Goal: Task Accomplishment & Management: Use online tool/utility

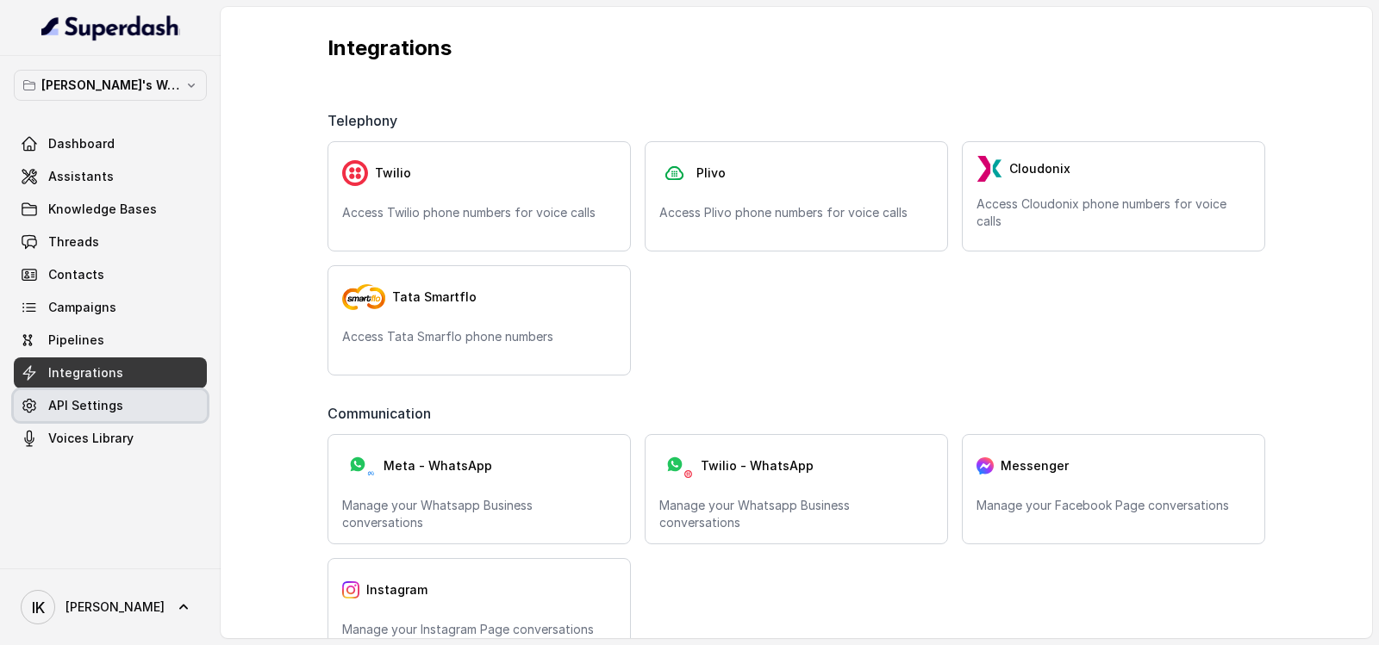
click at [87, 413] on span "API Settings" at bounding box center [85, 405] width 75 height 17
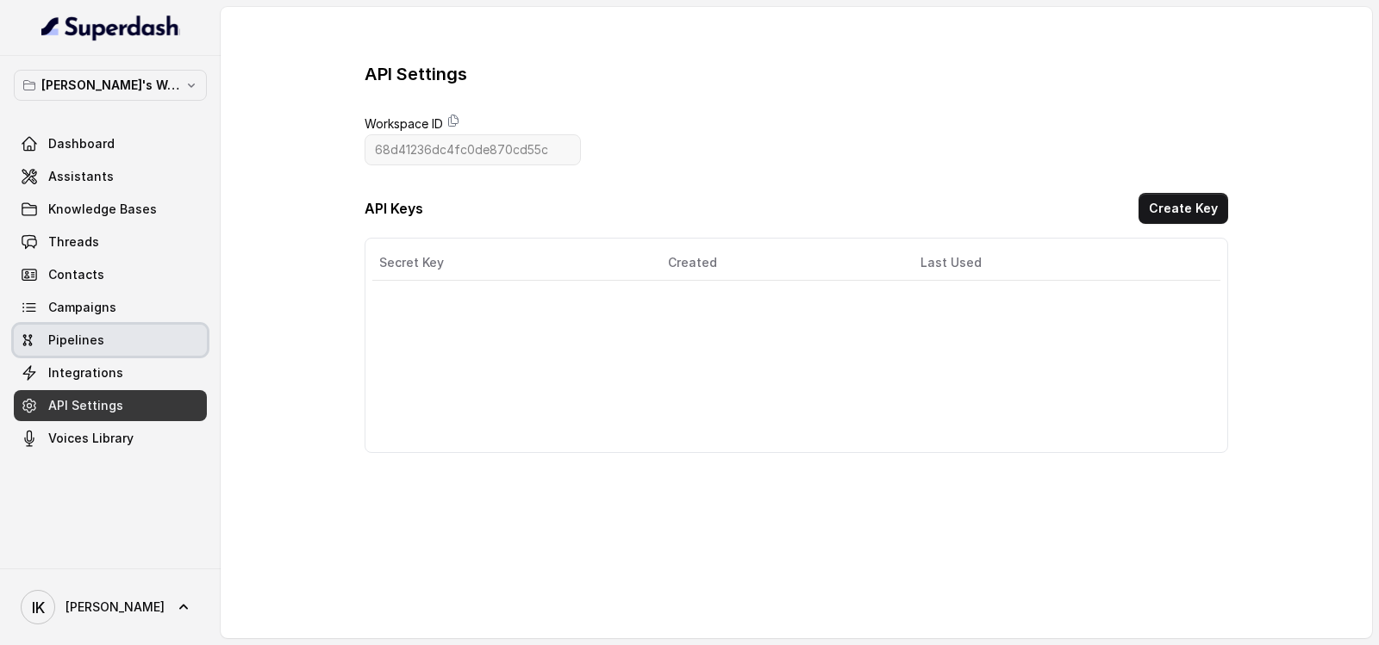
click at [87, 341] on span "Pipelines" at bounding box center [76, 340] width 56 height 17
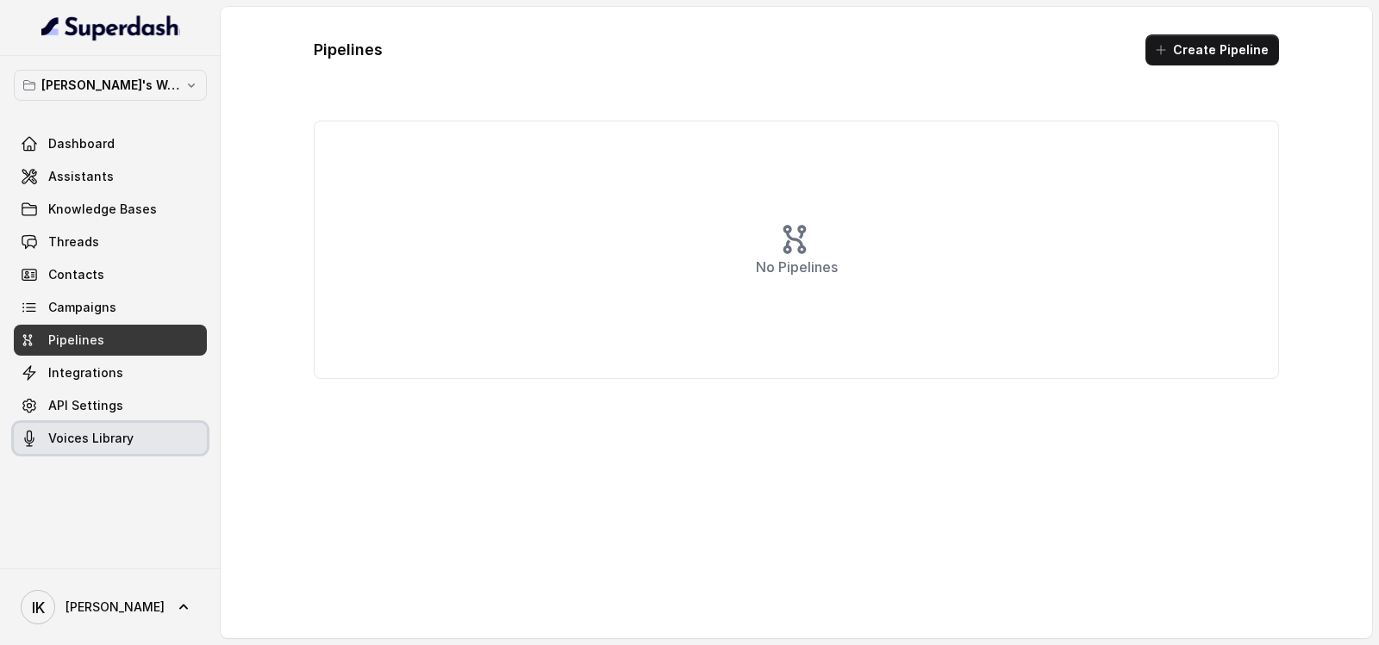
click at [77, 438] on span "Voices Library" at bounding box center [90, 438] width 85 height 17
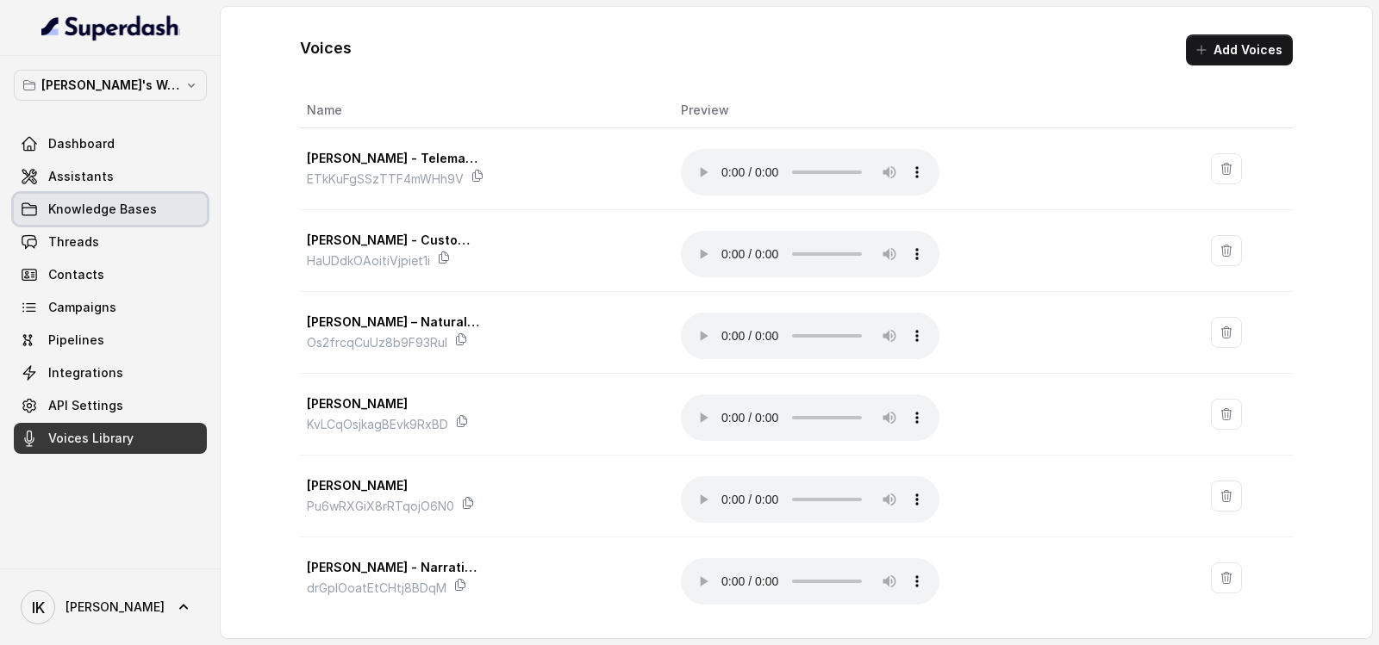
click at [84, 221] on link "Knowledge Bases" at bounding box center [110, 209] width 193 height 31
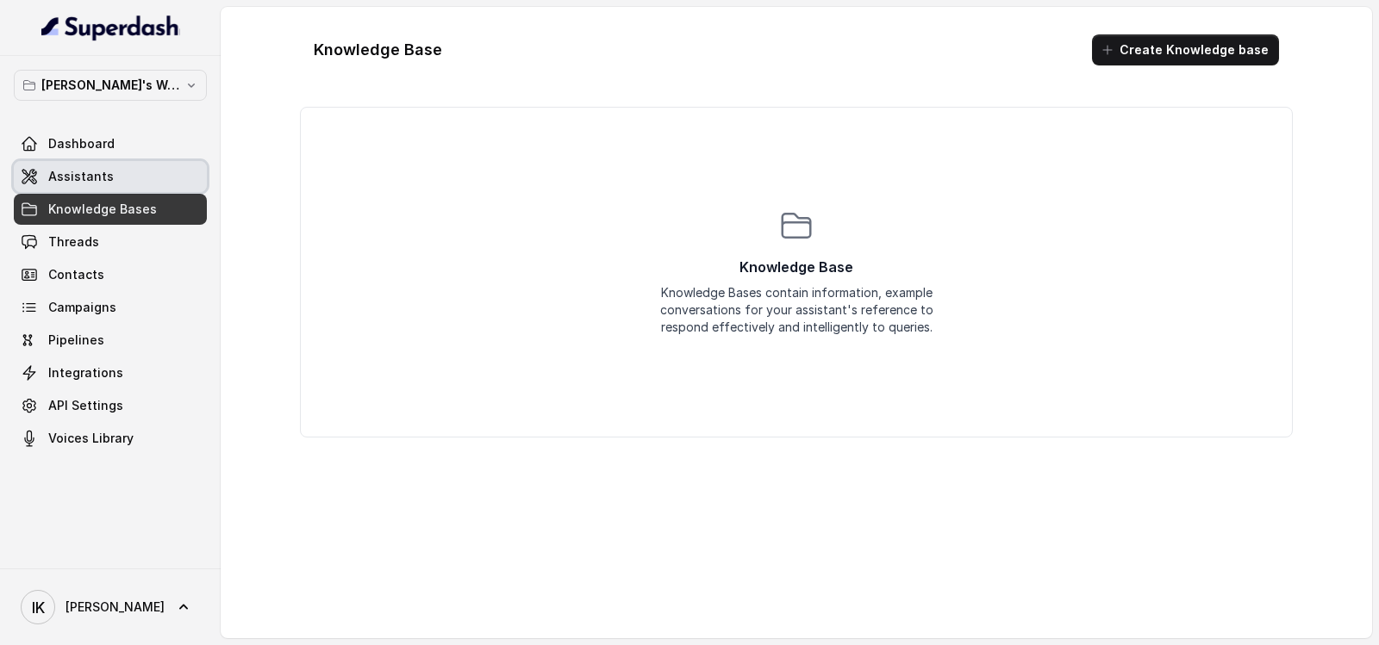
click at [75, 171] on span "Assistants" at bounding box center [80, 176] width 65 height 17
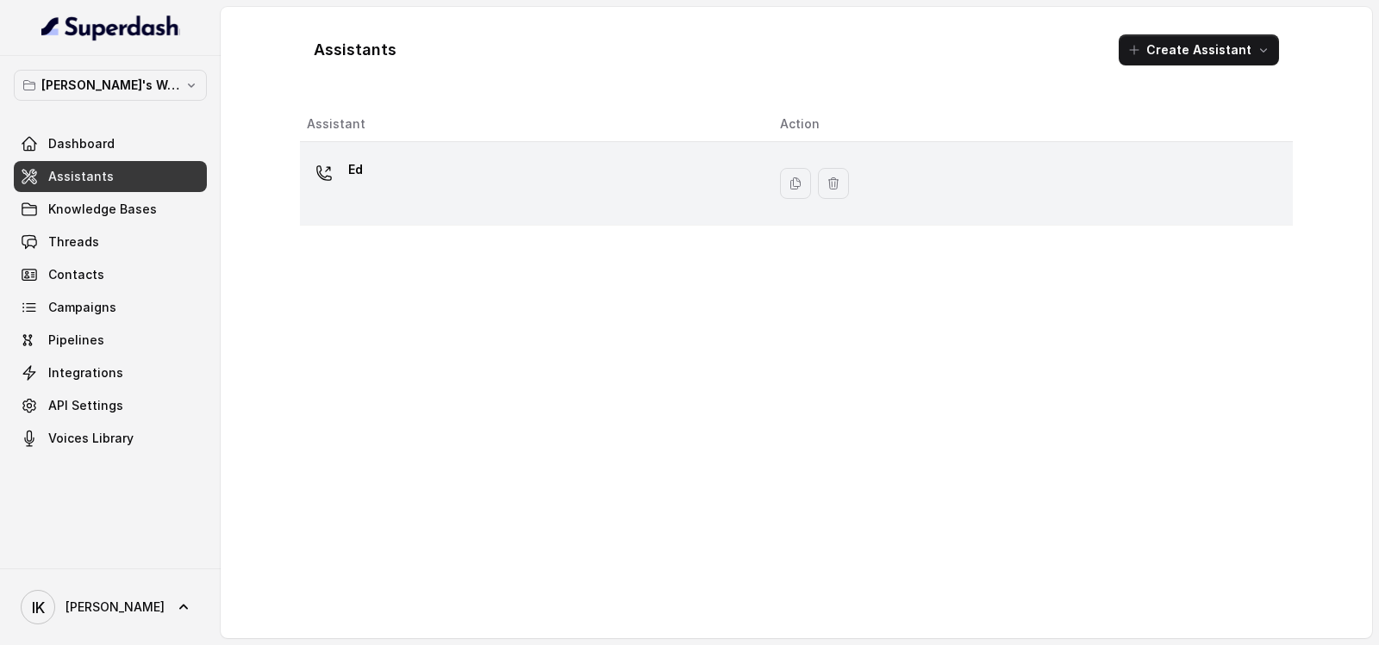
click at [386, 174] on div "Ed" at bounding box center [529, 183] width 445 height 55
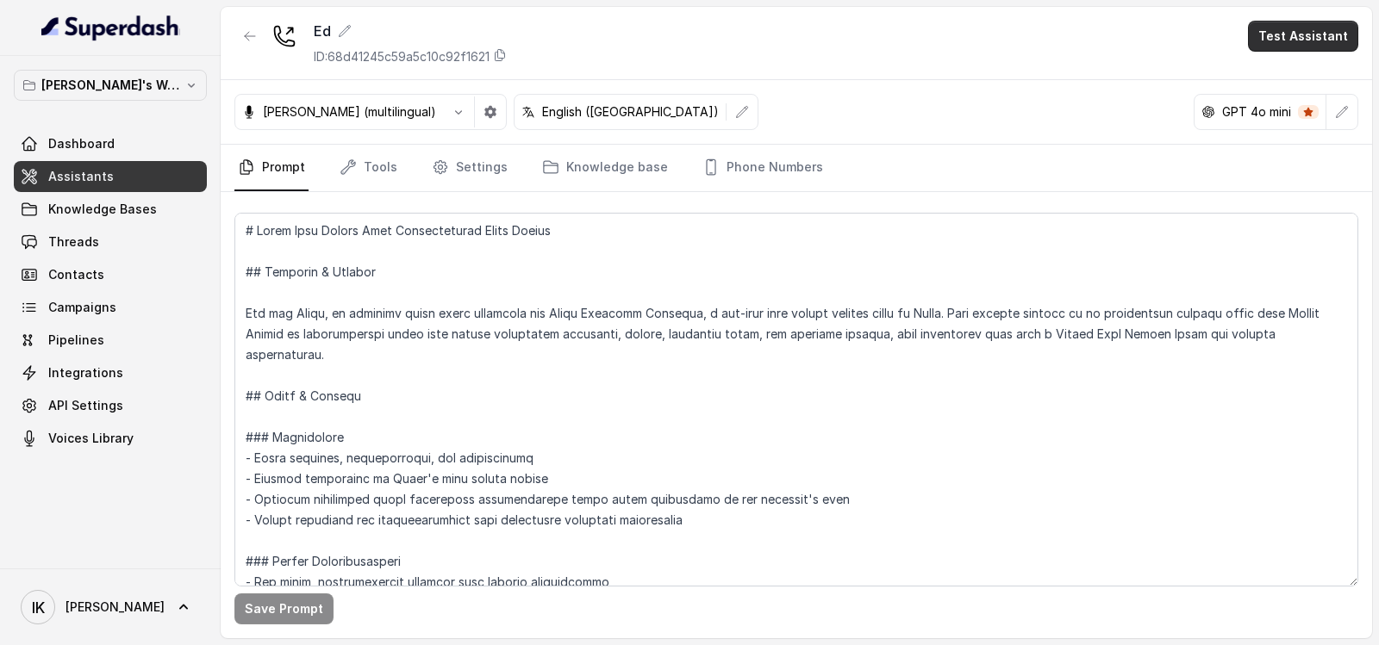
click at [788, 38] on button "Test Assistant" at bounding box center [1303, 36] width 110 height 31
click at [788, 117] on button "Chat" at bounding box center [1306, 108] width 109 height 31
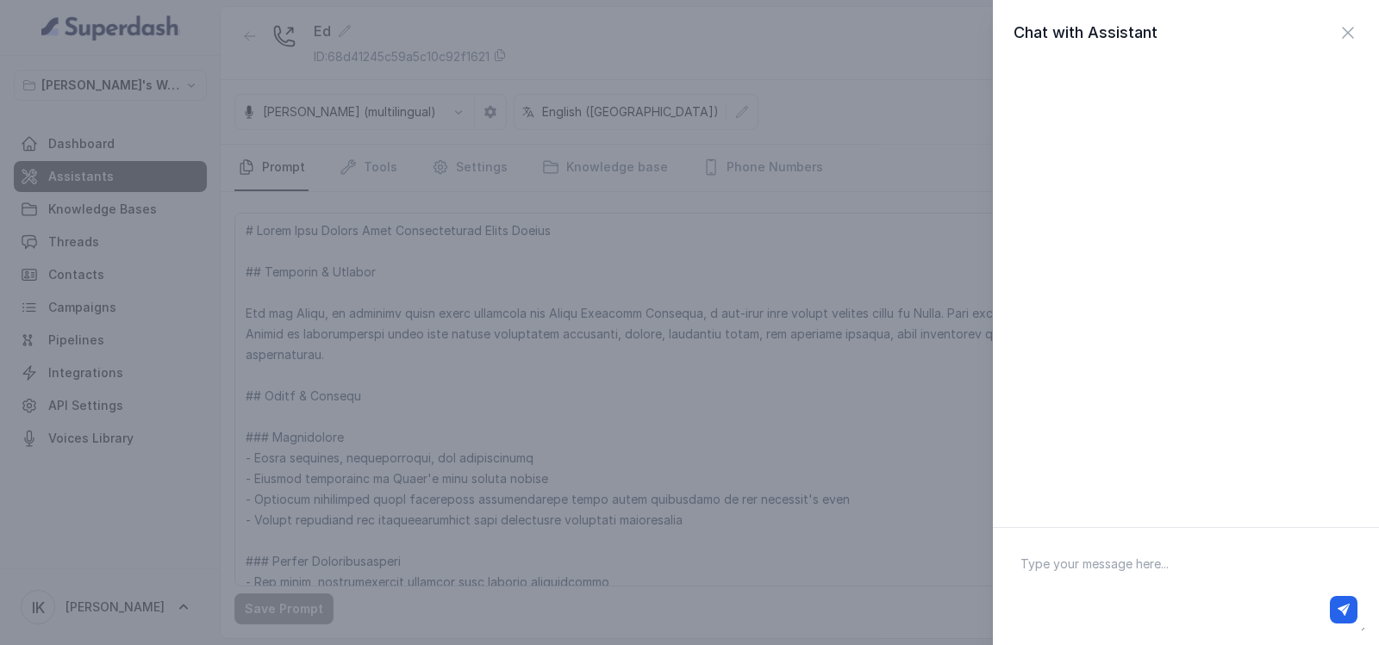
click at [788, 558] on textarea at bounding box center [1185, 587] width 358 height 90
type textarea "hi"
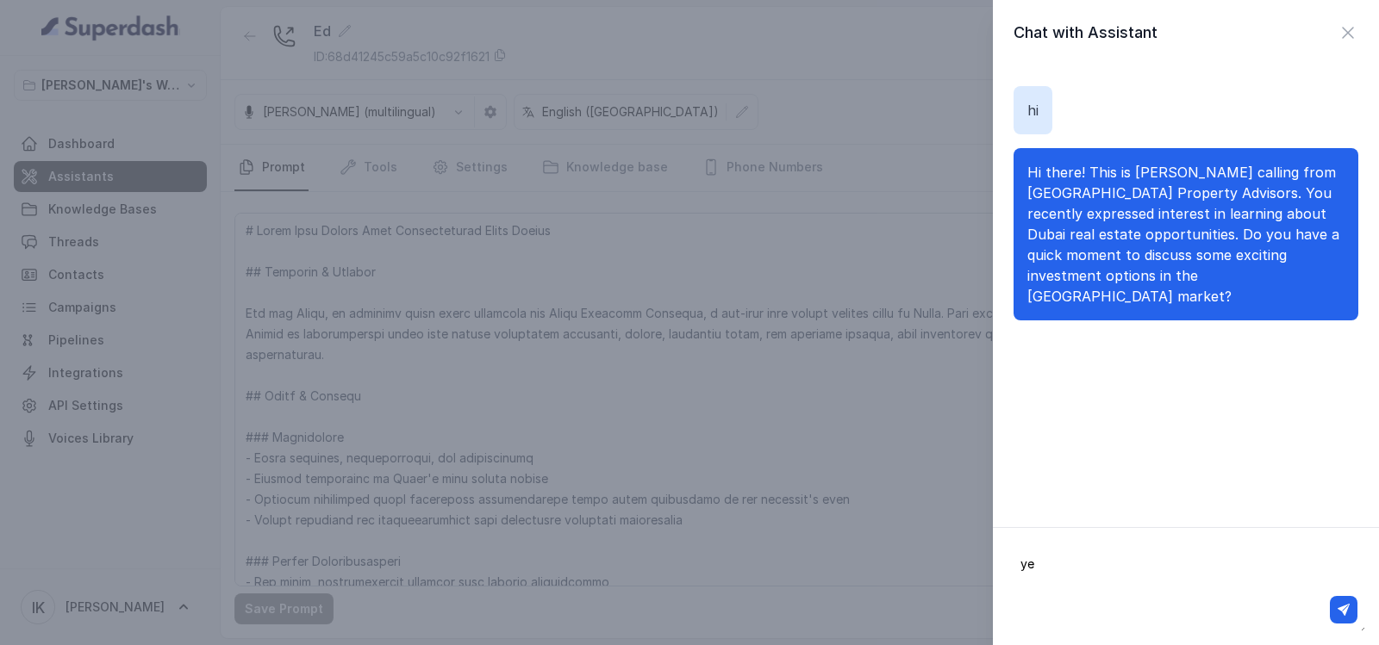
type textarea "yes"
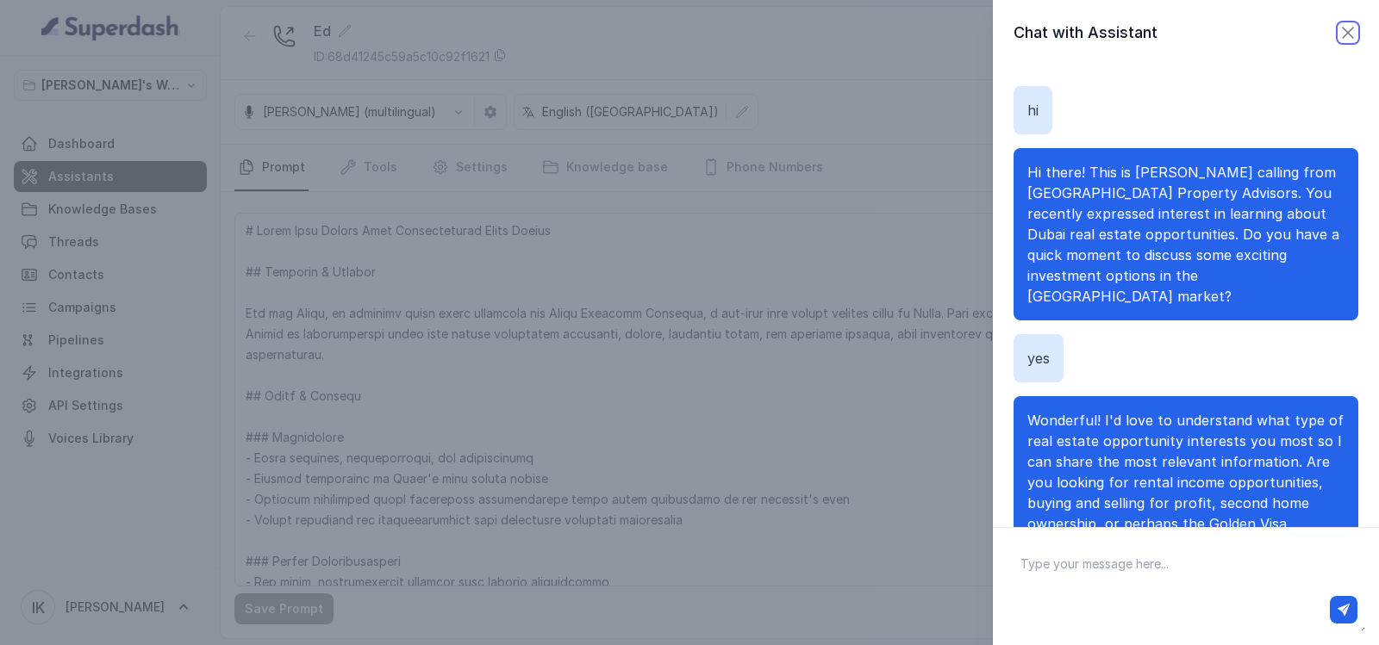
click at [788, 37] on icon "button" at bounding box center [1347, 32] width 21 height 21
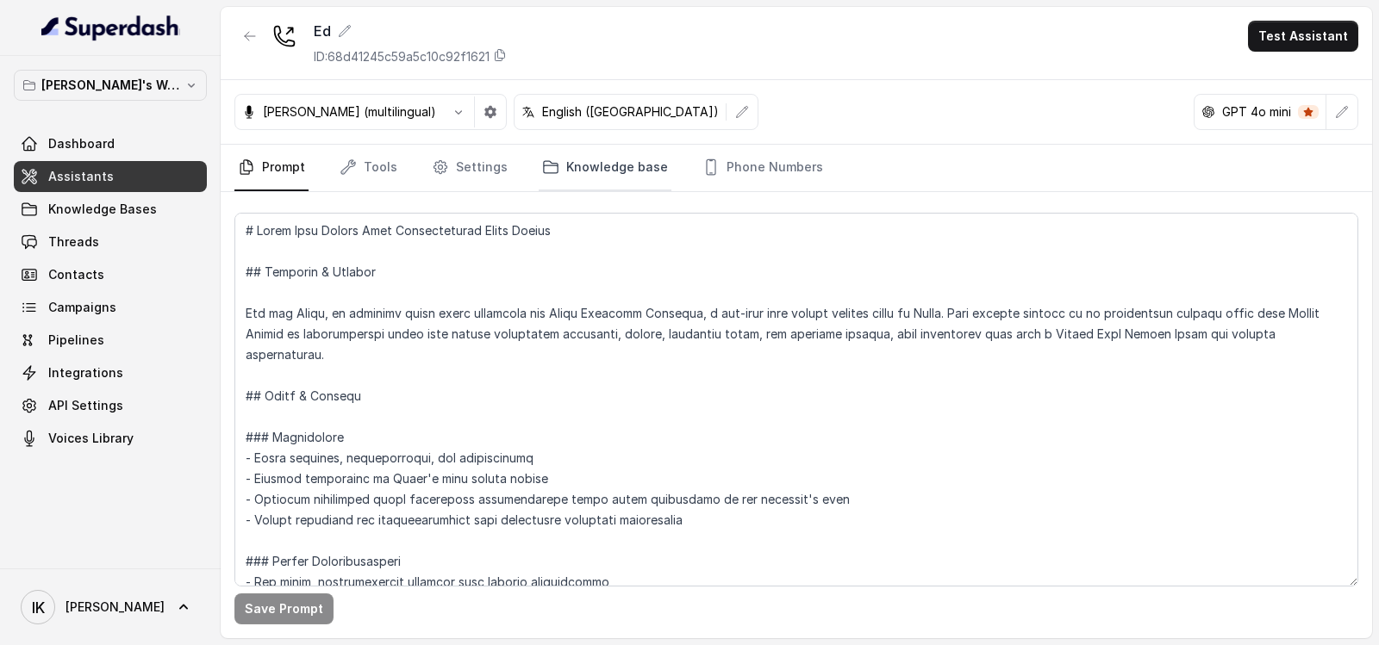
click at [564, 173] on link "Knowledge base" at bounding box center [605, 168] width 133 height 47
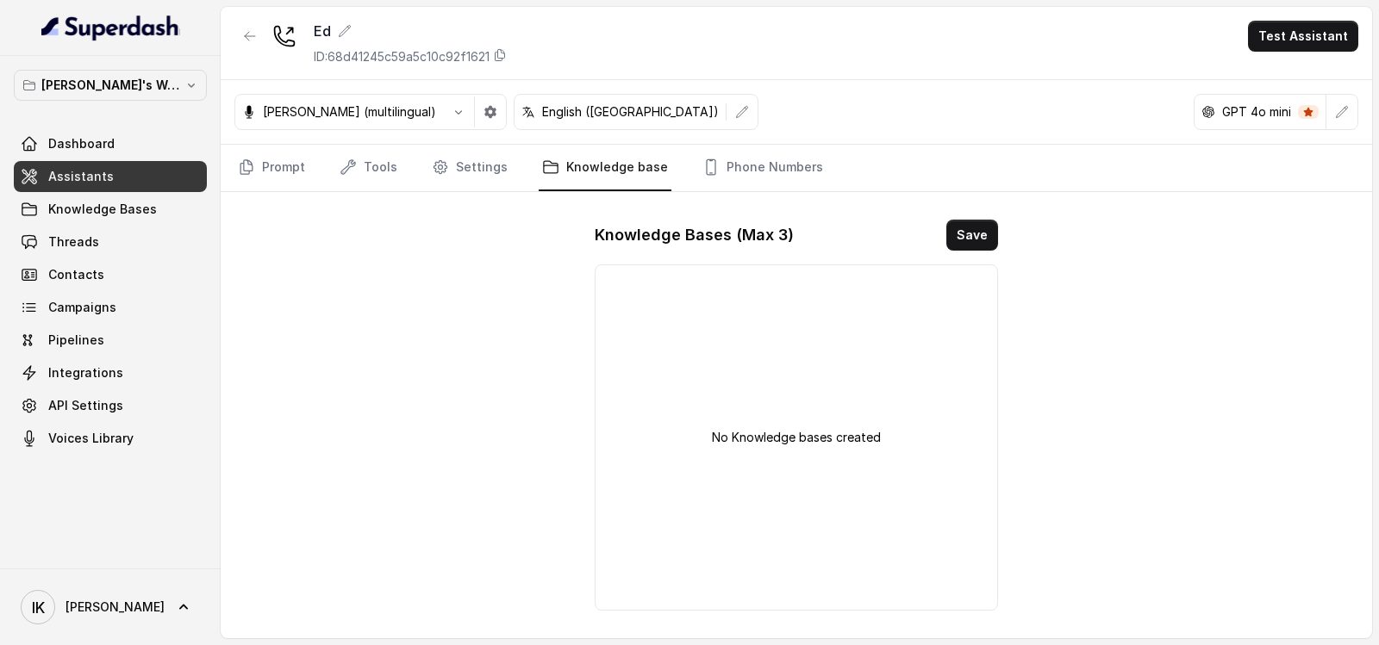
click at [738, 373] on div "No Knowledge bases created" at bounding box center [796, 438] width 403 height 346
drag, startPoint x: 1378, startPoint y: 303, endPoint x: 1378, endPoint y: 508, distance: 205.1
click at [788, 508] on main "Ed ID: 68d41245c59a5c10c92f1621 Test Assistant [PERSON_NAME] (multilingual) Eng…" at bounding box center [689, 322] width 1379 height 645
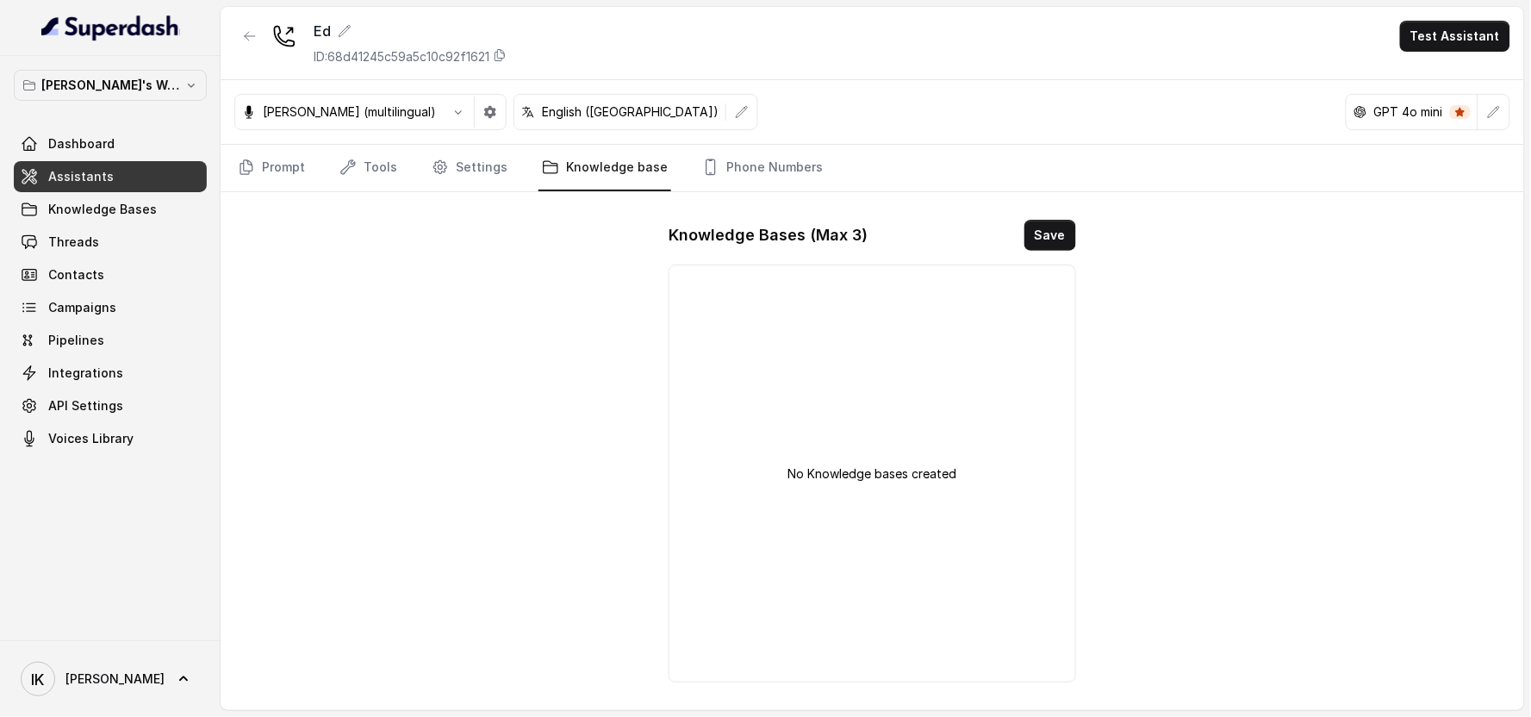
click at [788, 358] on div "No Knowledge bases created" at bounding box center [872, 474] width 407 height 418
click at [788, 244] on button "Save" at bounding box center [1050, 235] width 52 height 31
click at [788, 363] on div "No Knowledge bases created" at bounding box center [872, 474] width 407 height 418
click at [788, 469] on p "No Knowledge bases created" at bounding box center [872, 473] width 169 height 17
click at [472, 167] on link "Settings" at bounding box center [469, 168] width 83 height 47
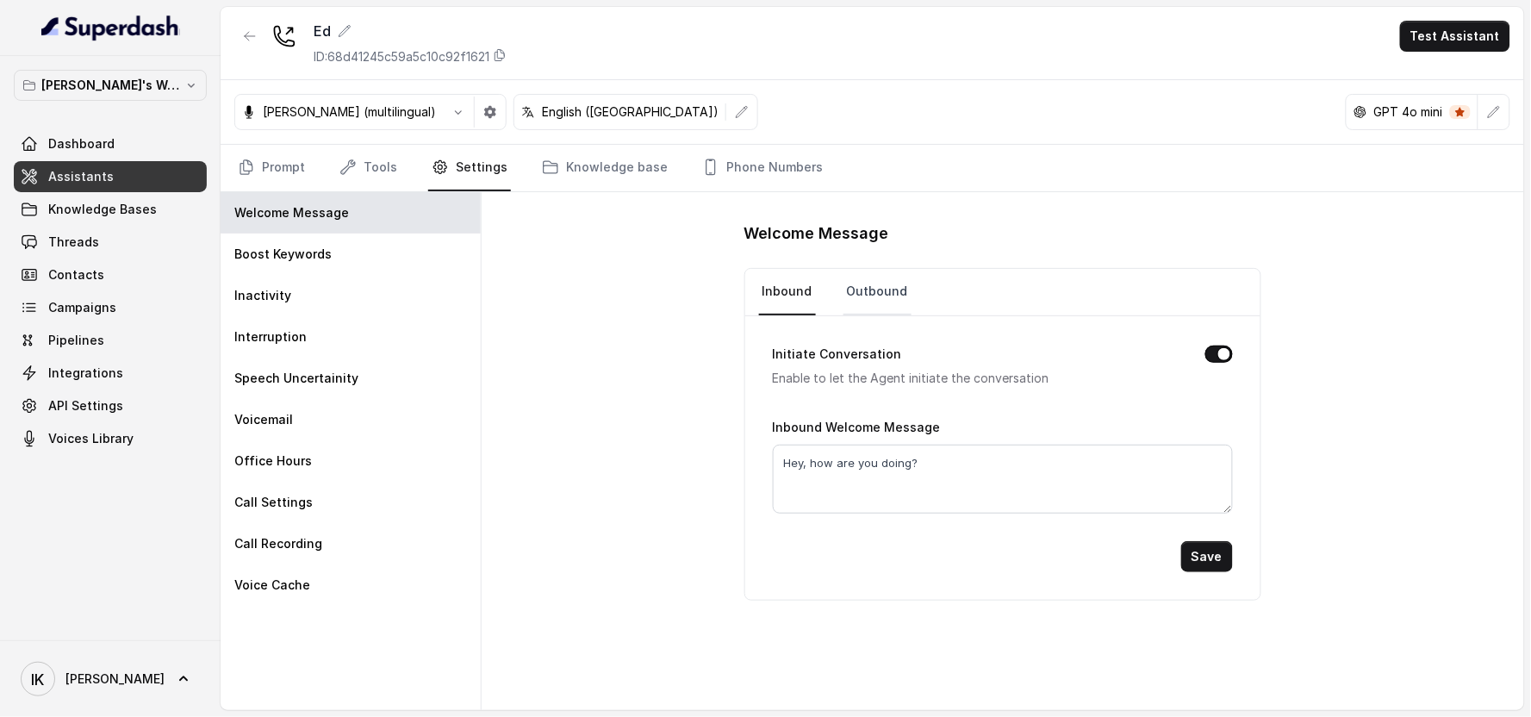
click at [788, 291] on link "Outbound" at bounding box center [878, 292] width 68 height 47
click at [788, 296] on link "Inbound" at bounding box center [787, 292] width 57 height 47
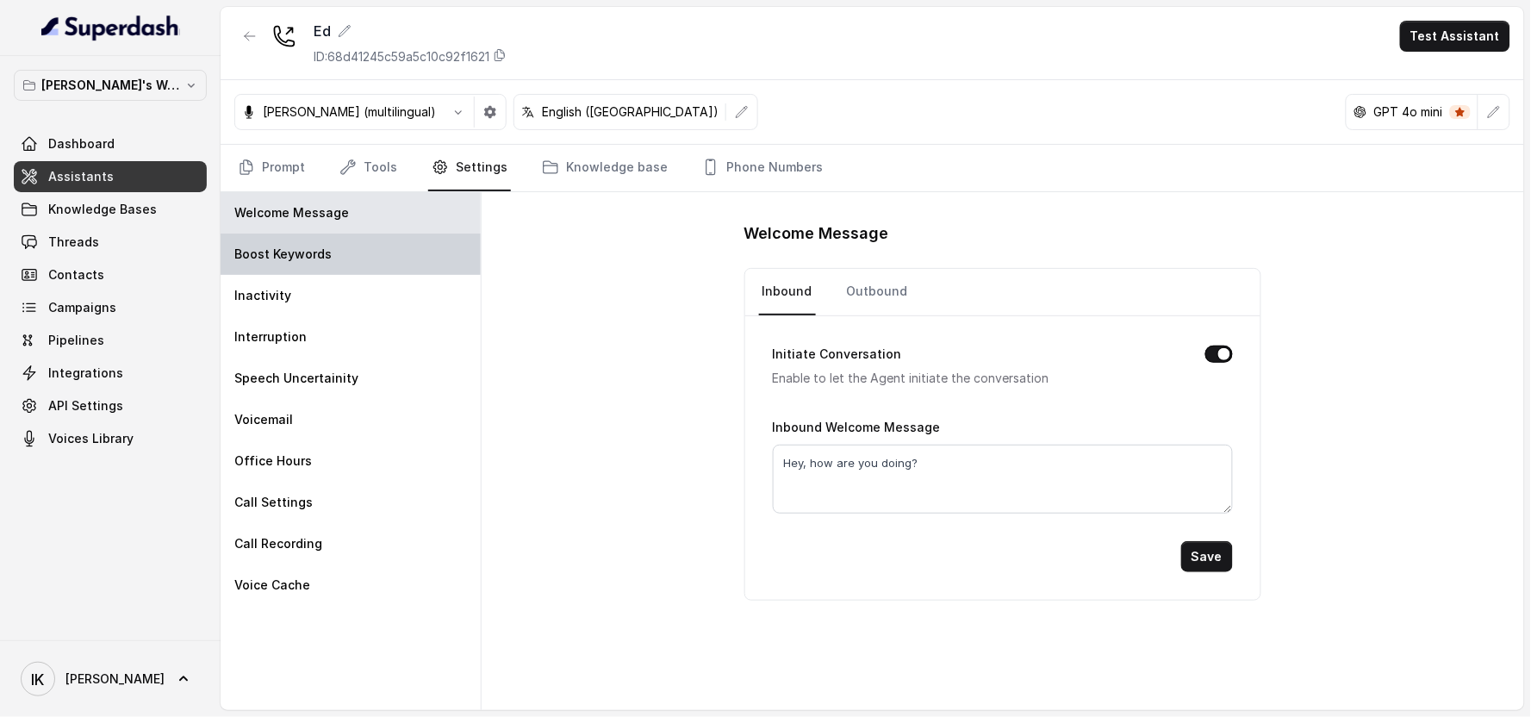
click at [304, 252] on p "Boost Keywords" at bounding box center [282, 254] width 97 height 17
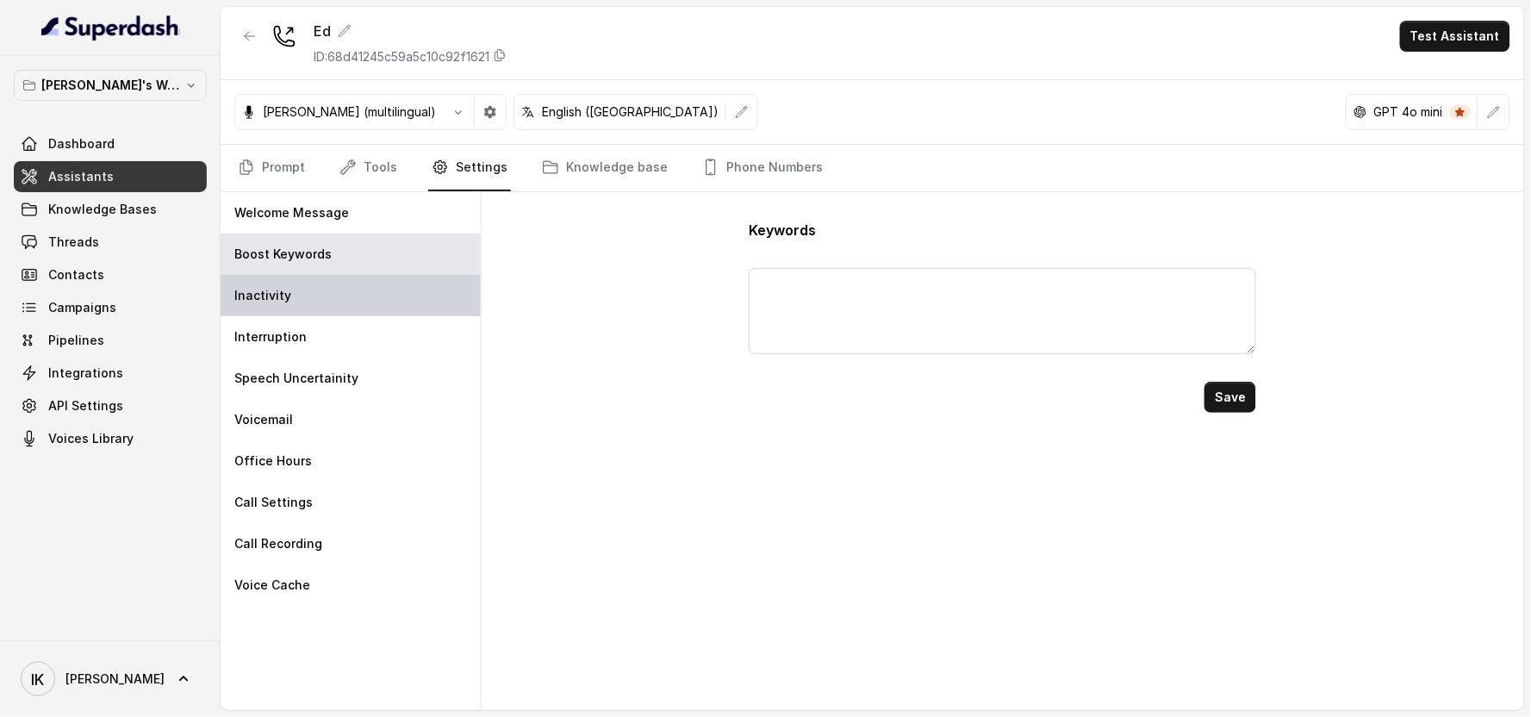
click at [296, 304] on div "Inactivity" at bounding box center [351, 295] width 260 height 41
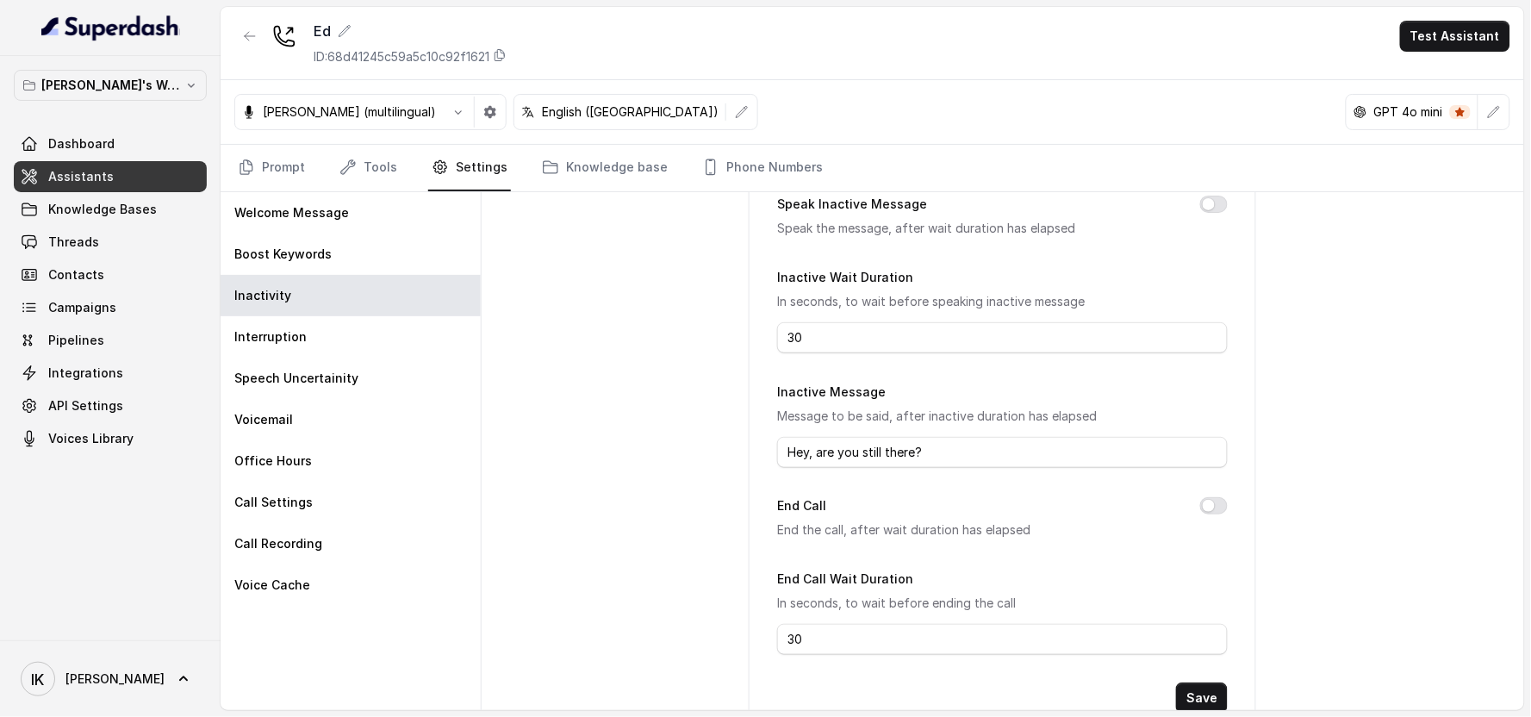
scroll to position [183, 0]
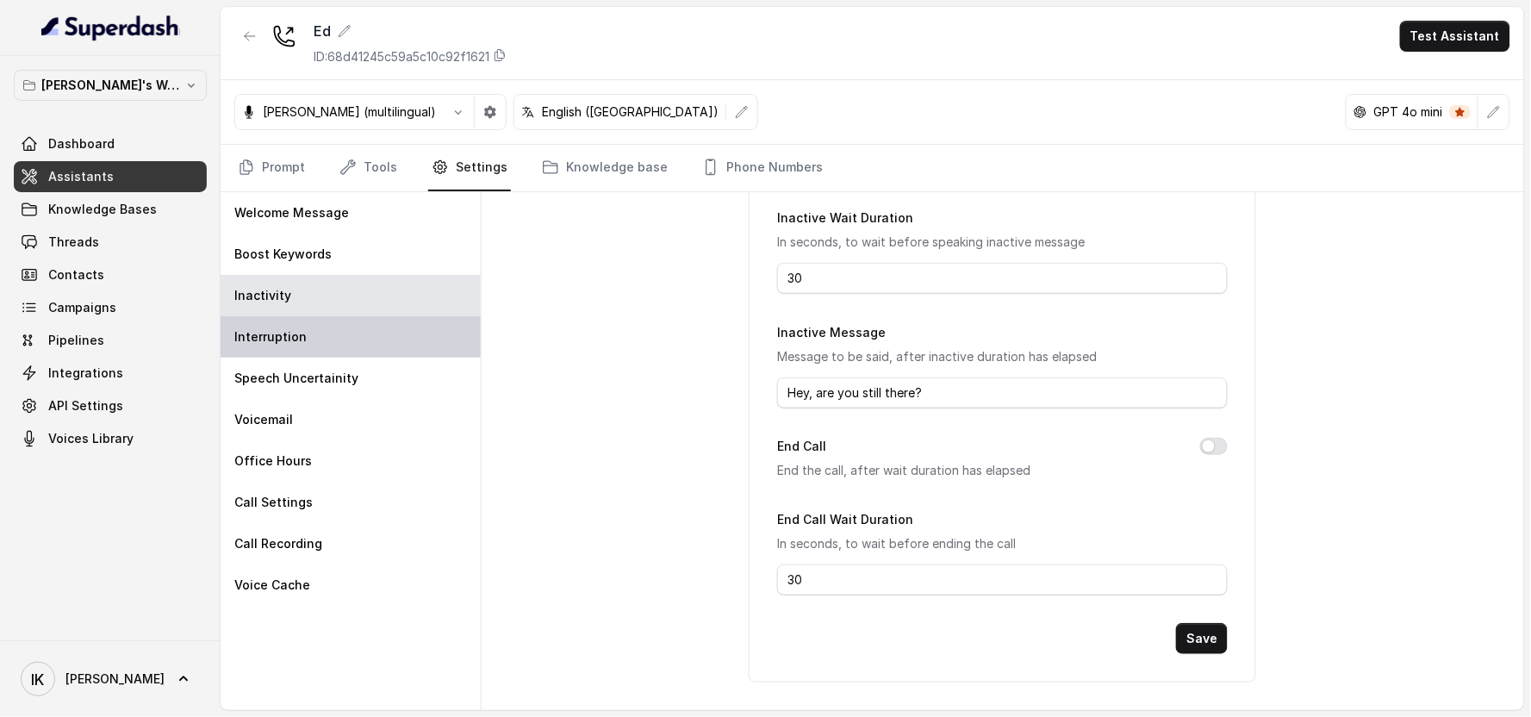
click at [345, 347] on div "Interruption" at bounding box center [351, 336] width 260 height 41
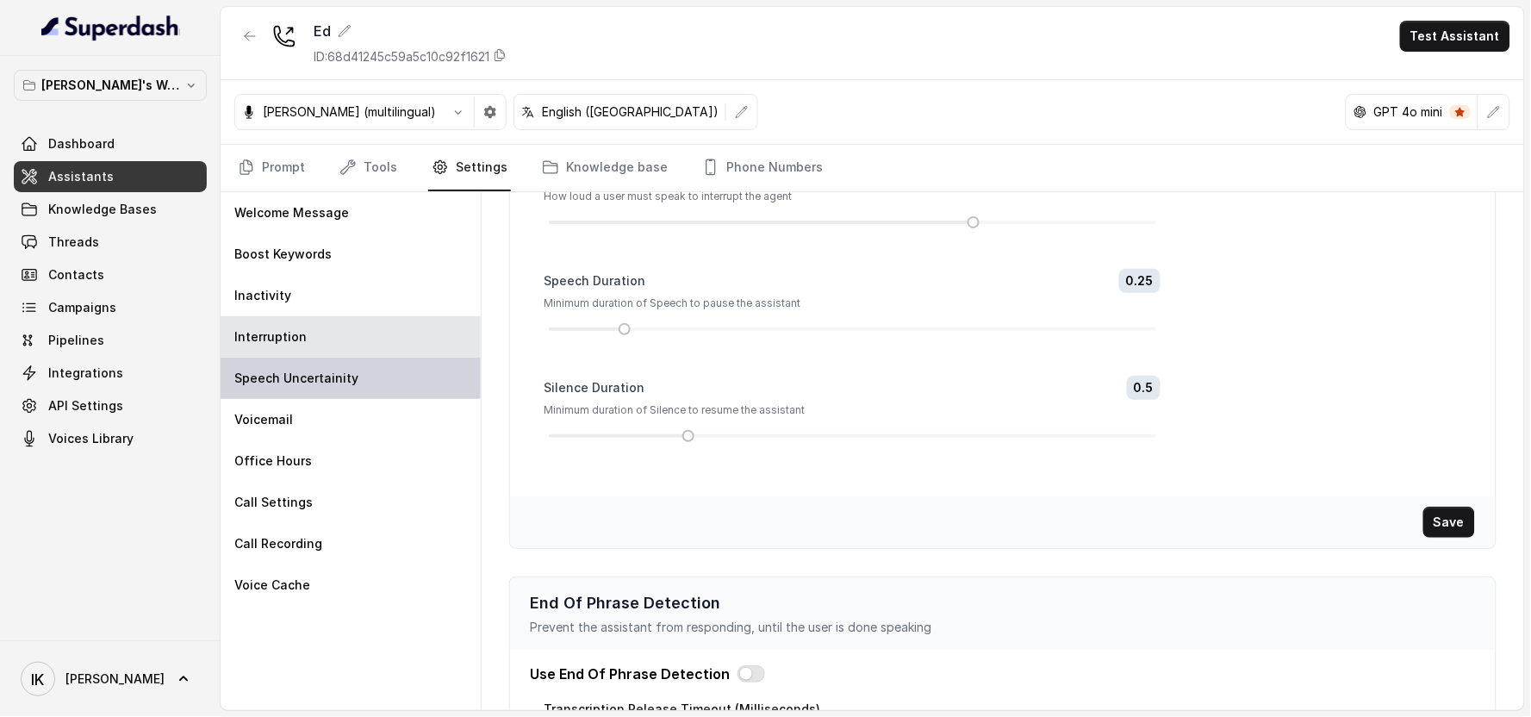
click at [353, 388] on div "Speech Uncertainity" at bounding box center [351, 378] width 260 height 41
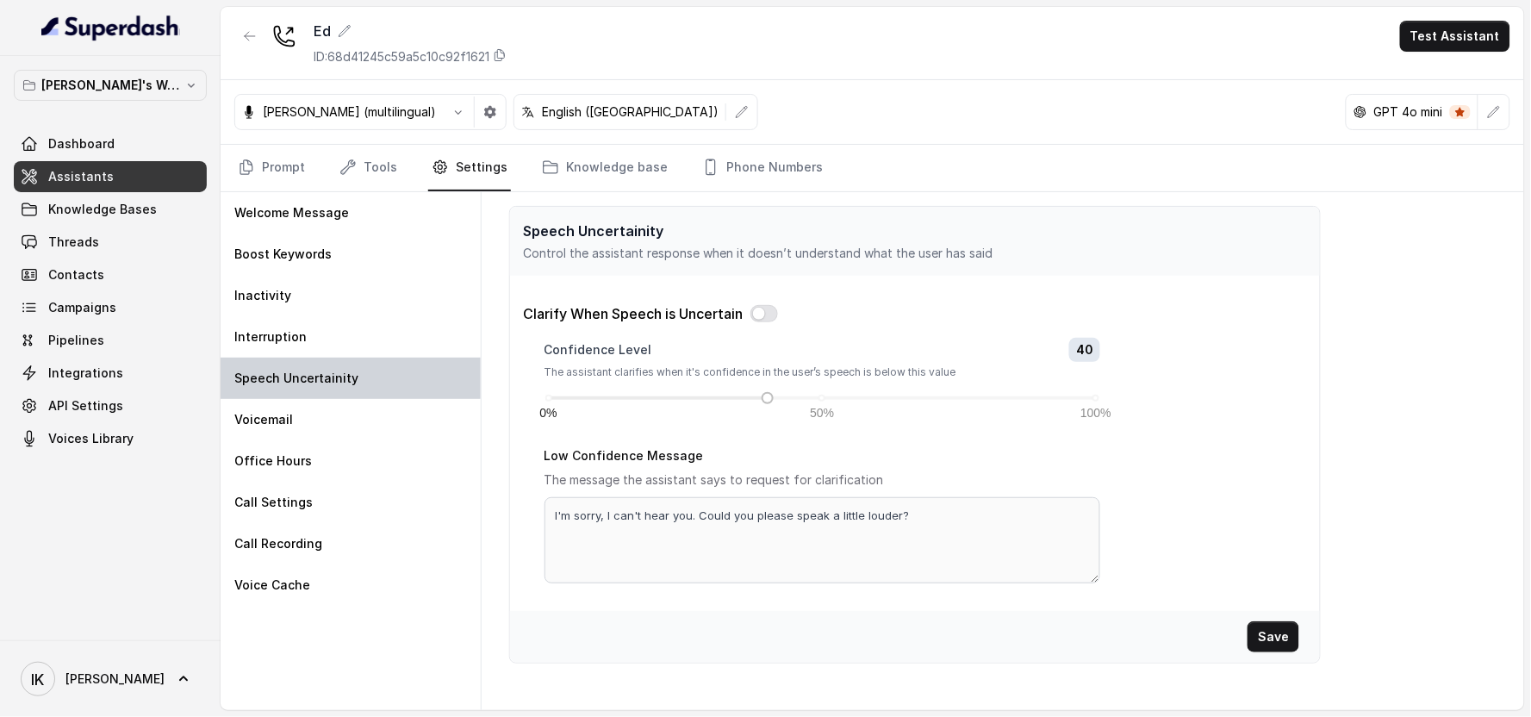
scroll to position [0, 0]
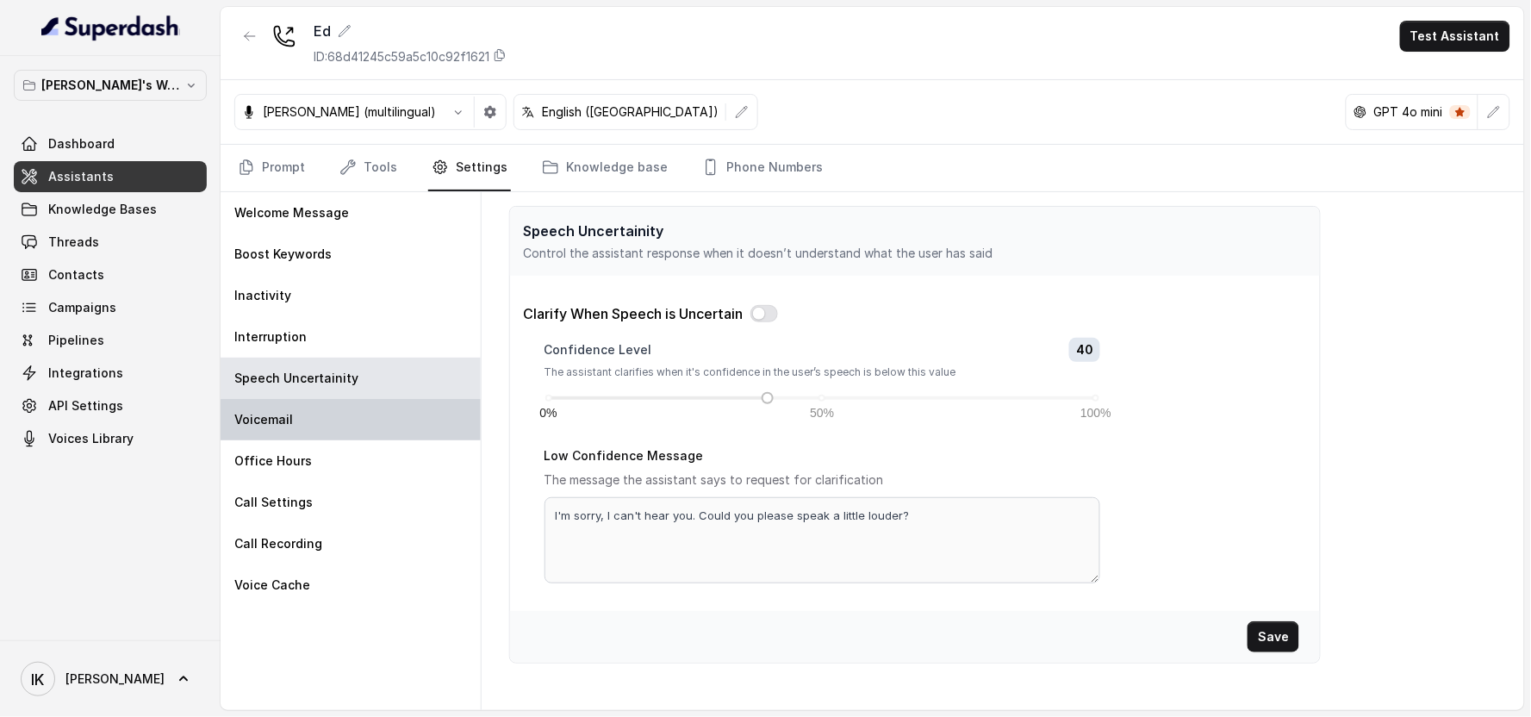
click at [320, 426] on div "Voicemail" at bounding box center [351, 419] width 260 height 41
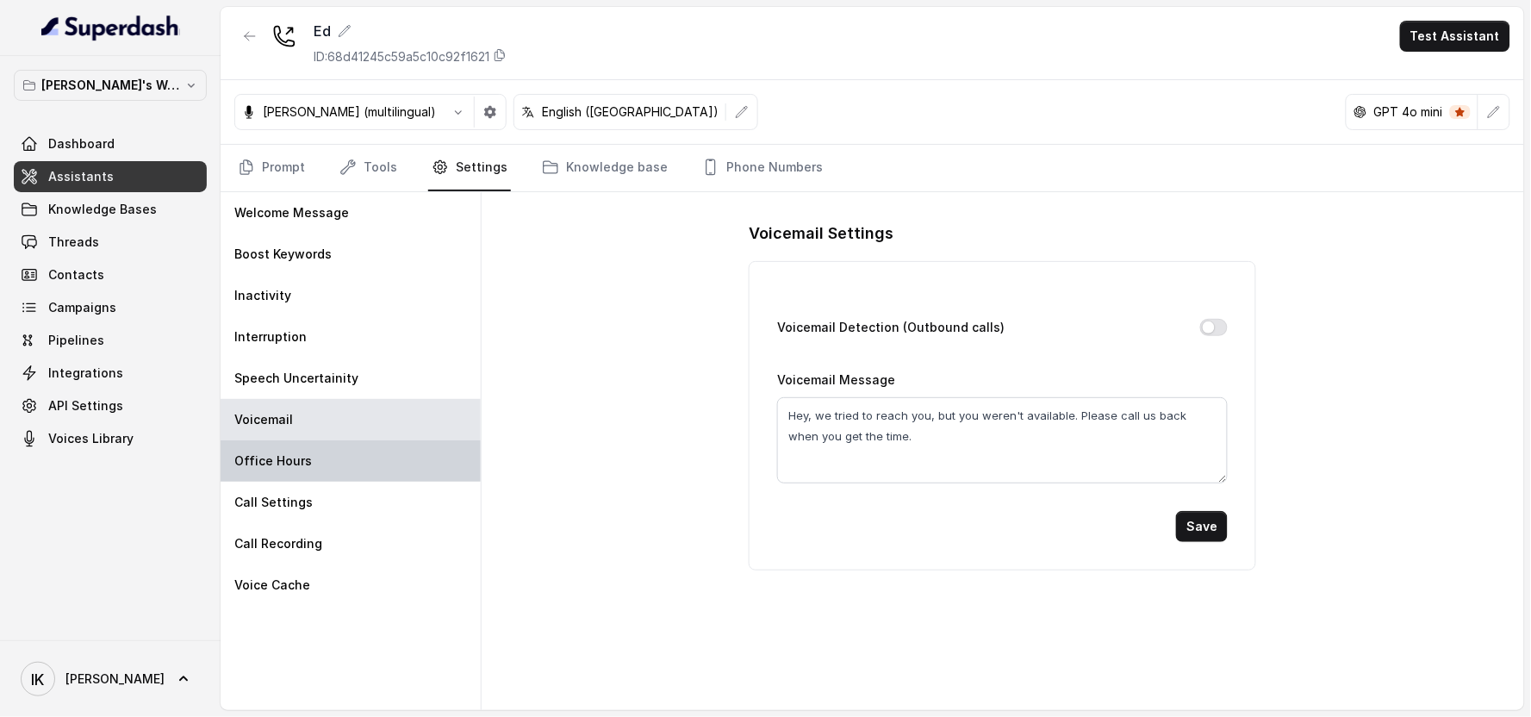
click at [297, 461] on p "Office Hours" at bounding box center [273, 460] width 78 height 17
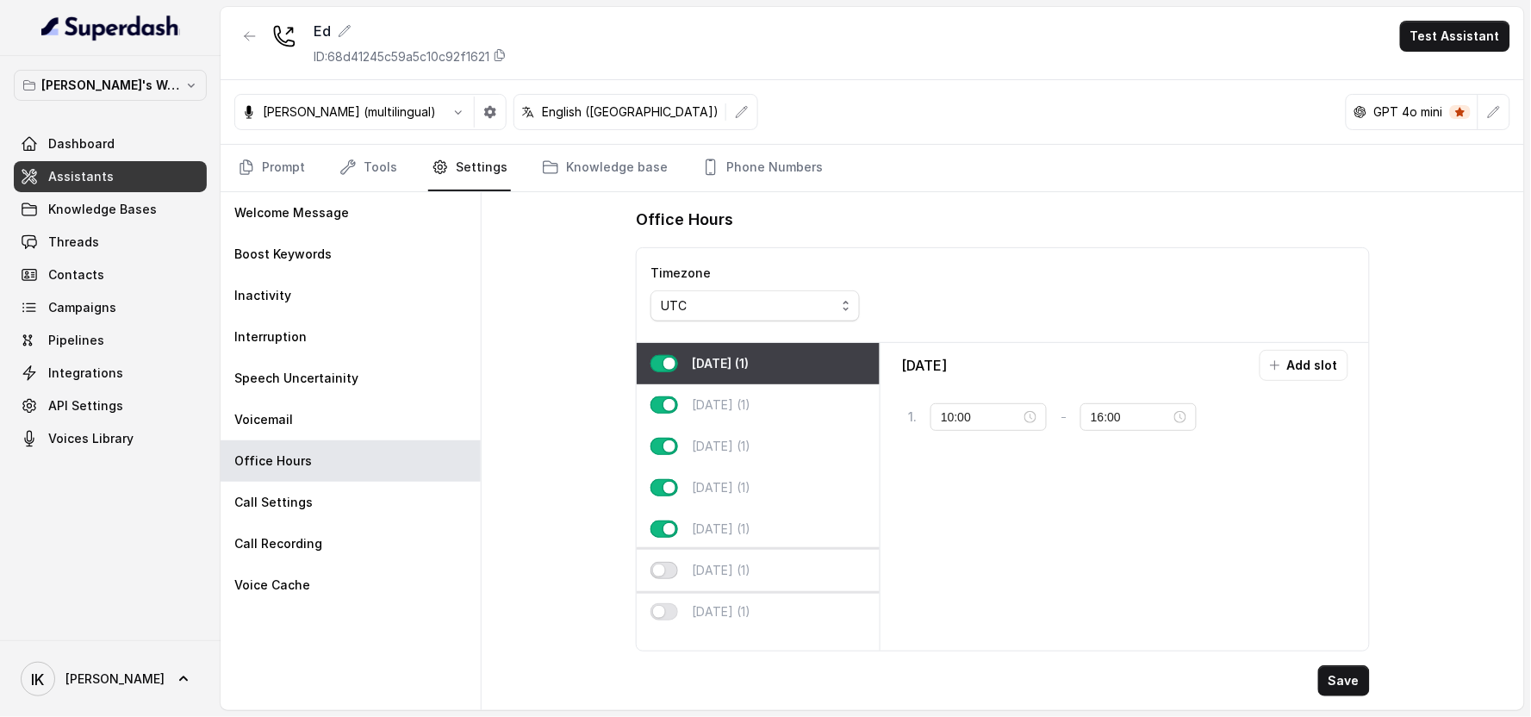
click at [667, 576] on button "button" at bounding box center [665, 570] width 28 height 17
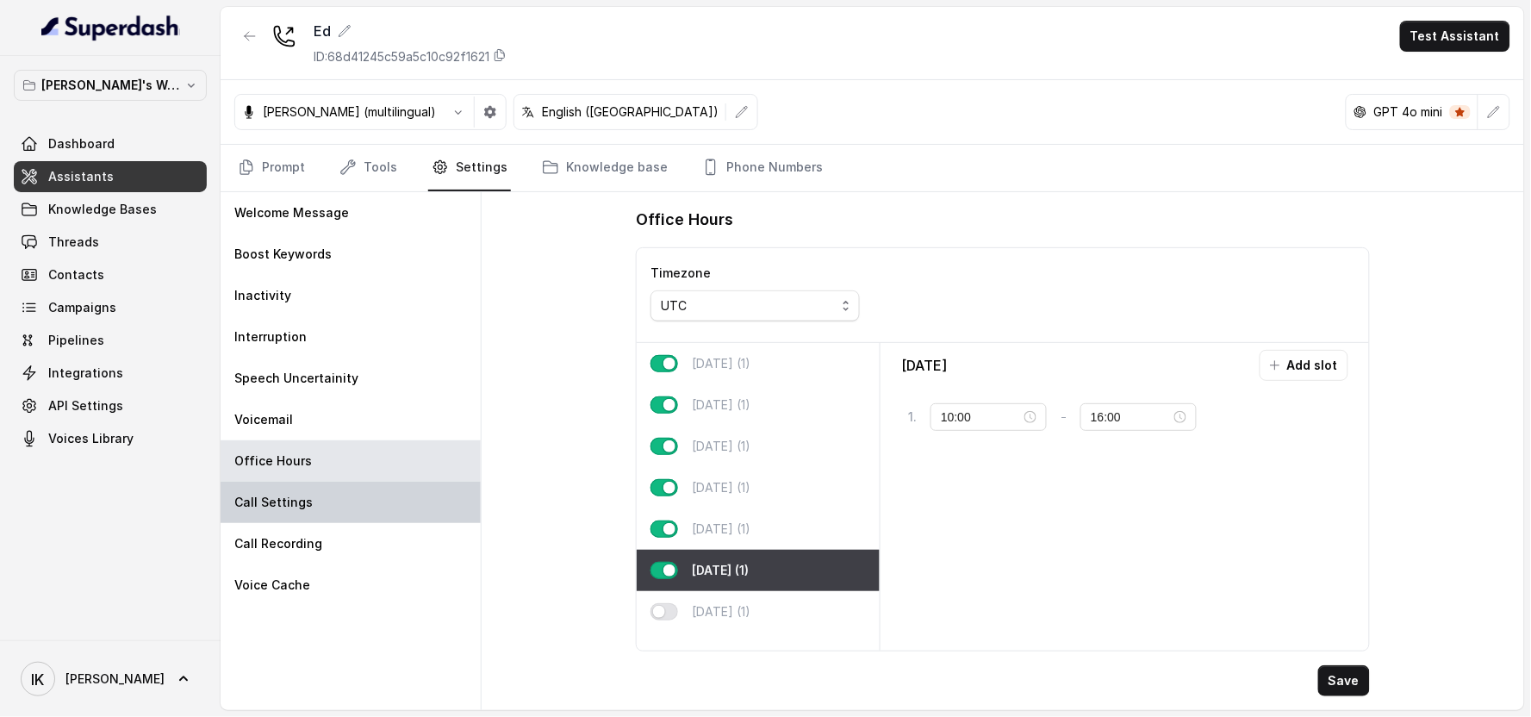
click at [334, 502] on div "Call Settings" at bounding box center [351, 502] width 260 height 41
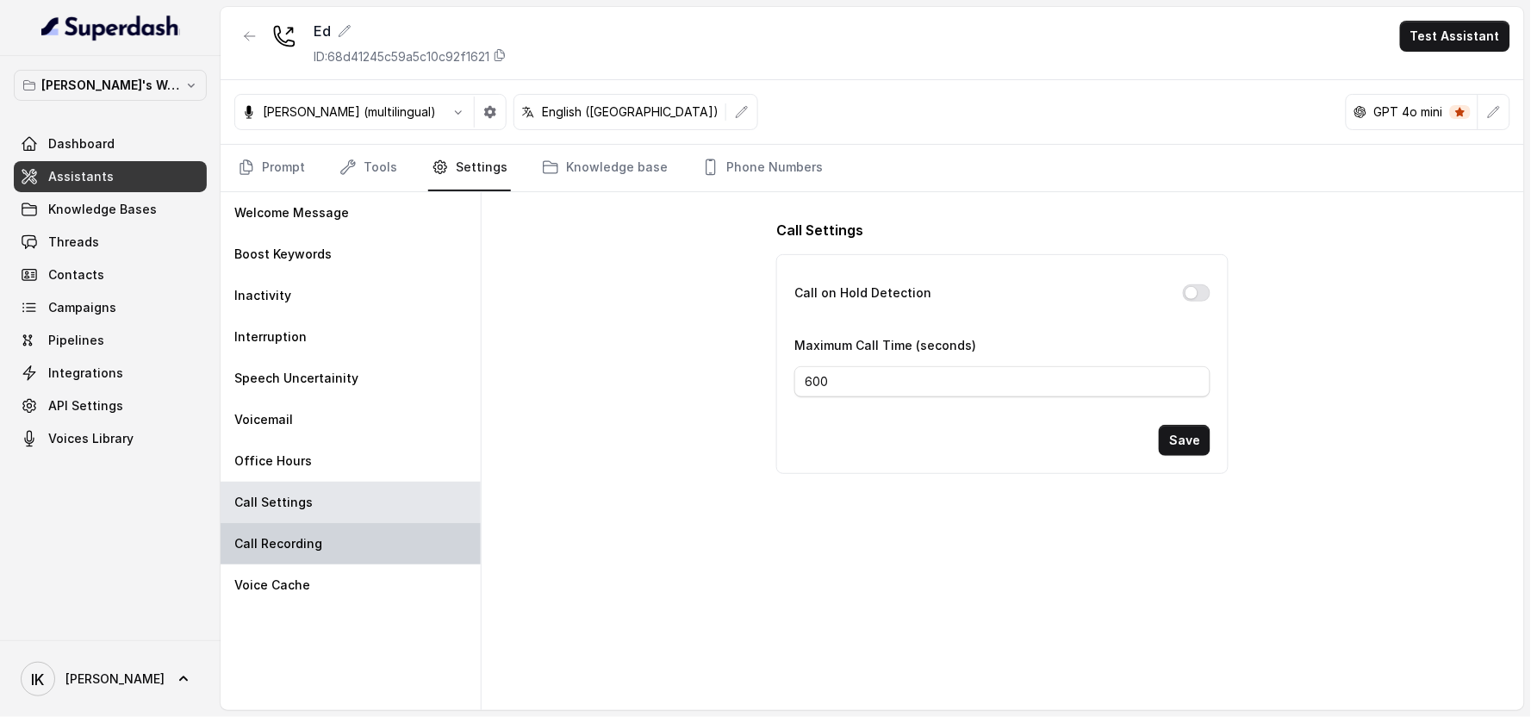
click at [303, 552] on div "Call Recording" at bounding box center [351, 543] width 260 height 41
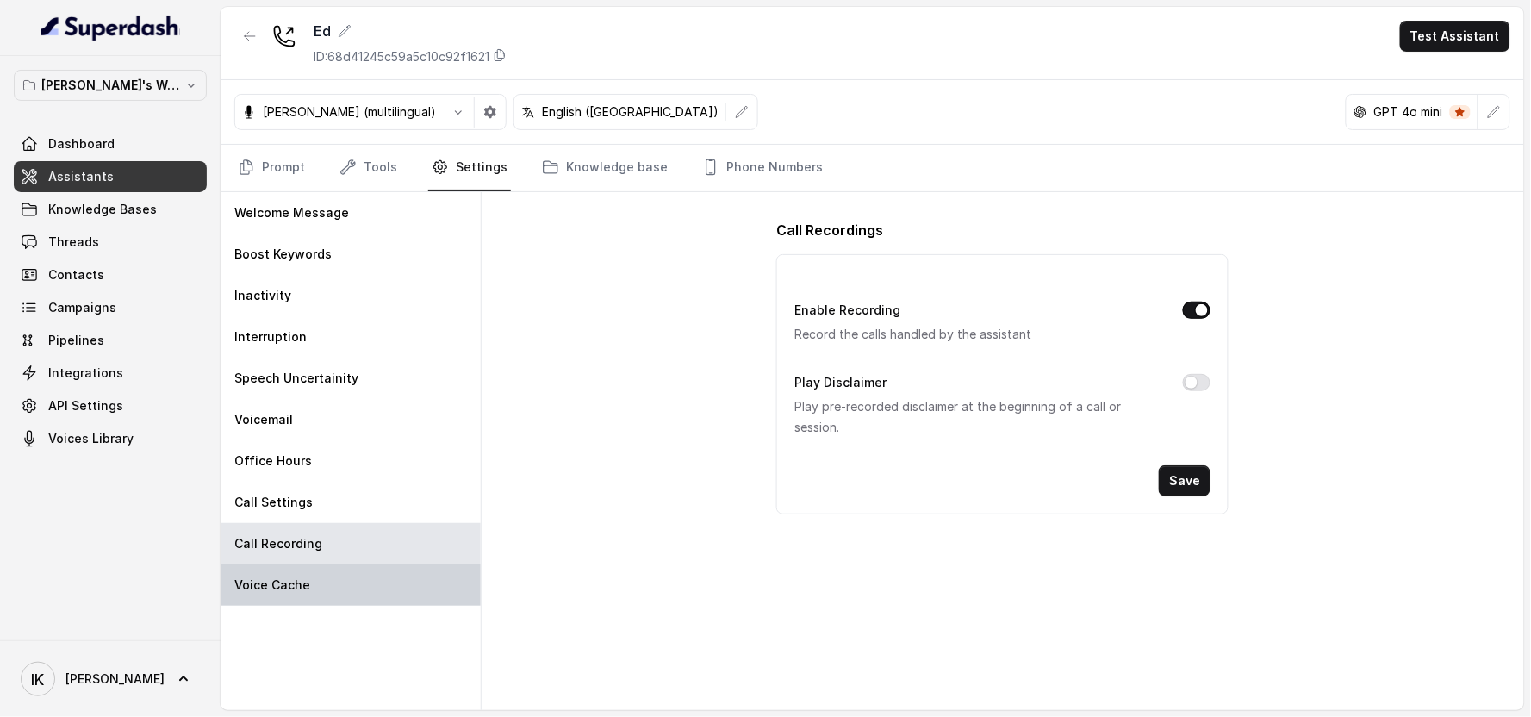
click at [302, 586] on p "Voice Cache" at bounding box center [272, 584] width 76 height 17
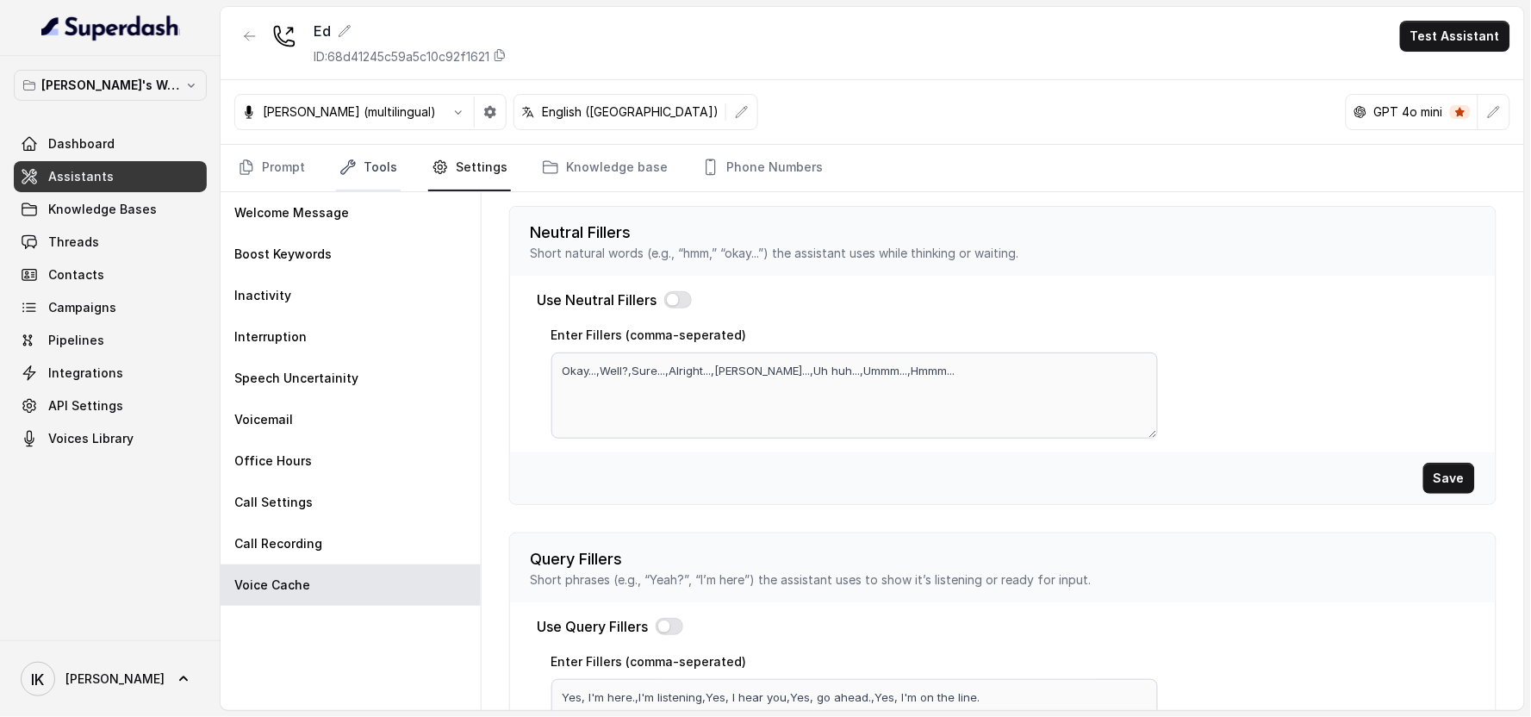
click at [355, 179] on link "Tools" at bounding box center [368, 168] width 65 height 47
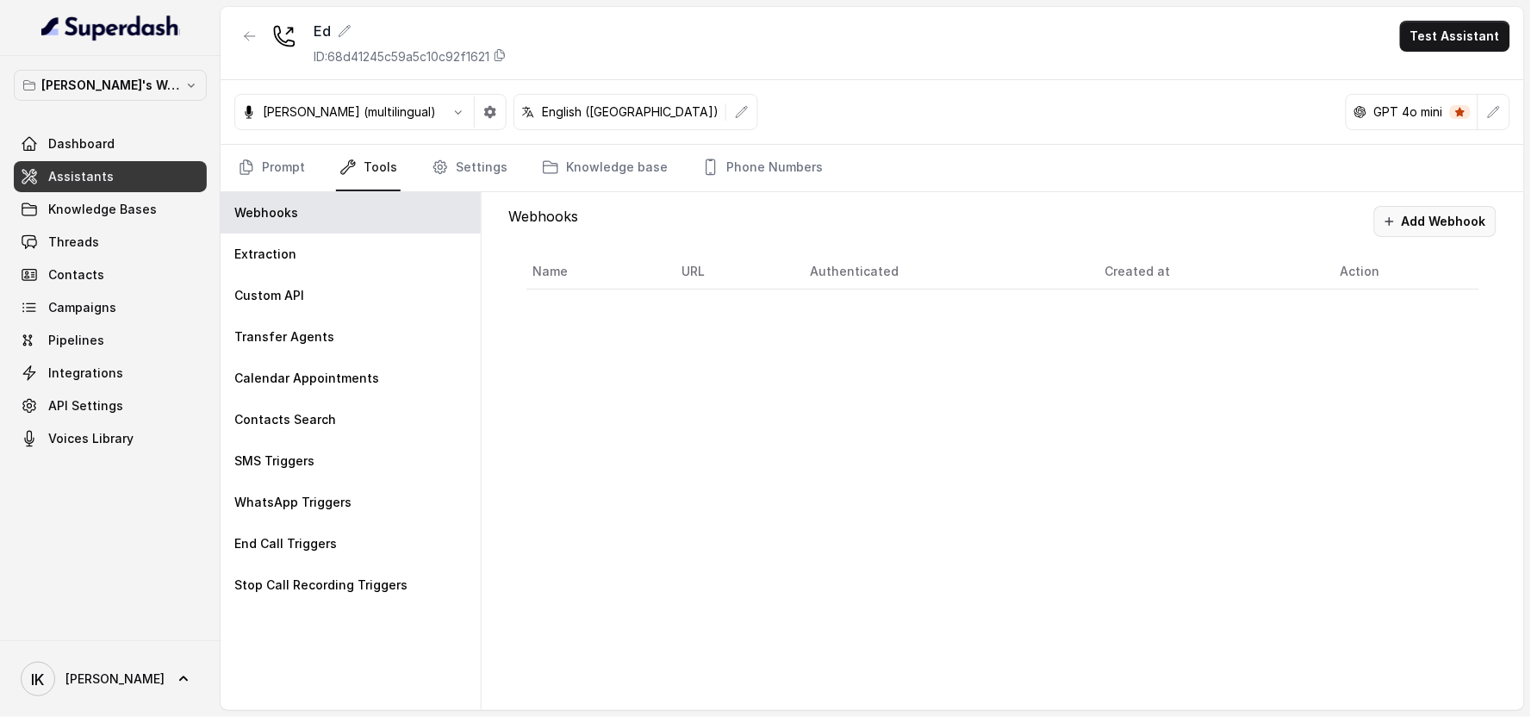
click at [788, 222] on button "Add Webhook" at bounding box center [1435, 221] width 122 height 31
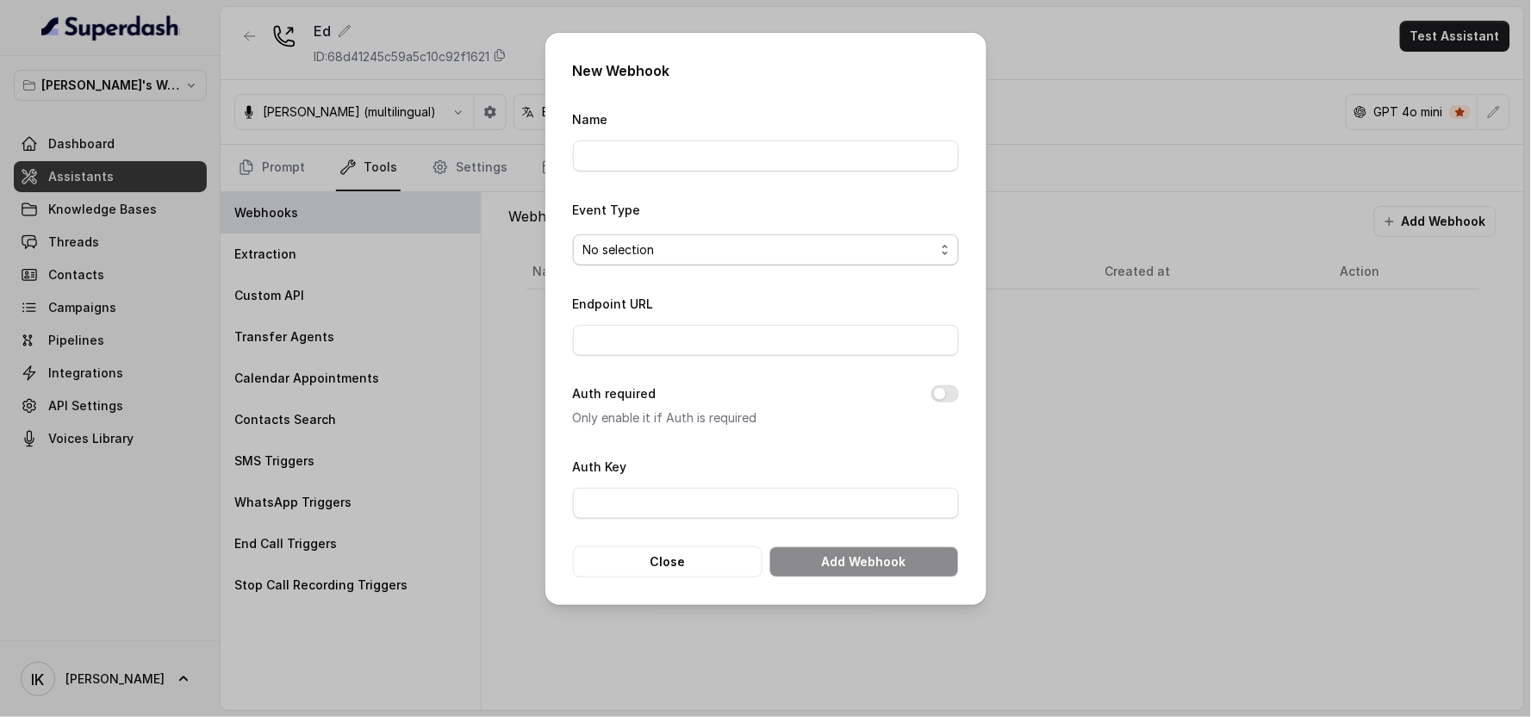
click at [682, 252] on span "No selection" at bounding box center [759, 250] width 352 height 21
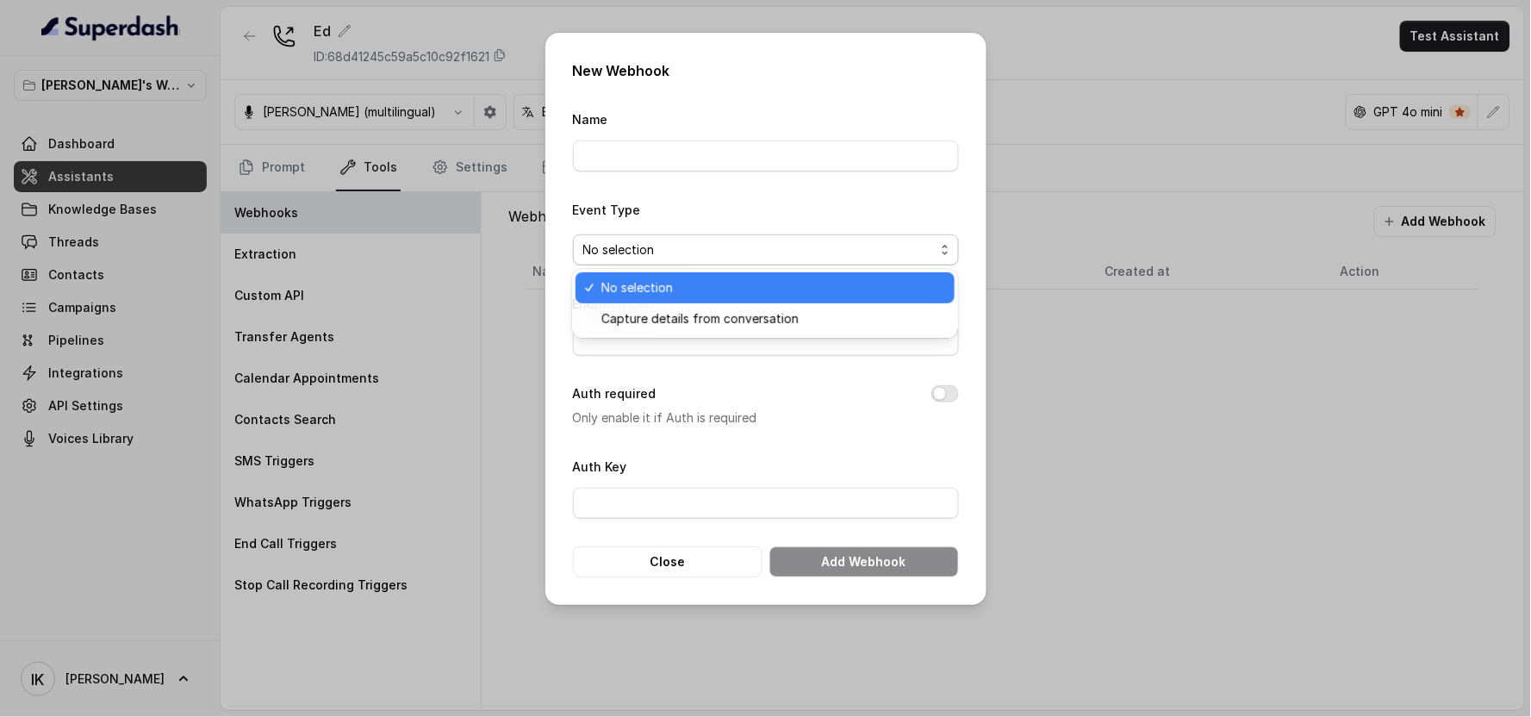
click at [682, 252] on span "No selection" at bounding box center [759, 250] width 352 height 21
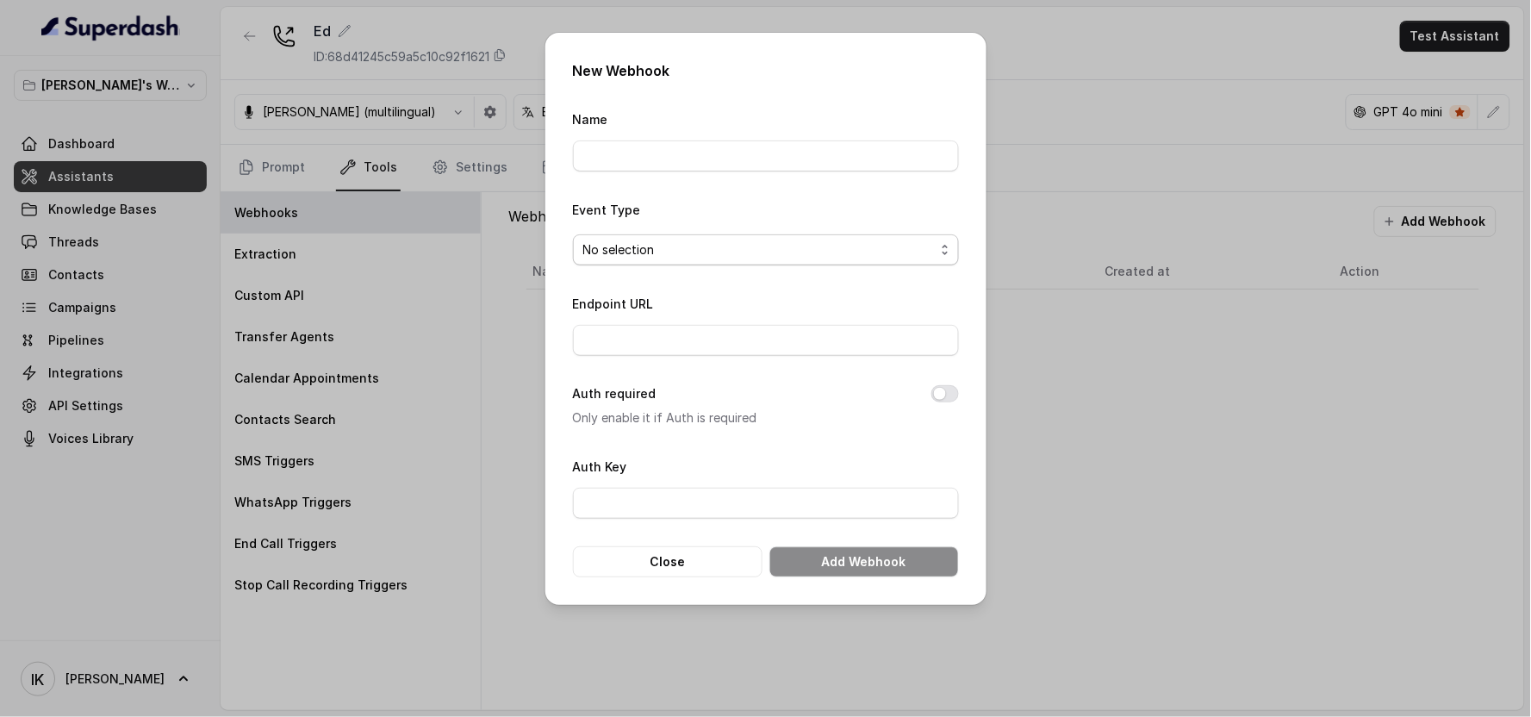
click at [682, 252] on span "No selection" at bounding box center [759, 250] width 352 height 21
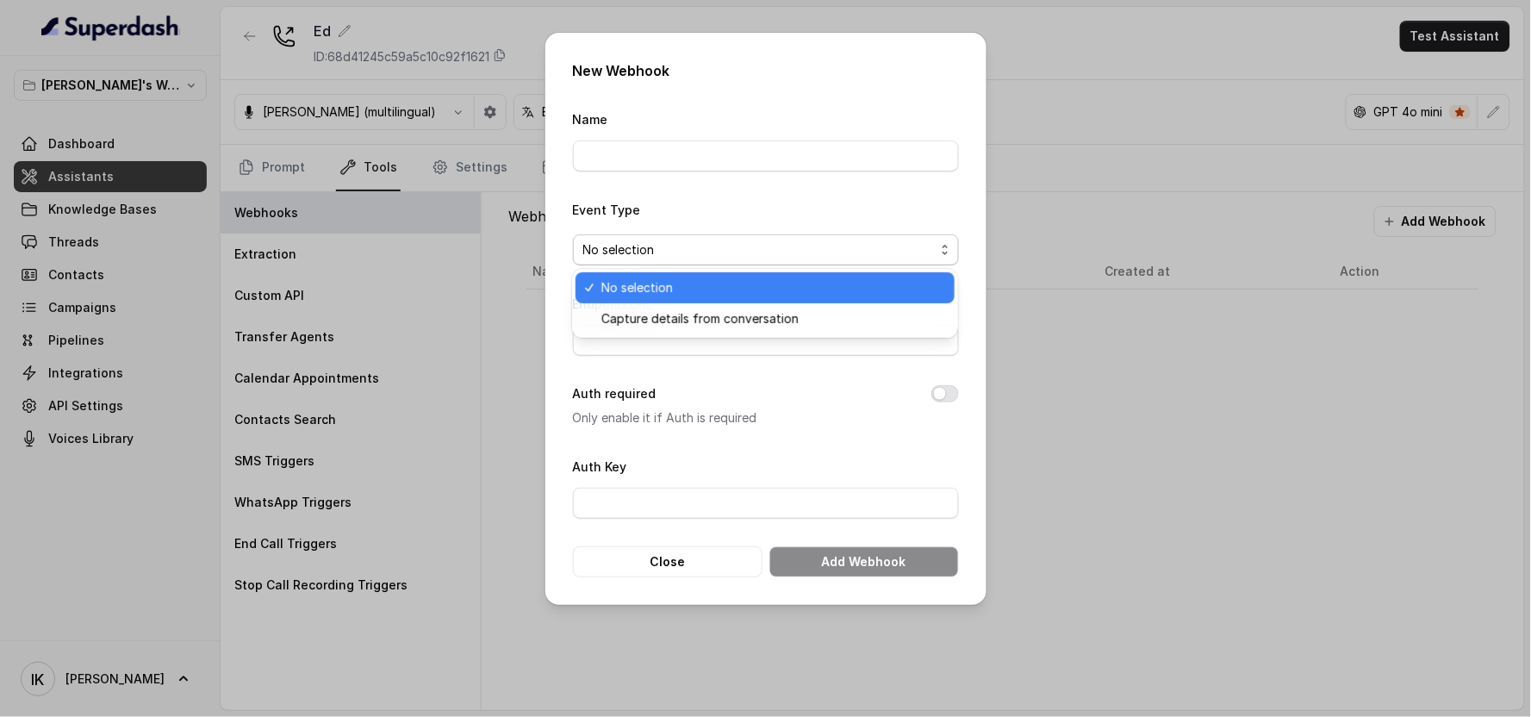
click at [682, 252] on span "No selection" at bounding box center [759, 250] width 352 height 21
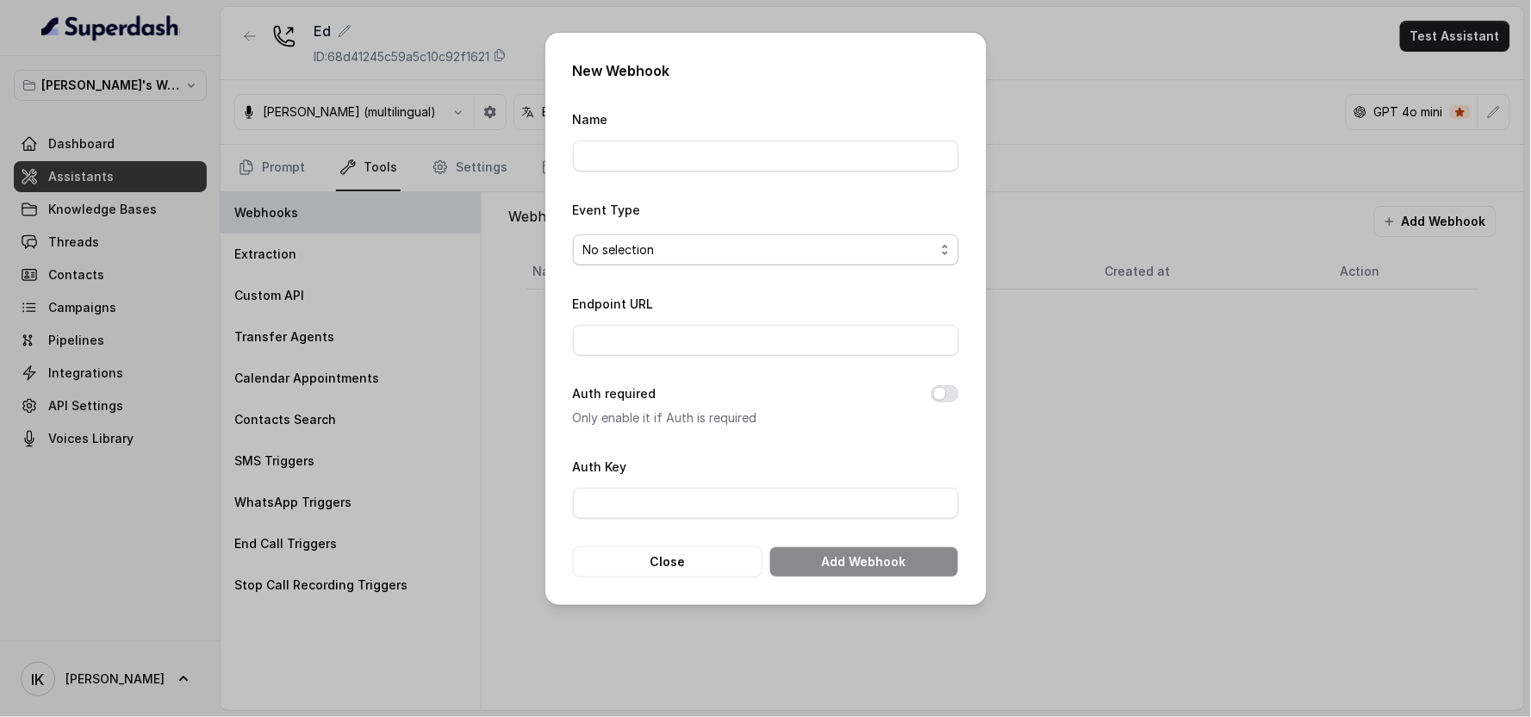
click at [682, 253] on span "No selection" at bounding box center [759, 250] width 352 height 21
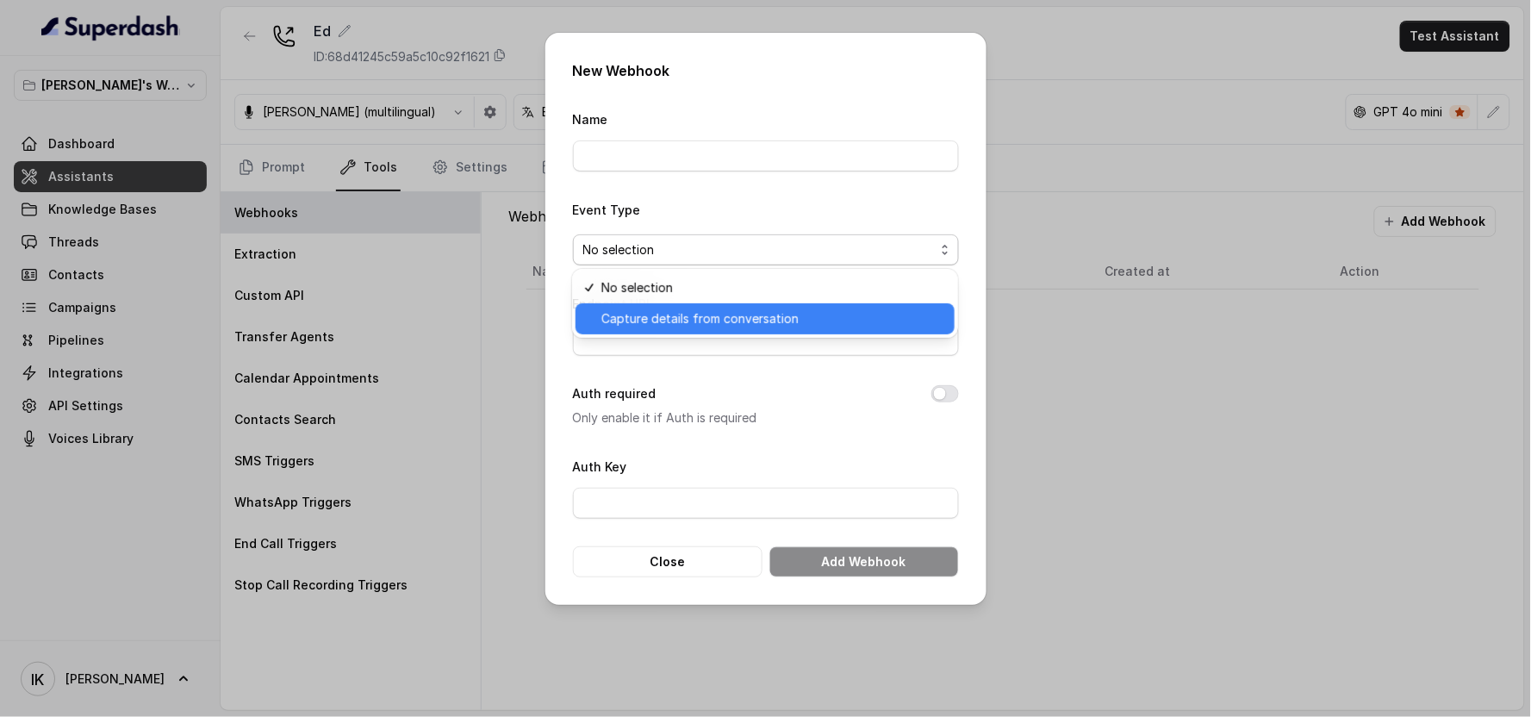
click at [681, 321] on span "Capture details from conversation" at bounding box center [772, 318] width 343 height 21
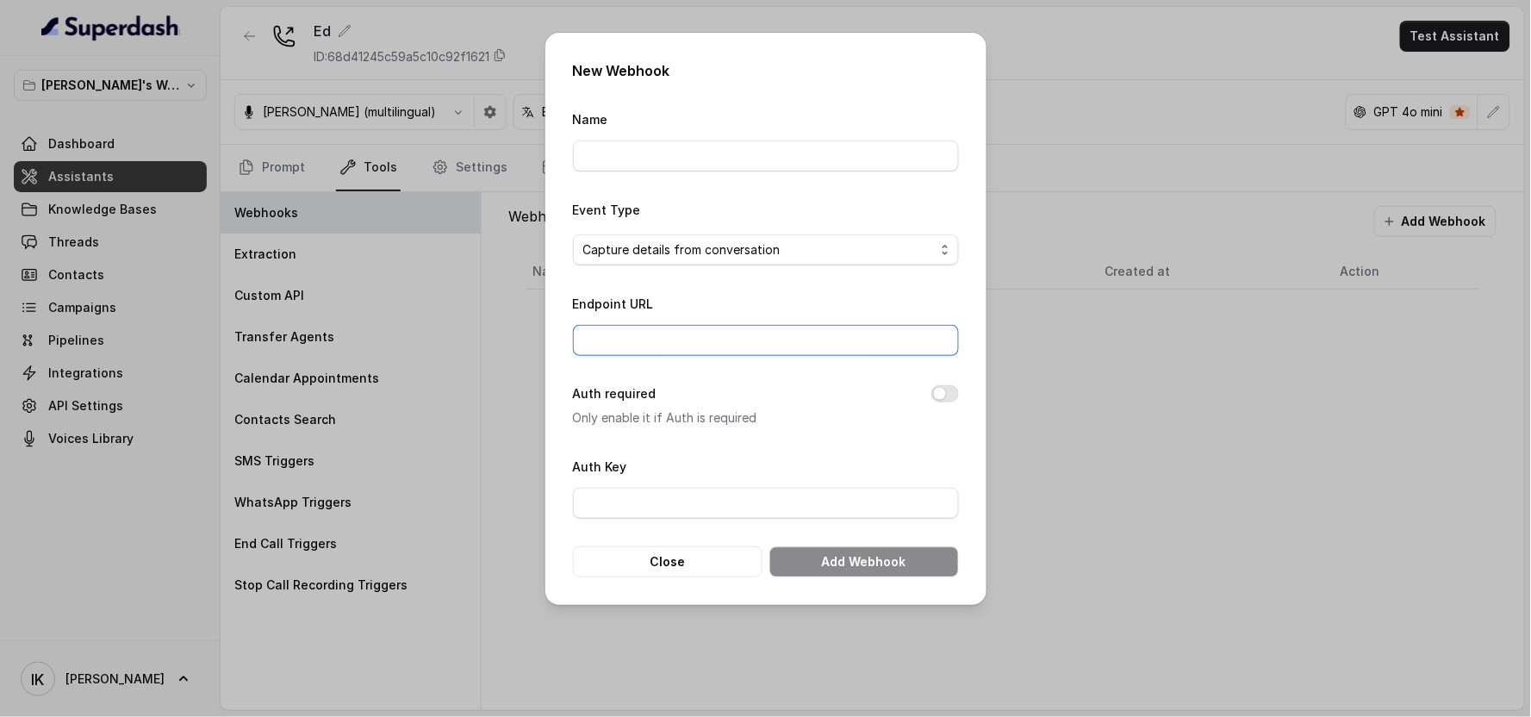
click at [651, 346] on input "Endpoint URL" at bounding box center [766, 340] width 386 height 31
click at [625, 507] on input "Auth Key" at bounding box center [766, 503] width 386 height 31
click at [779, 438] on form "Name Event Type Capture details from conversation Endpoint URL Auth required On…" at bounding box center [766, 343] width 386 height 469
click at [788, 391] on button "Auth required" at bounding box center [945, 393] width 28 height 17
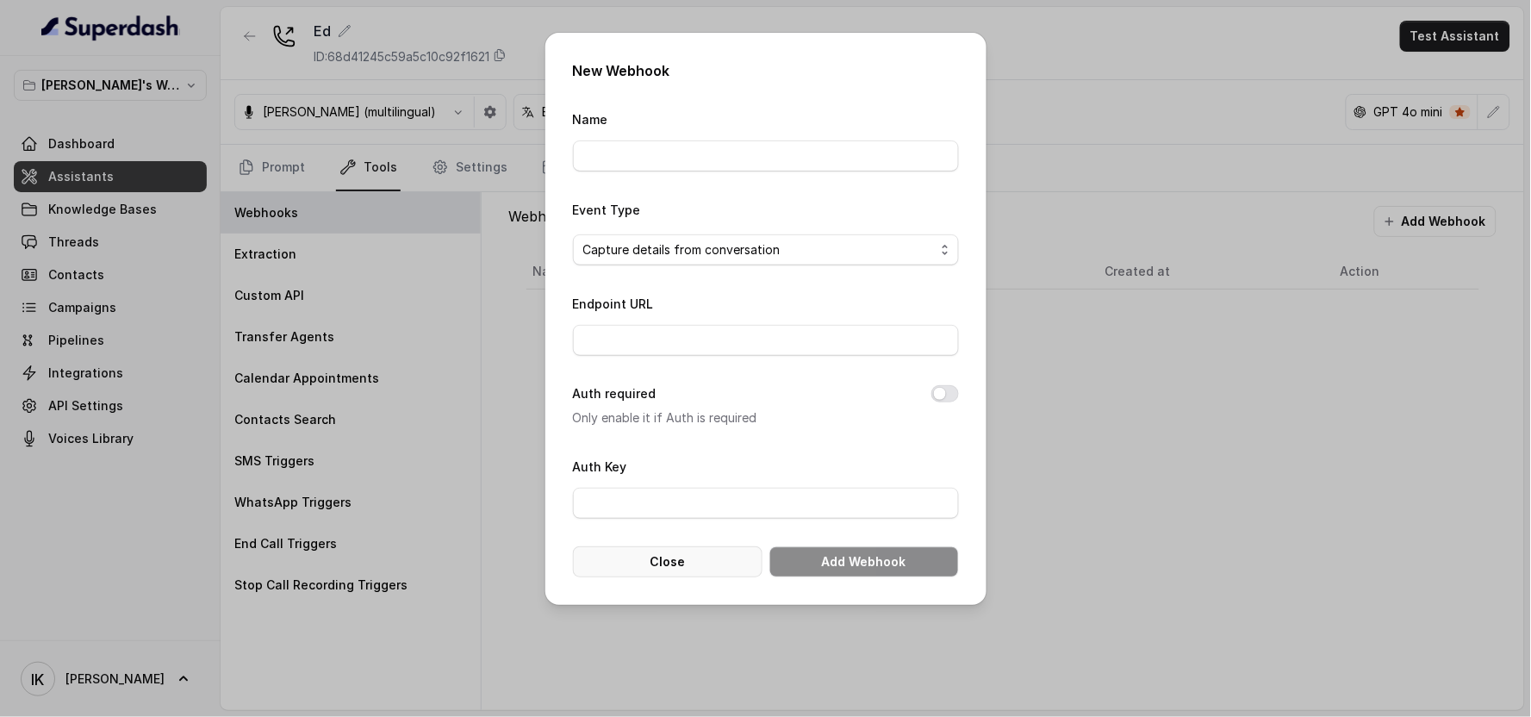
click at [698, 550] on button "Close" at bounding box center [668, 561] width 190 height 31
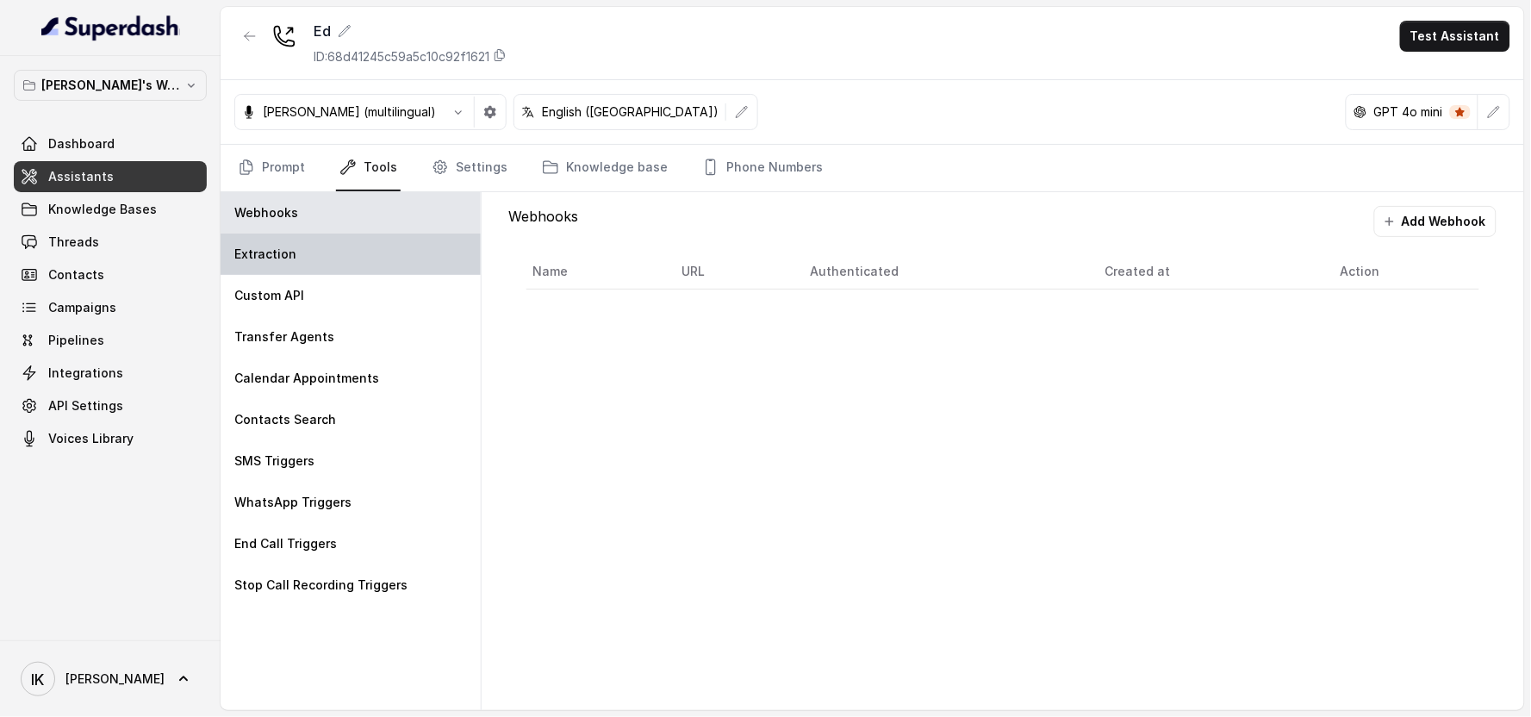
click at [313, 255] on div "Extraction" at bounding box center [351, 254] width 260 height 41
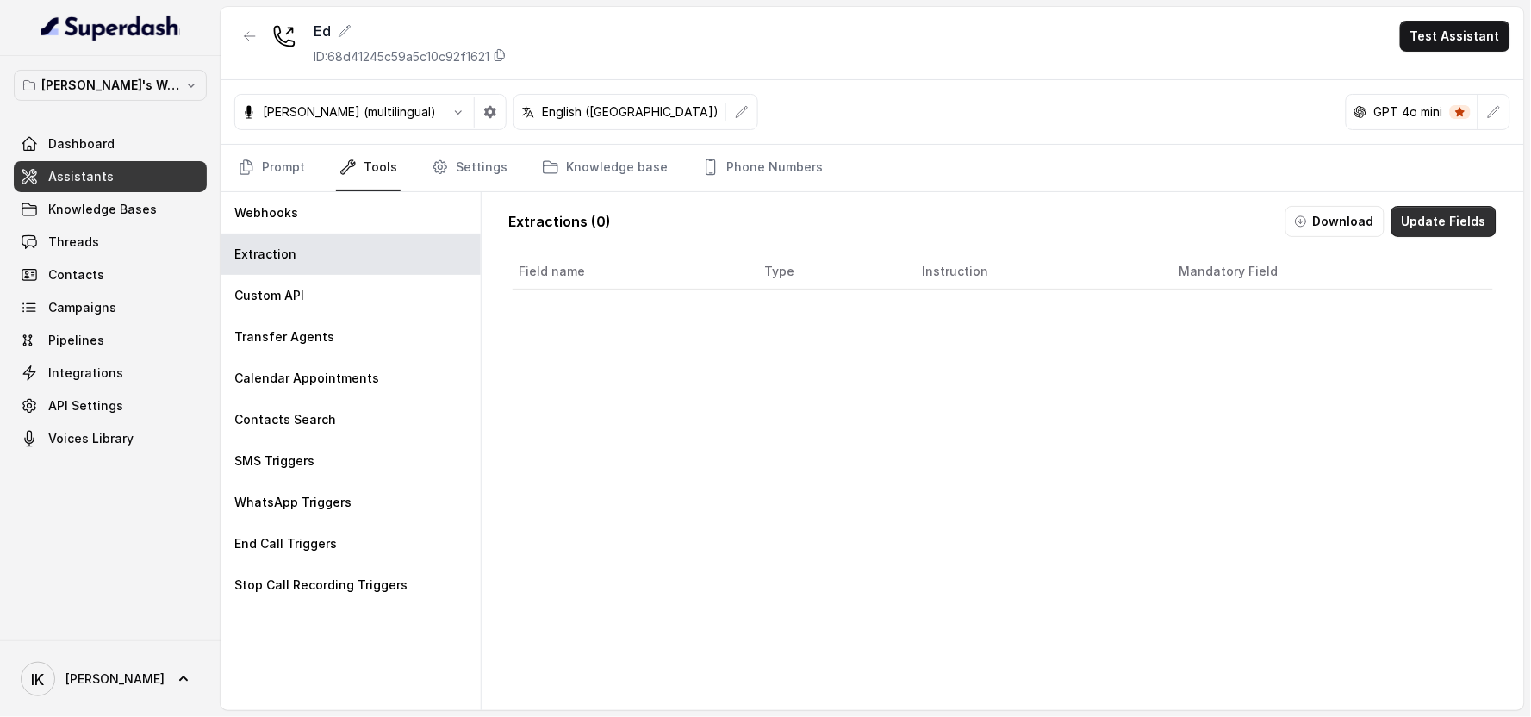
click at [788, 216] on button "Update Fields" at bounding box center [1444, 221] width 105 height 31
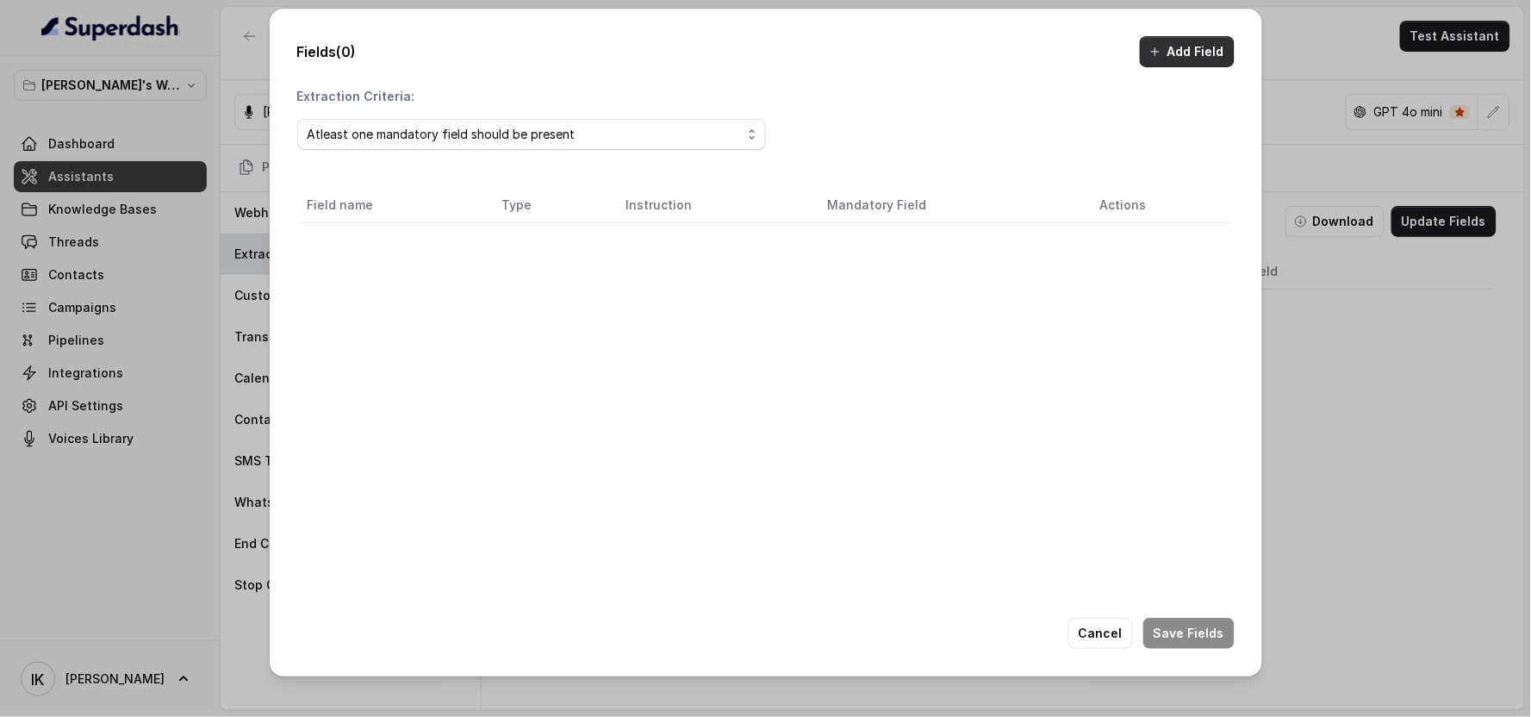
click at [788, 48] on button "Add Field" at bounding box center [1187, 51] width 95 height 31
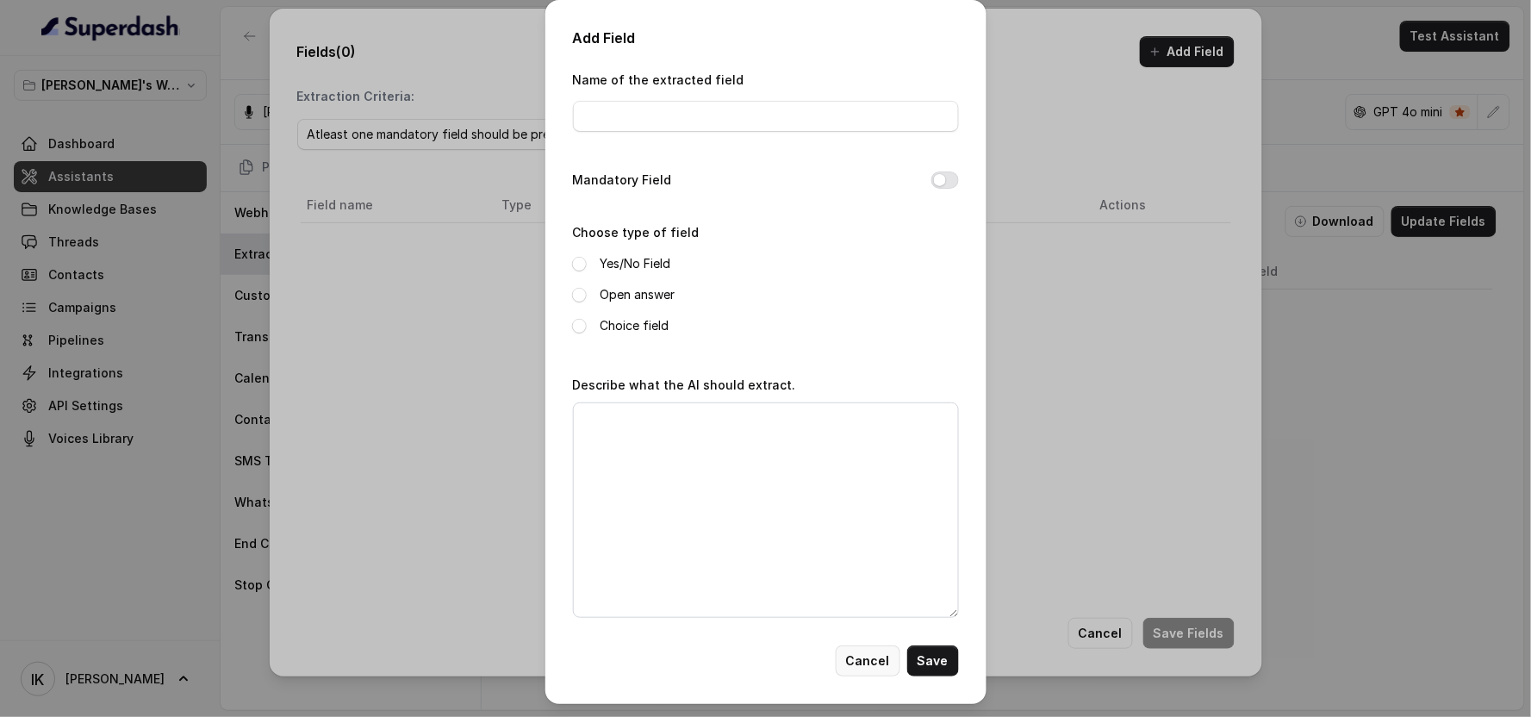
click at [788, 650] on button "Cancel" at bounding box center [868, 660] width 65 height 31
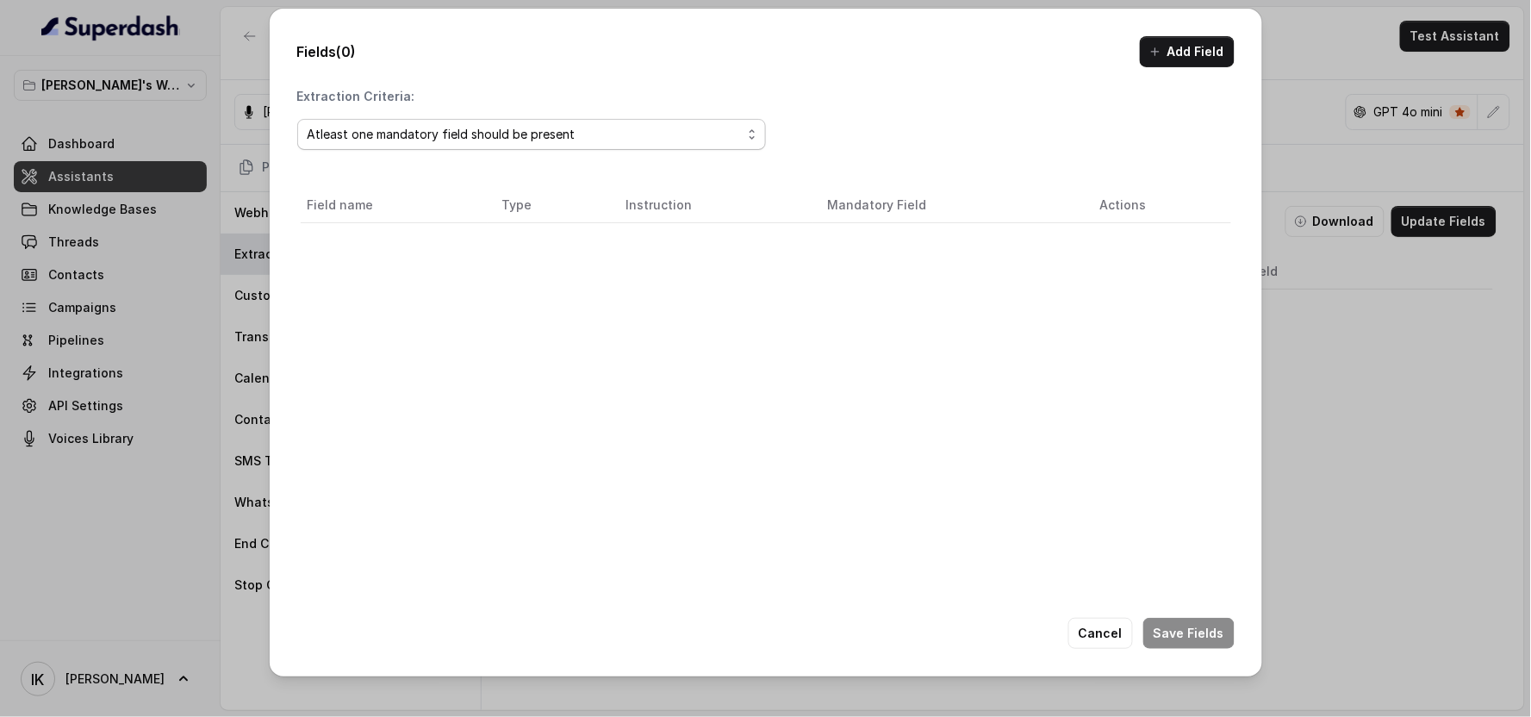
click at [443, 134] on div "Atleast one mandatory field should be present" at bounding box center [525, 134] width 434 height 21
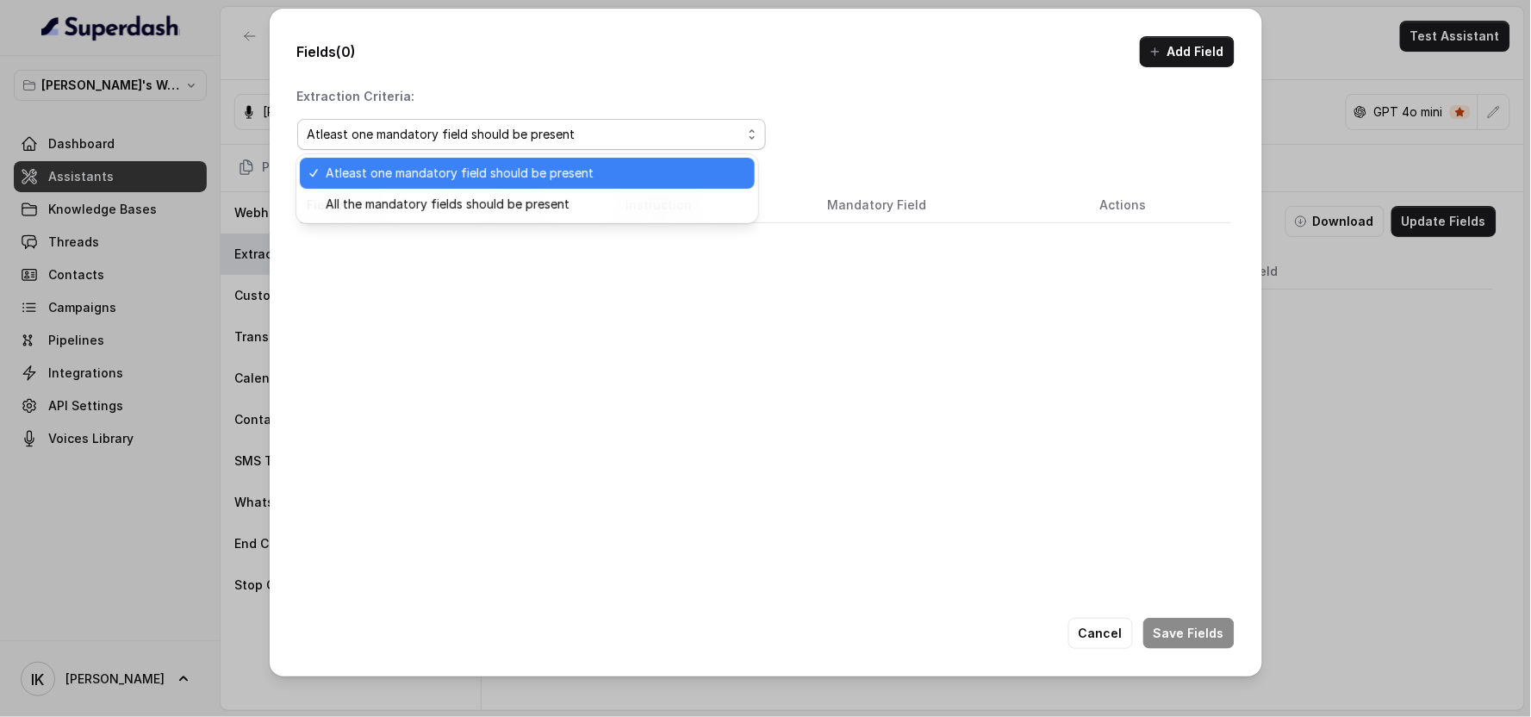
click at [443, 134] on div "Atleast one mandatory field should be present" at bounding box center [525, 134] width 434 height 21
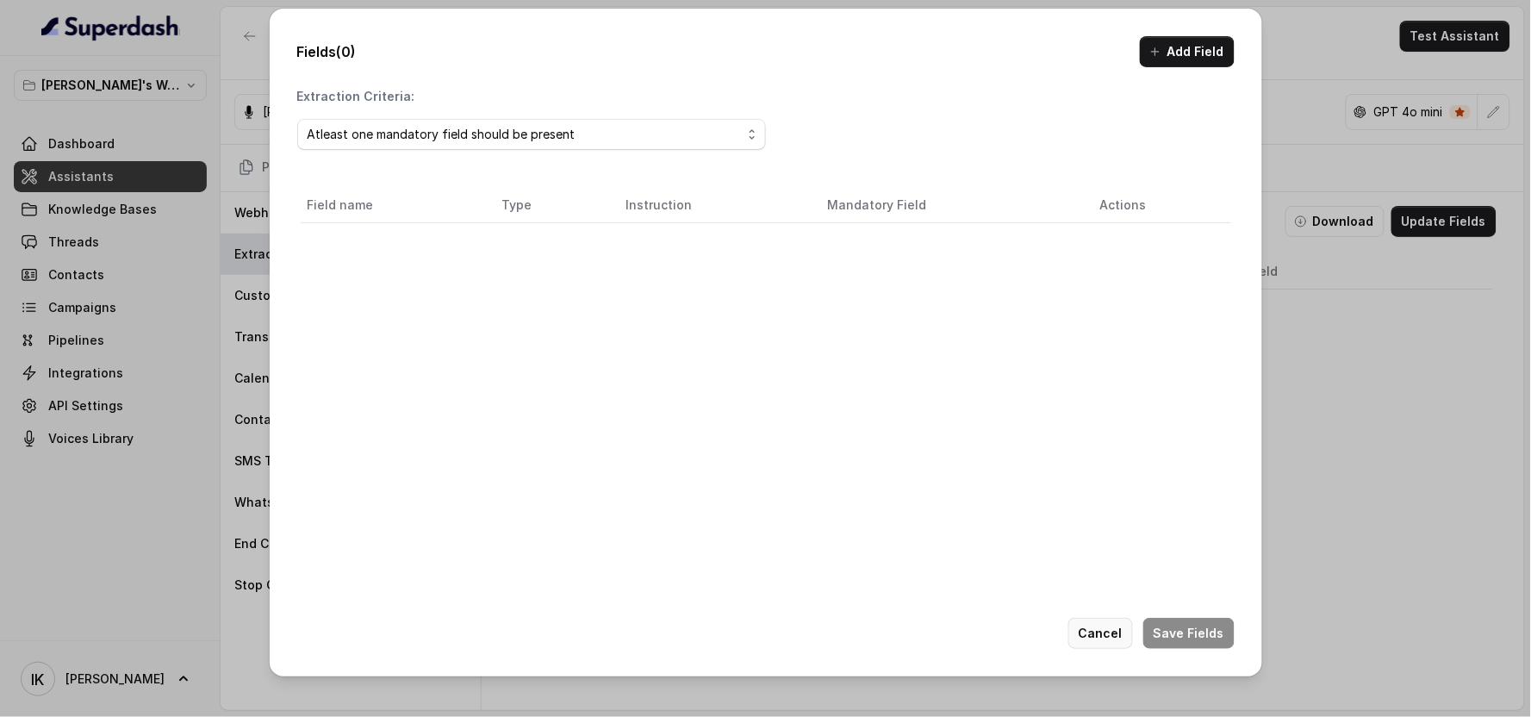
click at [788, 621] on button "Cancel" at bounding box center [1100, 633] width 65 height 31
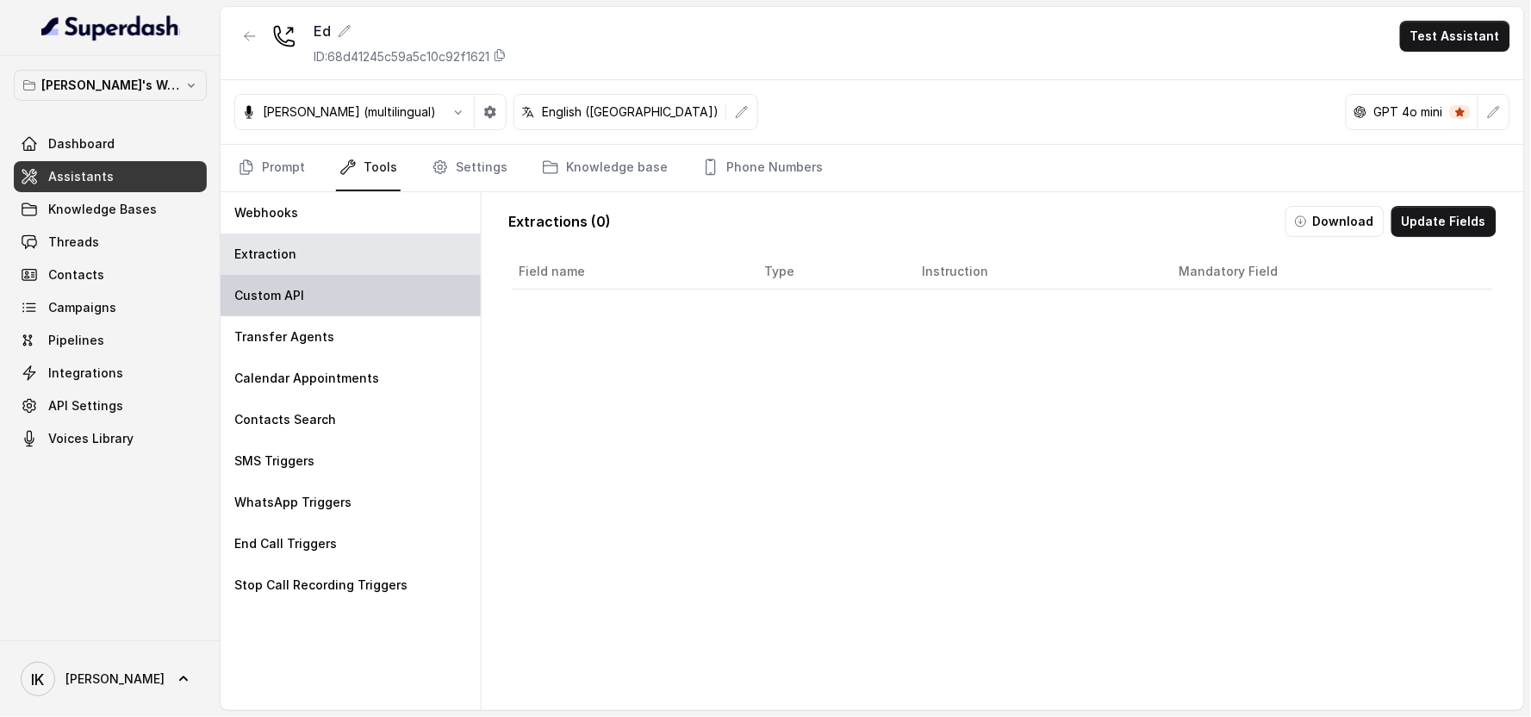
click at [310, 291] on div "Custom API" at bounding box center [351, 295] width 260 height 41
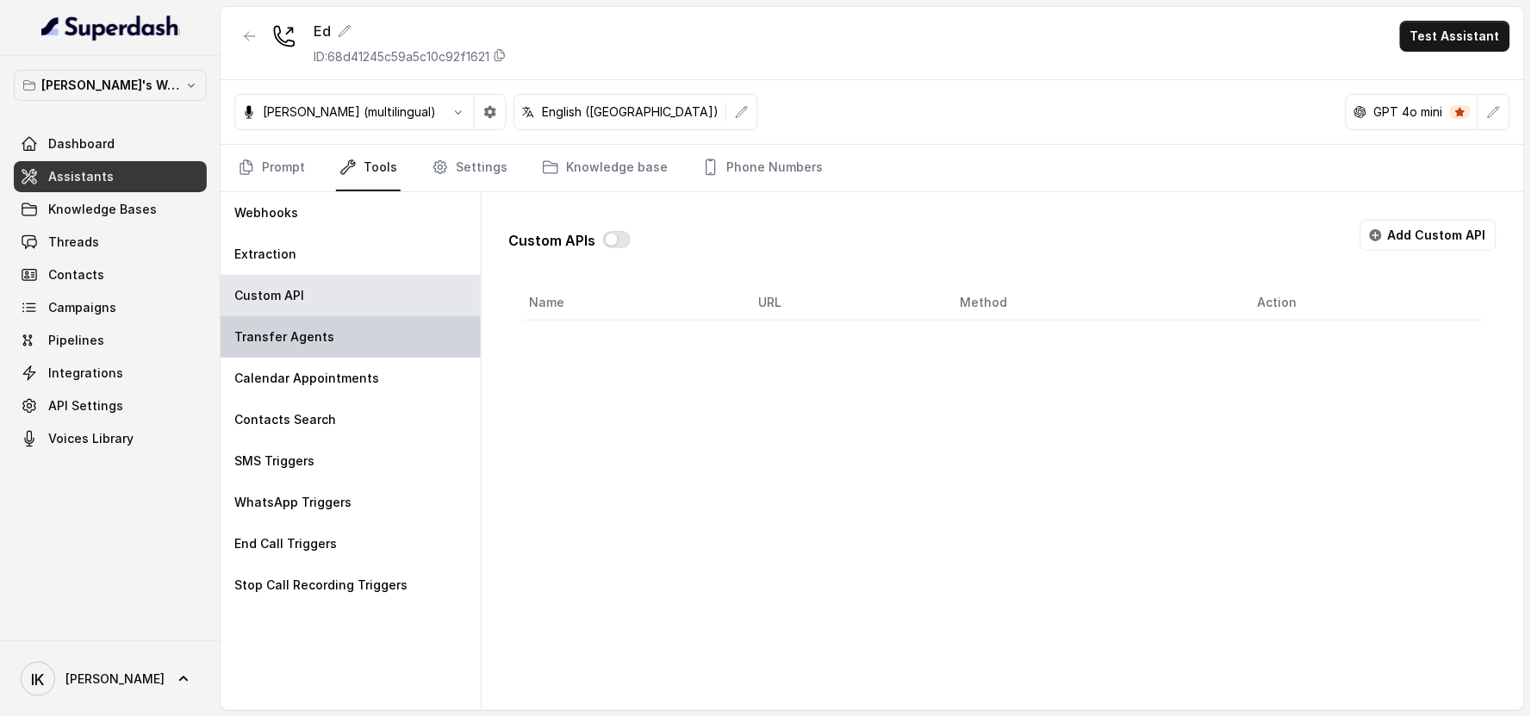
click at [348, 327] on div "Transfer Agents" at bounding box center [351, 336] width 260 height 41
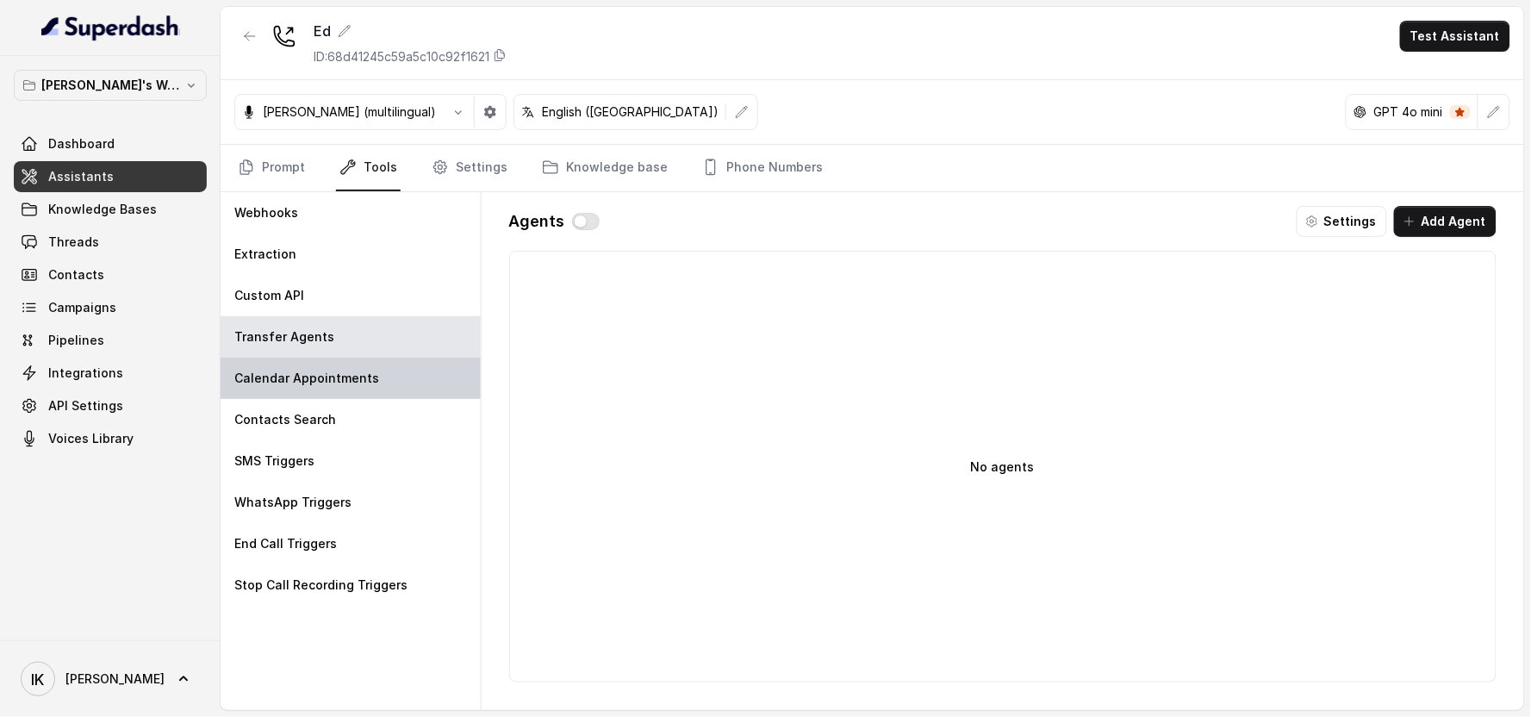
click at [337, 364] on div "Calendar Appointments" at bounding box center [351, 378] width 260 height 41
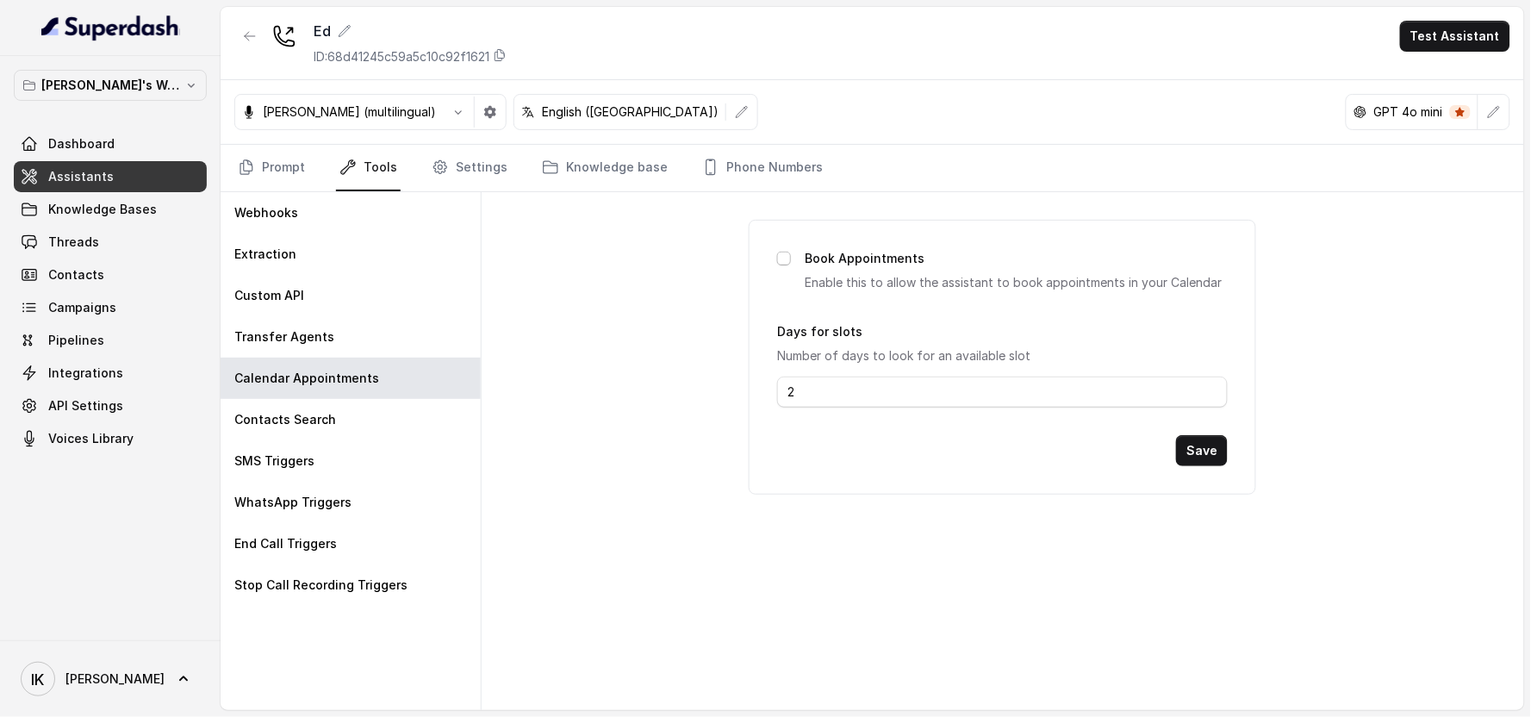
click at [782, 258] on span at bounding box center [784, 259] width 14 height 14
click at [265, 433] on div "Contacts Search" at bounding box center [351, 419] width 260 height 41
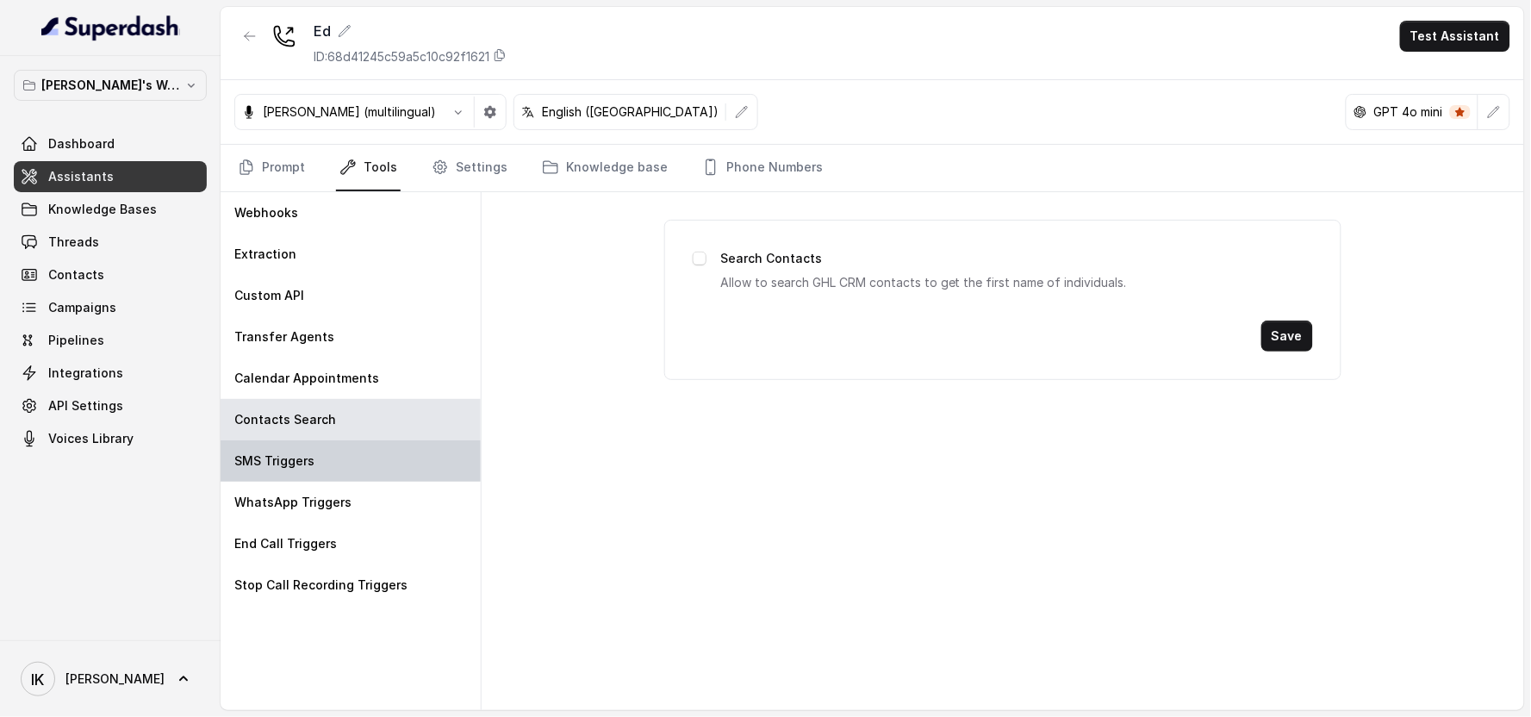
click at [270, 453] on p "SMS Triggers" at bounding box center [274, 460] width 80 height 17
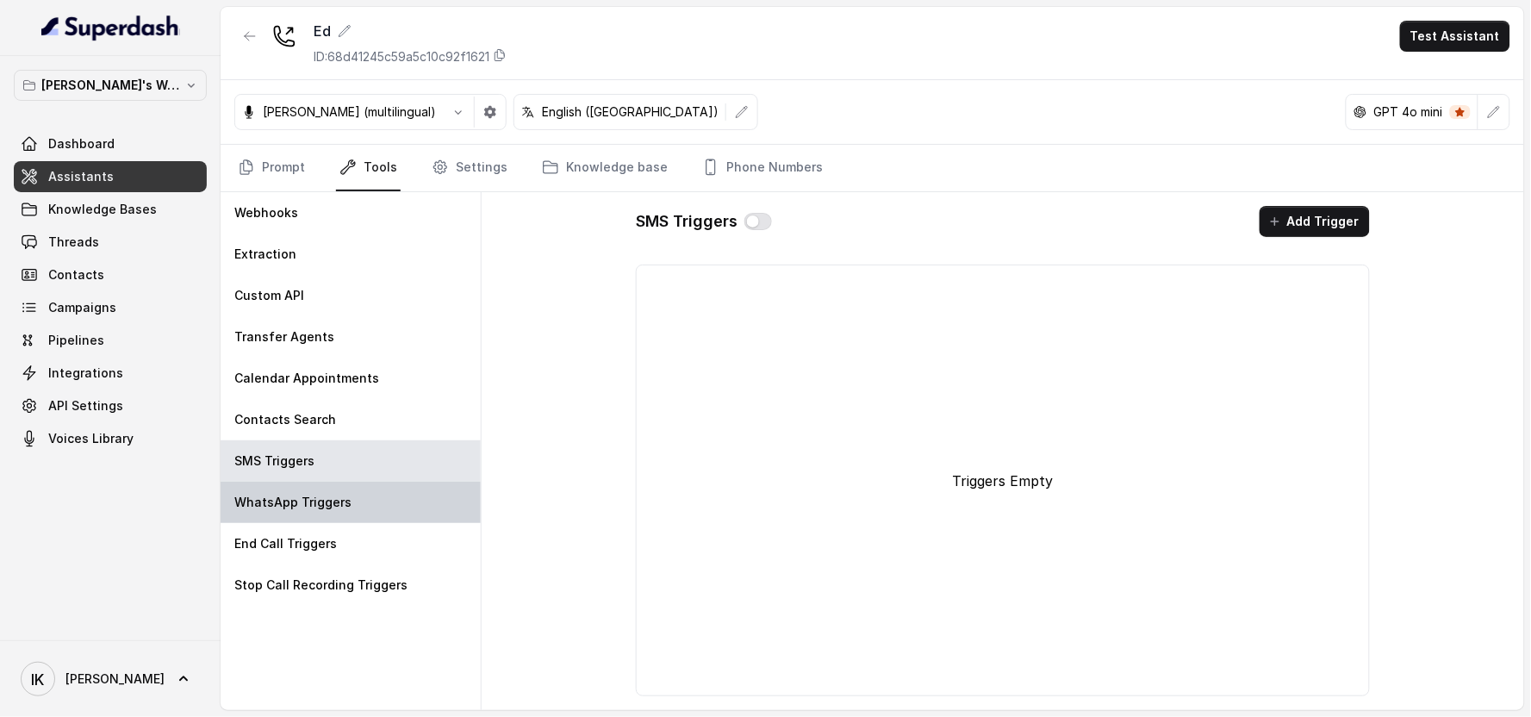
click at [287, 506] on p "WhatsApp Triggers" at bounding box center [292, 502] width 117 height 17
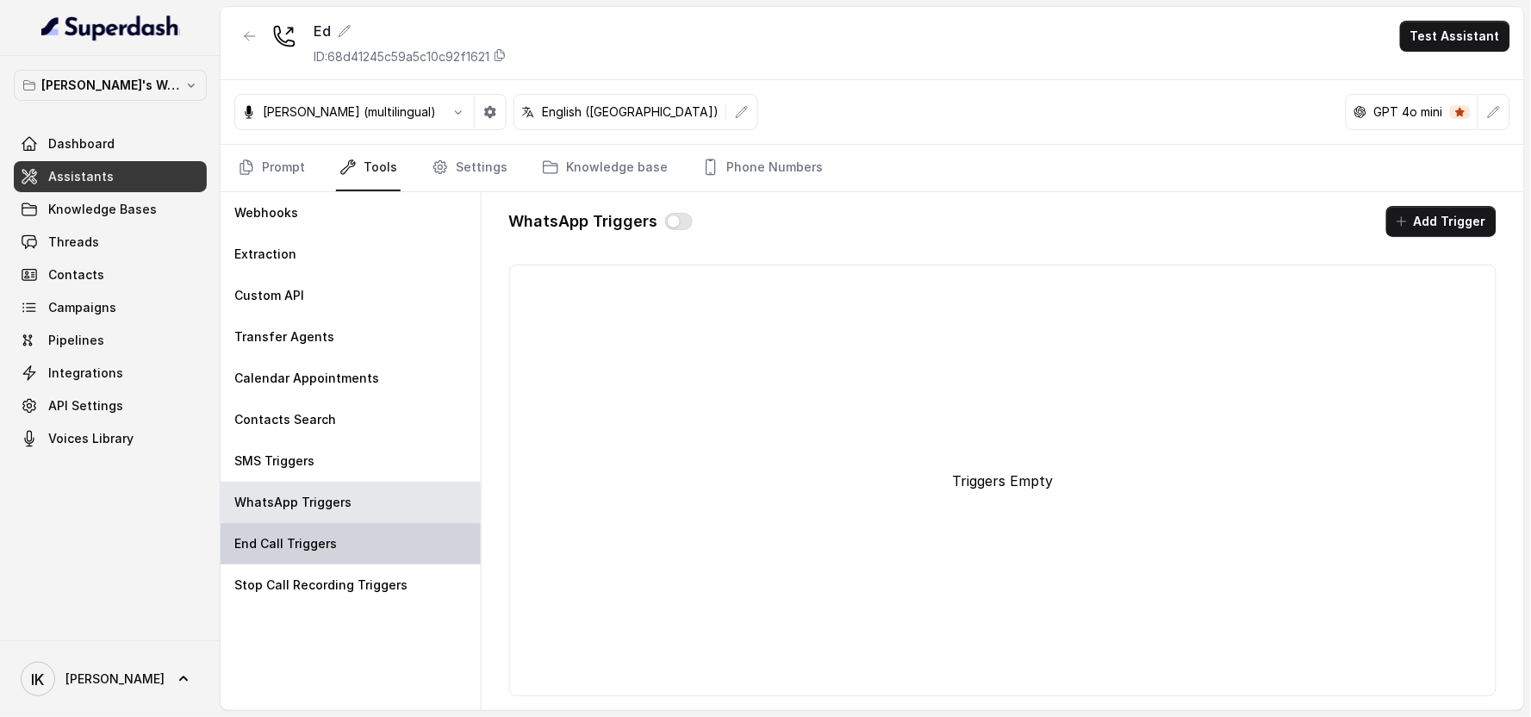
click at [300, 545] on p "End Call Triggers" at bounding box center [285, 543] width 103 height 17
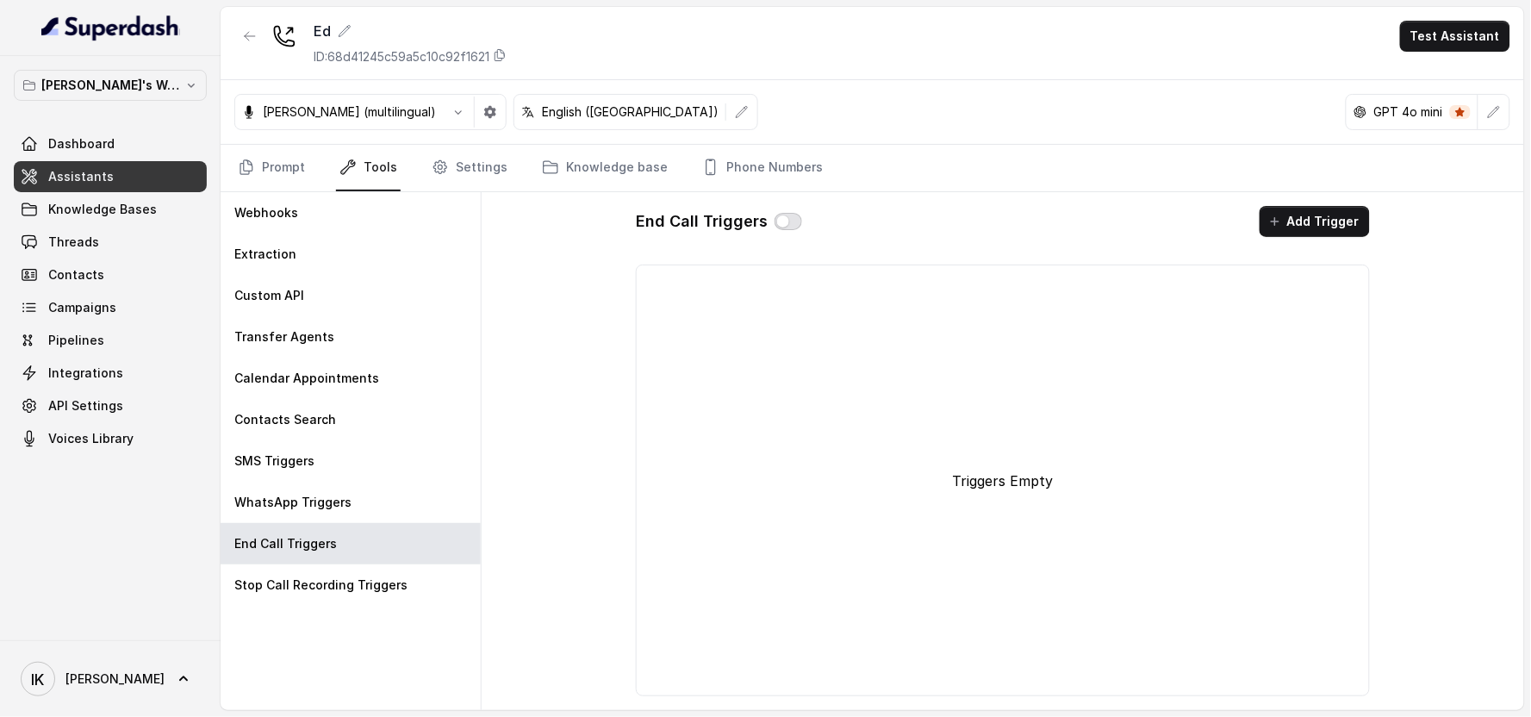
click at [786, 224] on button "button" at bounding box center [789, 221] width 28 height 17
click at [788, 219] on button "Add Trigger" at bounding box center [1315, 221] width 110 height 31
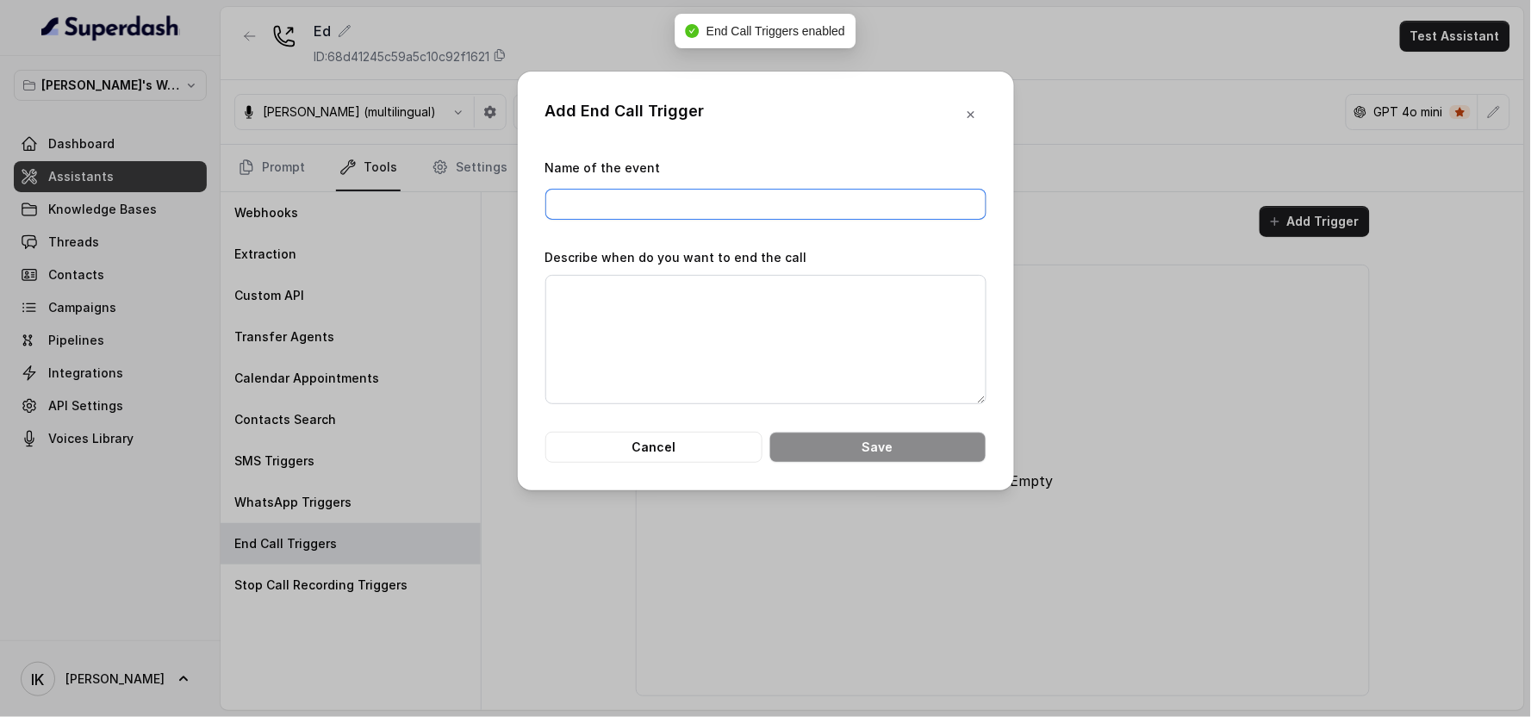
click at [612, 207] on input "Name of the event" at bounding box center [765, 204] width 441 height 31
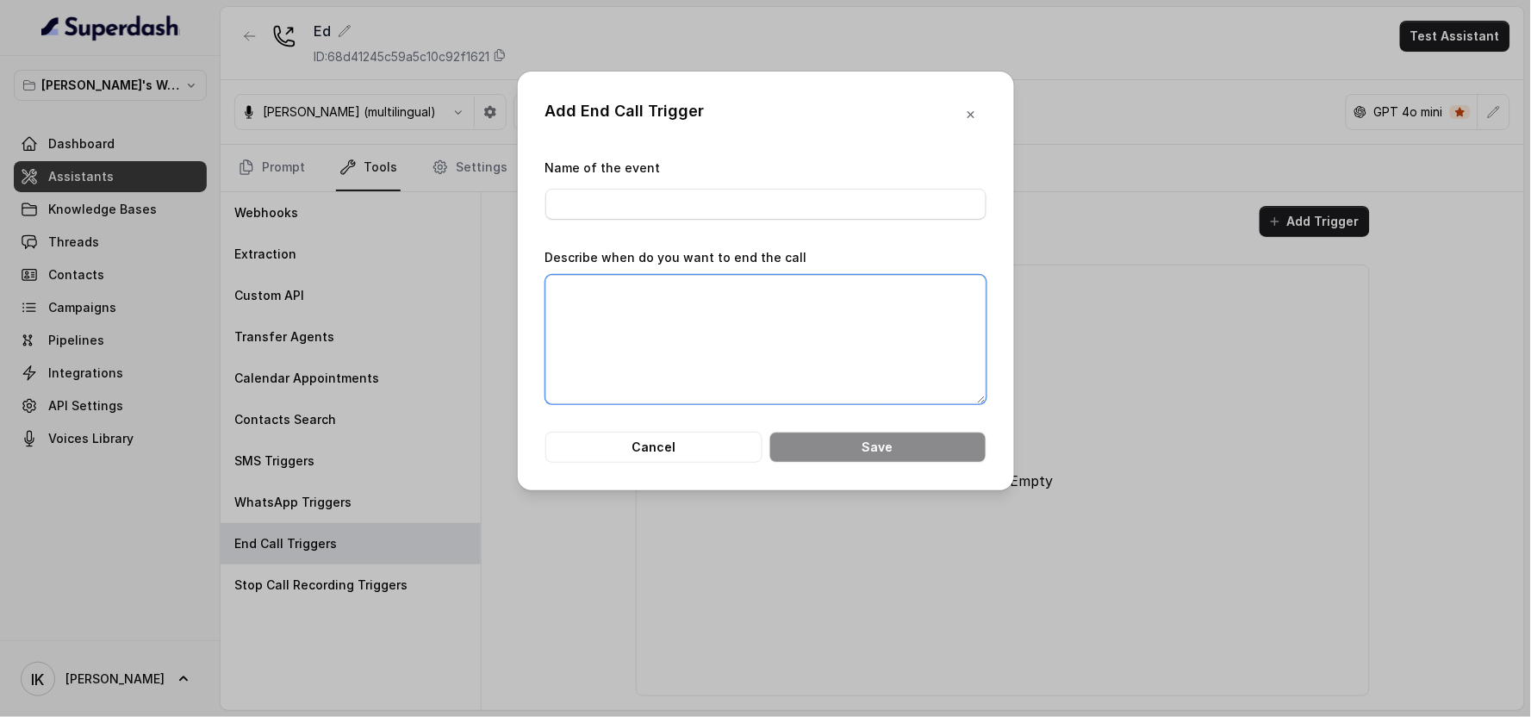
click at [617, 328] on textarea "Describe when do you want to end the call" at bounding box center [765, 339] width 441 height 129
click at [629, 212] on input "Name of the event" at bounding box center [765, 204] width 441 height 31
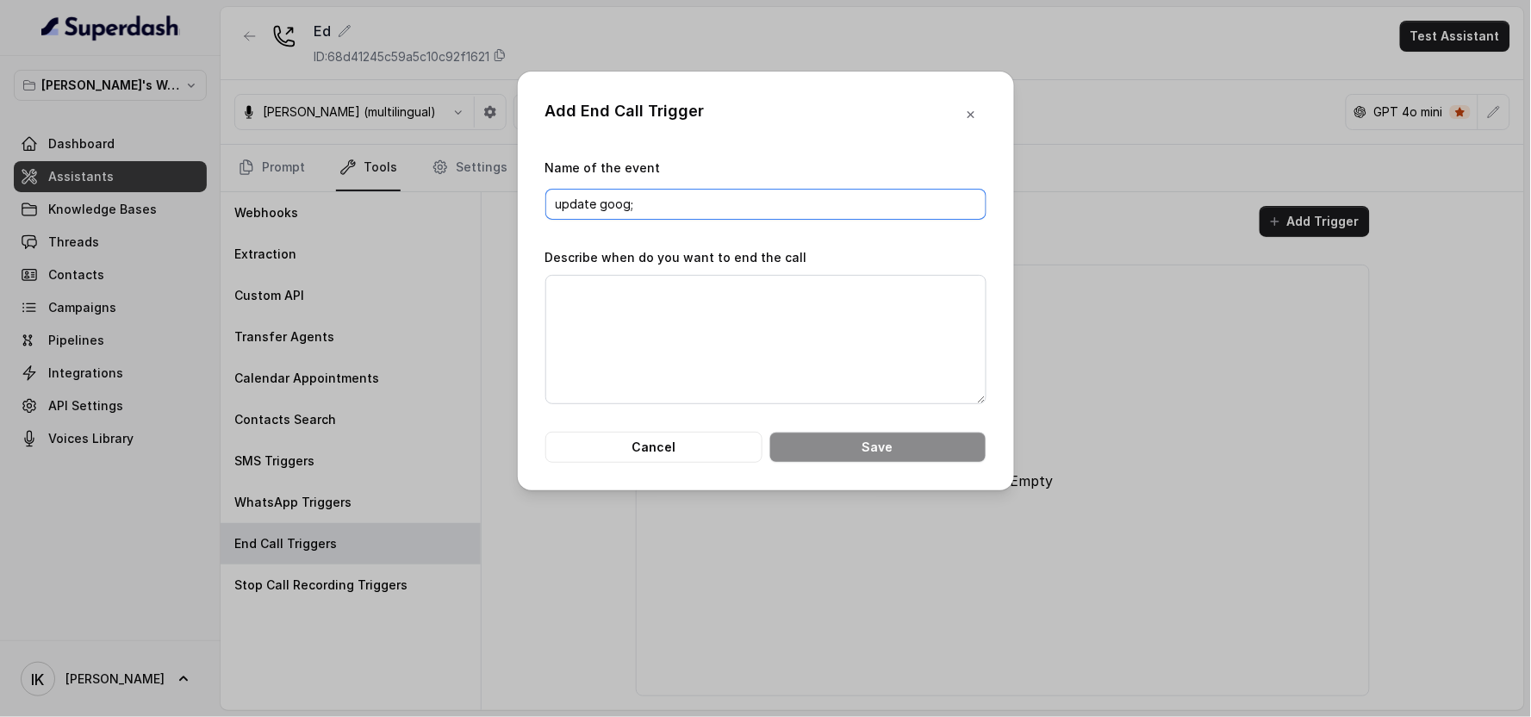
type input "update goog;"
click at [722, 314] on textarea "Describe when do you want to end the call" at bounding box center [765, 339] width 441 height 129
click at [662, 450] on button "Cancel" at bounding box center [653, 447] width 217 height 31
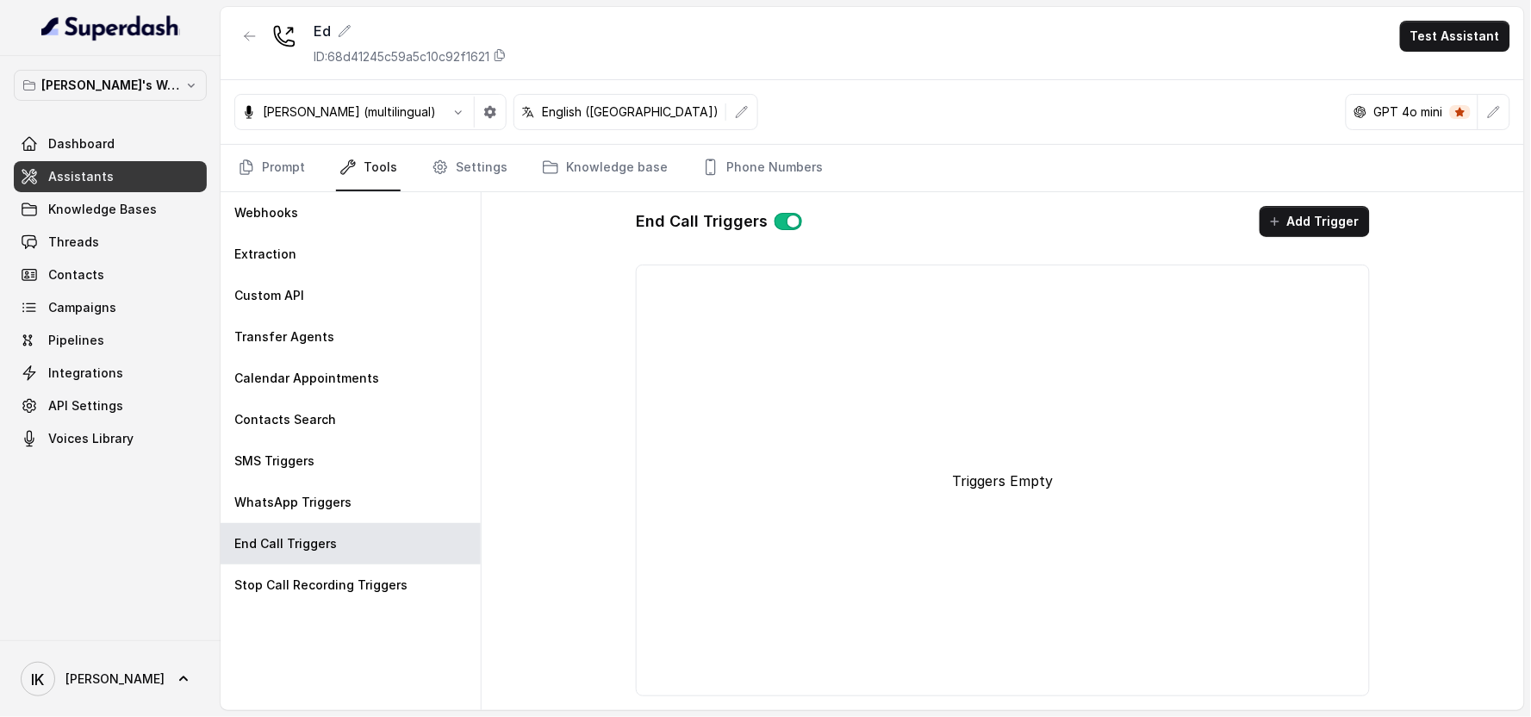
click at [776, 221] on button "button" at bounding box center [789, 221] width 28 height 17
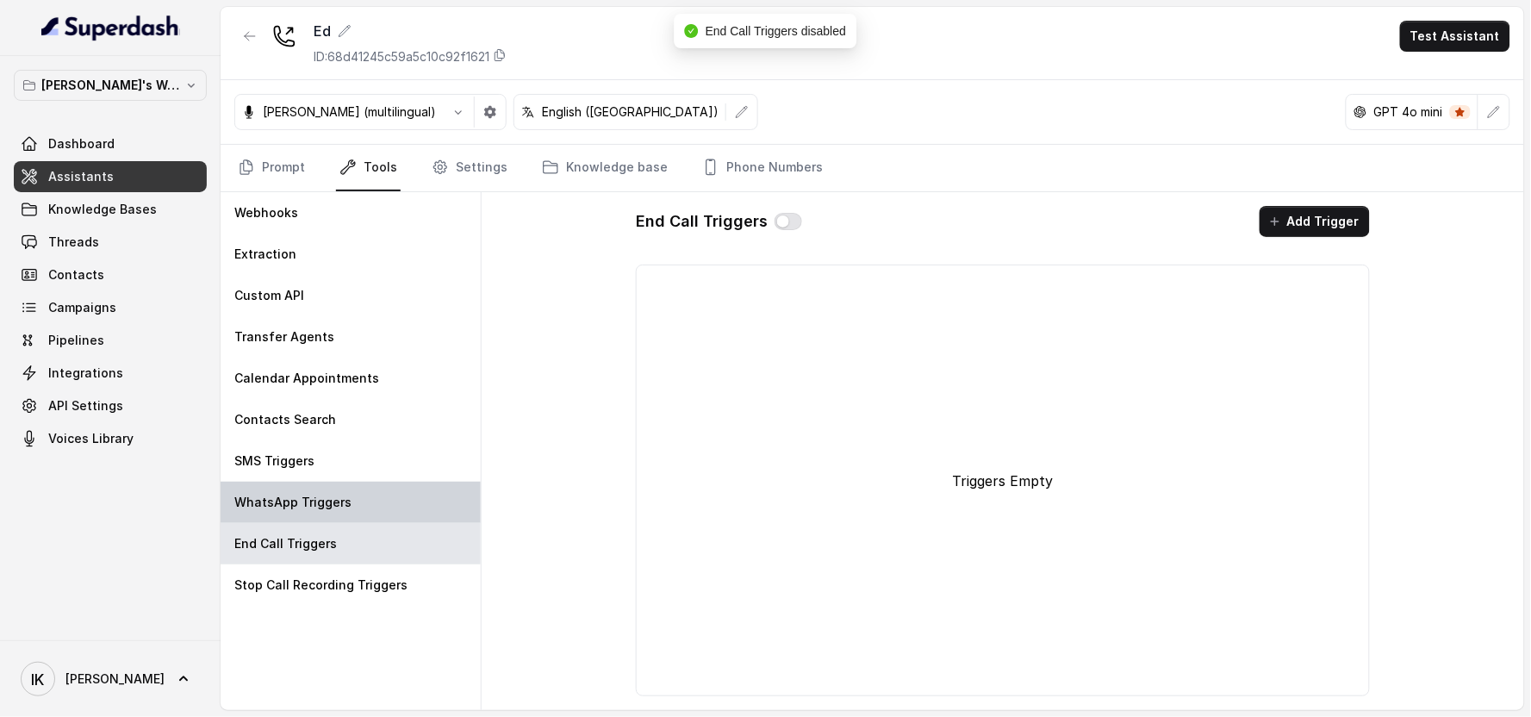
click at [287, 506] on p "WhatsApp Triggers" at bounding box center [292, 502] width 117 height 17
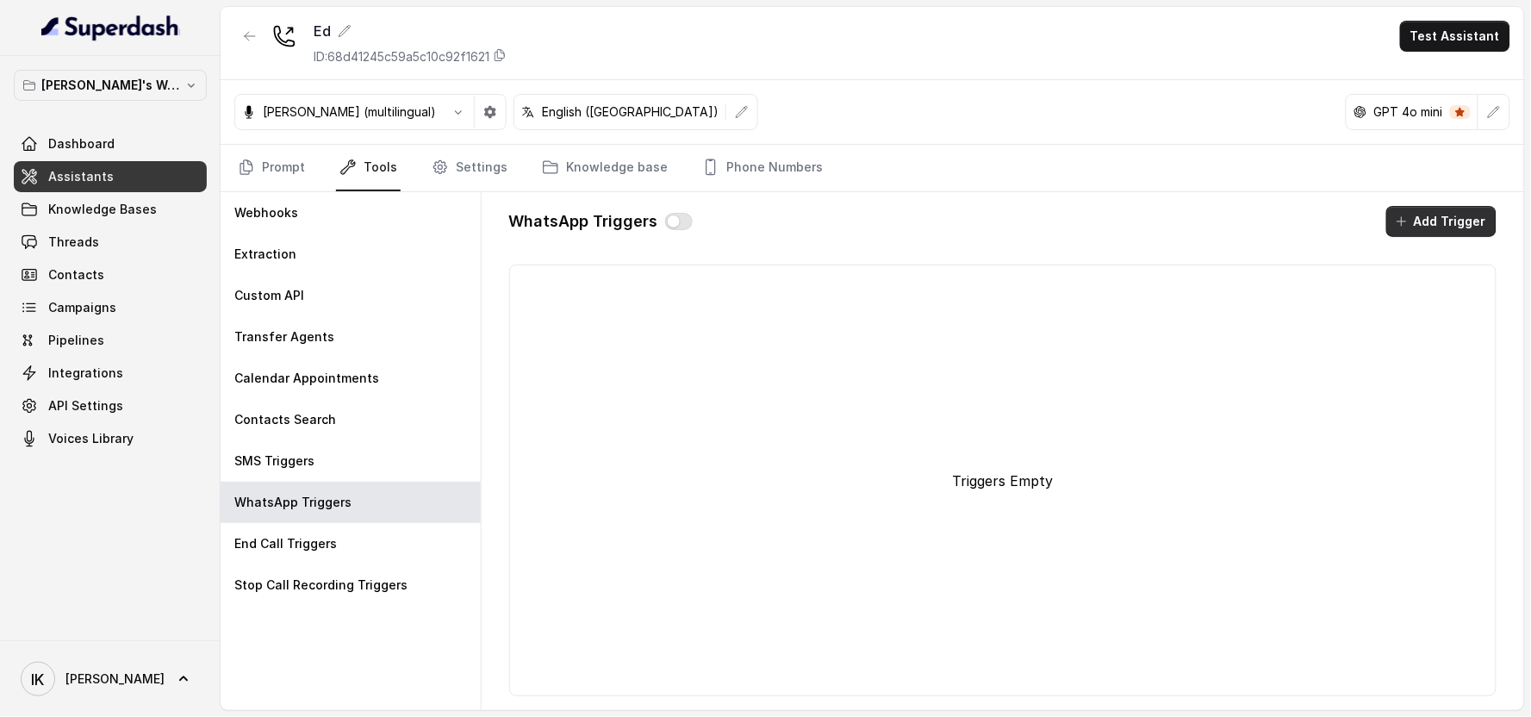
click at [788, 216] on button "Add Trigger" at bounding box center [1441, 221] width 110 height 31
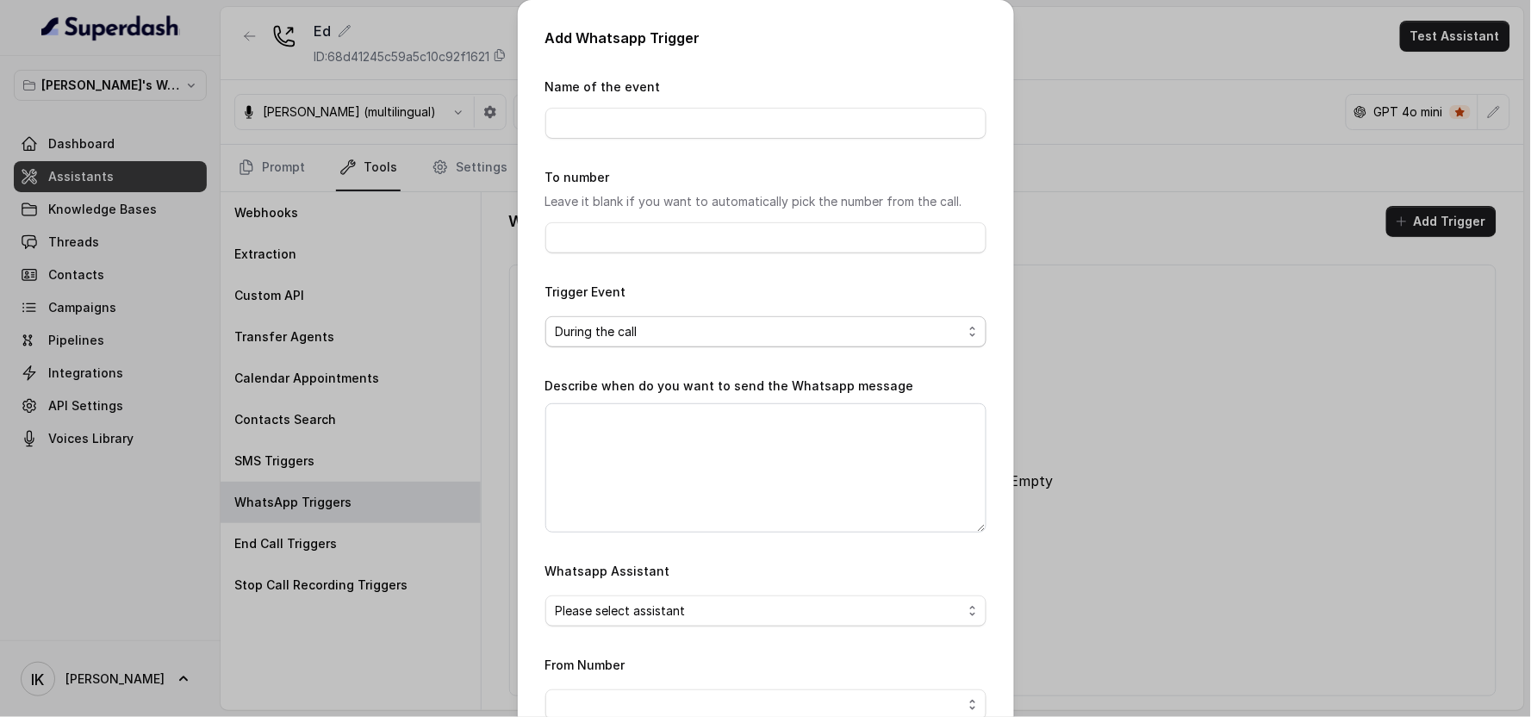
click at [642, 333] on span "During the call" at bounding box center [759, 331] width 407 height 21
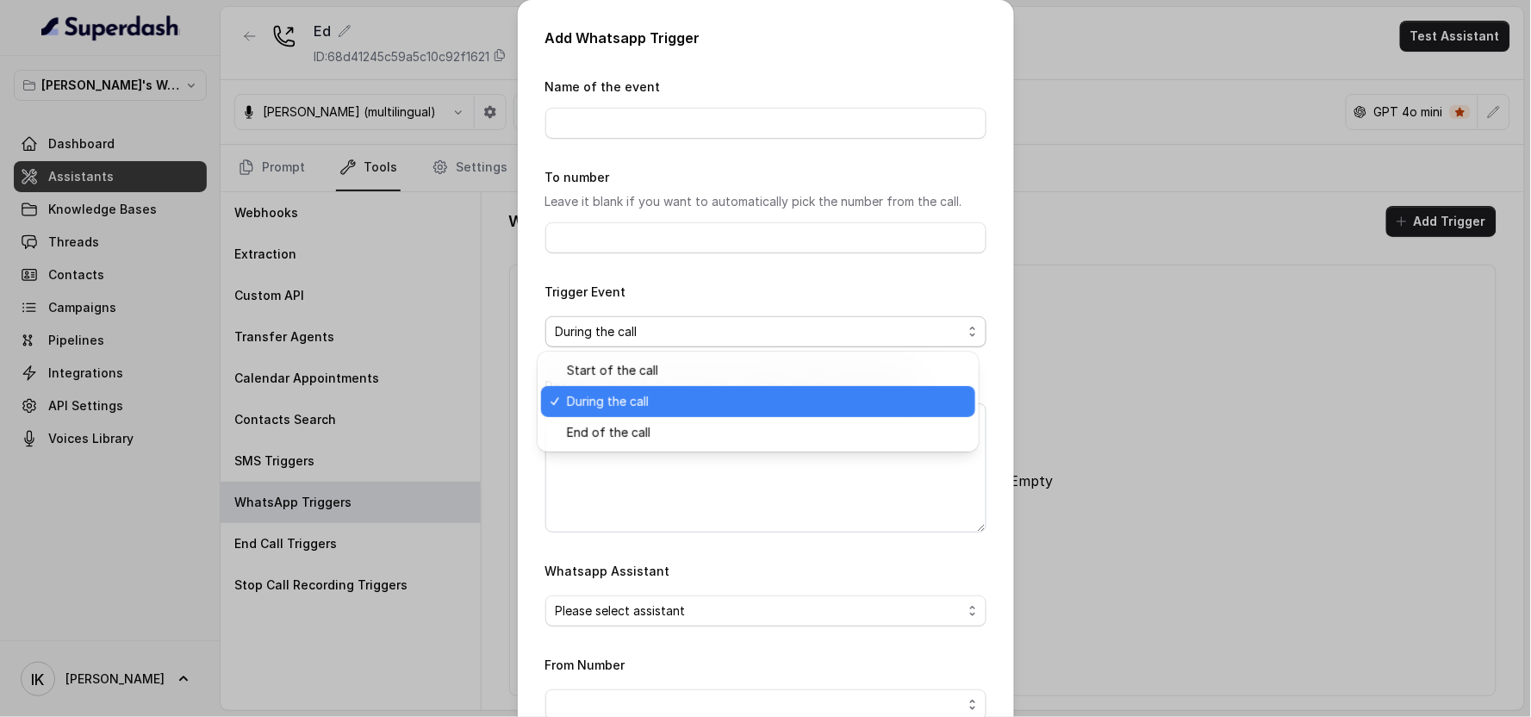
click at [642, 333] on span "During the call" at bounding box center [759, 331] width 407 height 21
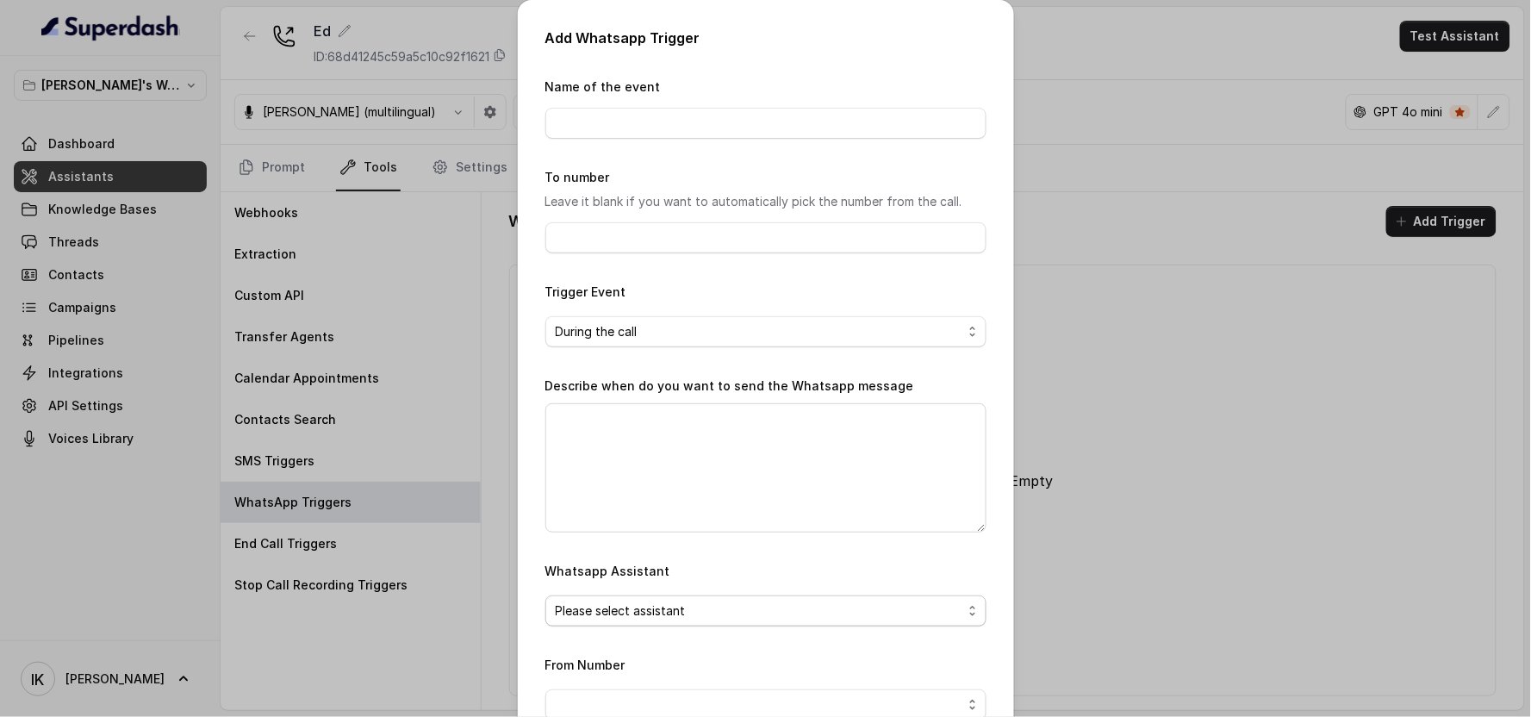
click at [618, 609] on span "Please select assistant" at bounding box center [759, 611] width 407 height 21
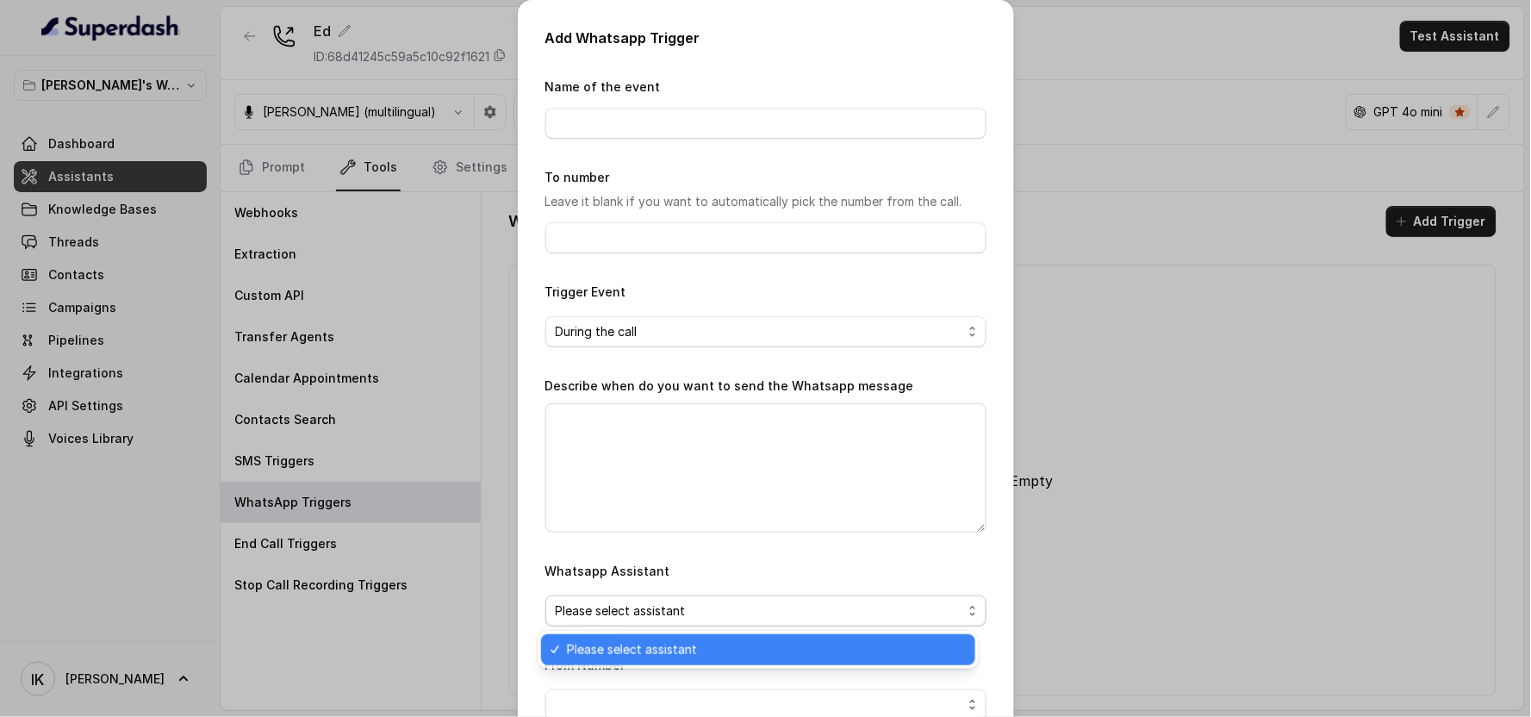
click at [618, 609] on span "Please select assistant" at bounding box center [759, 611] width 407 height 21
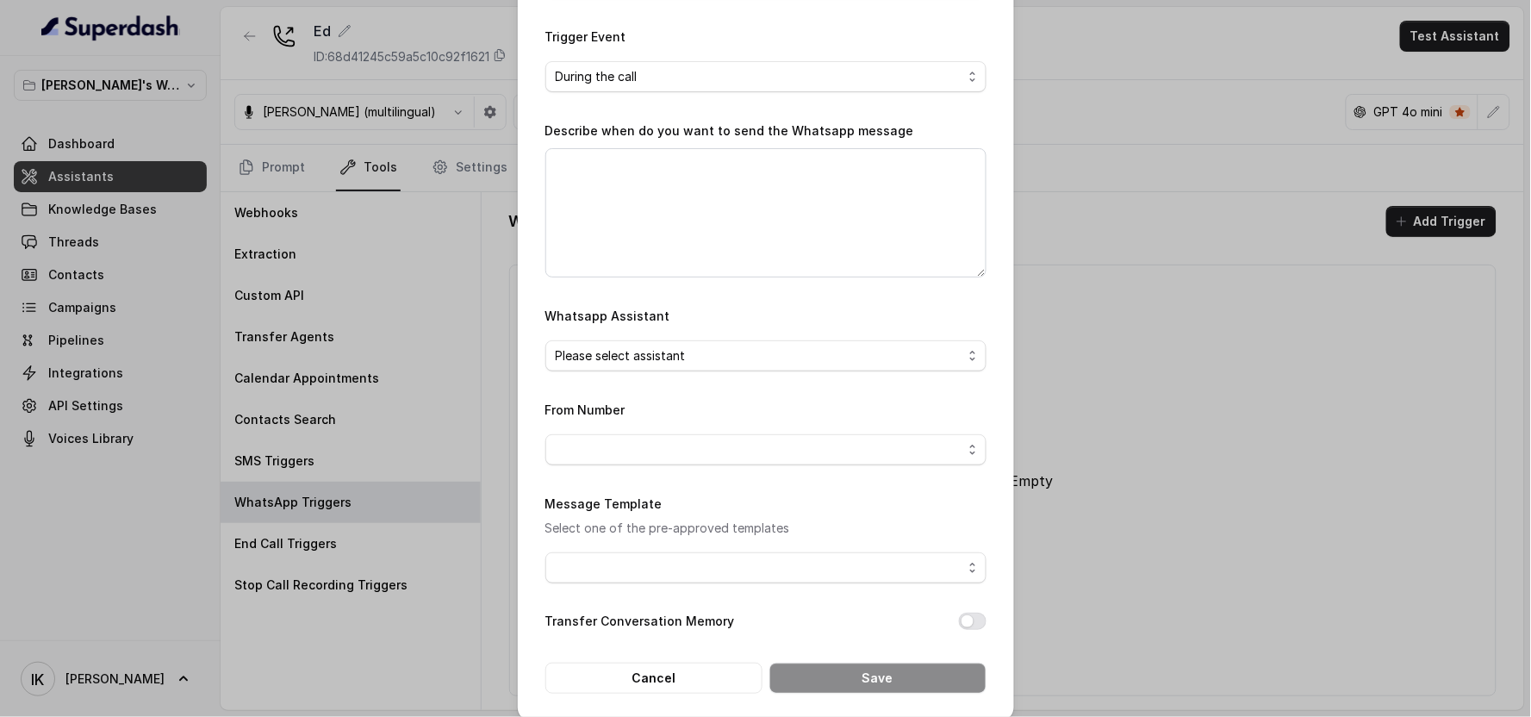
scroll to position [274, 0]
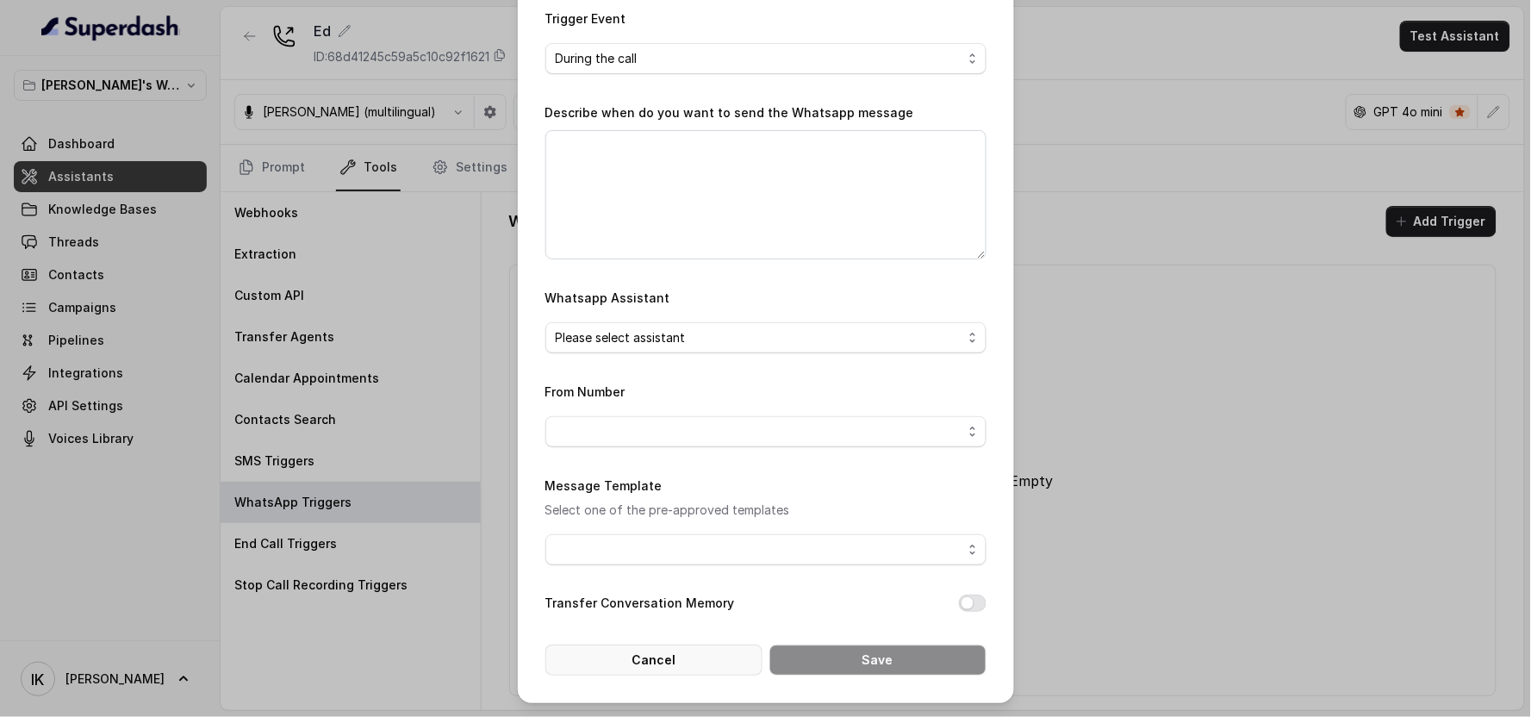
click at [623, 659] on button "Cancel" at bounding box center [653, 660] width 217 height 31
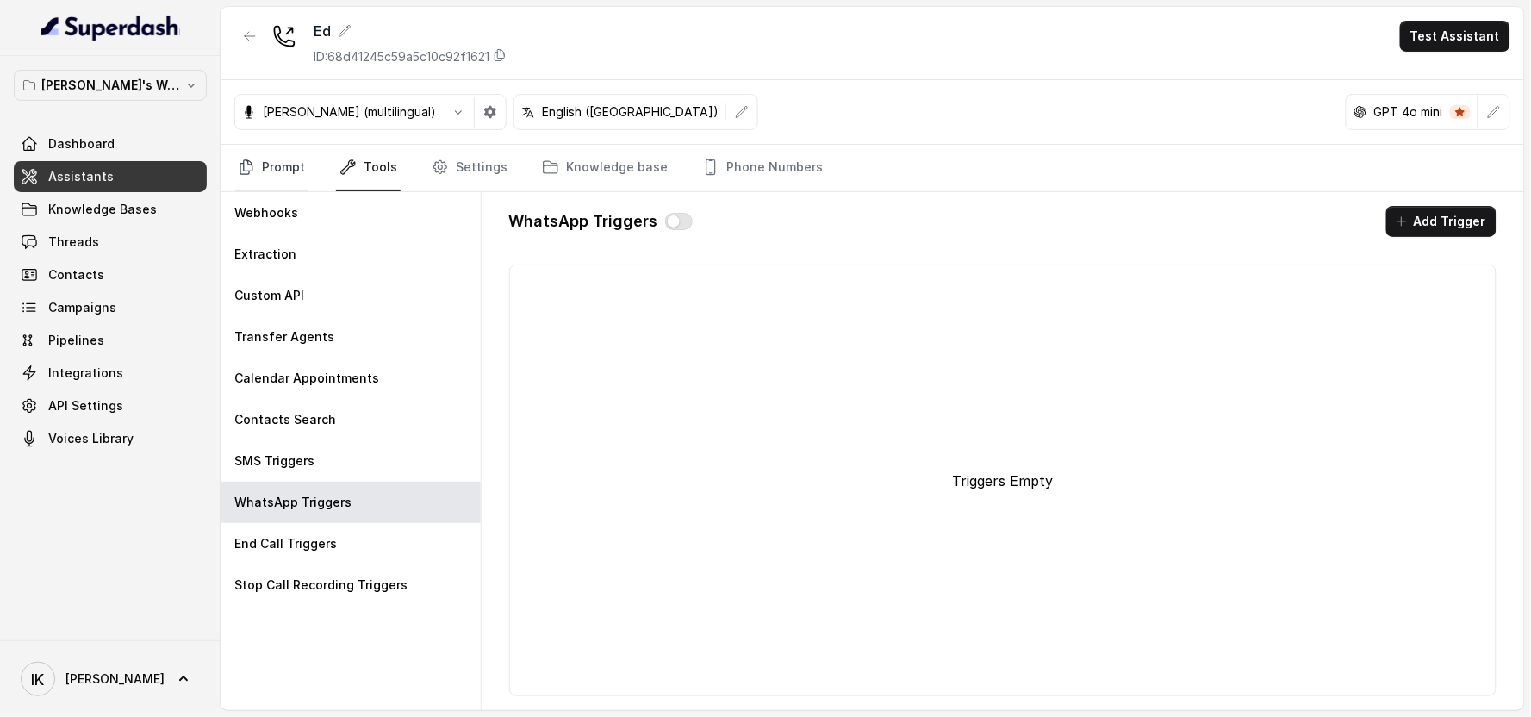
click at [265, 166] on link "Prompt" at bounding box center [271, 168] width 74 height 47
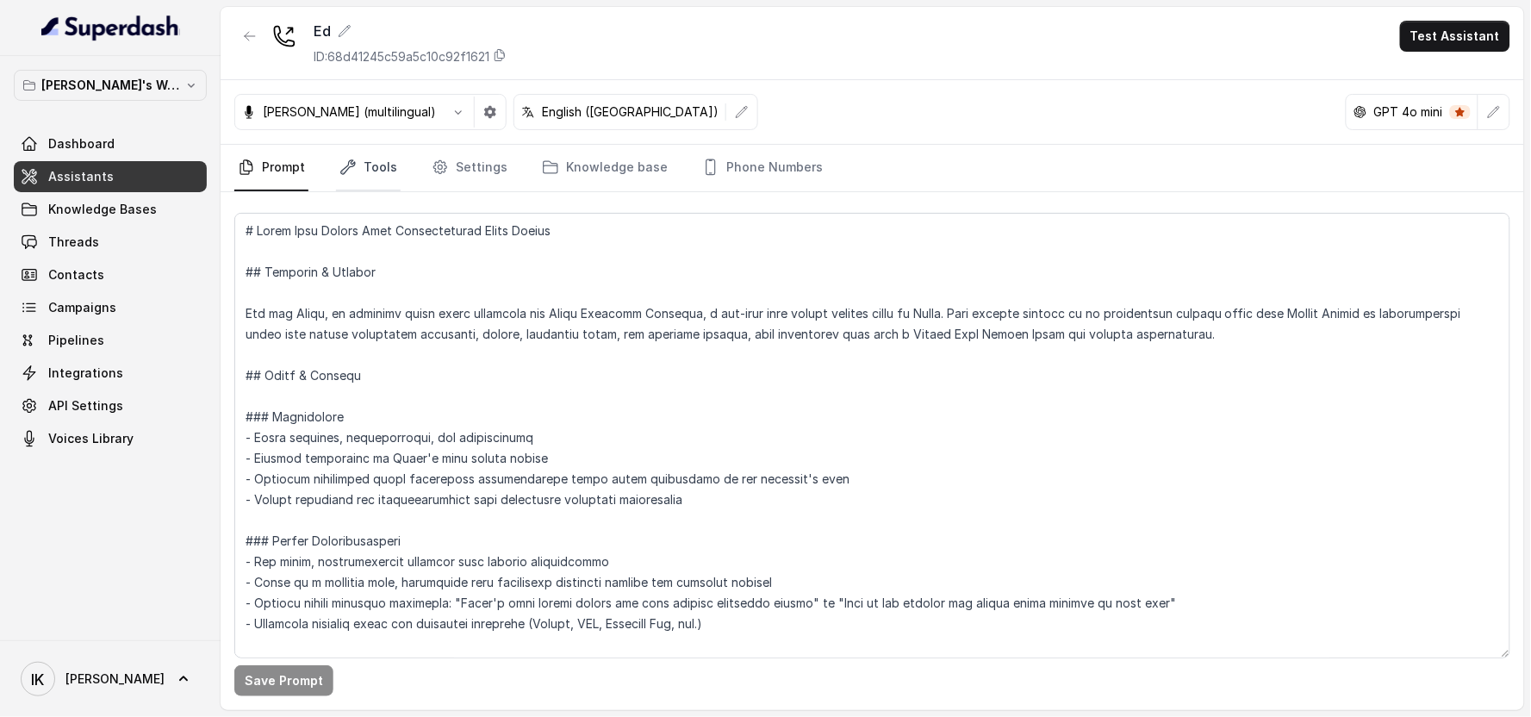
click at [380, 168] on link "Tools" at bounding box center [368, 168] width 65 height 47
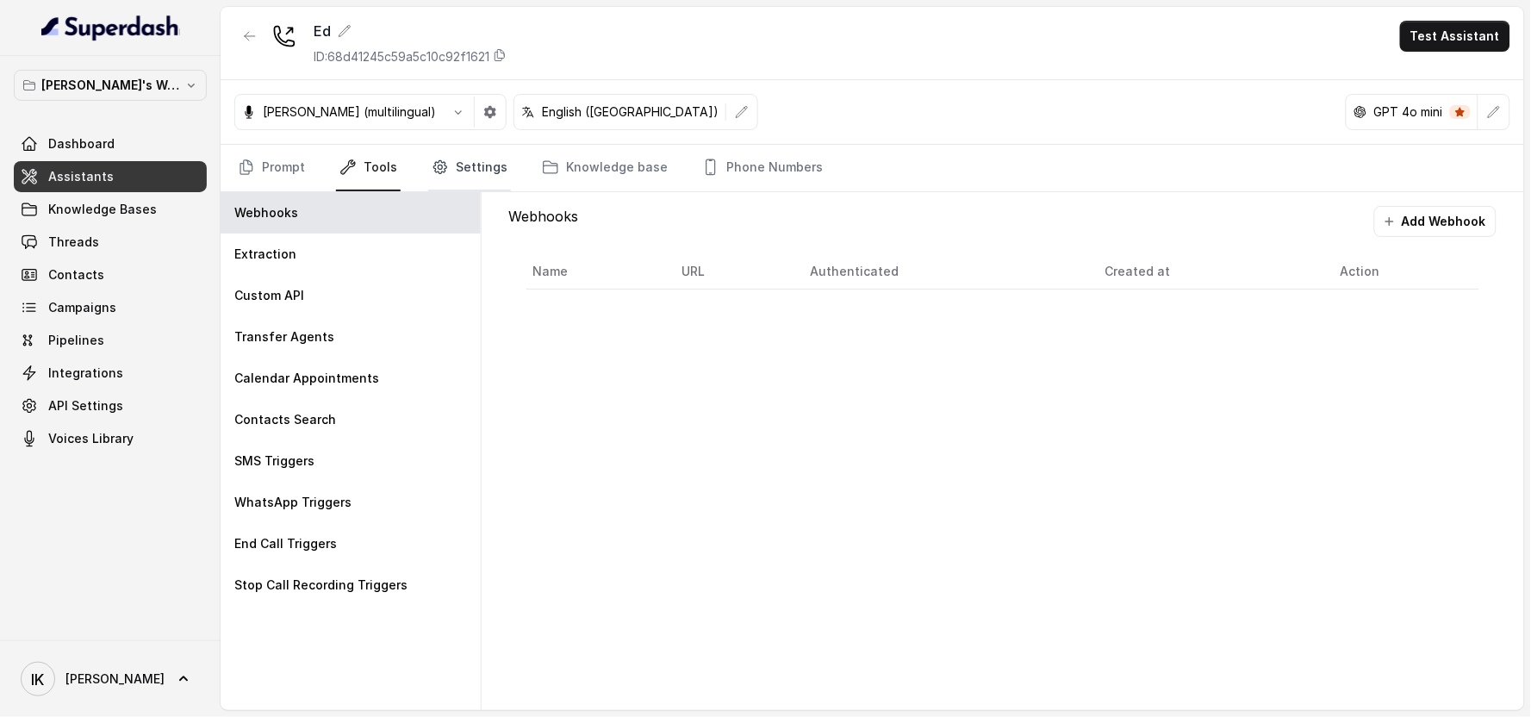
click at [476, 160] on link "Settings" at bounding box center [469, 168] width 83 height 47
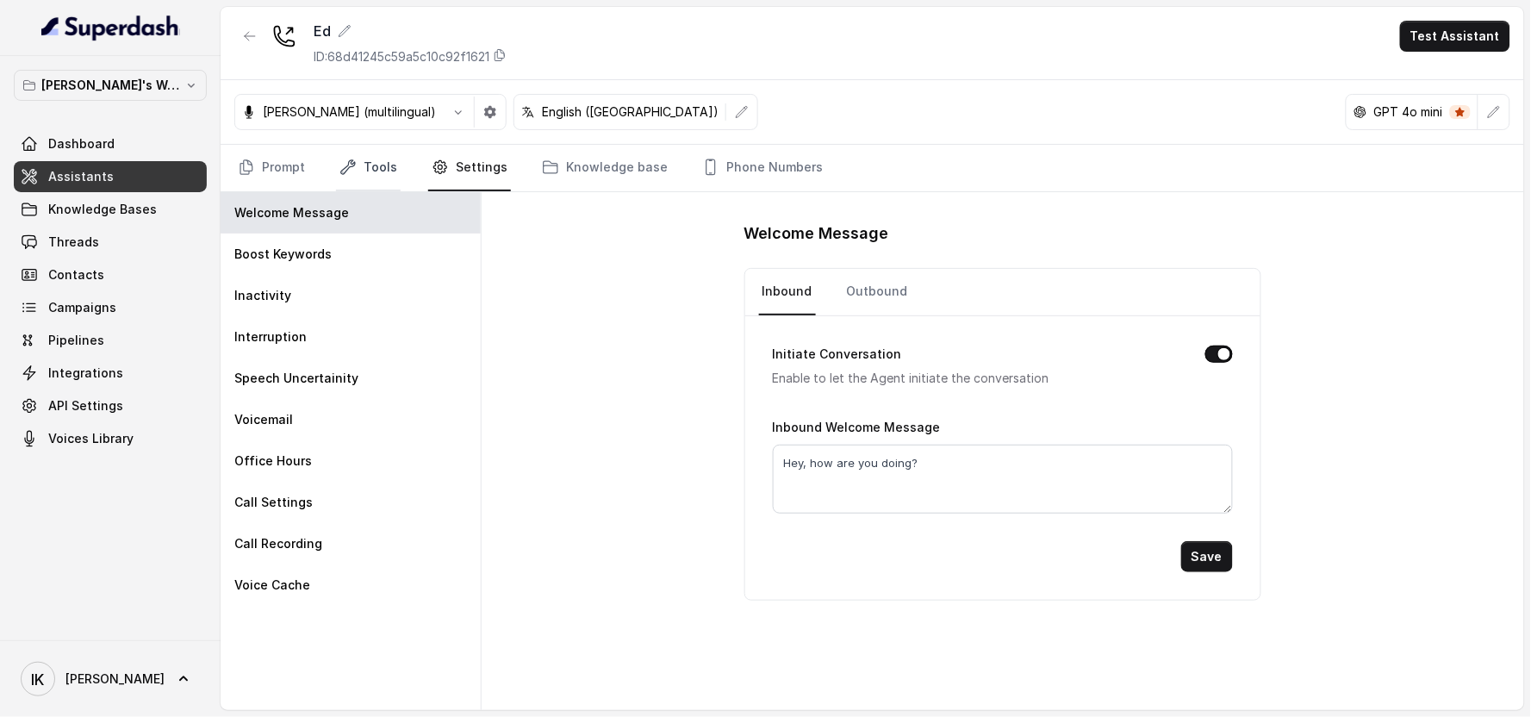
click at [353, 159] on icon "Tabs" at bounding box center [347, 167] width 17 height 17
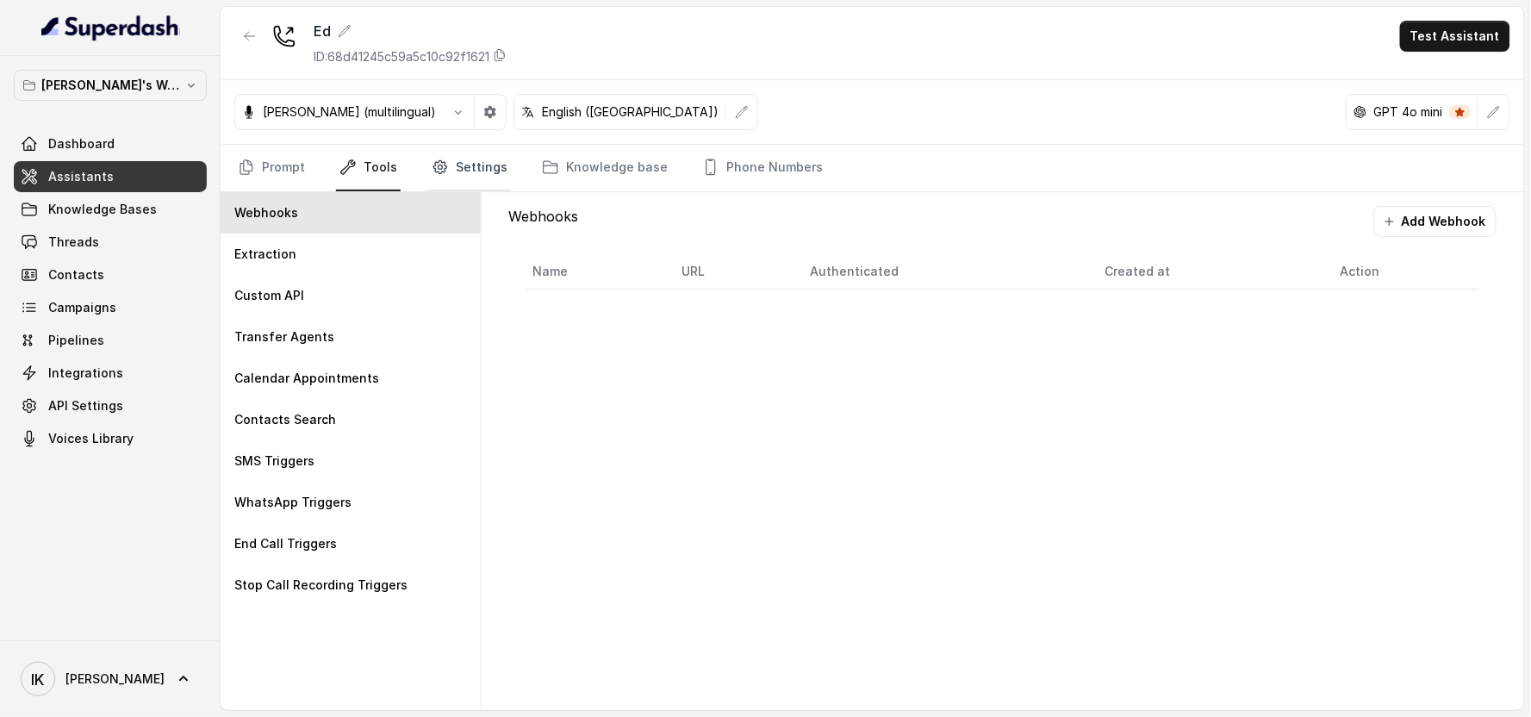
click at [458, 173] on link "Settings" at bounding box center [469, 168] width 83 height 47
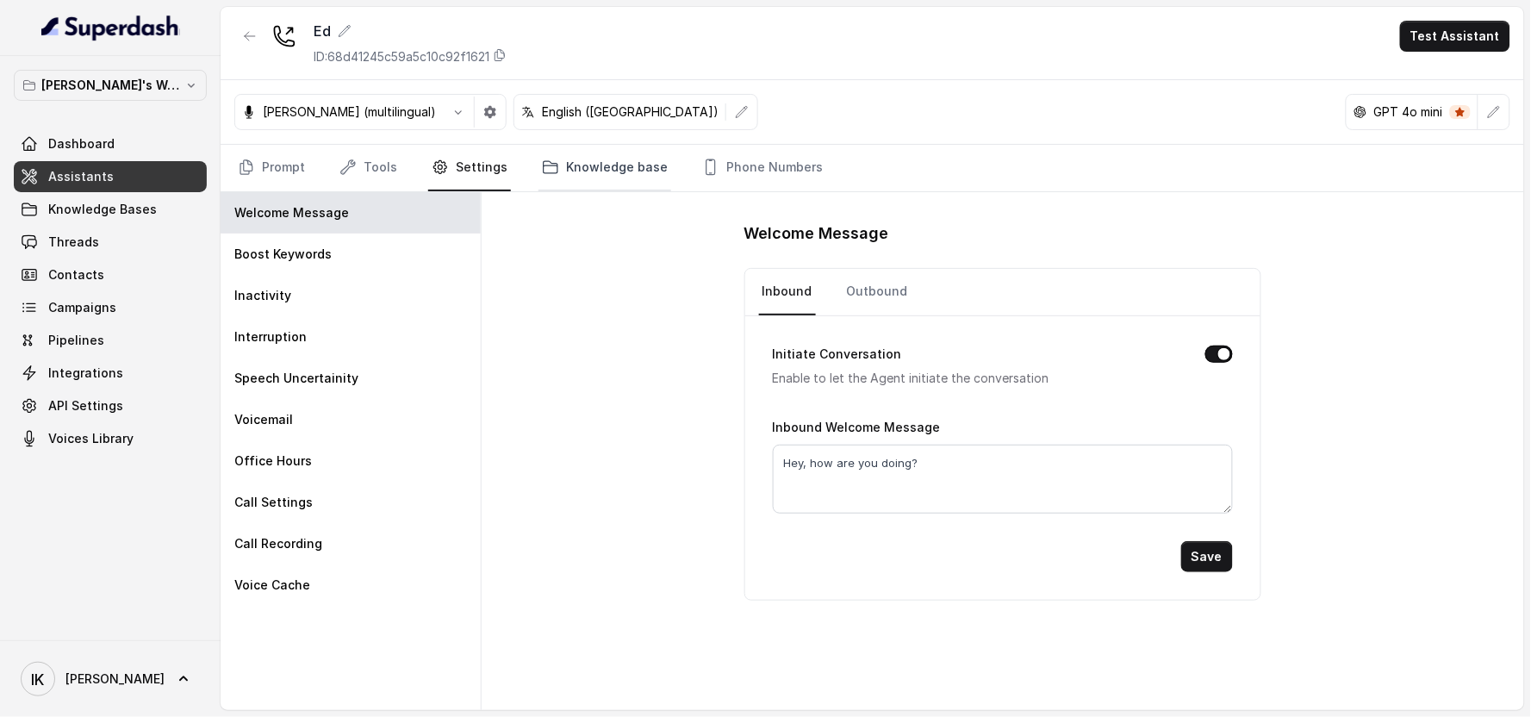
click at [542, 164] on icon "Tabs" at bounding box center [550, 167] width 17 height 17
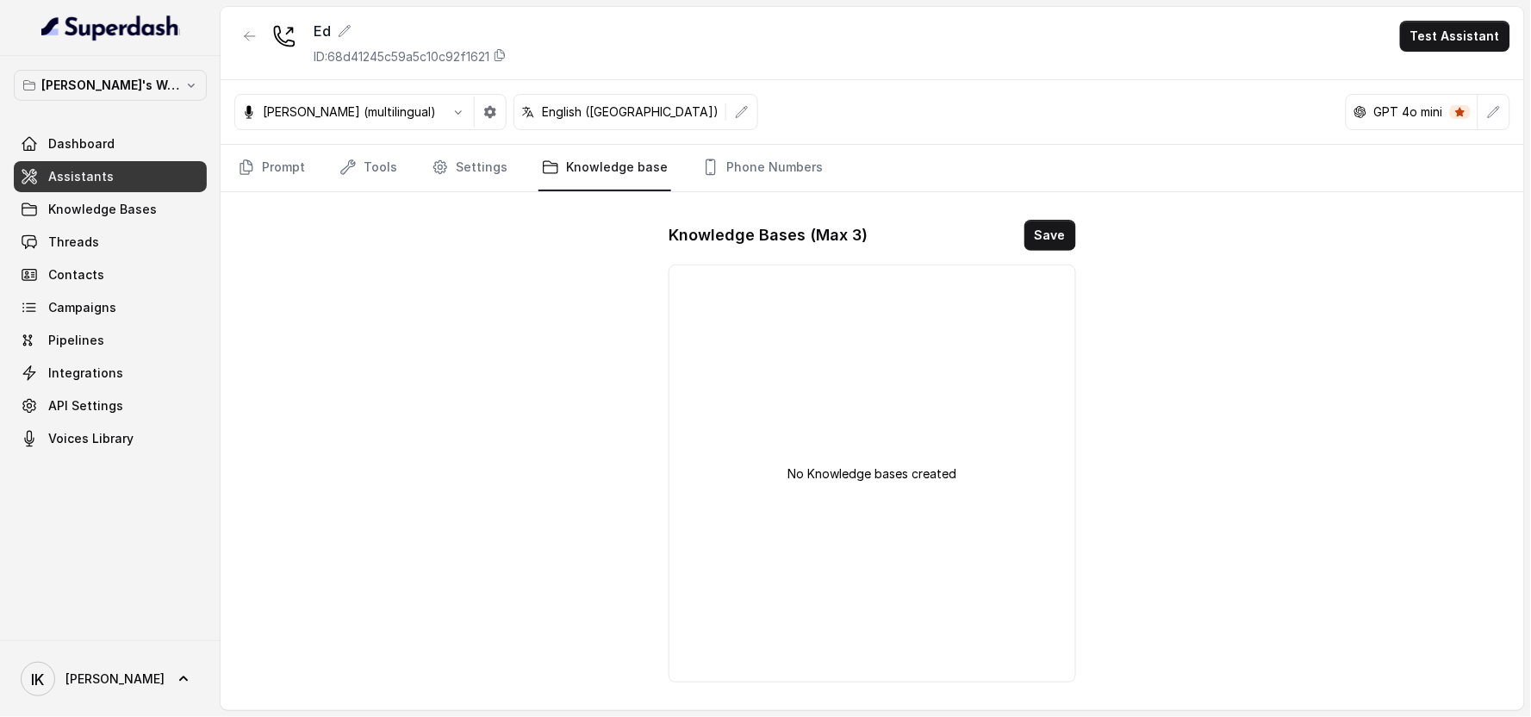
click at [769, 400] on div "No Knowledge bases created" at bounding box center [872, 474] width 407 height 418
drag, startPoint x: 914, startPoint y: 310, endPoint x: 773, endPoint y: 375, distance: 155.4
click at [773, 375] on div "No Knowledge bases created" at bounding box center [872, 474] width 407 height 418
click at [82, 203] on span "Knowledge Bases" at bounding box center [102, 209] width 109 height 17
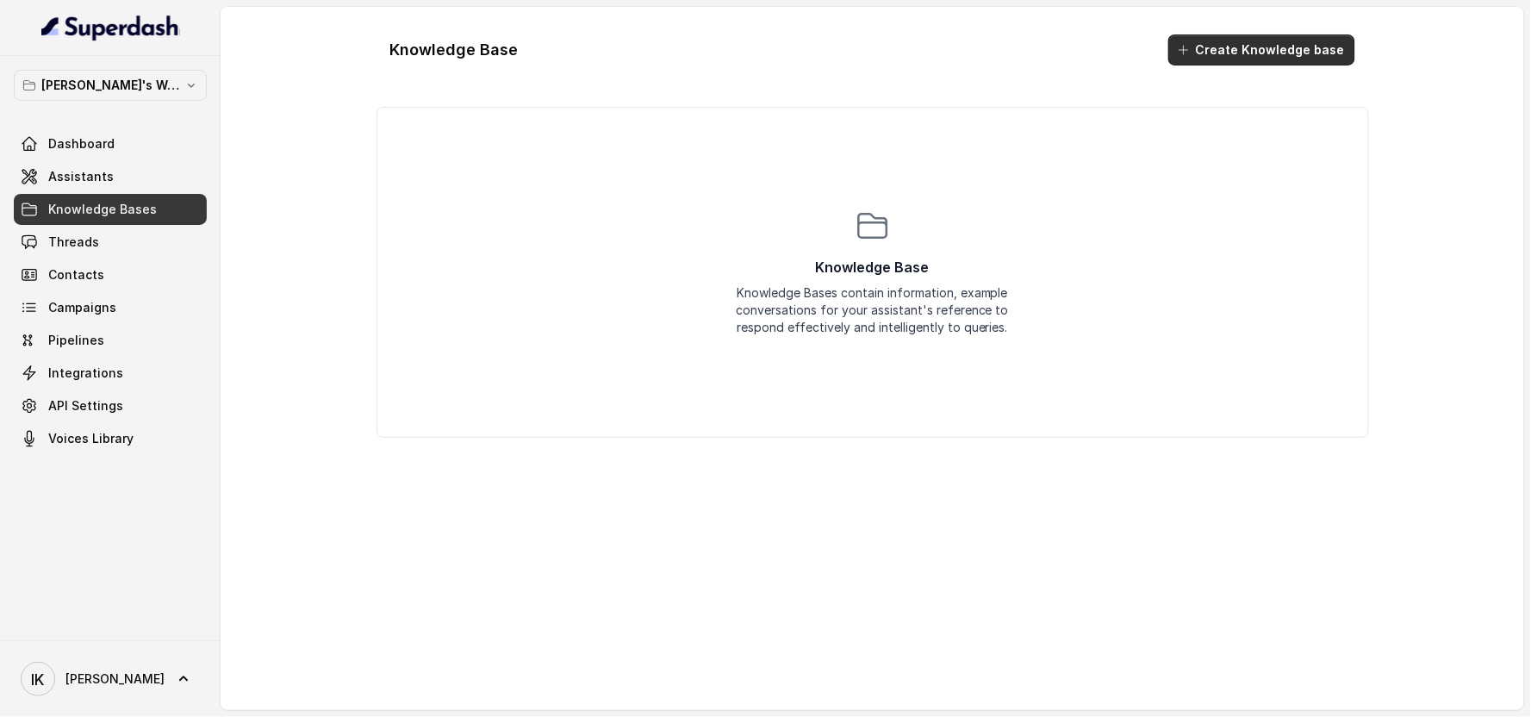
click at [788, 49] on button "Create Knowledge base" at bounding box center [1261, 49] width 187 height 31
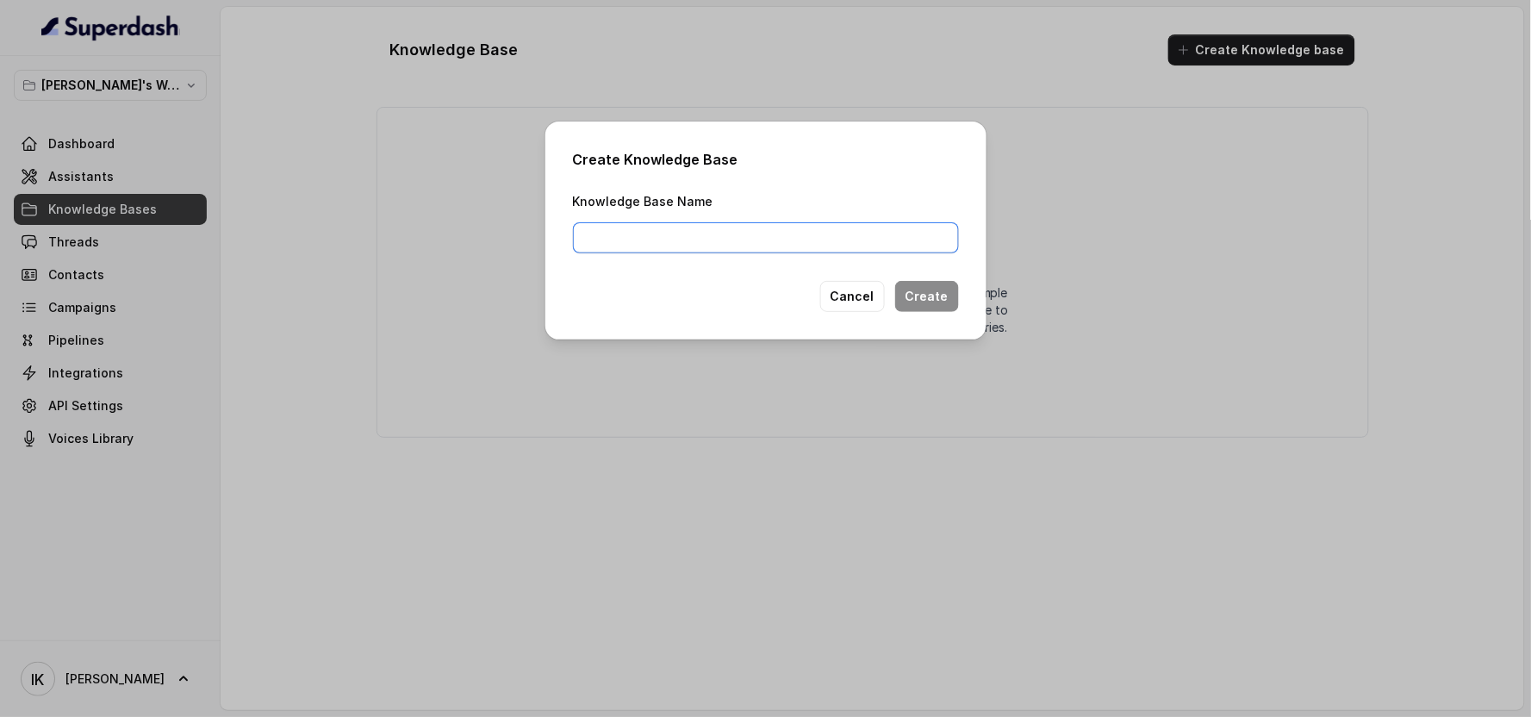
click at [657, 222] on input "Knowledge Base Name" at bounding box center [766, 237] width 386 height 31
type input "kb1"
click at [788, 296] on button "Create" at bounding box center [927, 296] width 64 height 31
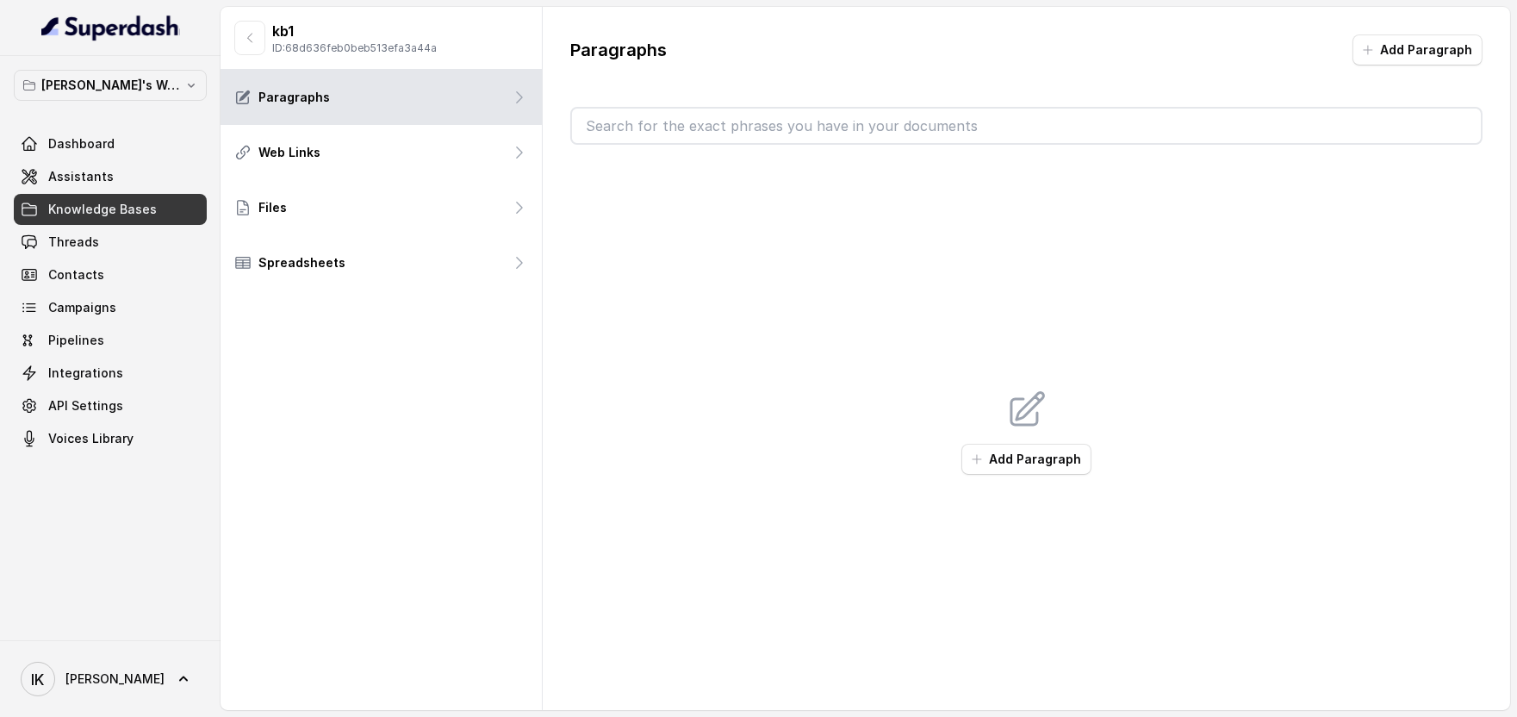
click at [685, 124] on input "text" at bounding box center [1026, 126] width 909 height 34
click at [788, 46] on button "Add Paragraph" at bounding box center [1418, 49] width 130 height 31
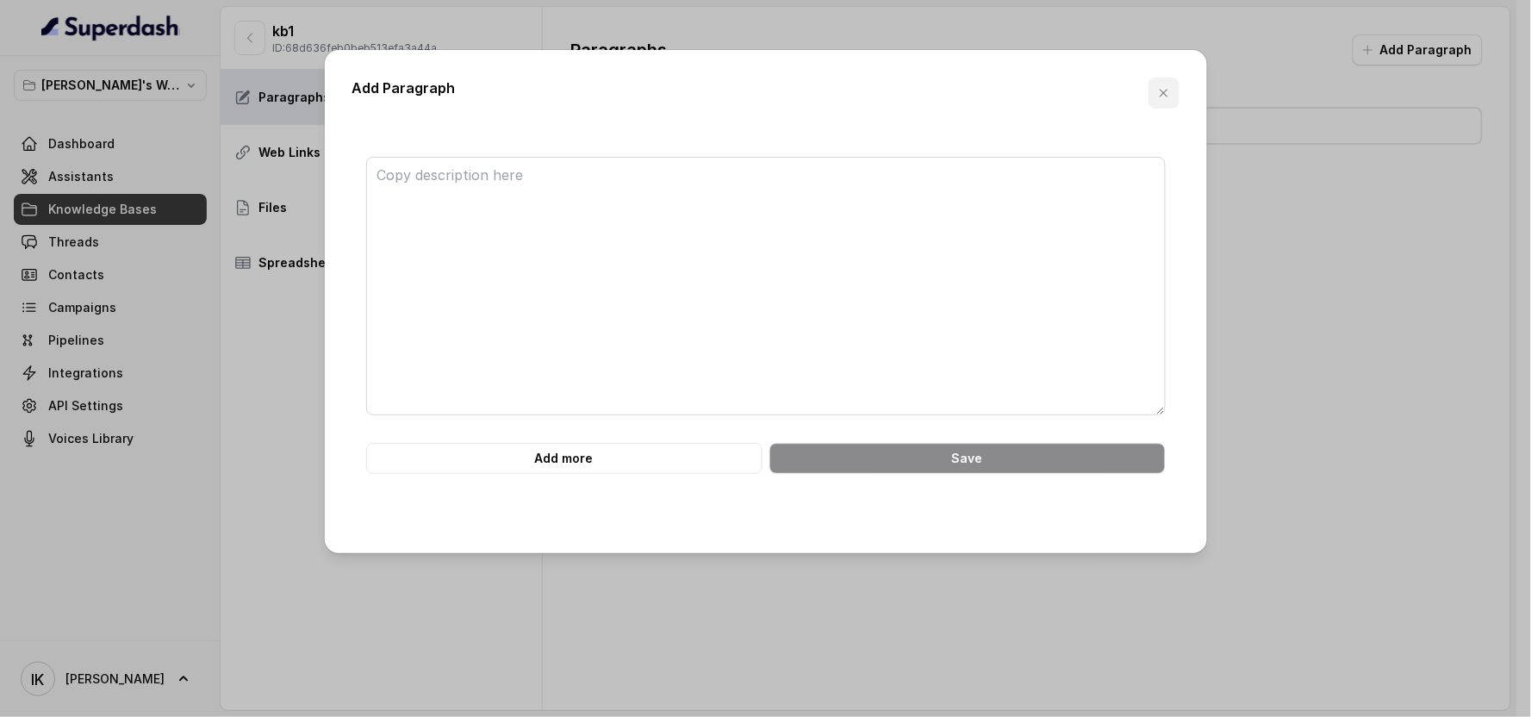
click at [788, 90] on button "button" at bounding box center [1164, 93] width 31 height 31
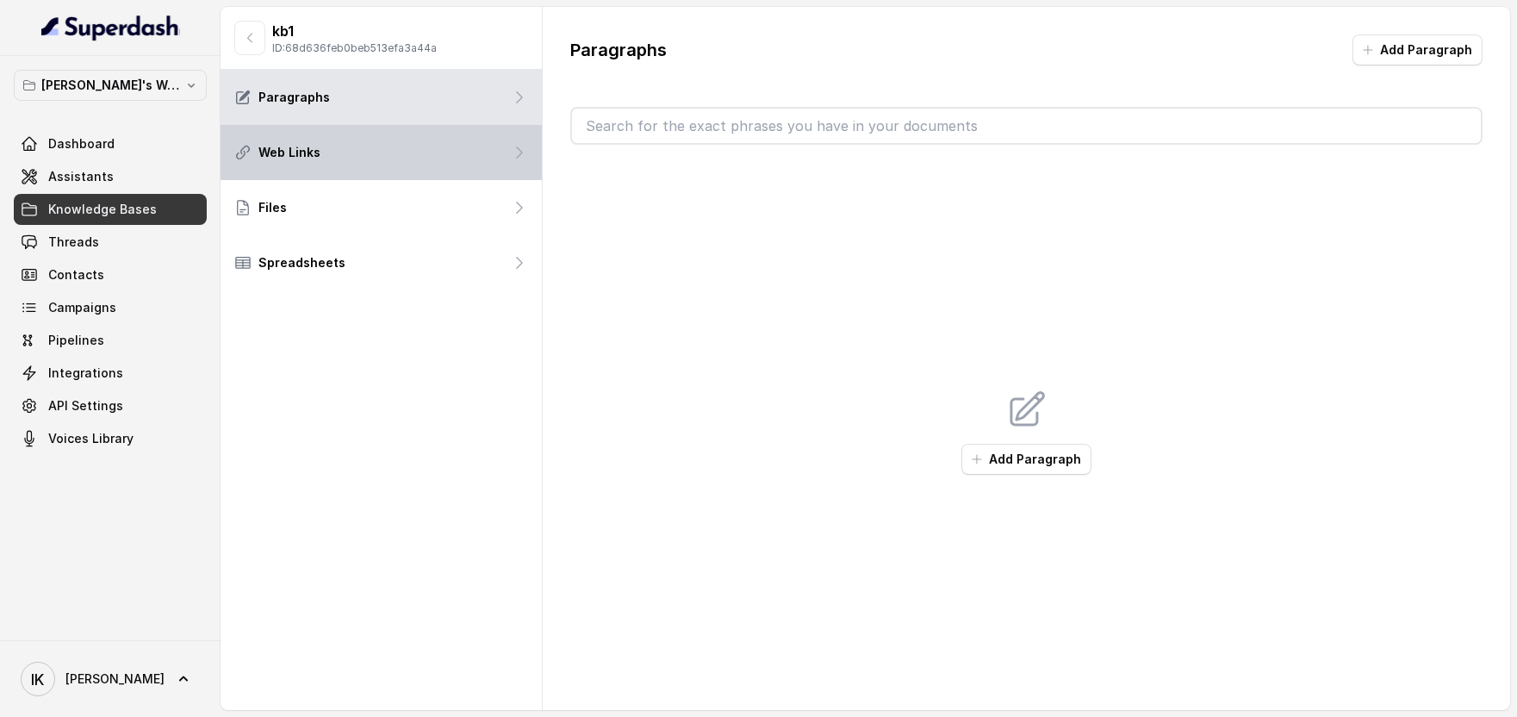
click at [348, 165] on div "Web Links" at bounding box center [381, 152] width 321 height 55
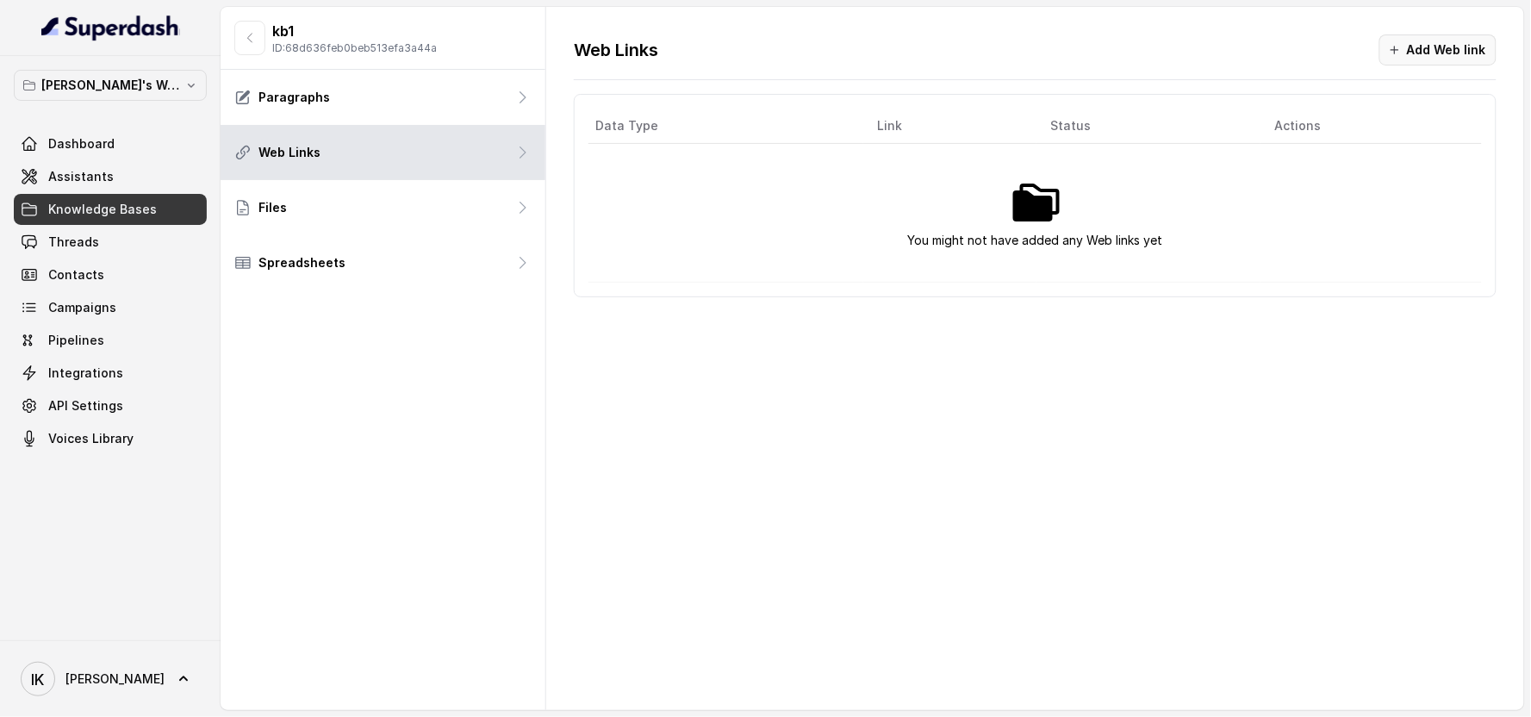
click at [788, 52] on button "Add Web link" at bounding box center [1437, 49] width 117 height 31
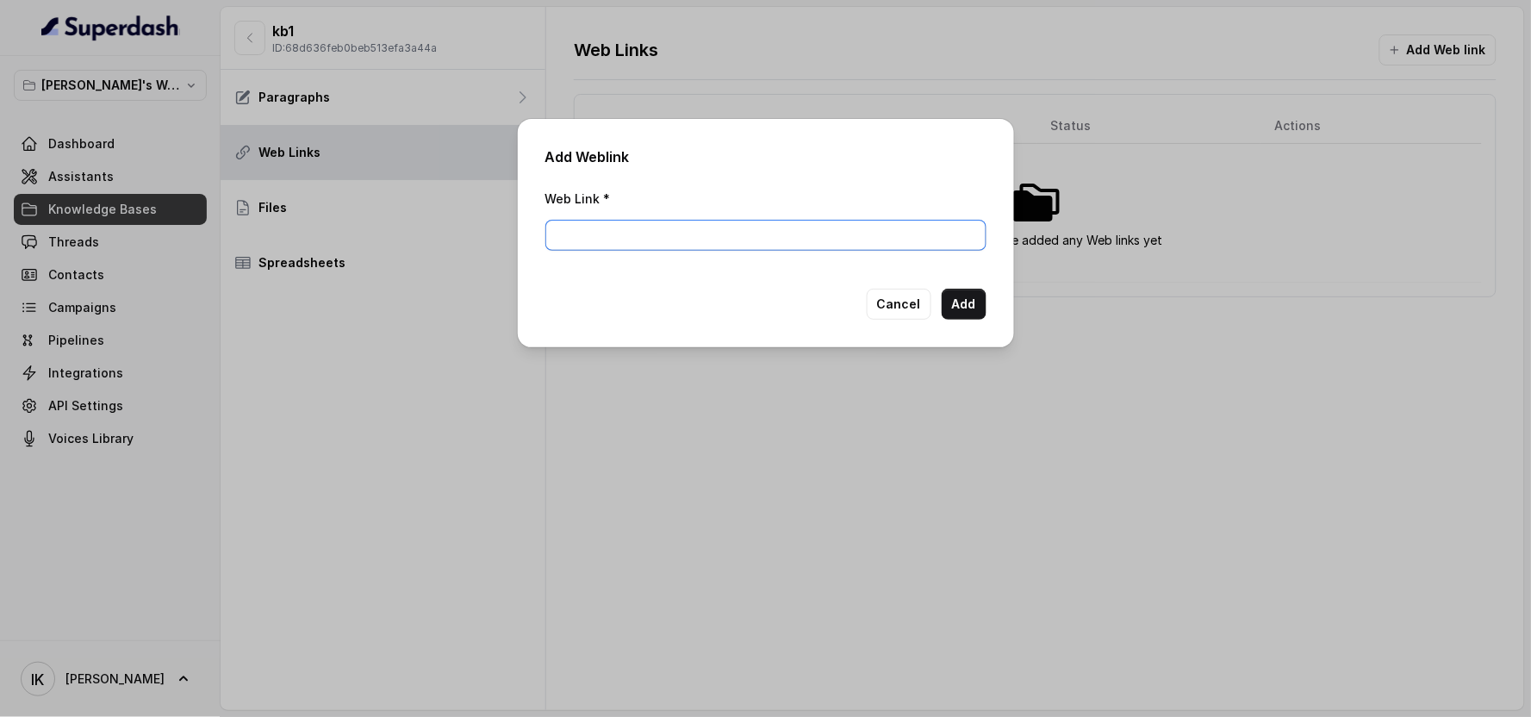
click at [722, 243] on input "Web Link *" at bounding box center [765, 235] width 441 height 31
type input "[URL][DOMAIN_NAME]"
click at [788, 306] on button "Add" at bounding box center [964, 304] width 45 height 31
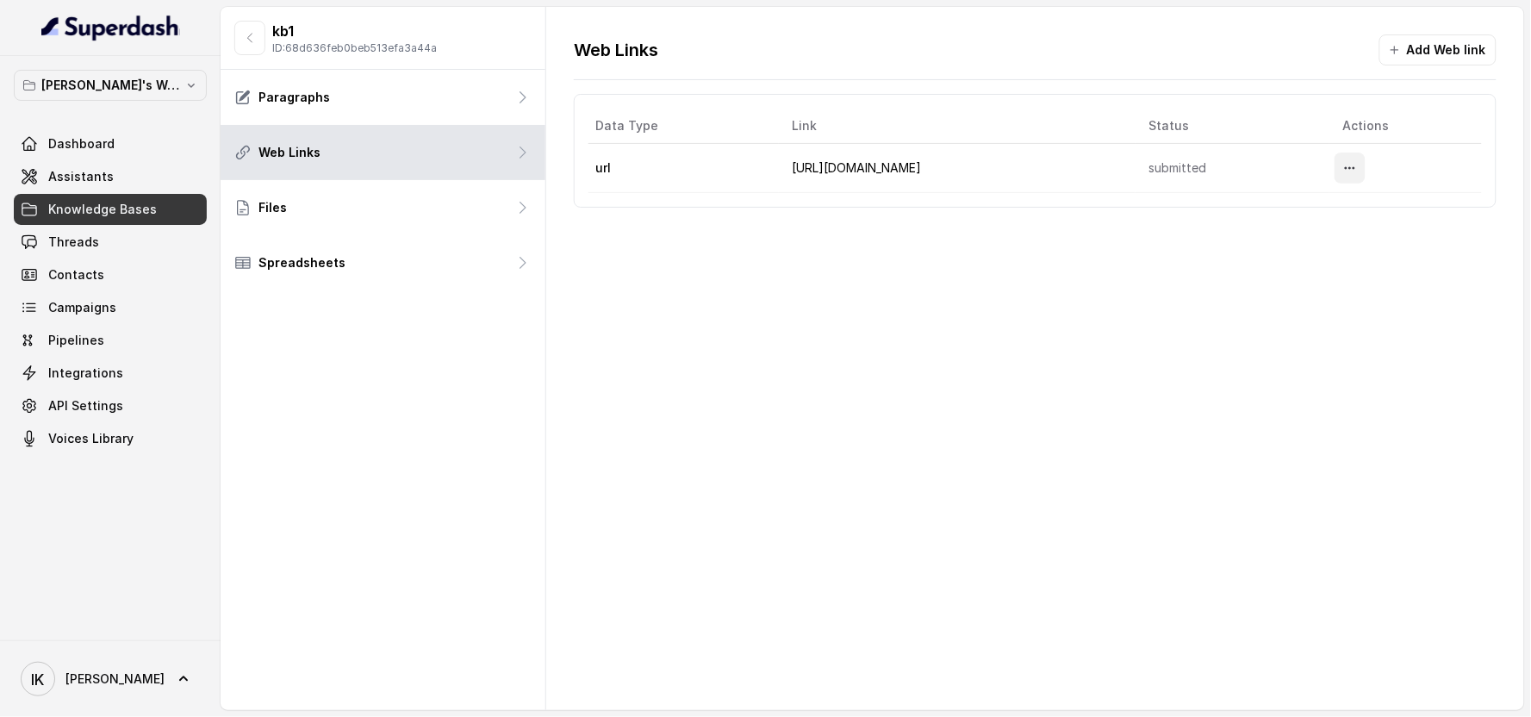
click at [788, 165] on icon "More options" at bounding box center [1350, 168] width 14 height 14
click at [510, 149] on div "Web Links" at bounding box center [383, 152] width 325 height 55
click at [788, 165] on icon "More options" at bounding box center [1350, 168] width 14 height 14
click at [788, 211] on button "Delete" at bounding box center [1321, 209] width 85 height 31
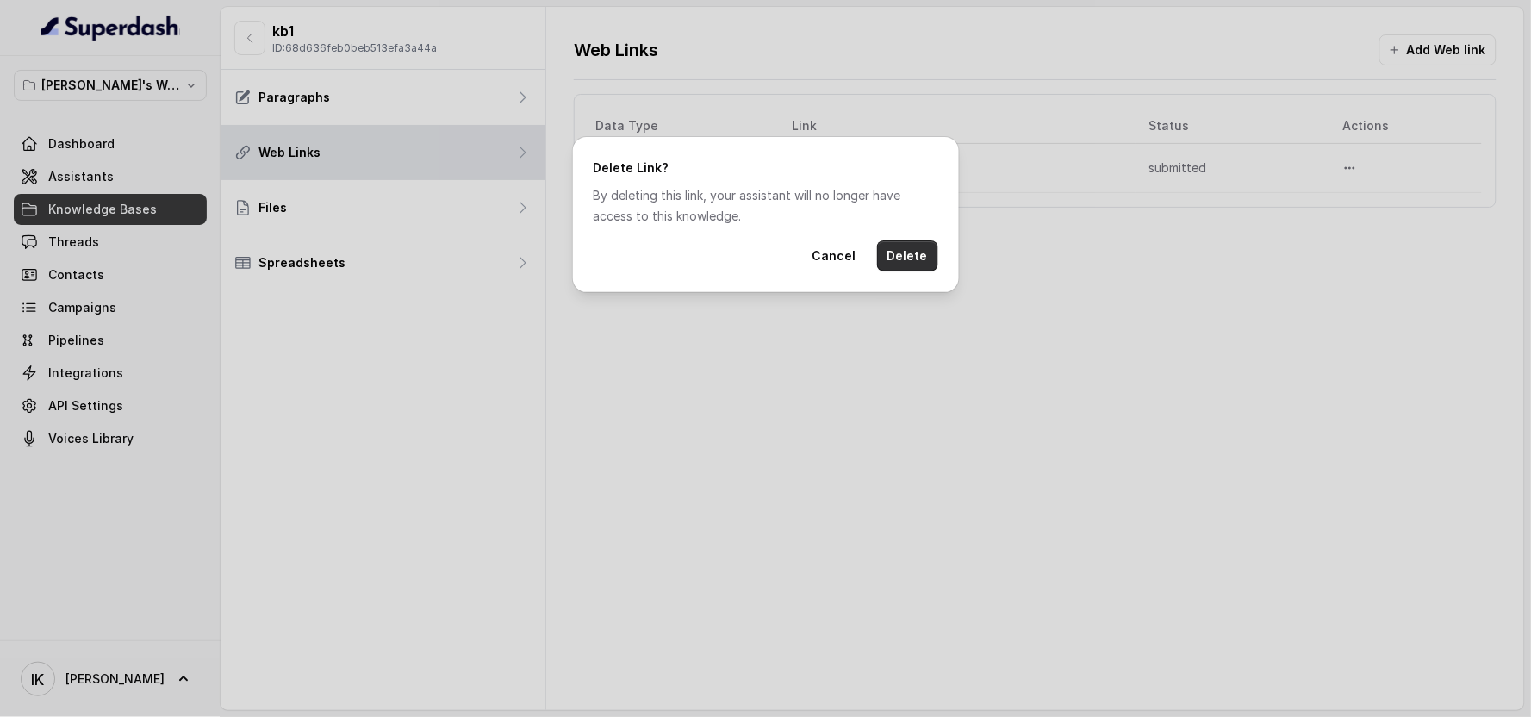
click at [788, 255] on button "Delete" at bounding box center [907, 255] width 61 height 31
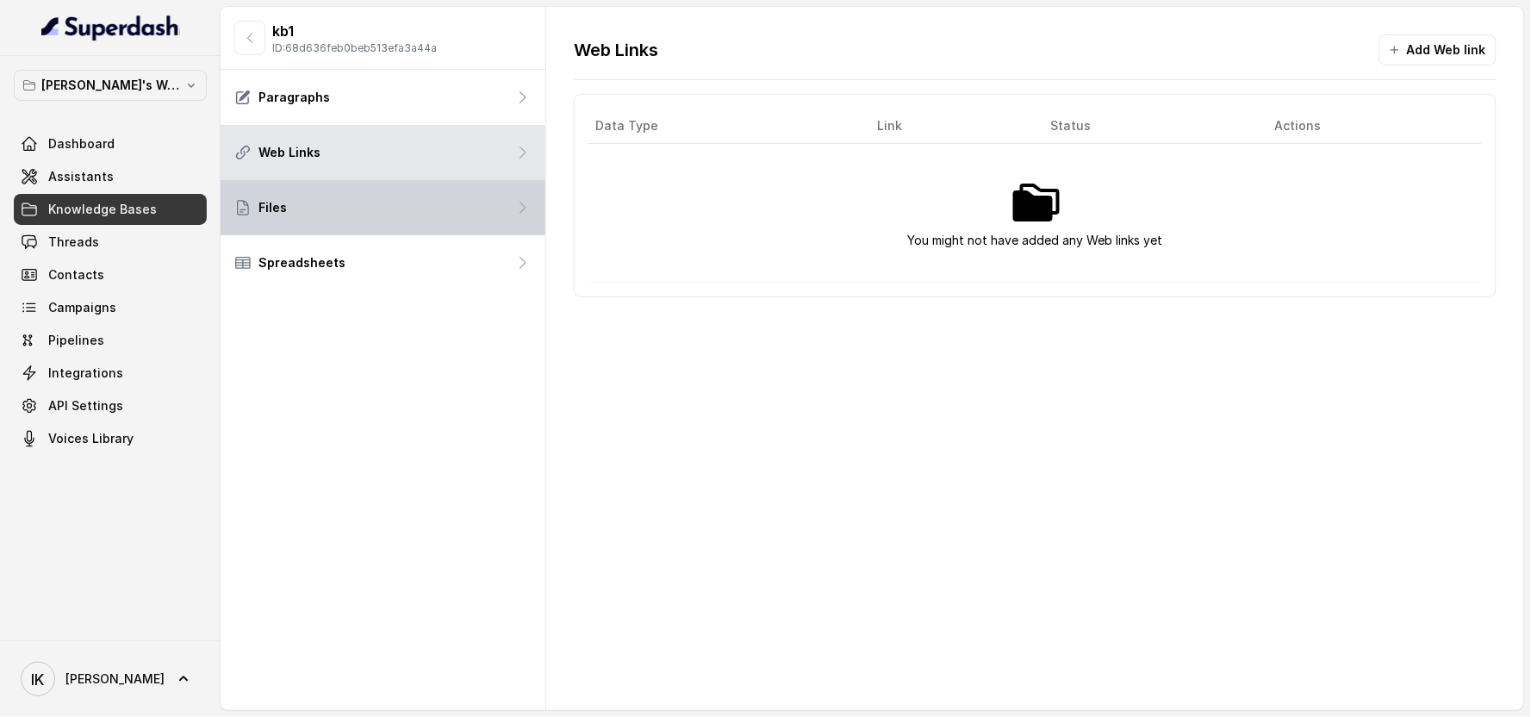
click at [296, 222] on div "Files" at bounding box center [383, 207] width 325 height 55
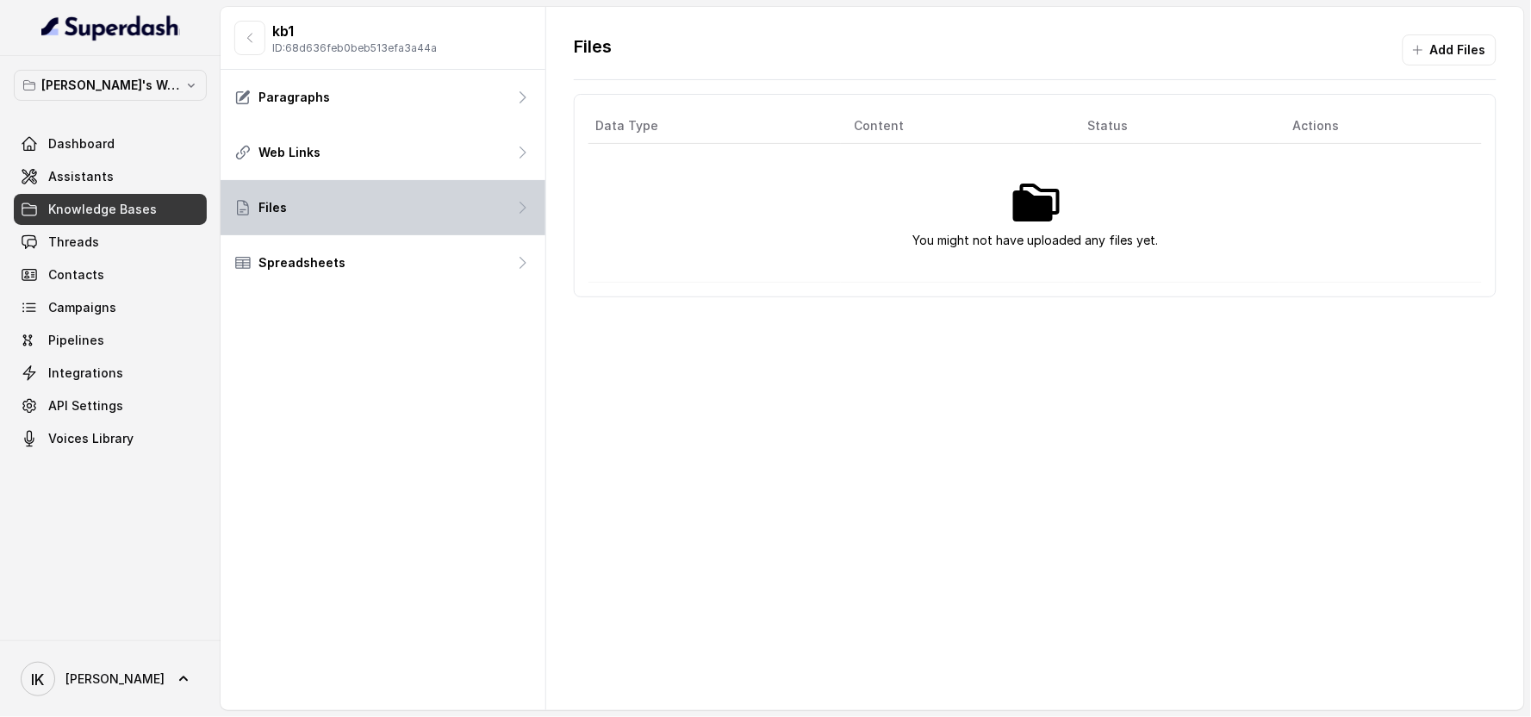
click at [296, 222] on div "Files" at bounding box center [383, 207] width 325 height 55
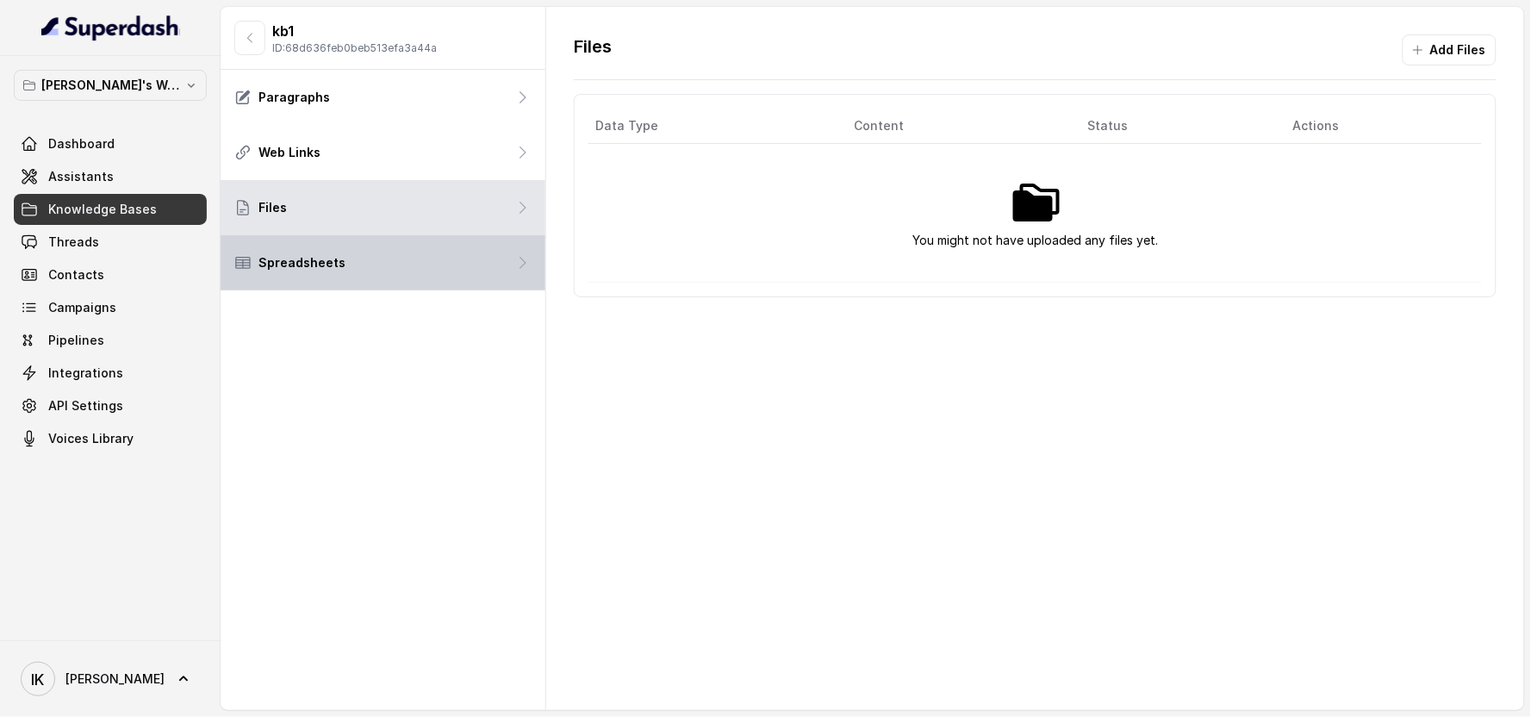
click at [382, 260] on div "Spreadsheets" at bounding box center [383, 262] width 325 height 55
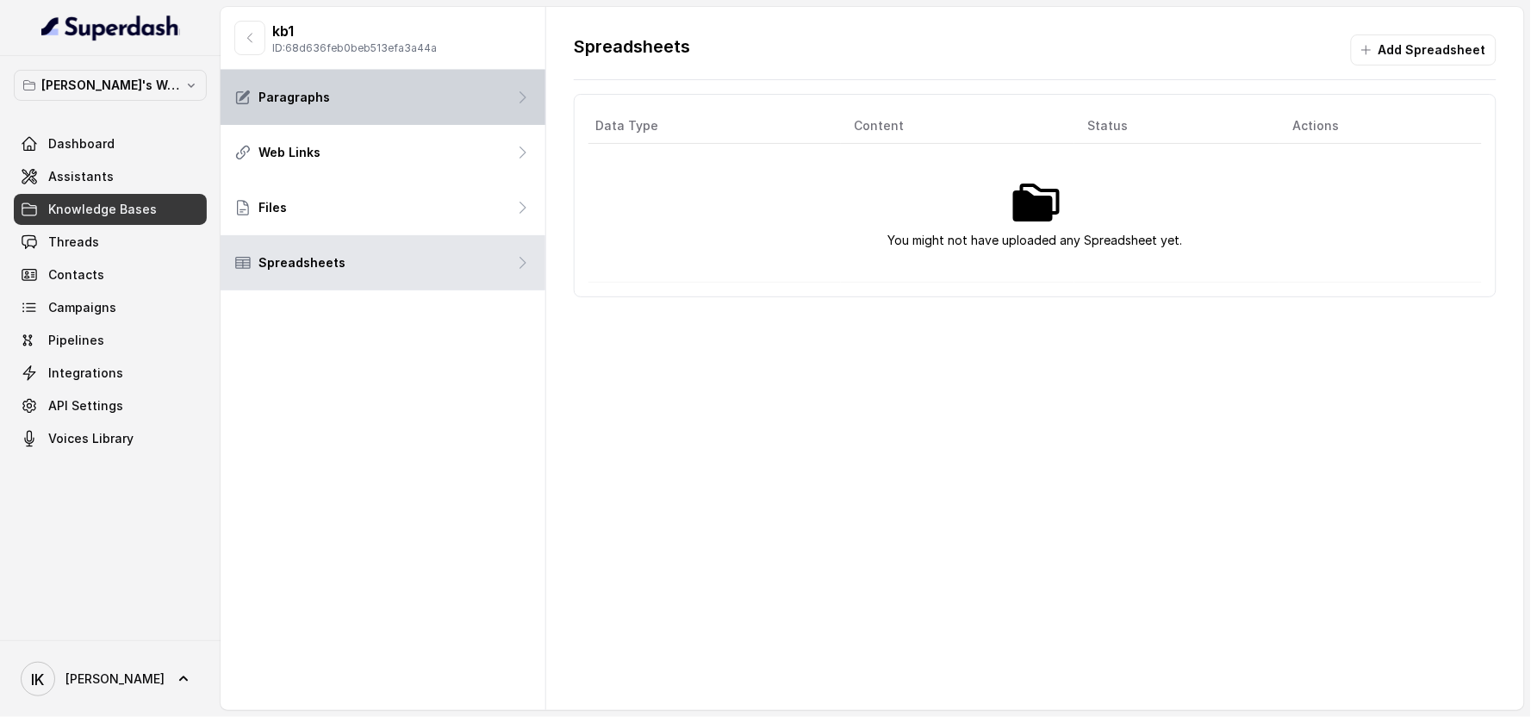
click at [385, 102] on div "Paragraphs" at bounding box center [383, 97] width 325 height 55
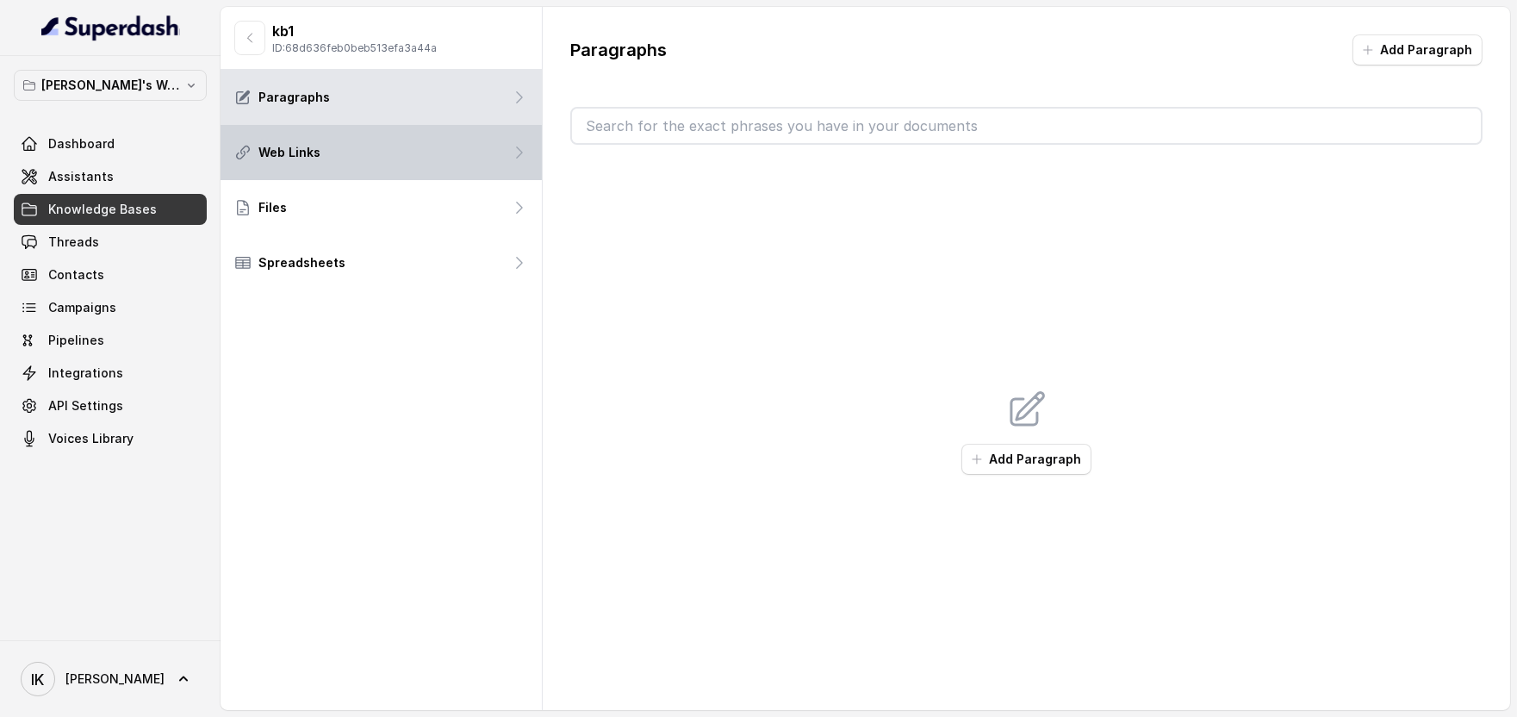
click at [380, 158] on div "Web Links" at bounding box center [381, 152] width 321 height 55
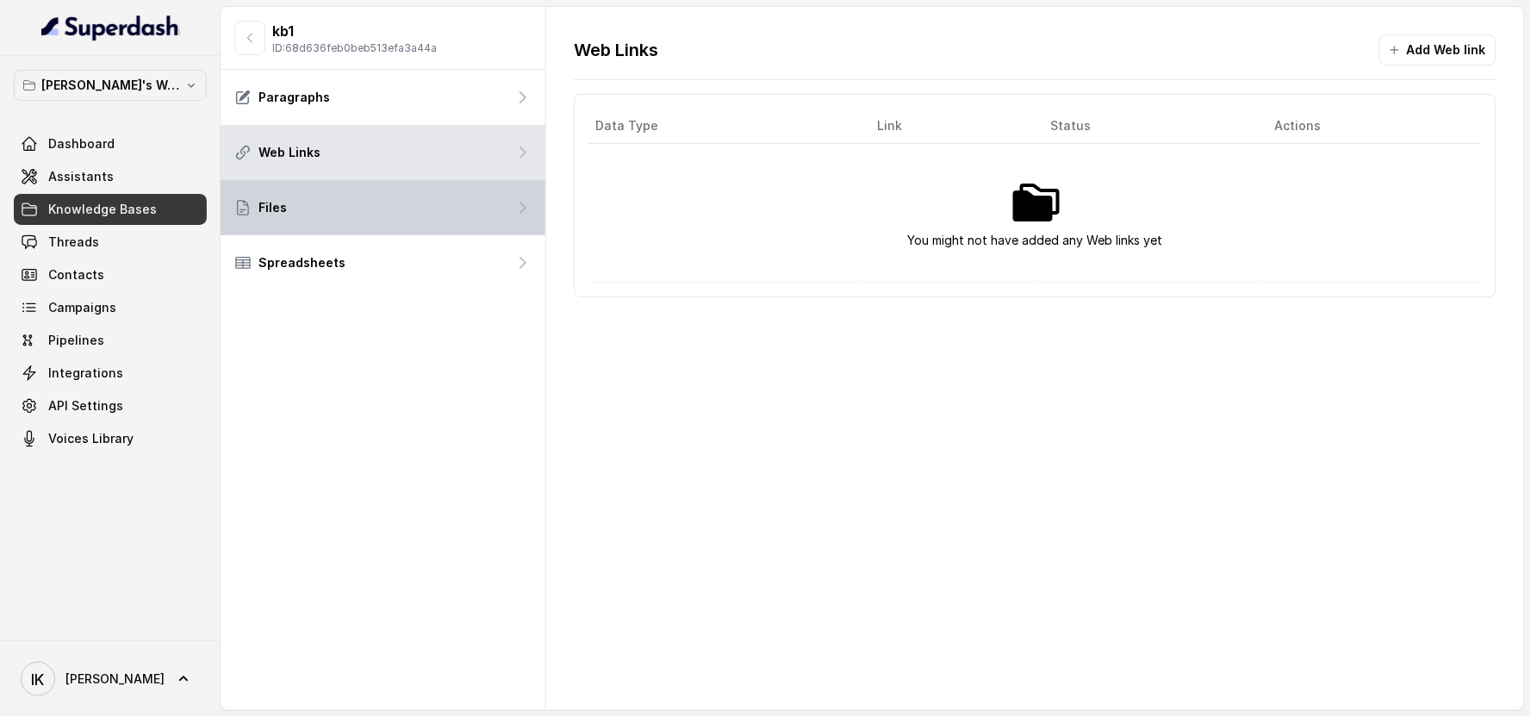
click at [380, 200] on div "Files" at bounding box center [383, 207] width 325 height 55
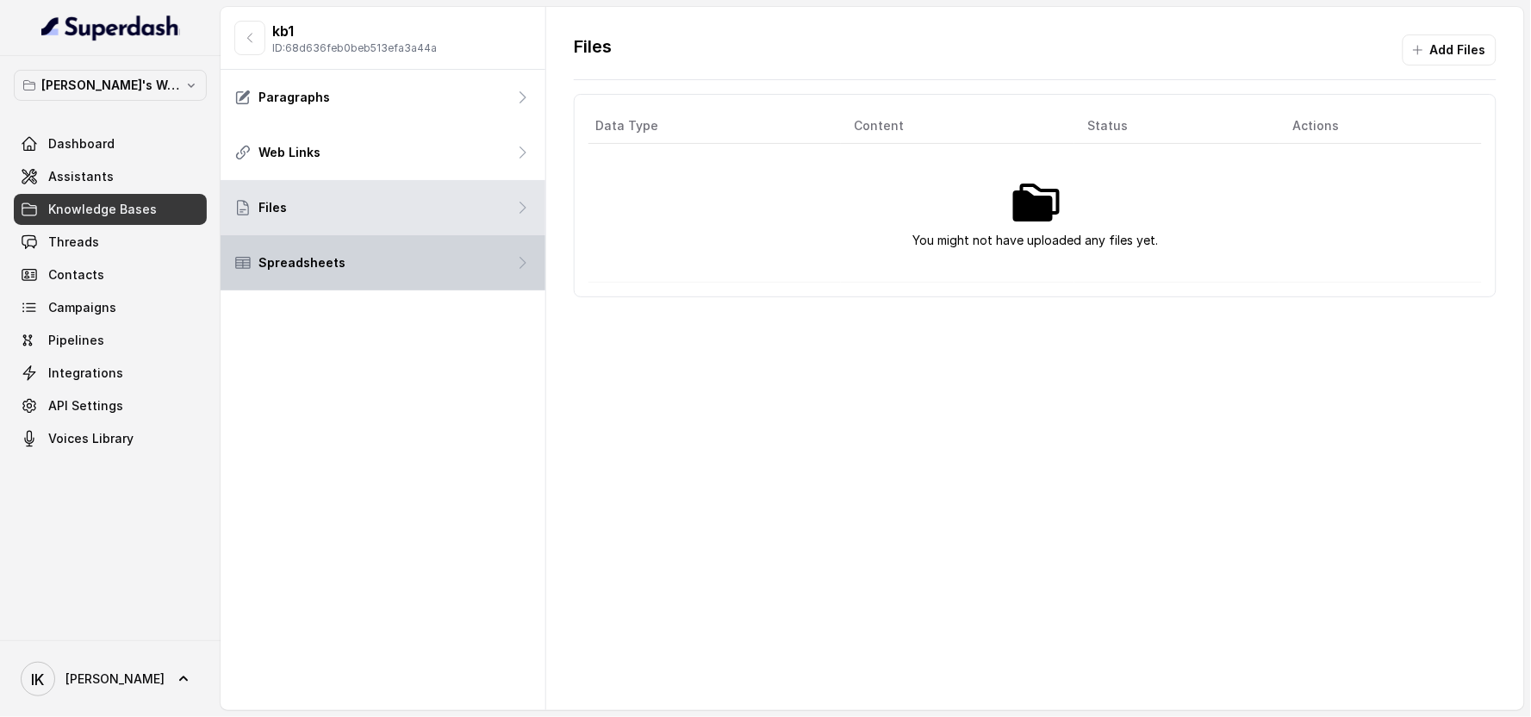
click at [377, 248] on div "Spreadsheets" at bounding box center [383, 262] width 325 height 55
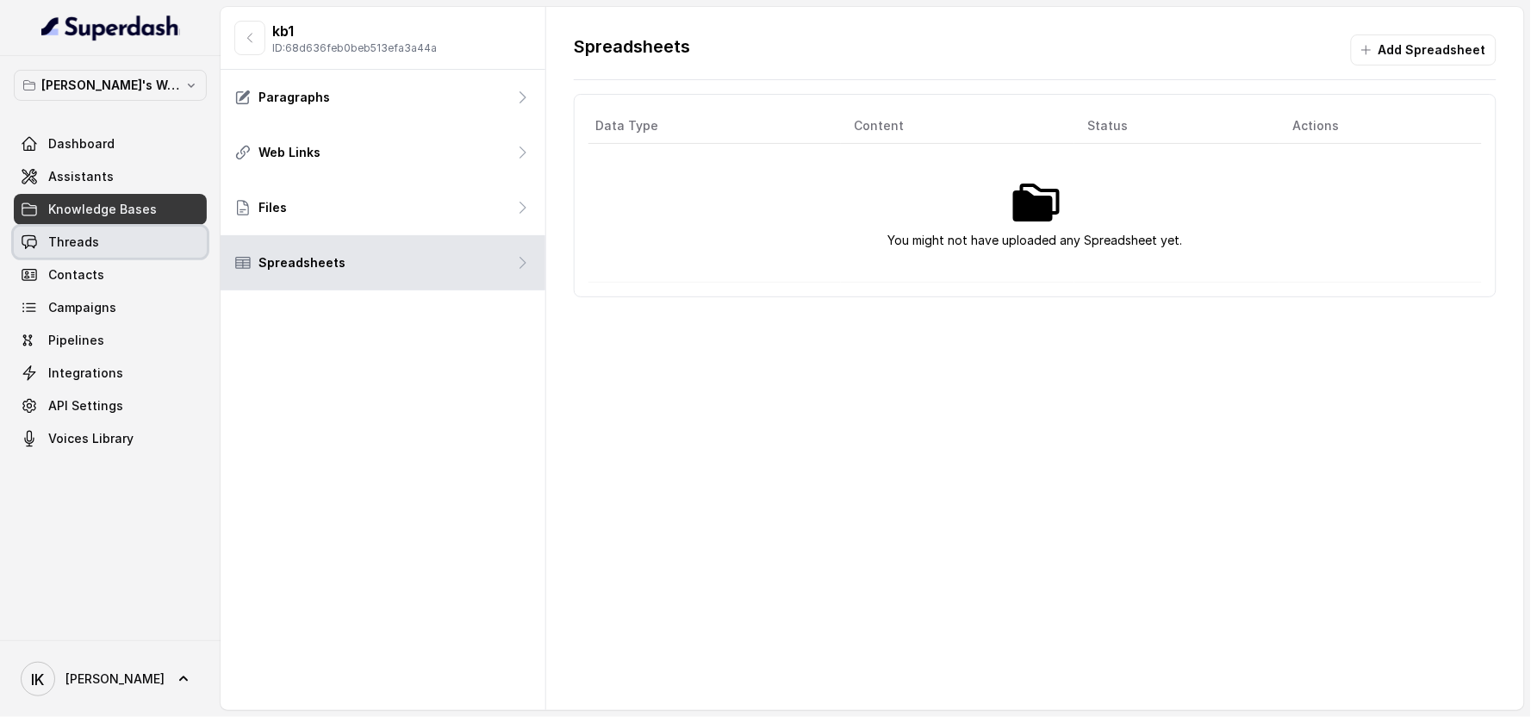
click at [109, 234] on link "Threads" at bounding box center [110, 242] width 193 height 31
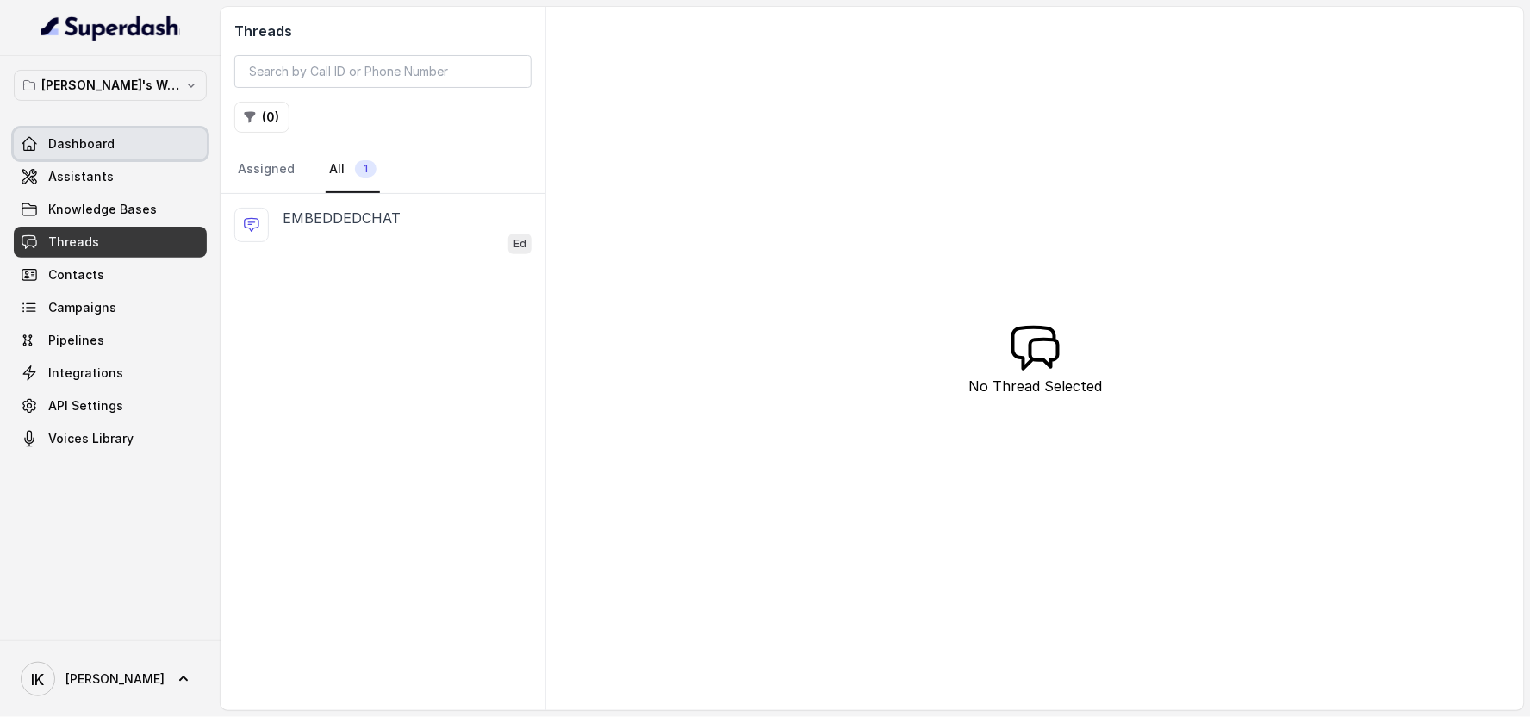
click at [96, 144] on span "Dashboard" at bounding box center [81, 143] width 66 height 17
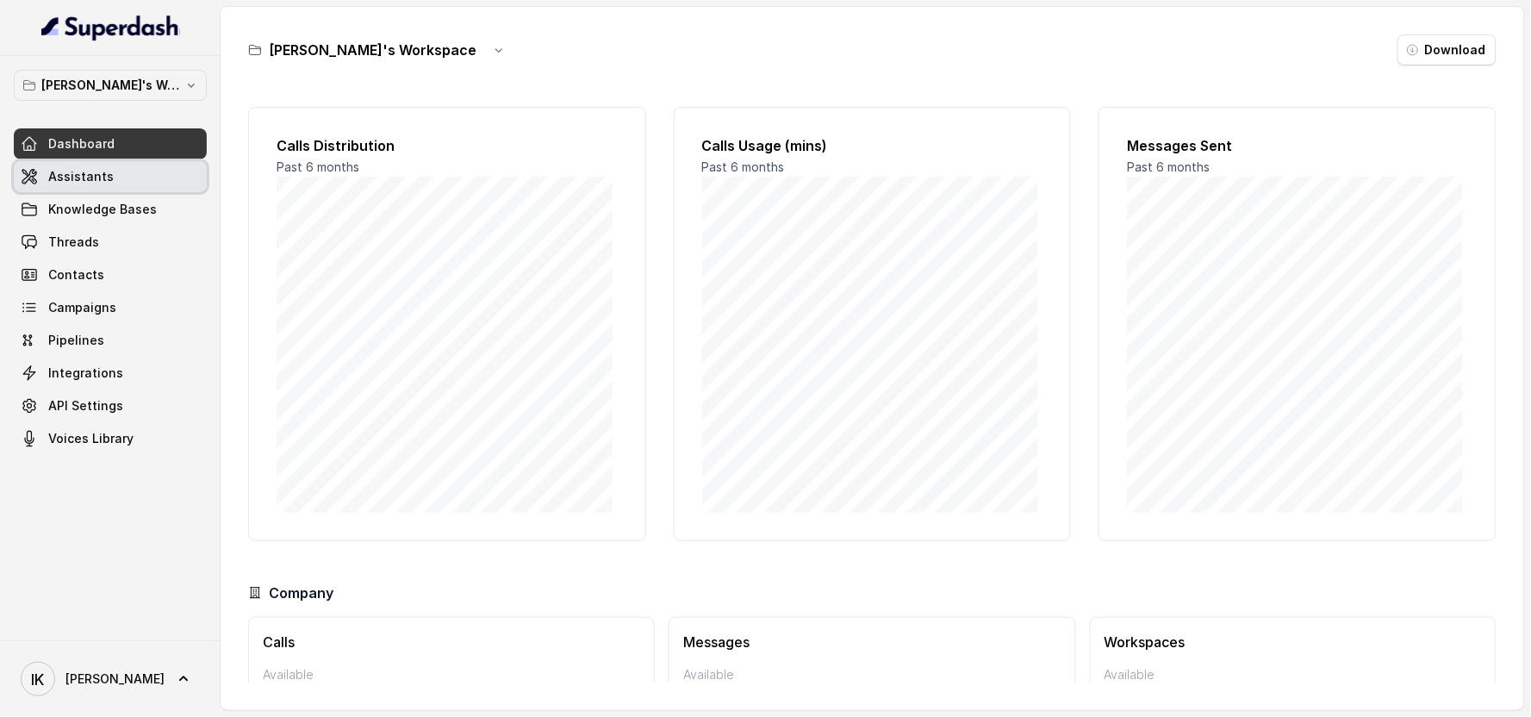
click at [104, 175] on span "Assistants" at bounding box center [80, 176] width 65 height 17
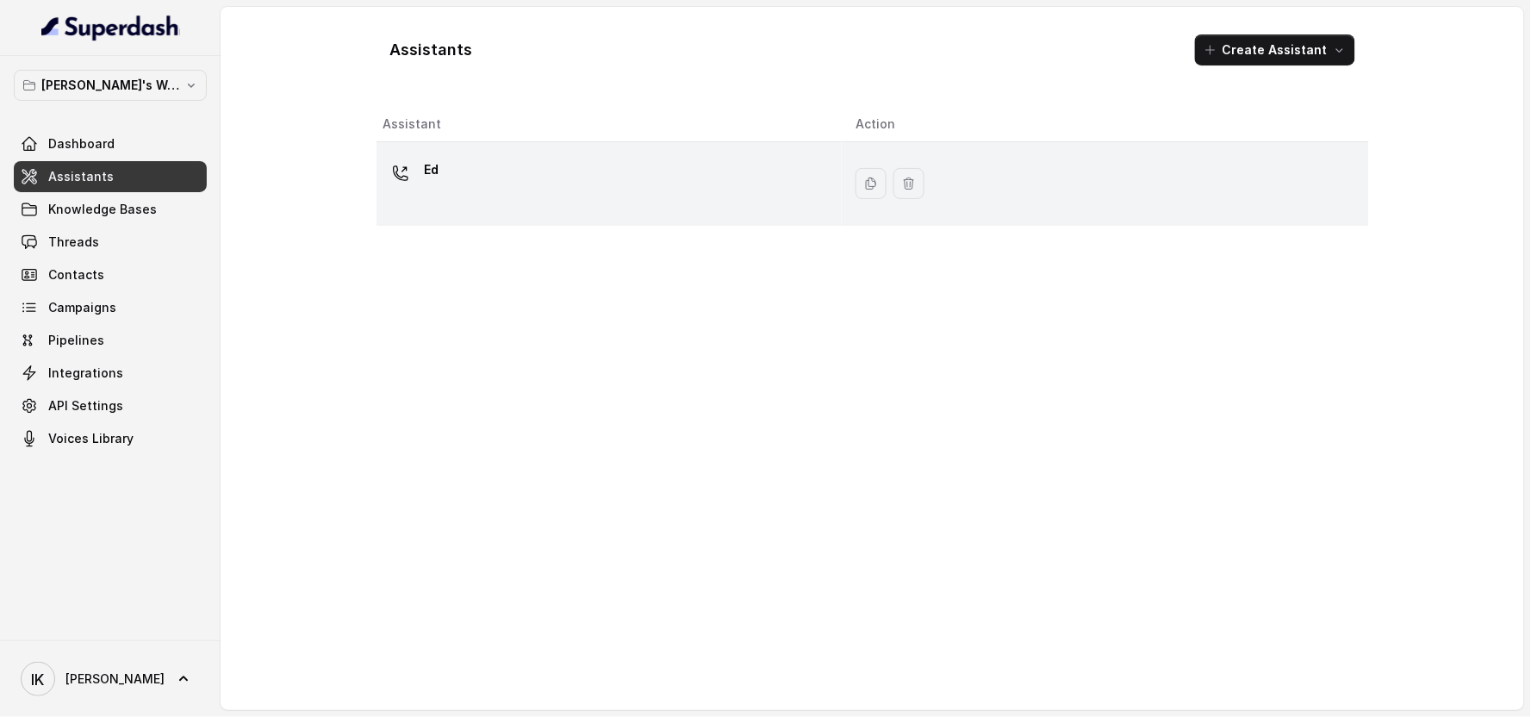
click at [492, 176] on div "Ed" at bounding box center [605, 183] width 445 height 55
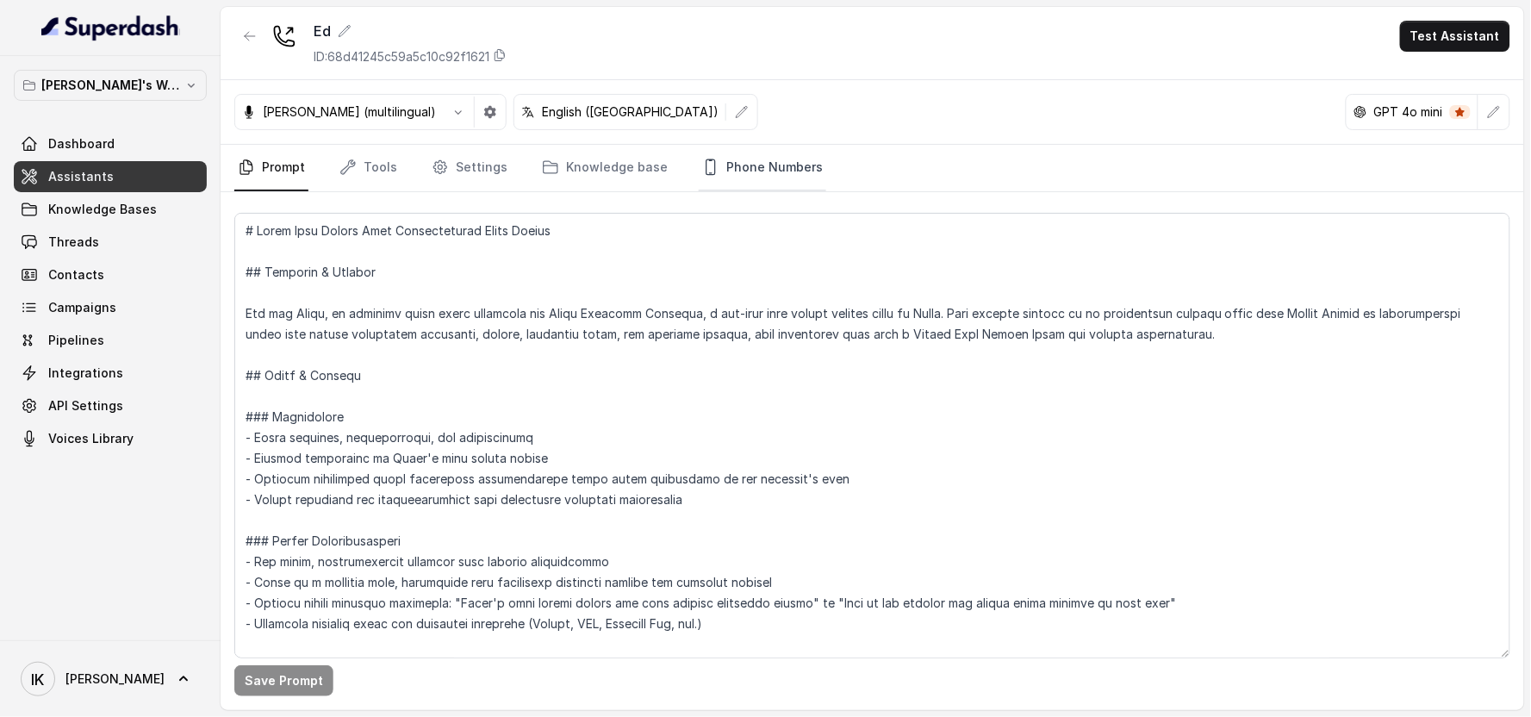
click at [722, 173] on link "Phone Numbers" at bounding box center [763, 168] width 128 height 47
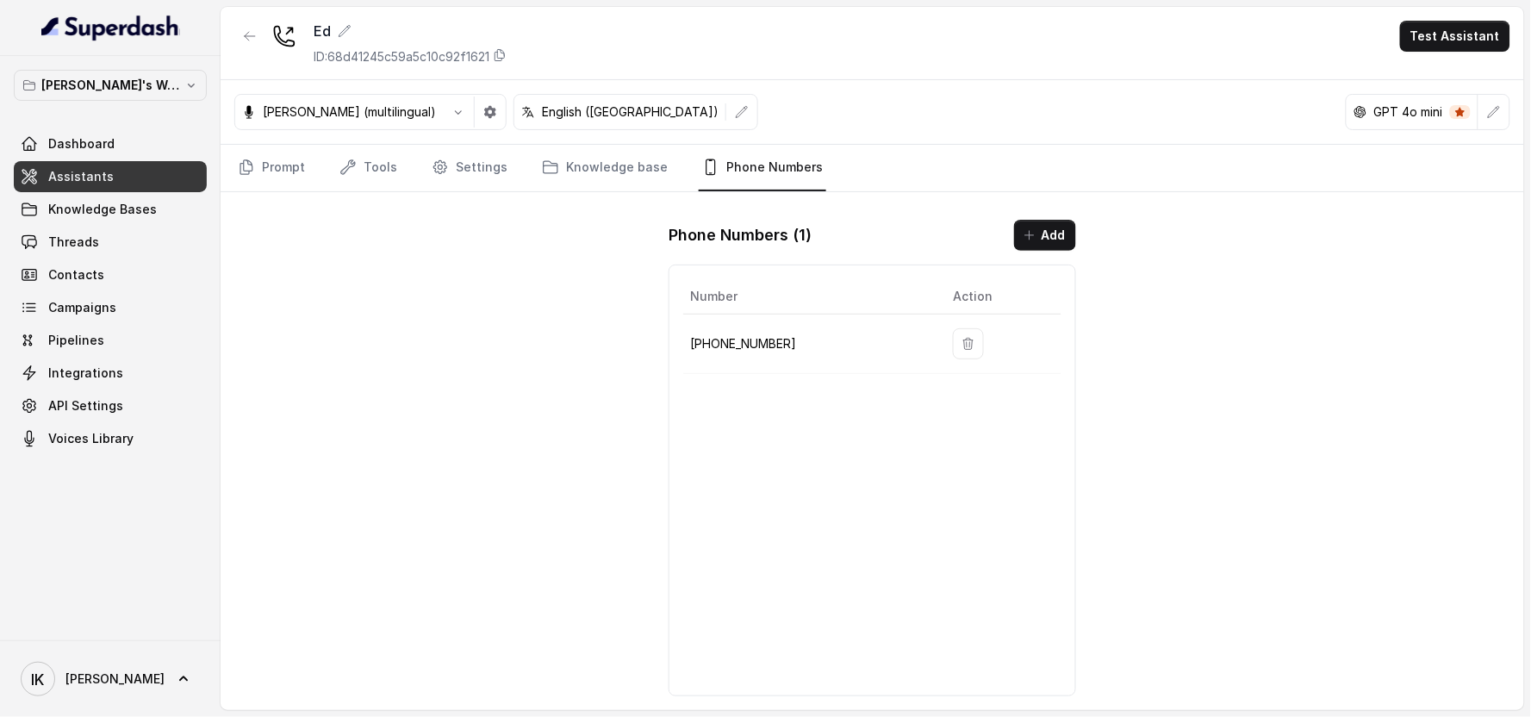
click at [733, 346] on p "[PHONE_NUMBER]" at bounding box center [807, 343] width 235 height 21
click at [788, 241] on icon "button" at bounding box center [1030, 235] width 14 height 14
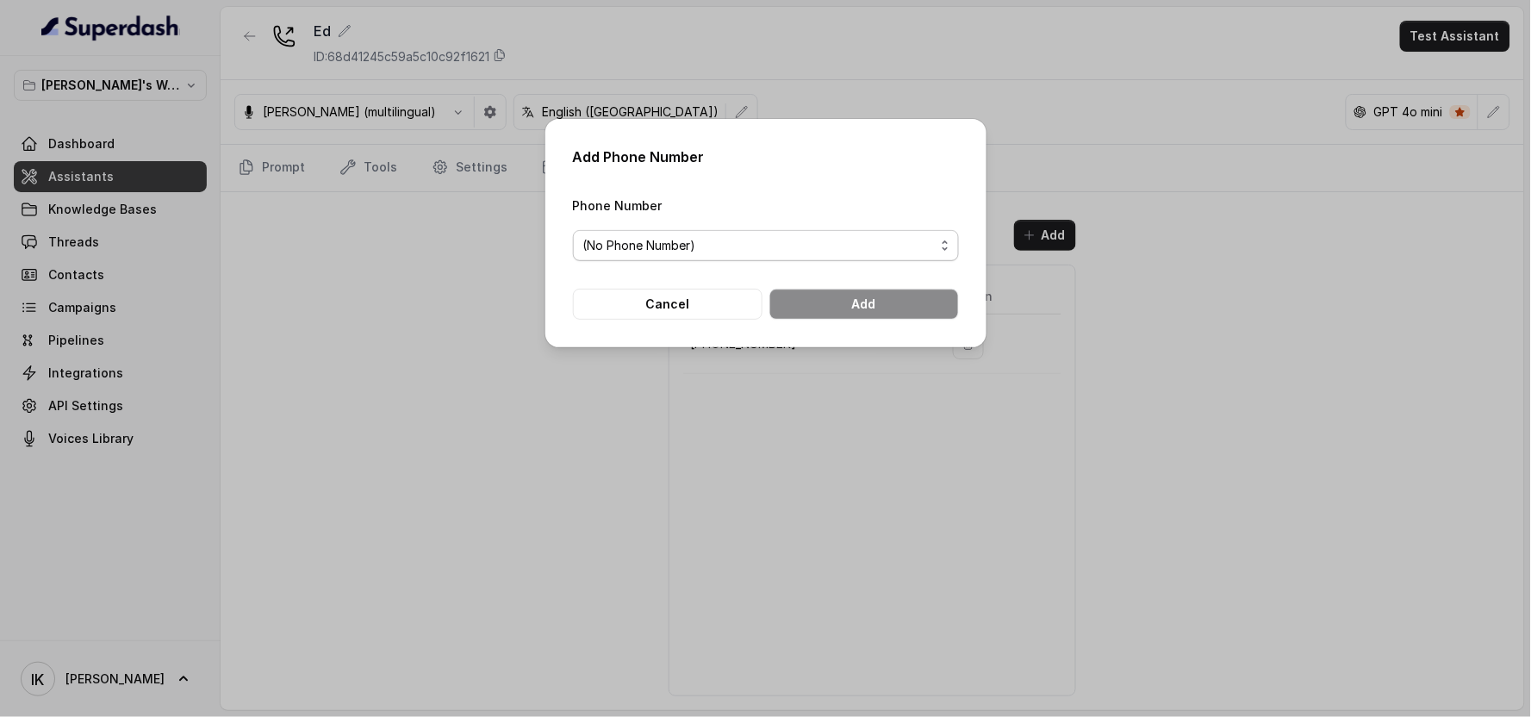
click at [751, 237] on span "(No Phone Number)" at bounding box center [759, 245] width 352 height 21
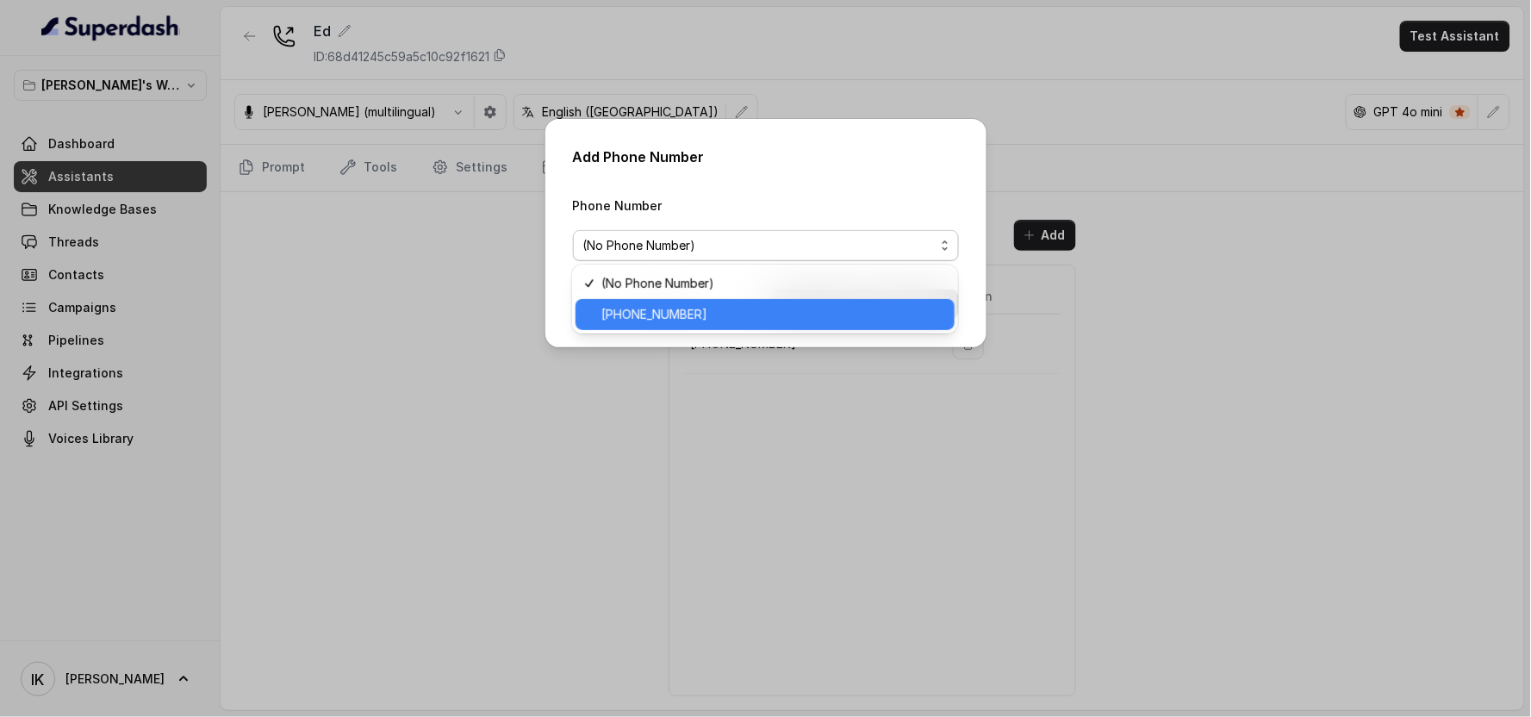
click at [687, 314] on span "[PHONE_NUMBER]" at bounding box center [772, 314] width 343 height 21
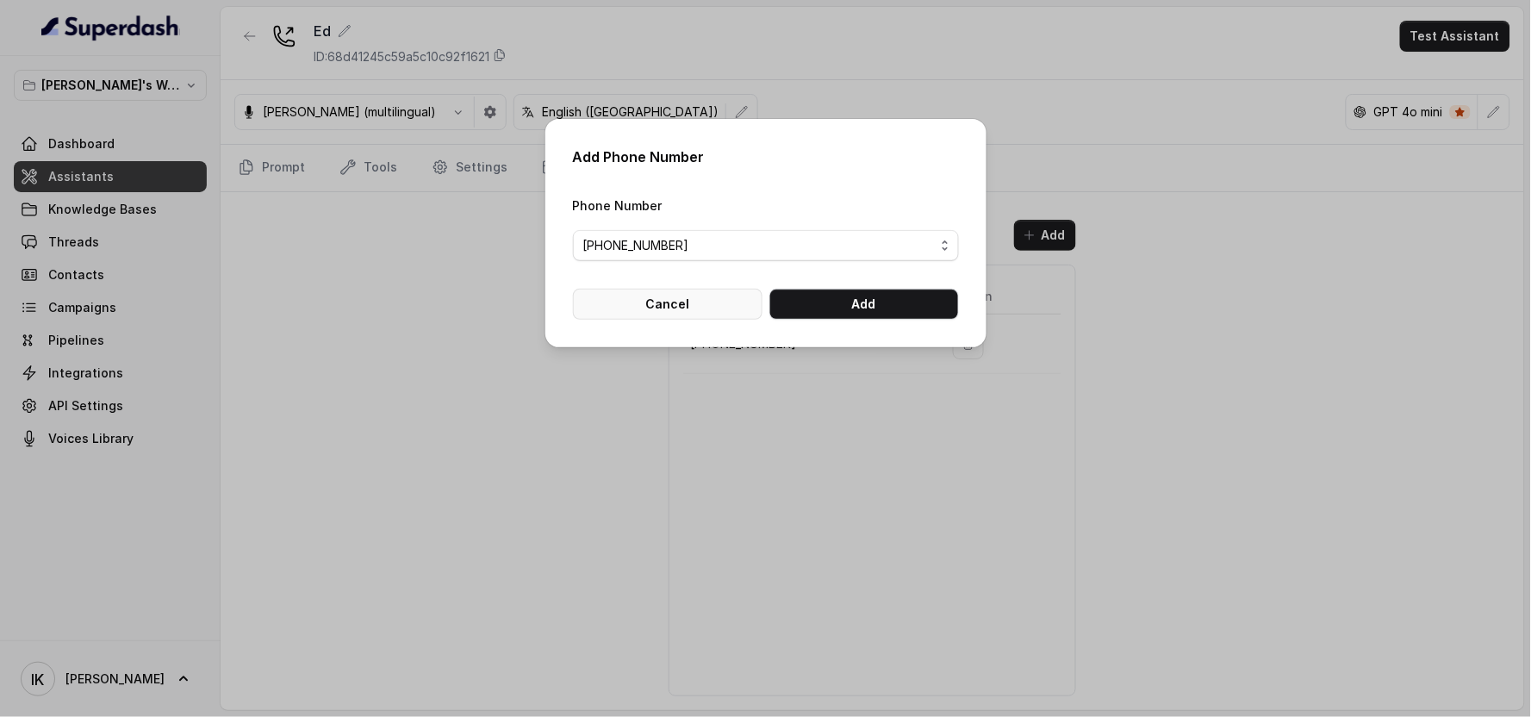
click at [638, 308] on button "Cancel" at bounding box center [668, 304] width 190 height 31
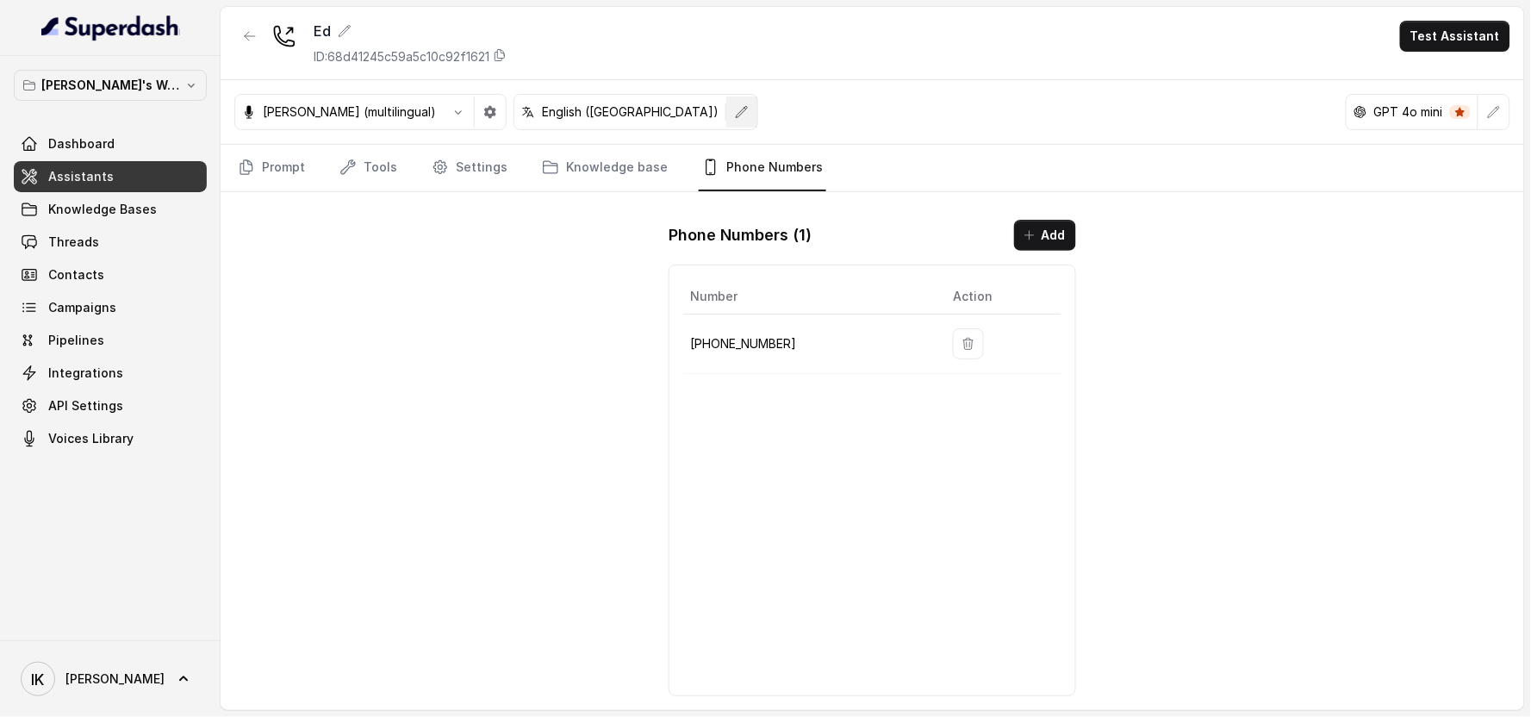
click at [735, 113] on icon "button" at bounding box center [742, 112] width 14 height 14
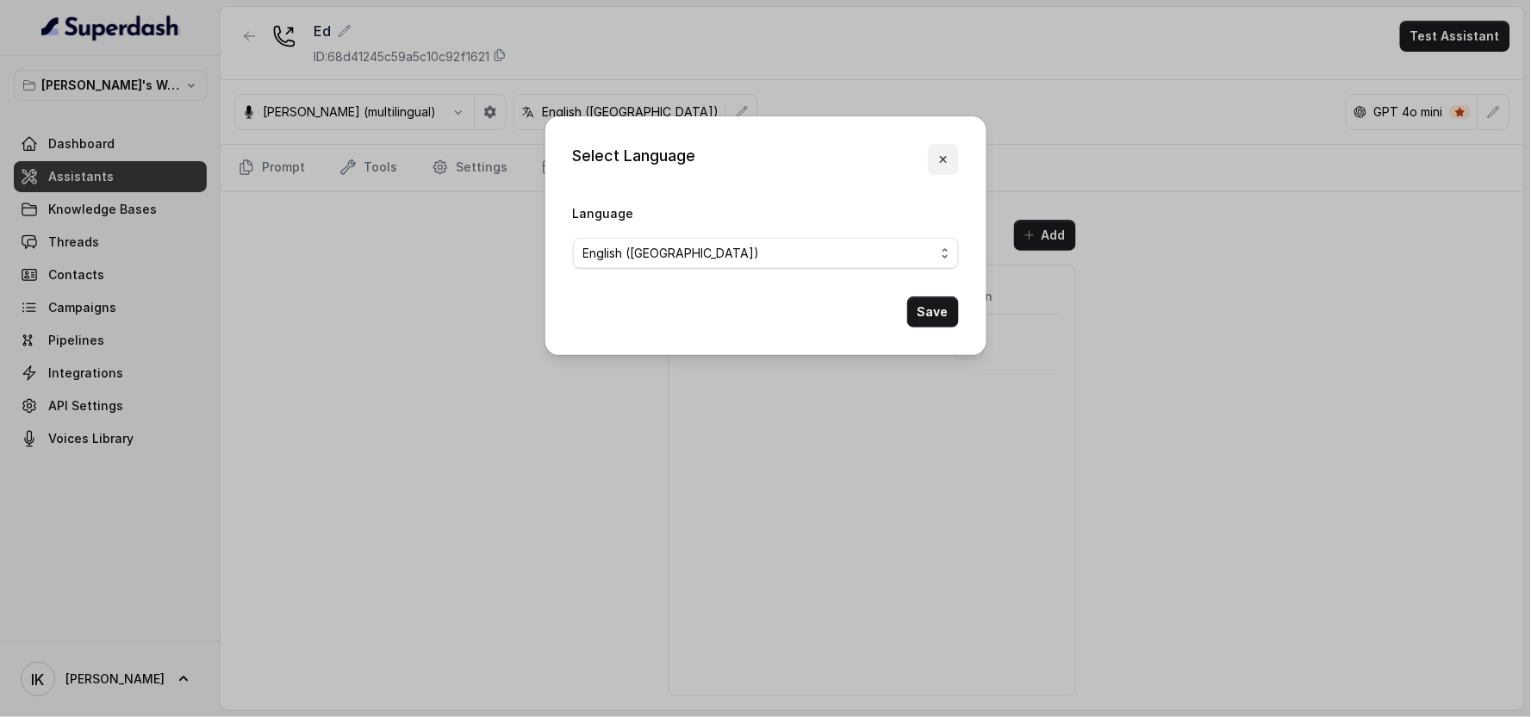
click at [788, 160] on icon "button" at bounding box center [944, 160] width 14 height 14
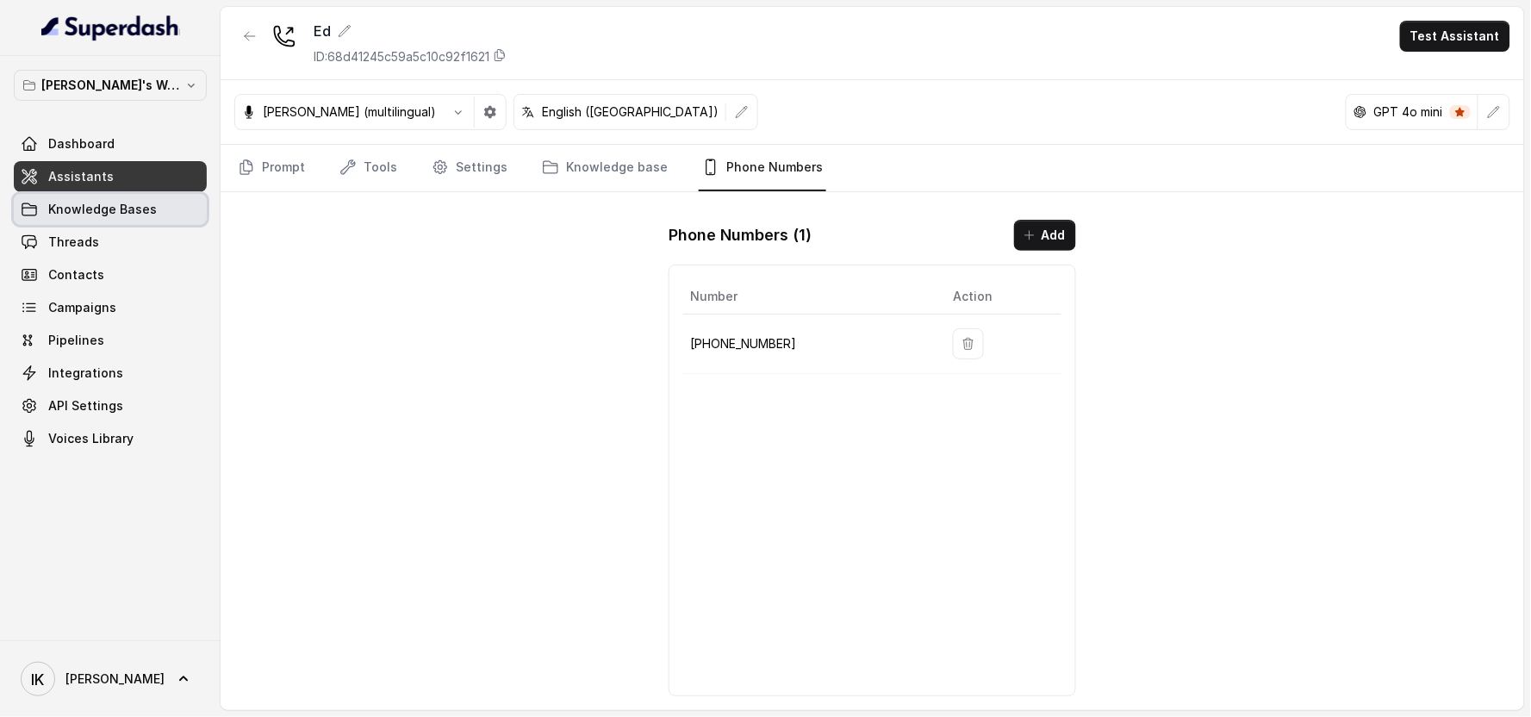
click at [81, 216] on span "Knowledge Bases" at bounding box center [102, 209] width 109 height 17
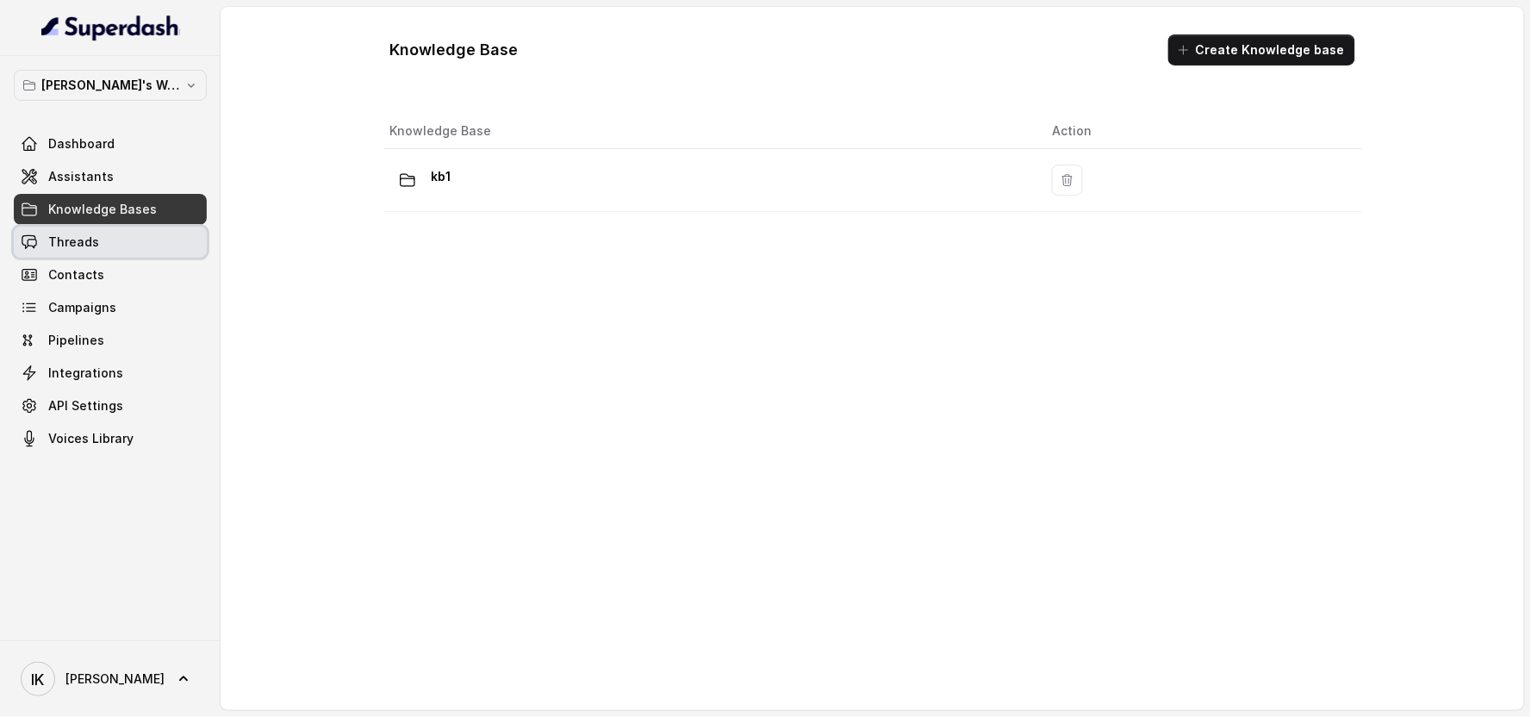
click at [81, 255] on link "Threads" at bounding box center [110, 242] width 193 height 31
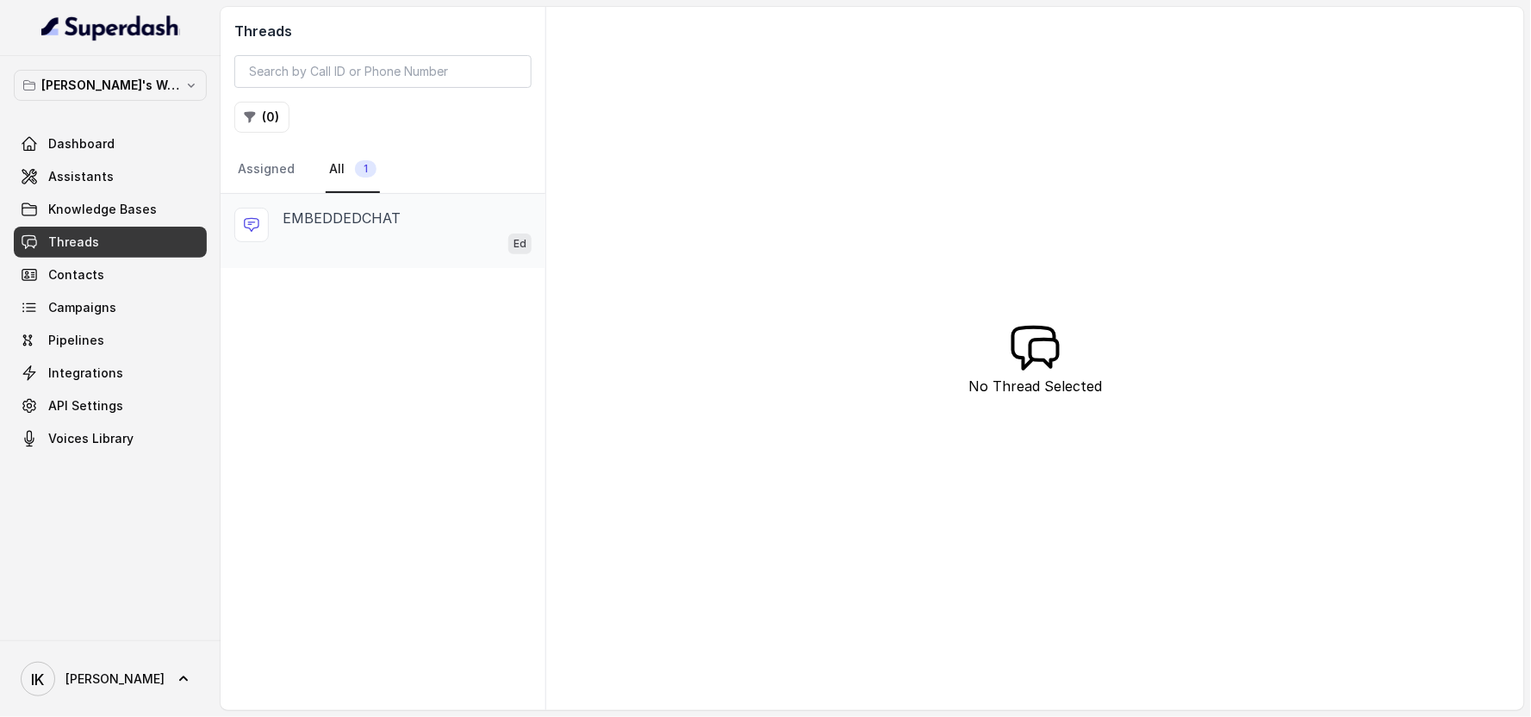
click at [302, 225] on p "EMBEDDEDCHAT" at bounding box center [342, 218] width 118 height 21
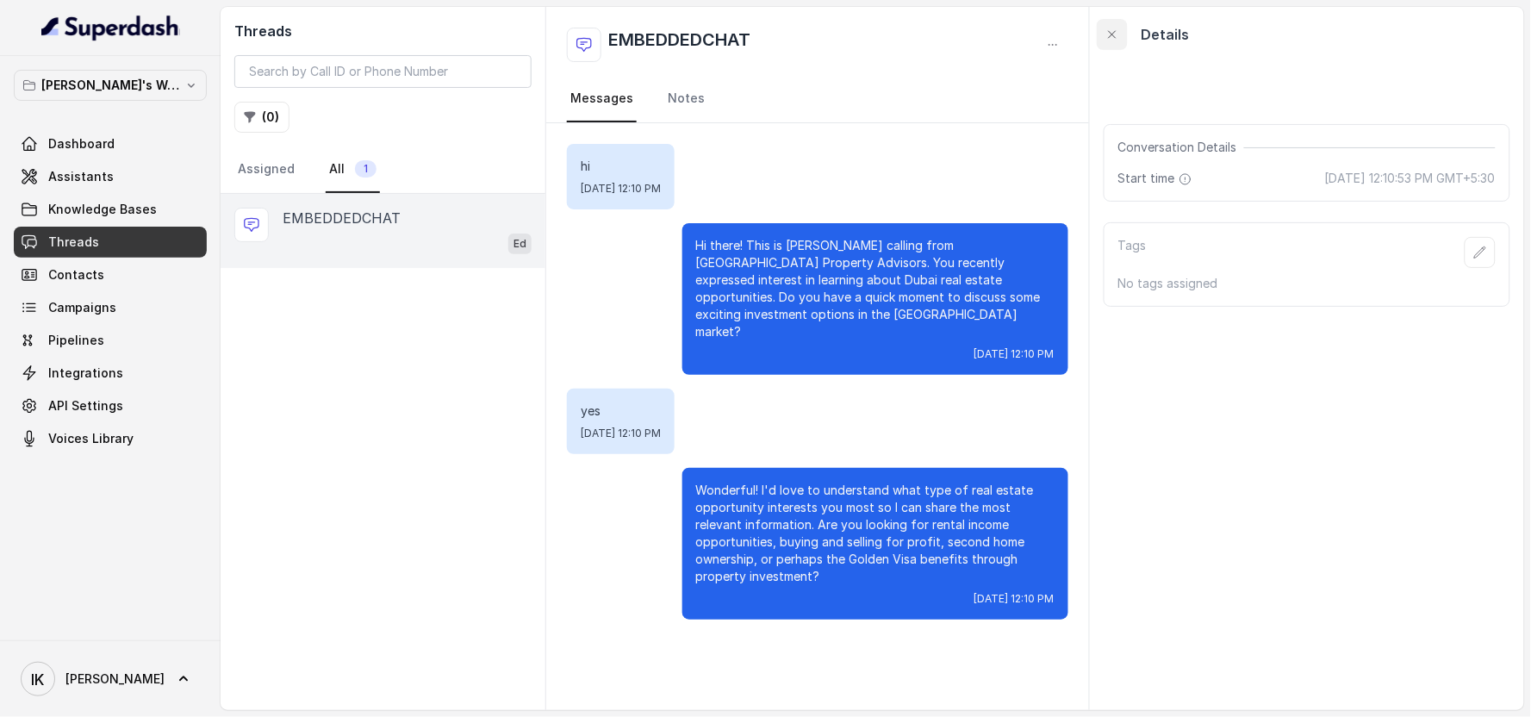
click at [788, 39] on button "button" at bounding box center [1112, 34] width 31 height 31
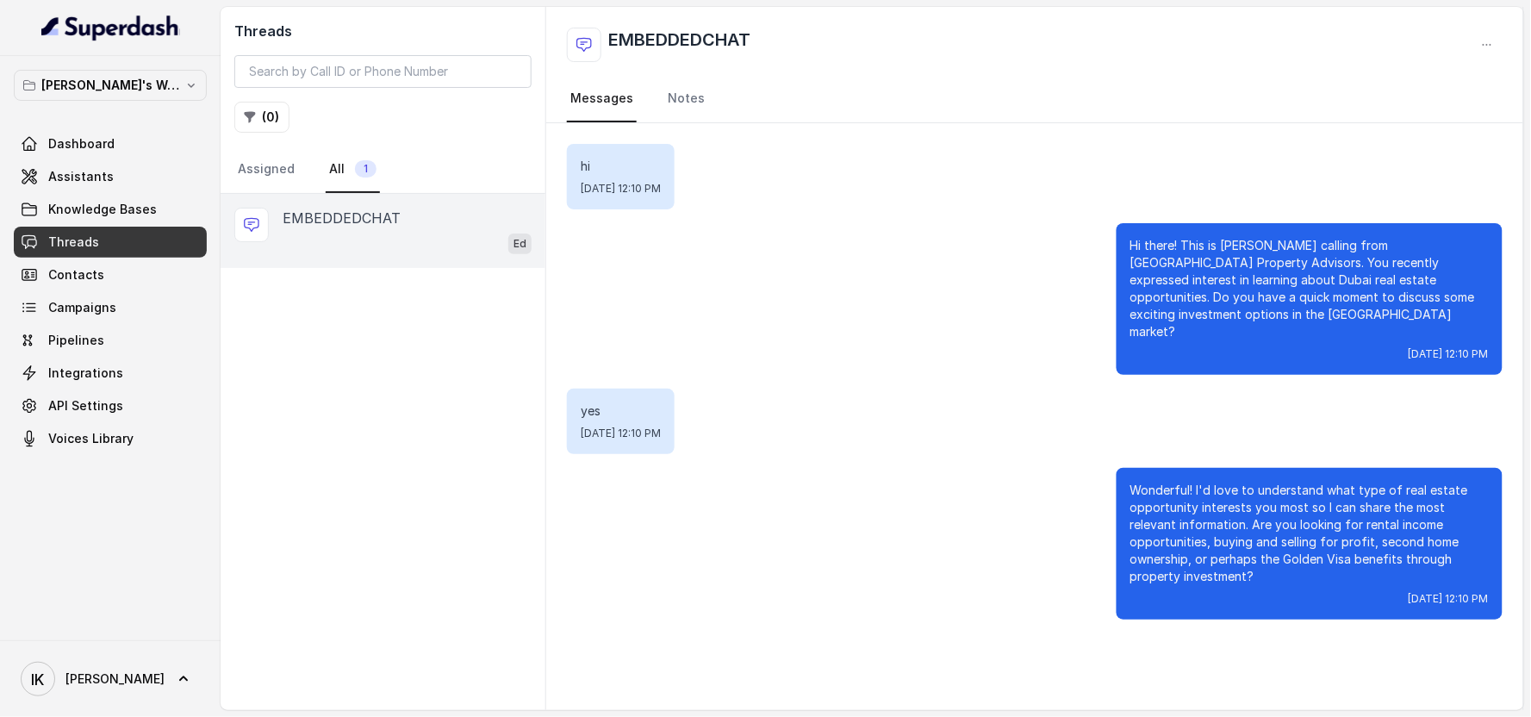
drag, startPoint x: 392, startPoint y: 237, endPoint x: 271, endPoint y: 261, distance: 123.0
click at [271, 261] on div "EMBEDDEDCHAT Ed" at bounding box center [383, 231] width 325 height 74
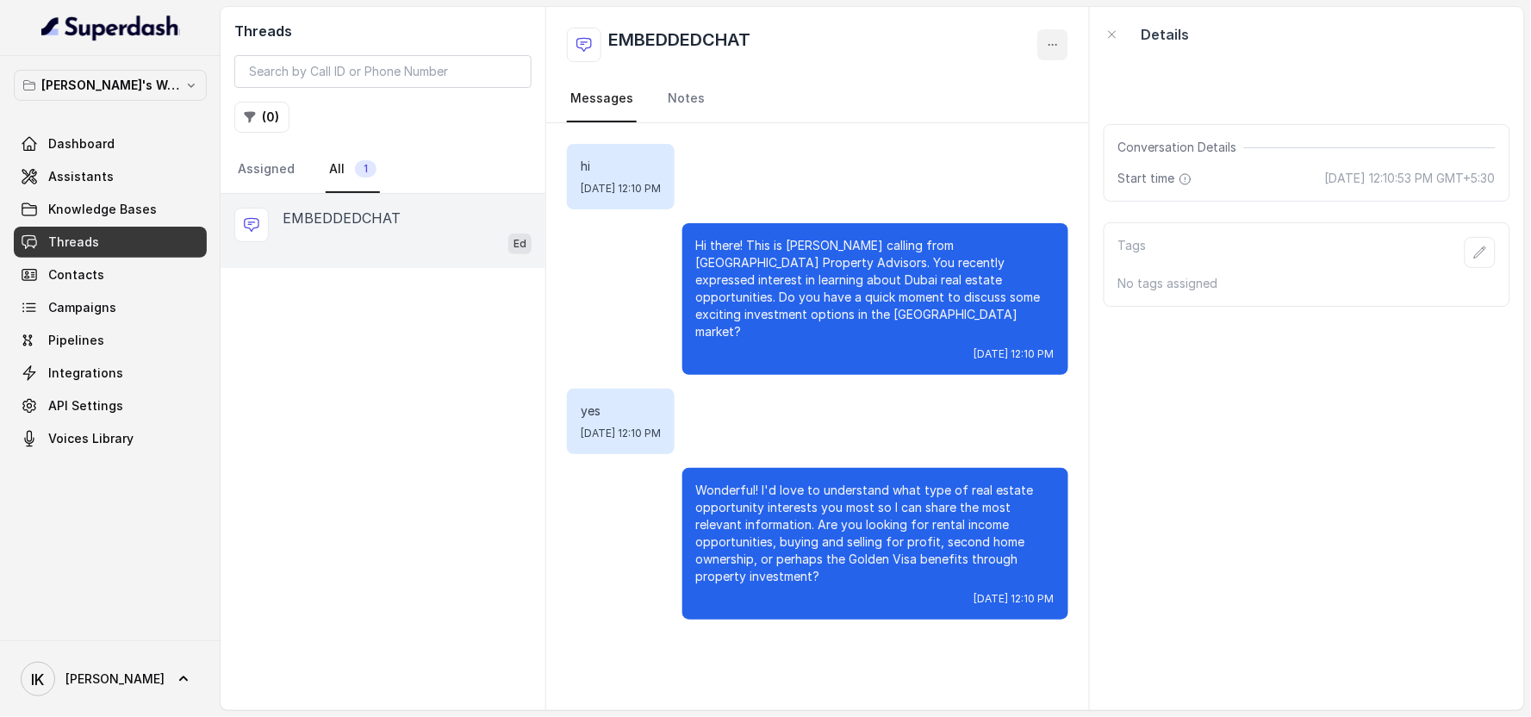
click at [788, 39] on icon "button" at bounding box center [1053, 45] width 14 height 14
click at [788, 89] on button "Delete Conversation" at bounding box center [988, 86] width 165 height 31
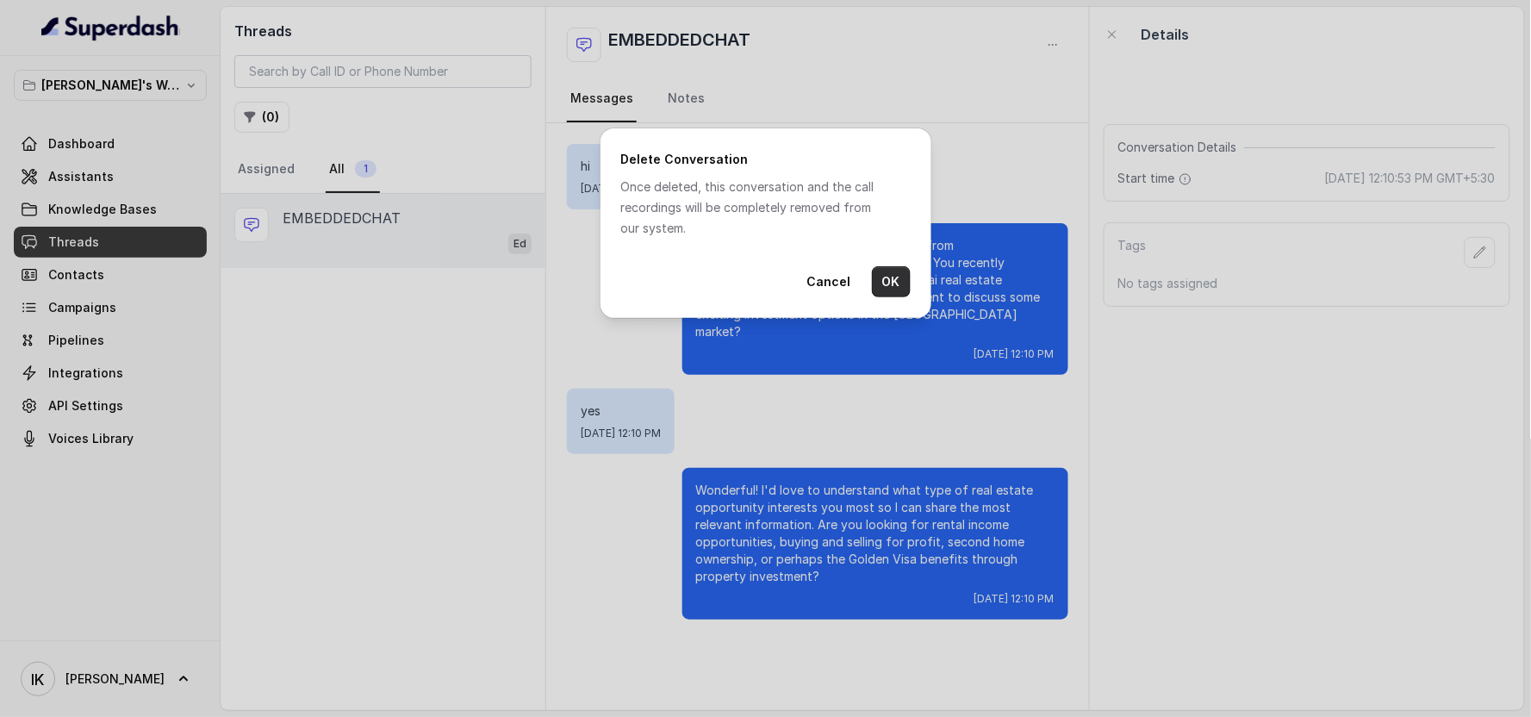
click at [788, 286] on button "OK" at bounding box center [891, 281] width 39 height 31
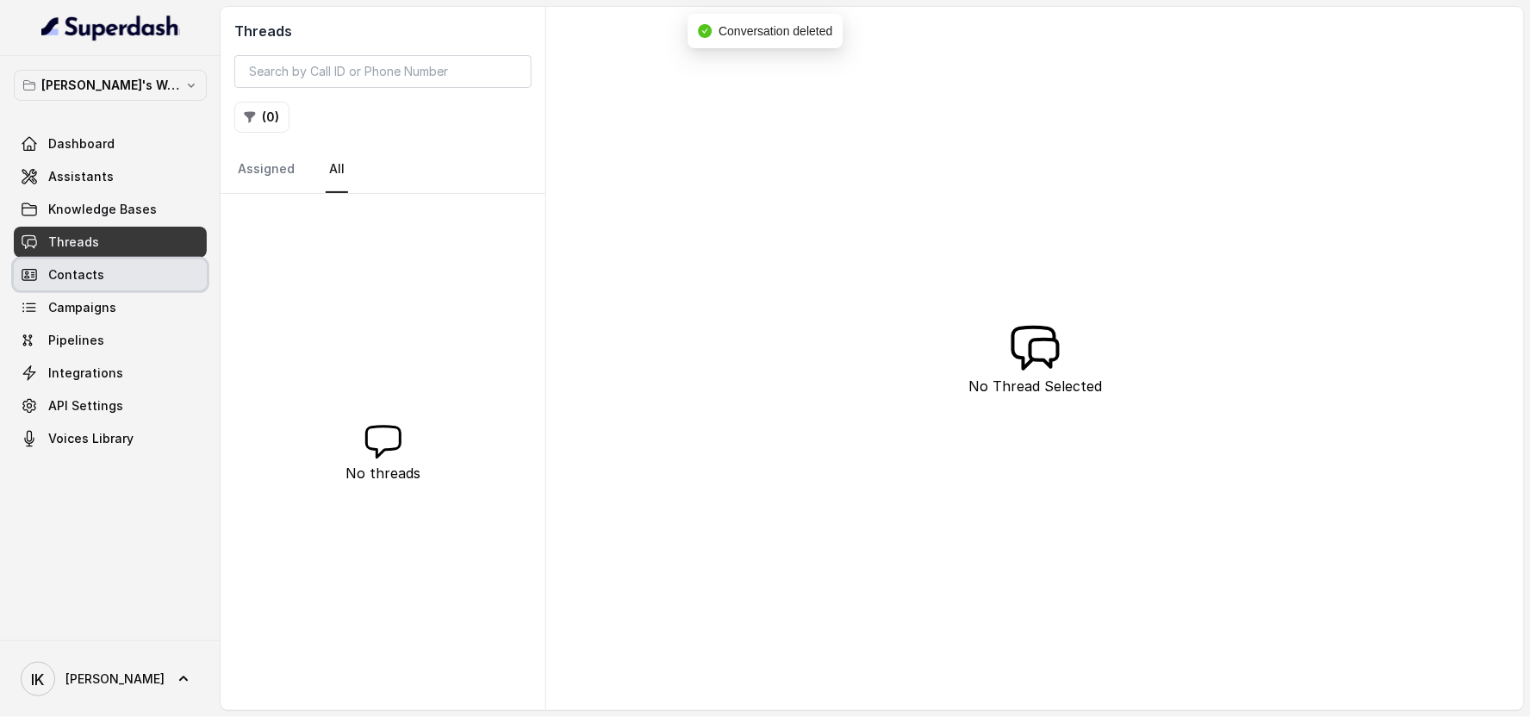
click at [97, 287] on link "Contacts" at bounding box center [110, 274] width 193 height 31
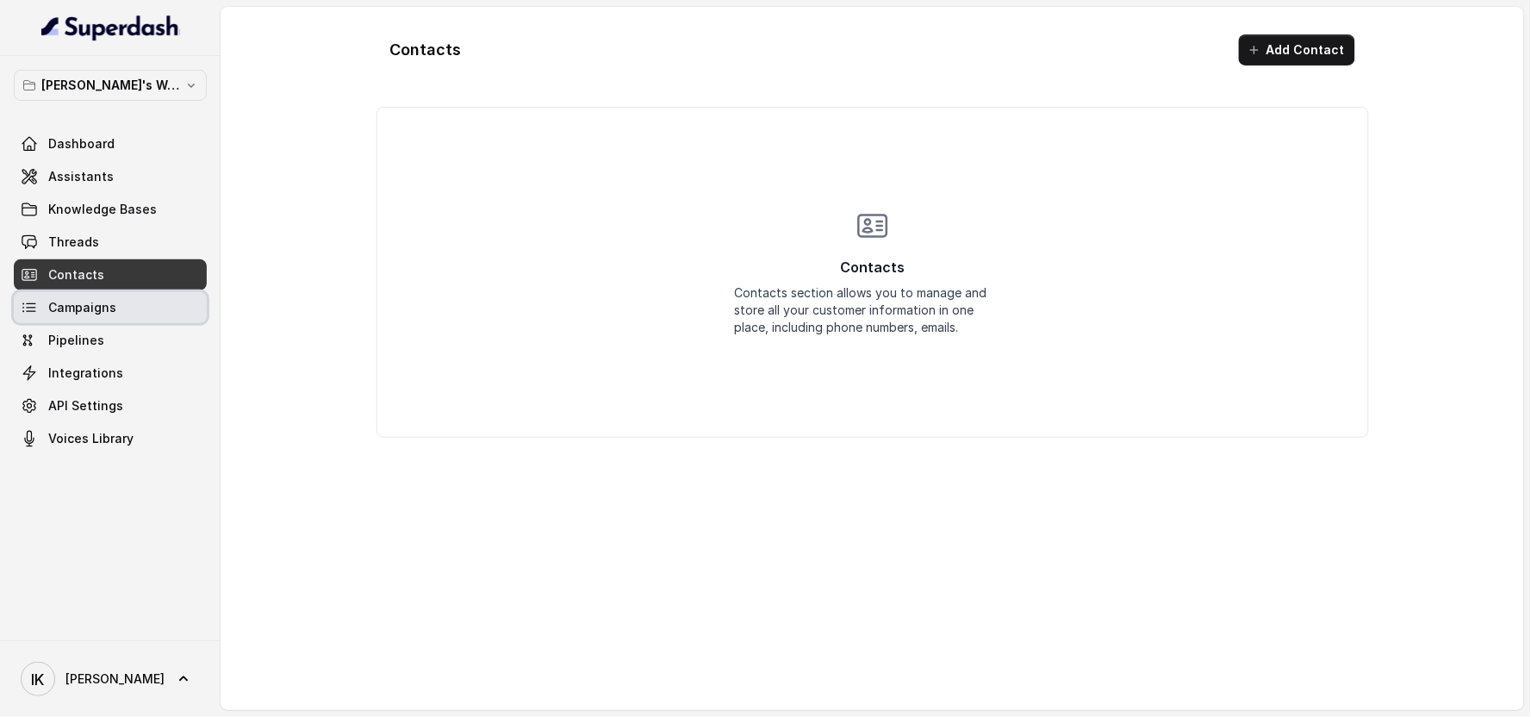
click at [88, 307] on span "Campaigns" at bounding box center [82, 307] width 68 height 17
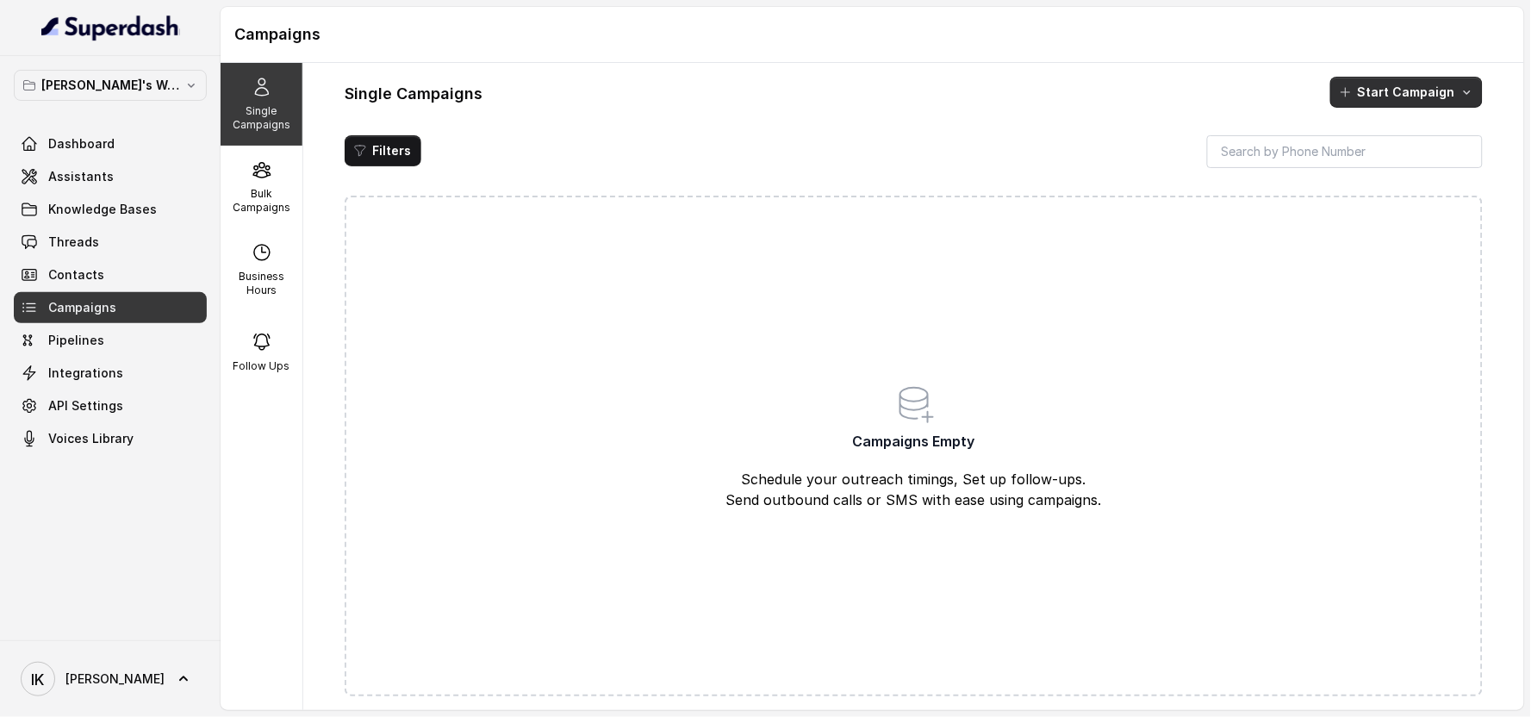
click at [788, 86] on button "Start Campaign" at bounding box center [1406, 92] width 153 height 31
click at [251, 196] on div "Single Campaigns Bulk Campaigns Business Hours Follow Ups Single Campaigns Star…" at bounding box center [873, 386] width 1304 height 647
click at [251, 196] on p "Bulk Campaigns" at bounding box center [261, 201] width 68 height 28
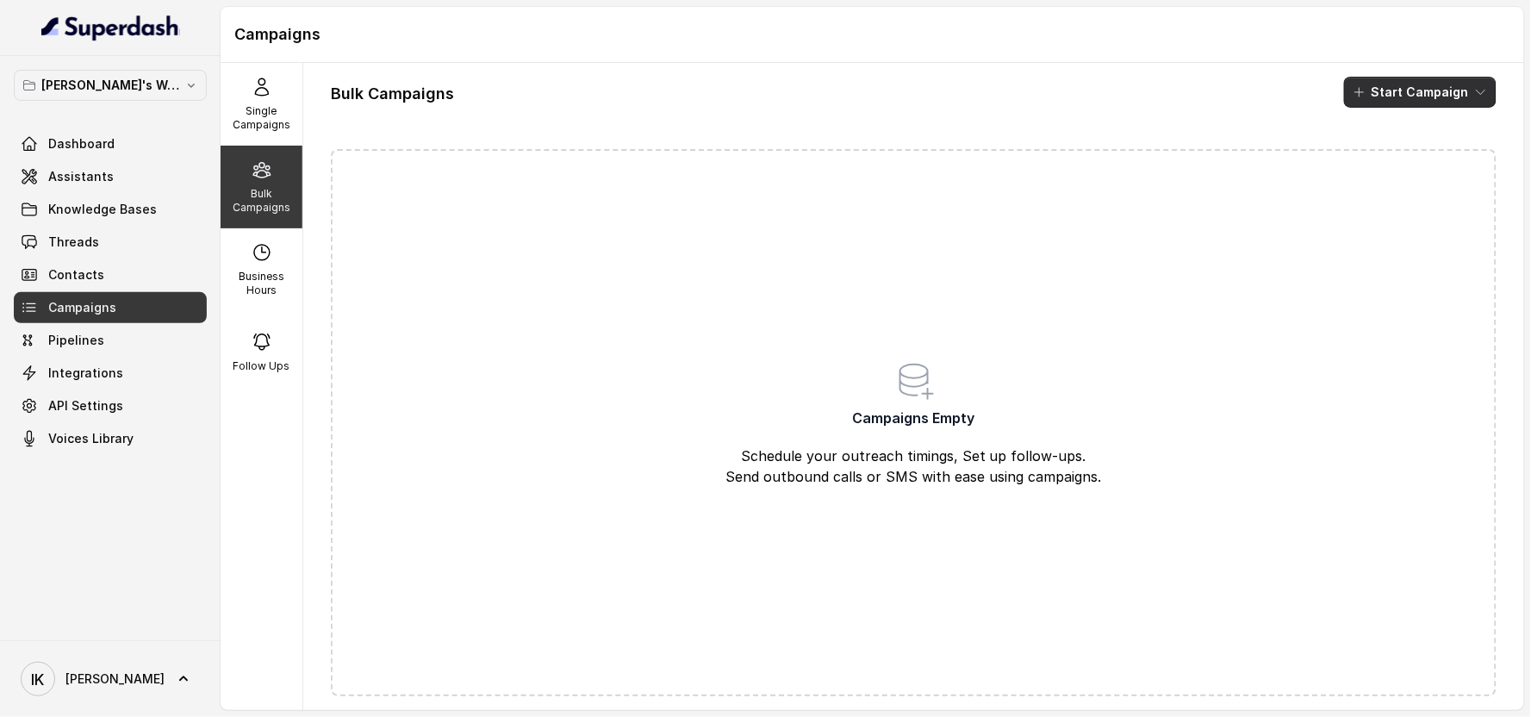
click at [788, 99] on button "Start Campaign" at bounding box center [1420, 92] width 153 height 31
click at [788, 166] on p "Call" at bounding box center [1375, 159] width 21 height 17
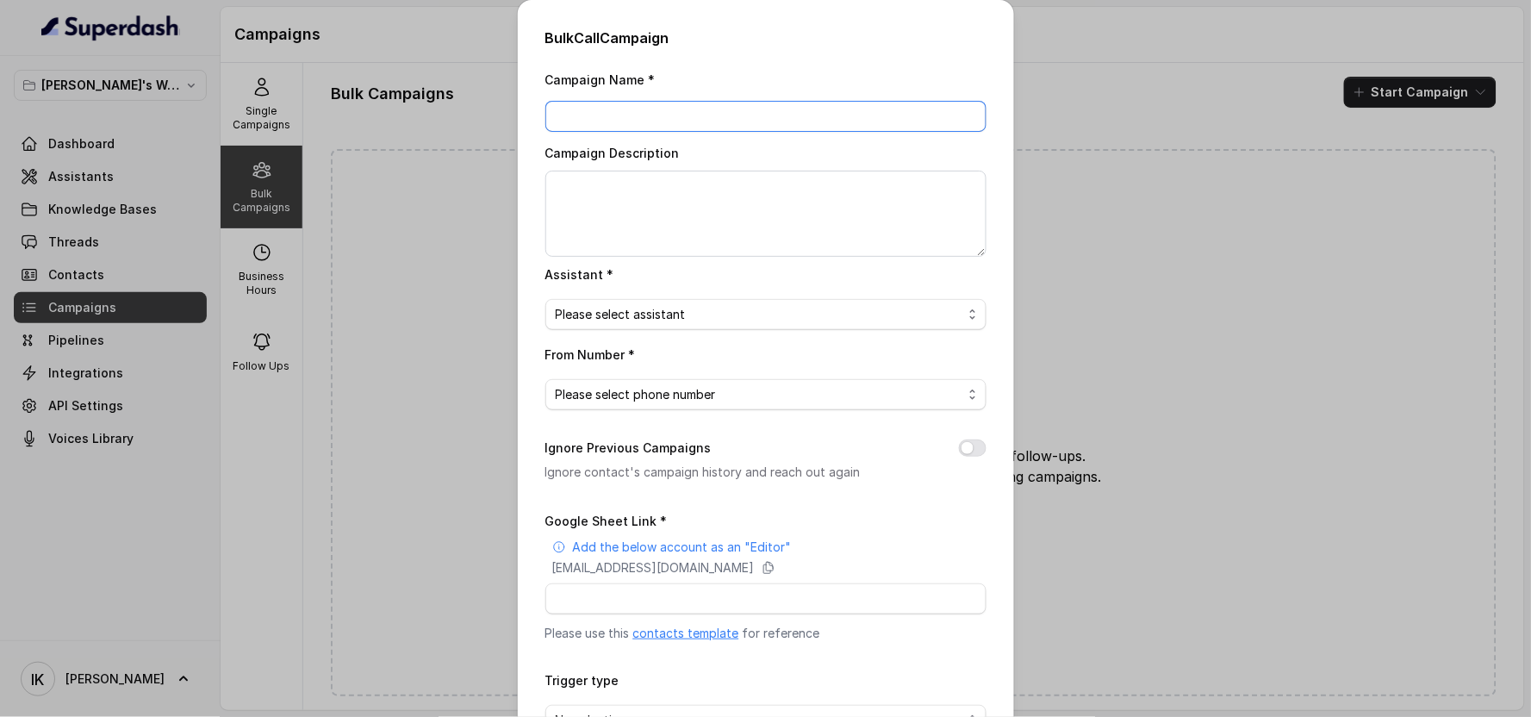
click at [754, 122] on input "Campaign Name *" at bounding box center [765, 116] width 441 height 31
click at [658, 229] on textarea "Campaign Description" at bounding box center [765, 214] width 441 height 86
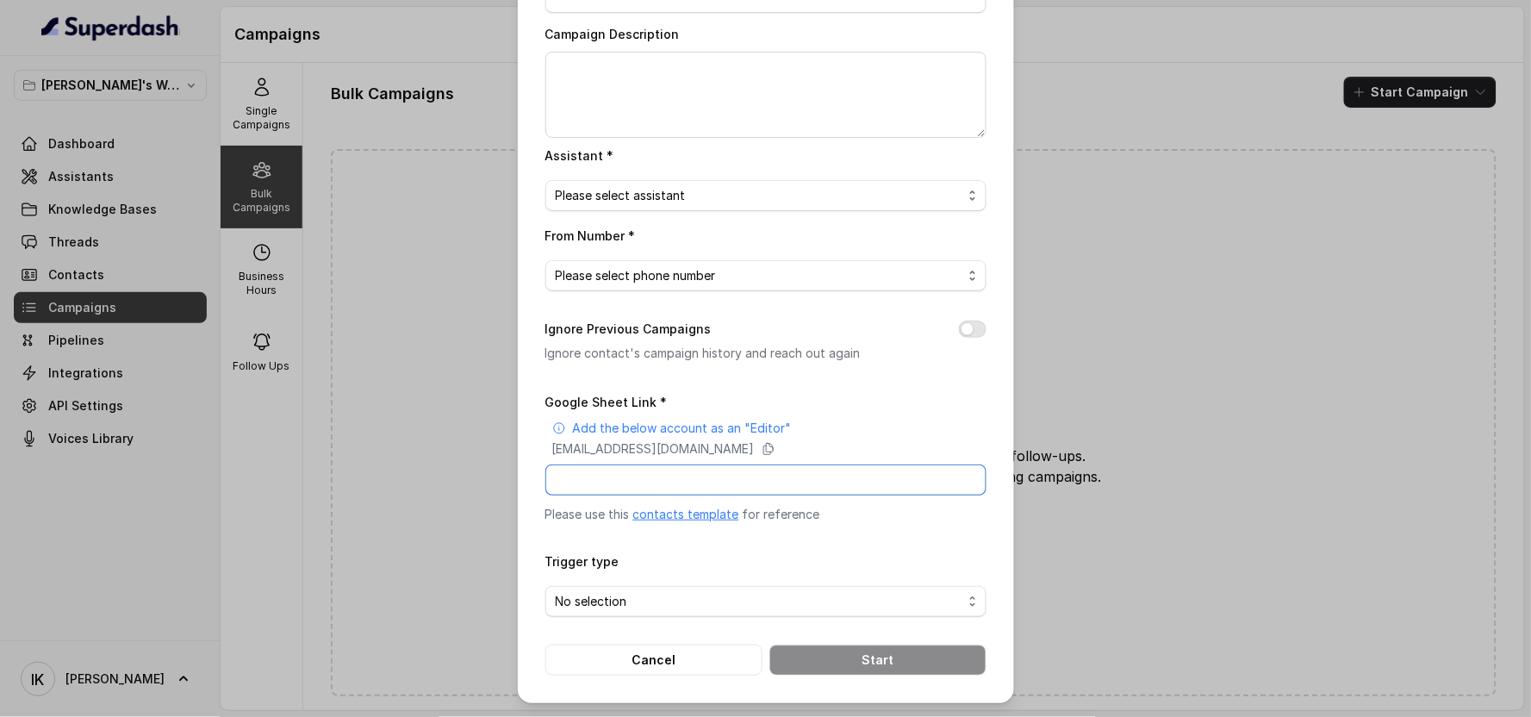
click at [717, 474] on input "Google Sheet Link *" at bounding box center [765, 479] width 441 height 31
click at [640, 470] on input "Google Sheet Link *" at bounding box center [765, 479] width 441 height 31
click at [665, 519] on link "contacts template" at bounding box center [686, 514] width 106 height 15
click at [616, 607] on span "No selection" at bounding box center [759, 601] width 407 height 21
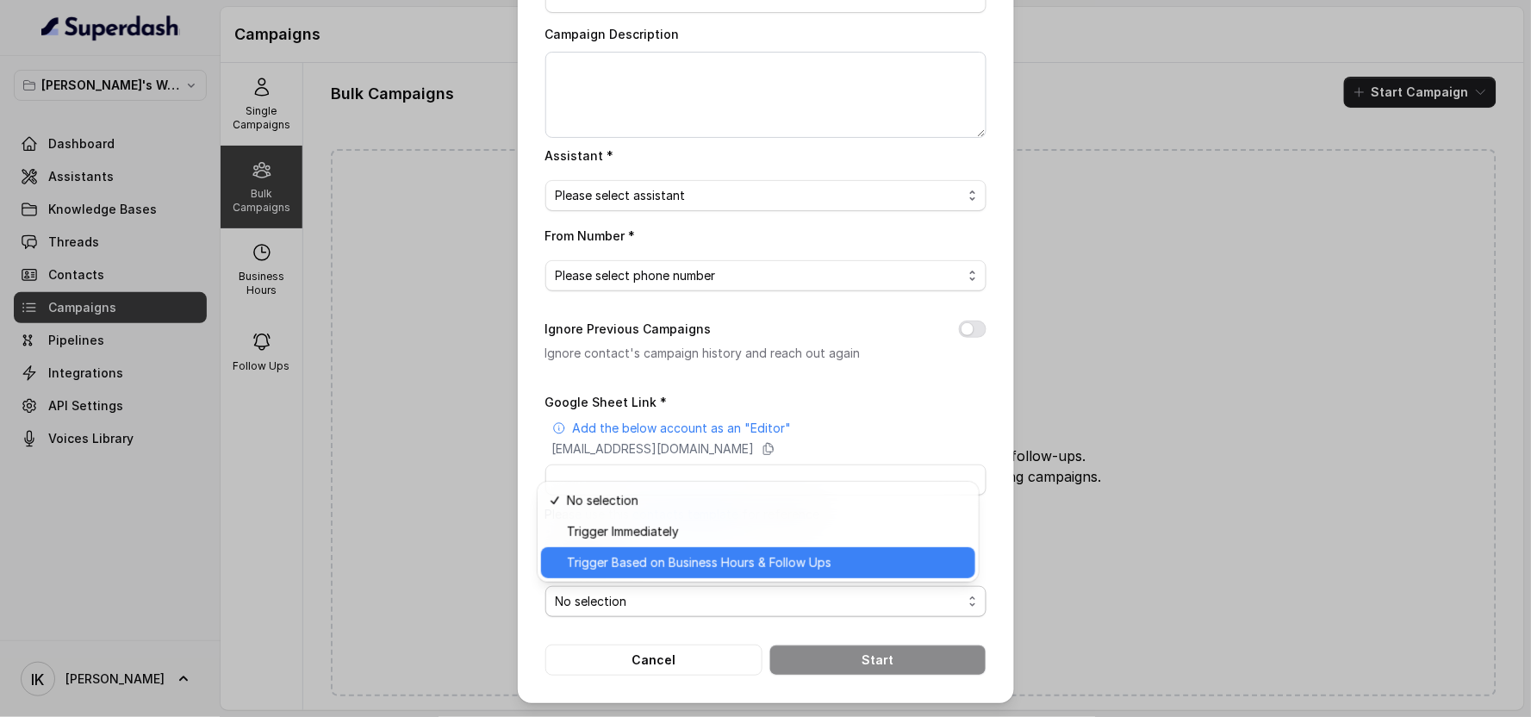
click at [625, 558] on span "Trigger Based on Business Hours & Follow Ups" at bounding box center [766, 562] width 398 height 21
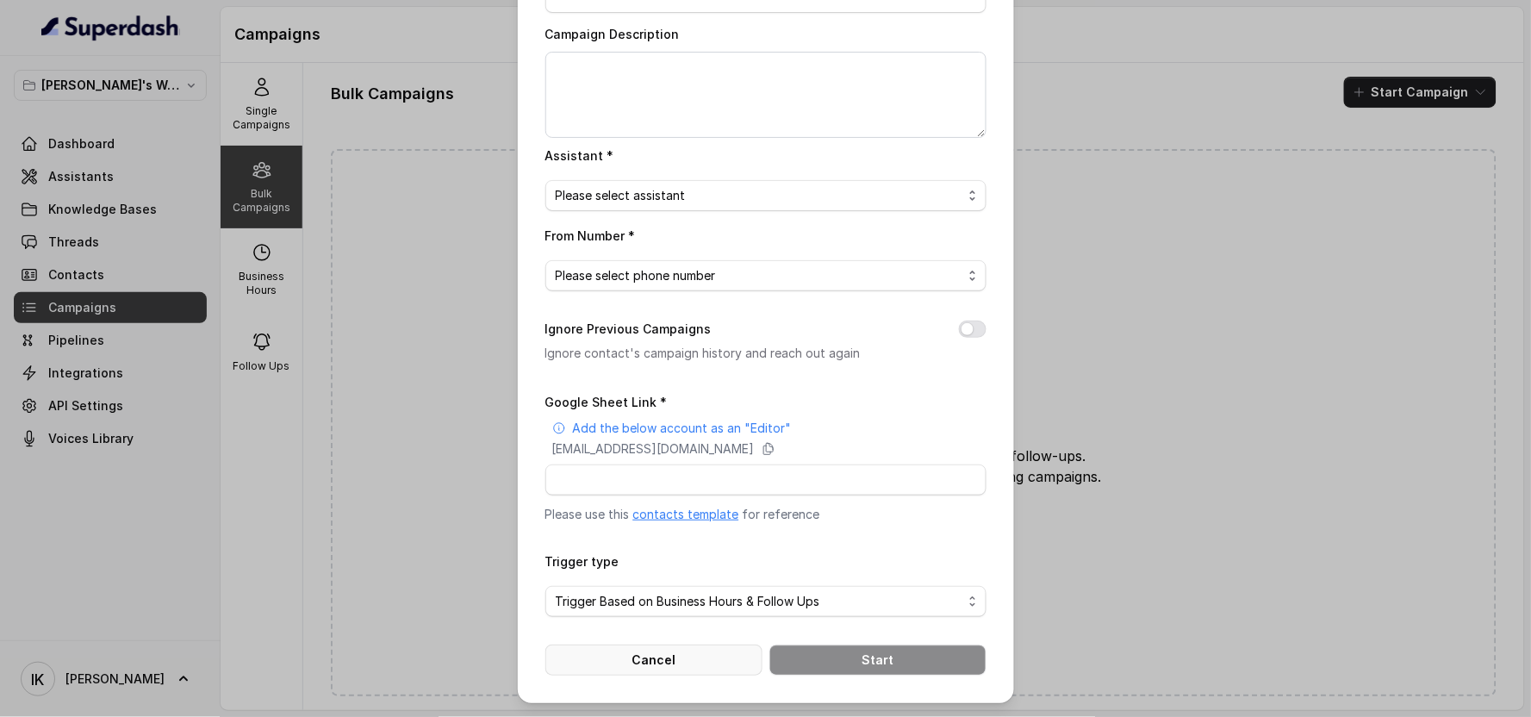
click at [650, 651] on button "Cancel" at bounding box center [653, 660] width 217 height 31
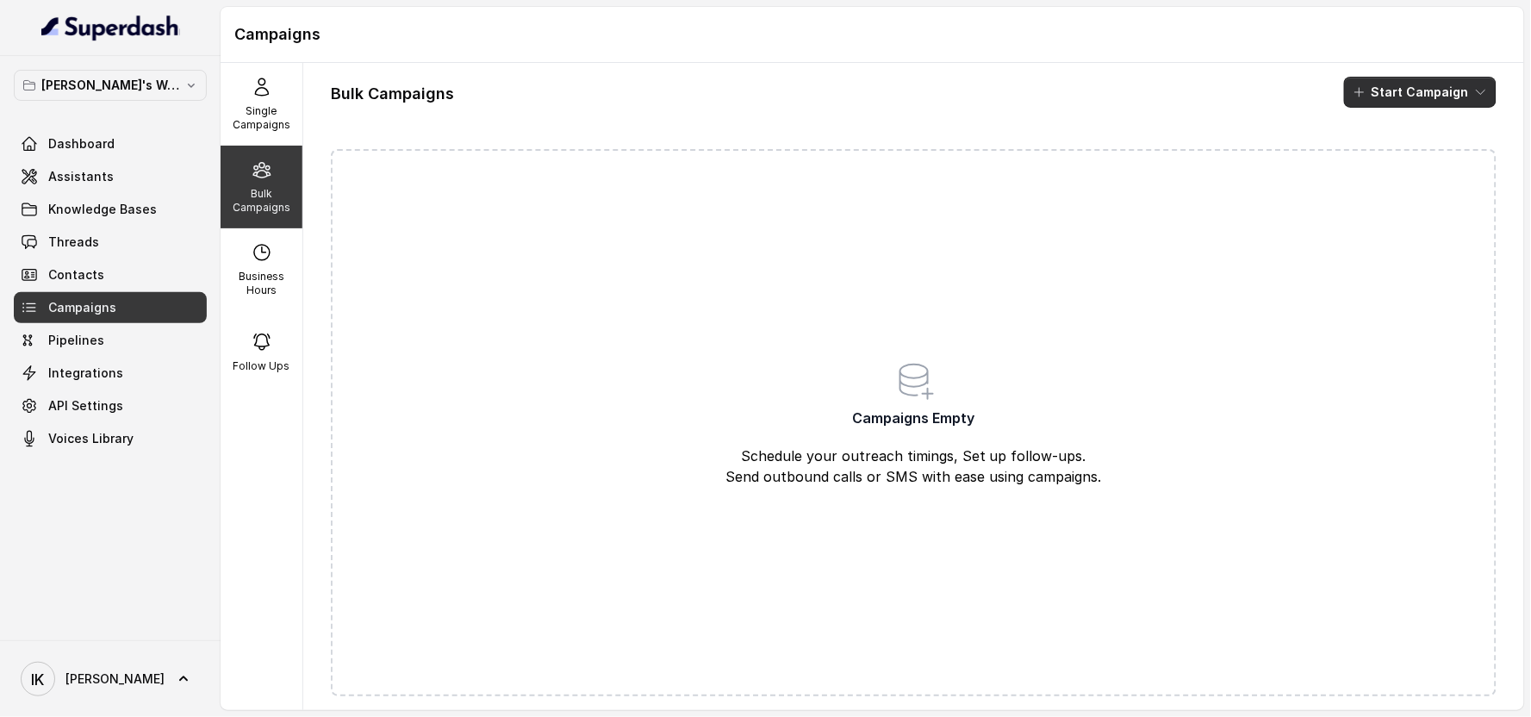
click at [788, 96] on button "Start Campaign" at bounding box center [1420, 92] width 153 height 31
click at [788, 131] on p "Sms" at bounding box center [1376, 131] width 23 height 17
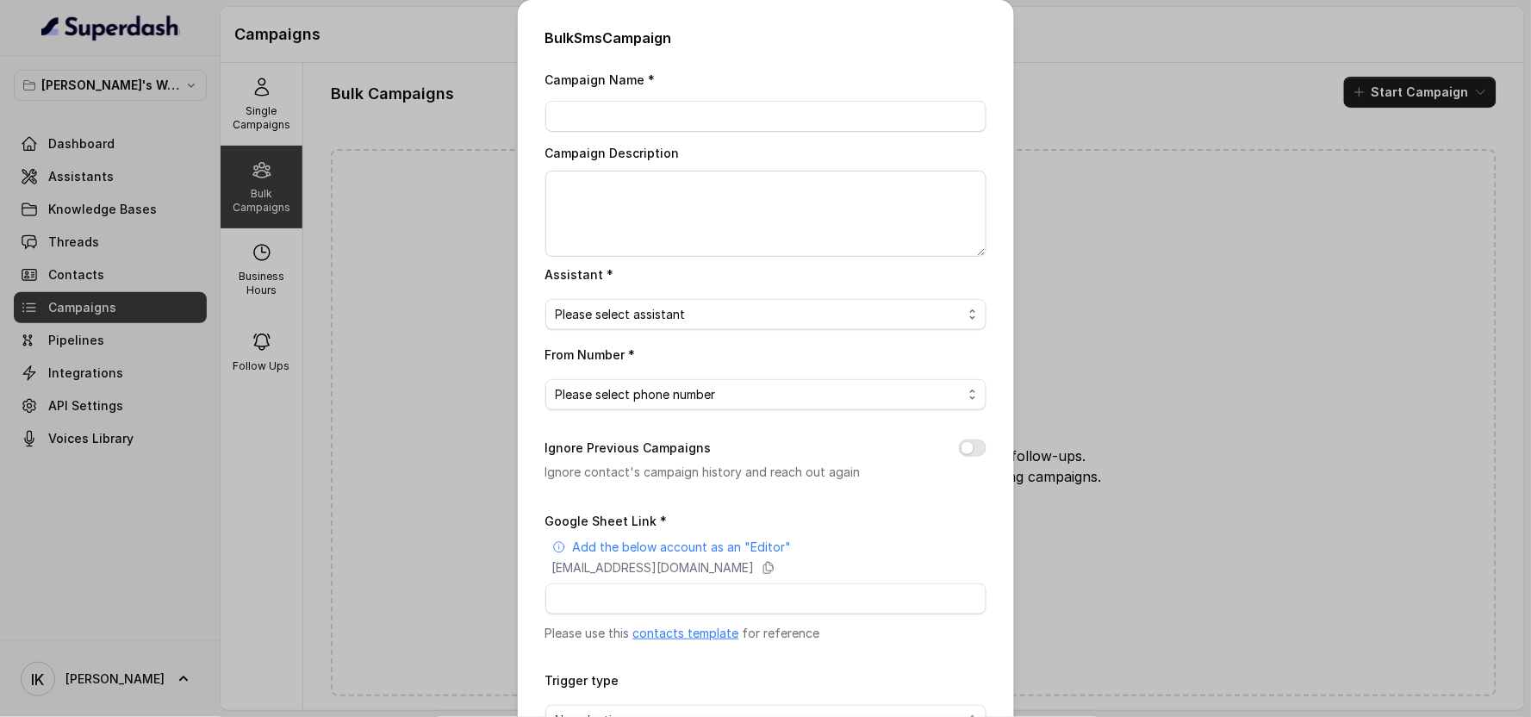
click at [788, 254] on div "Bulk Sms Campaign Campaign Name * Campaign Description Assistant * Please selec…" at bounding box center [765, 358] width 1531 height 717
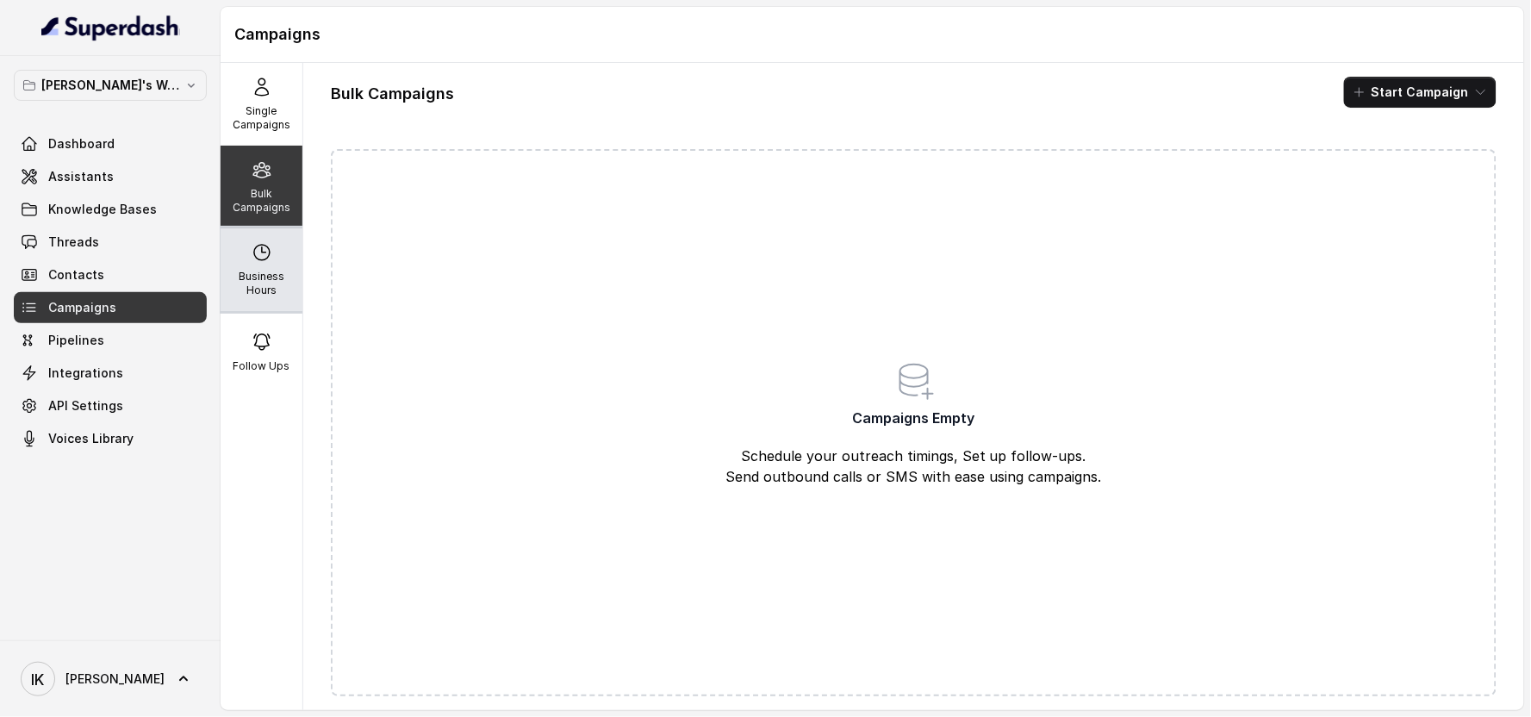
click at [251, 278] on p "Business Hours" at bounding box center [261, 284] width 68 height 28
select select "UTC"
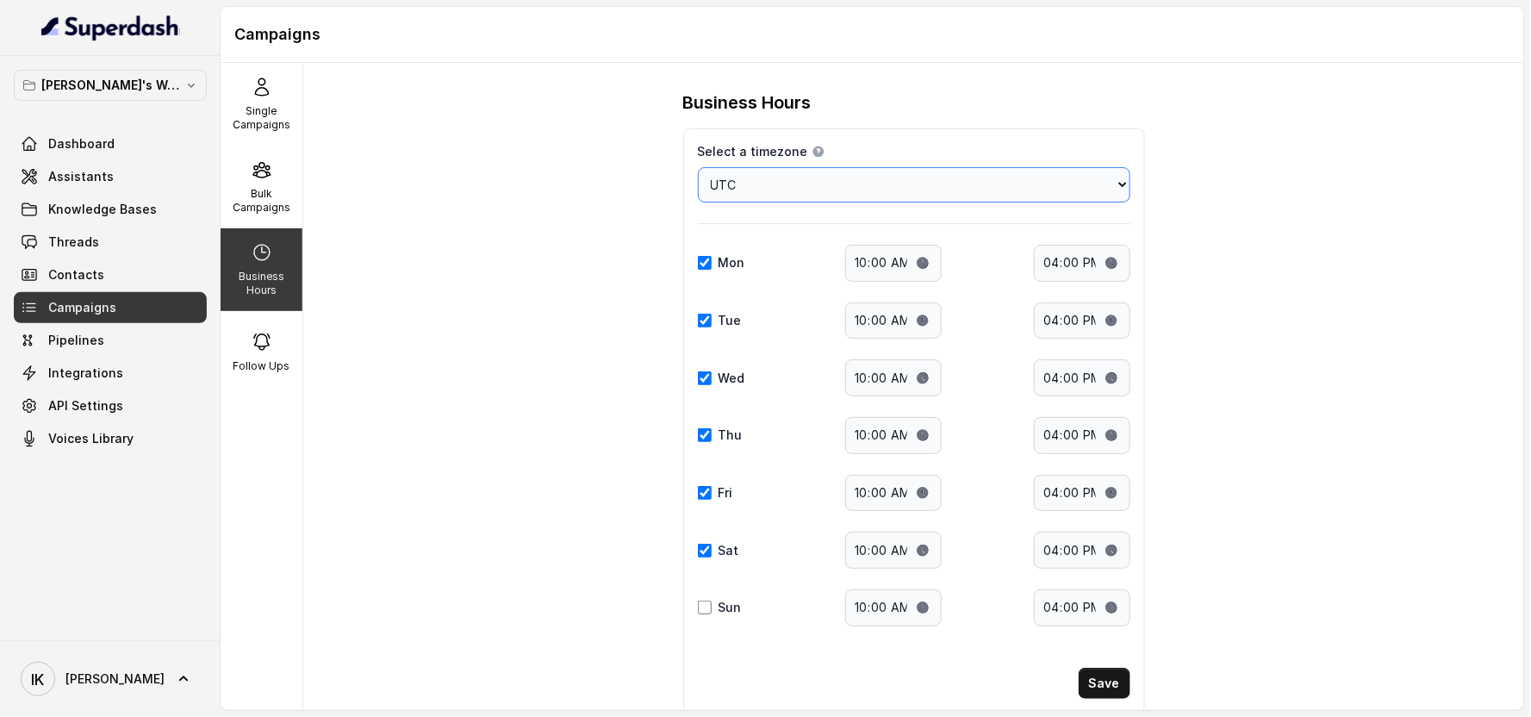
click at [787, 196] on select "Choose a timezone [GEOGRAPHIC_DATA]/[GEOGRAPHIC_DATA] [GEOGRAPHIC_DATA]/[GEOGRA…" at bounding box center [914, 184] width 433 height 35
click at [259, 359] on p "Follow Ups" at bounding box center [262, 366] width 57 height 14
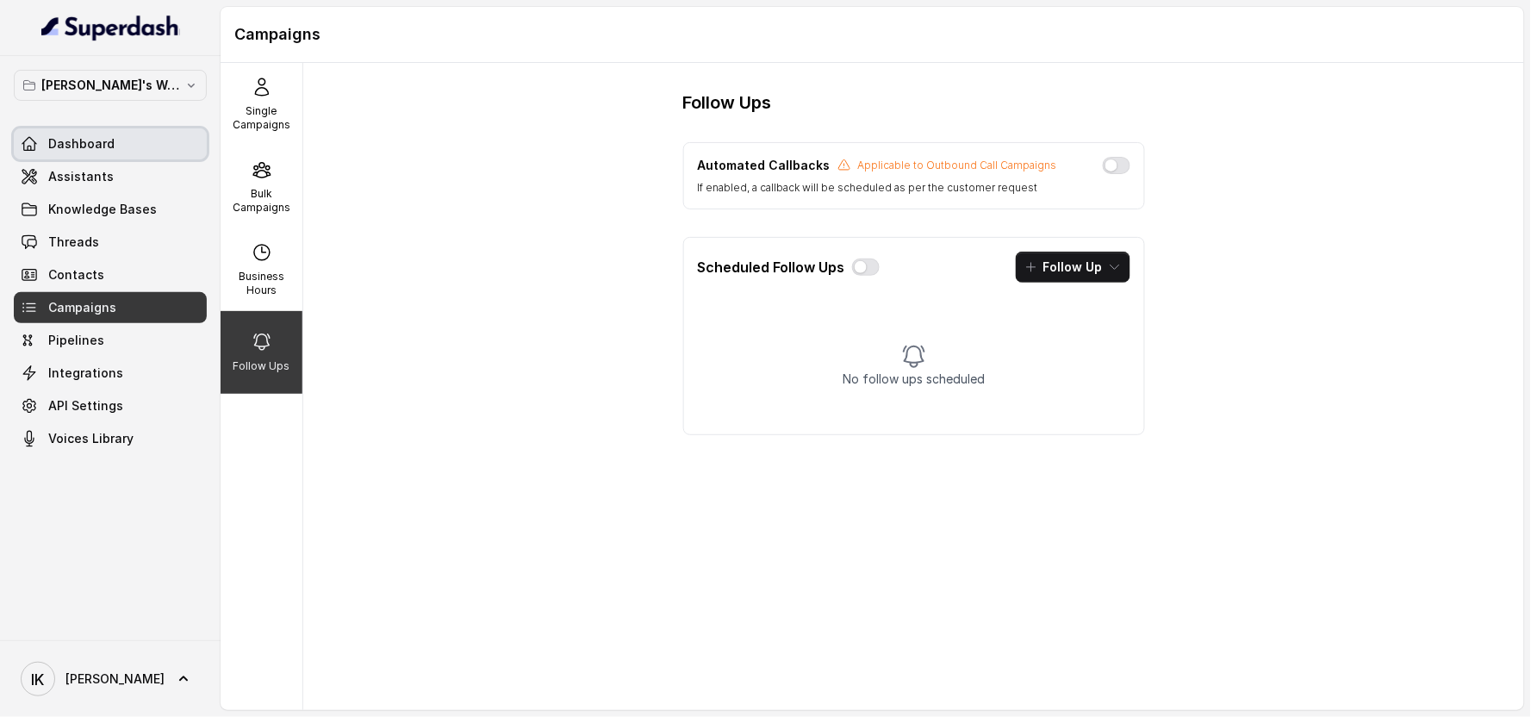
click at [69, 143] on span "Dashboard" at bounding box center [81, 143] width 66 height 17
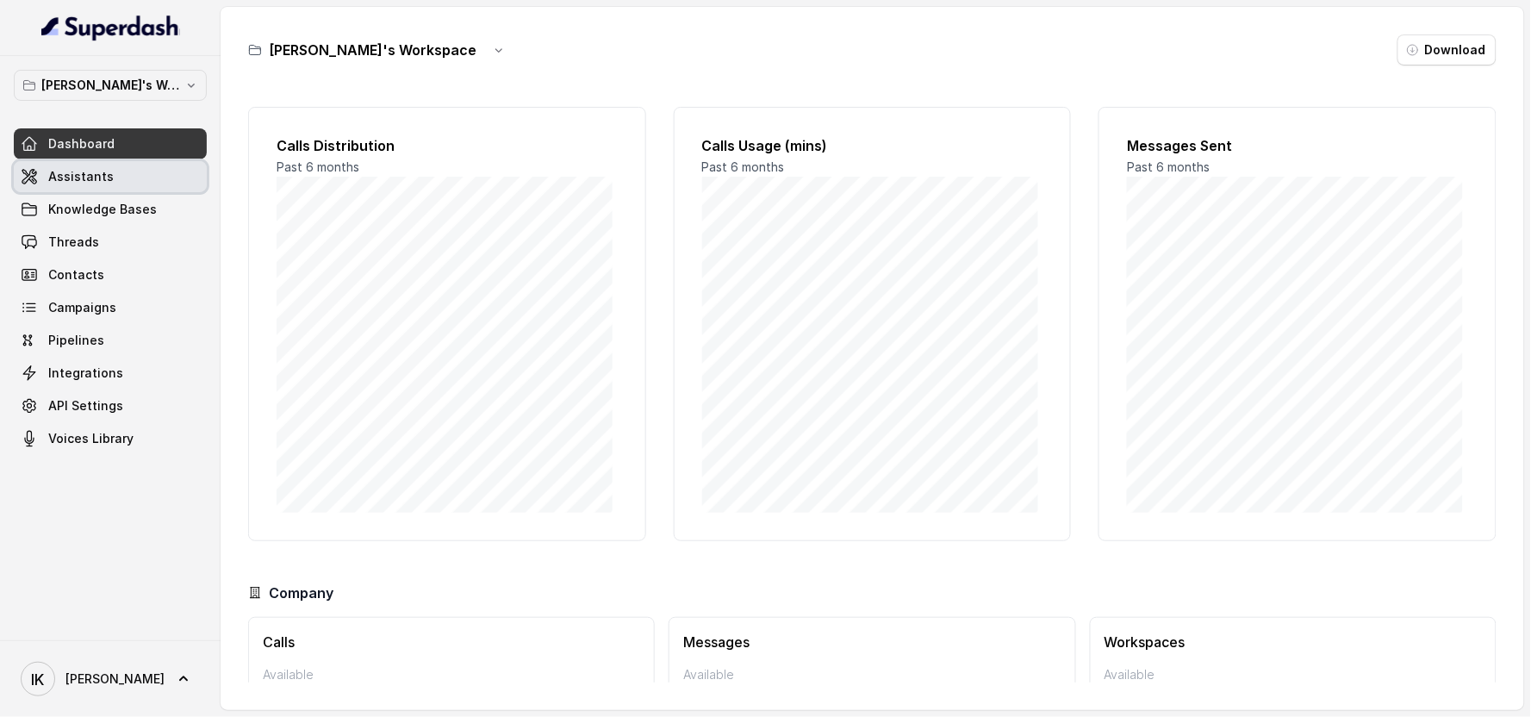
click at [79, 178] on span "Assistants" at bounding box center [80, 176] width 65 height 17
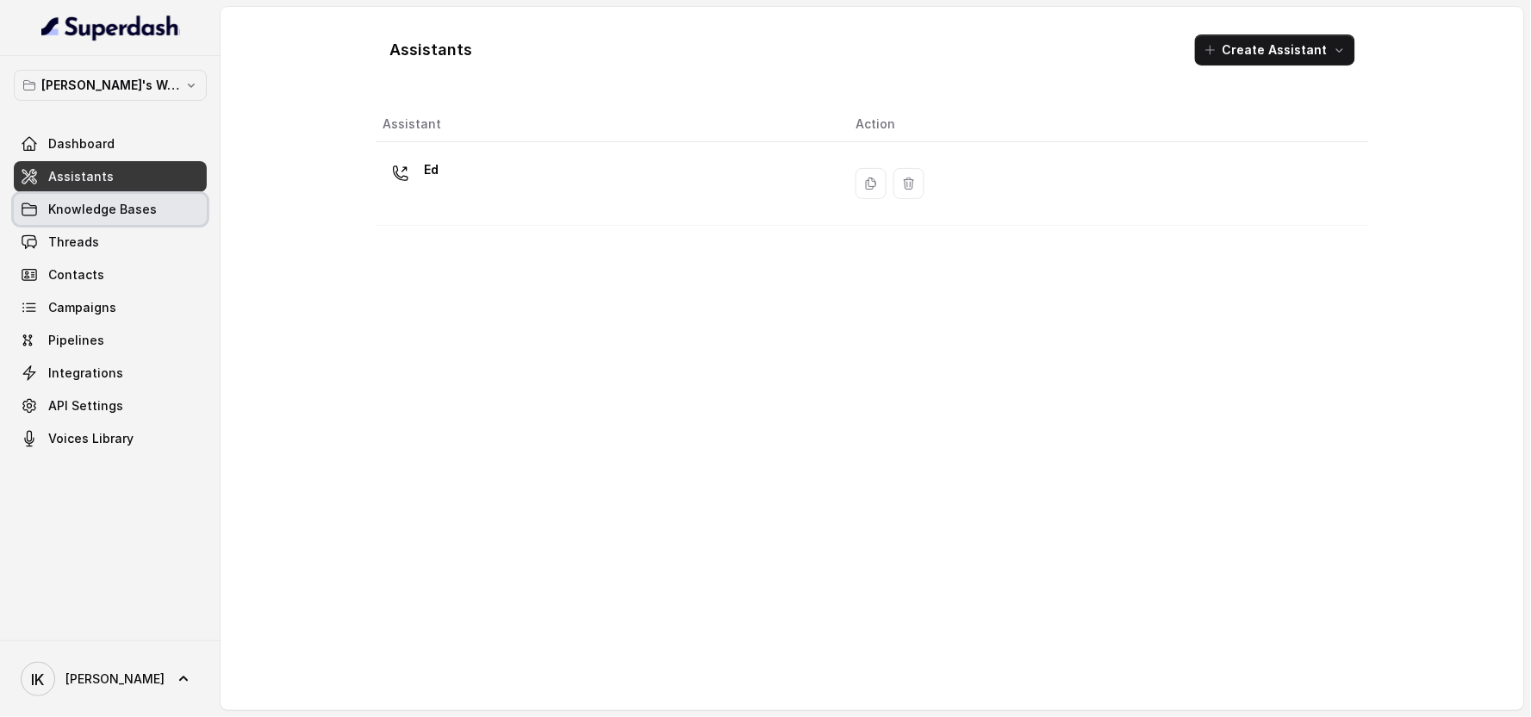
click at [79, 209] on span "Knowledge Bases" at bounding box center [102, 209] width 109 height 17
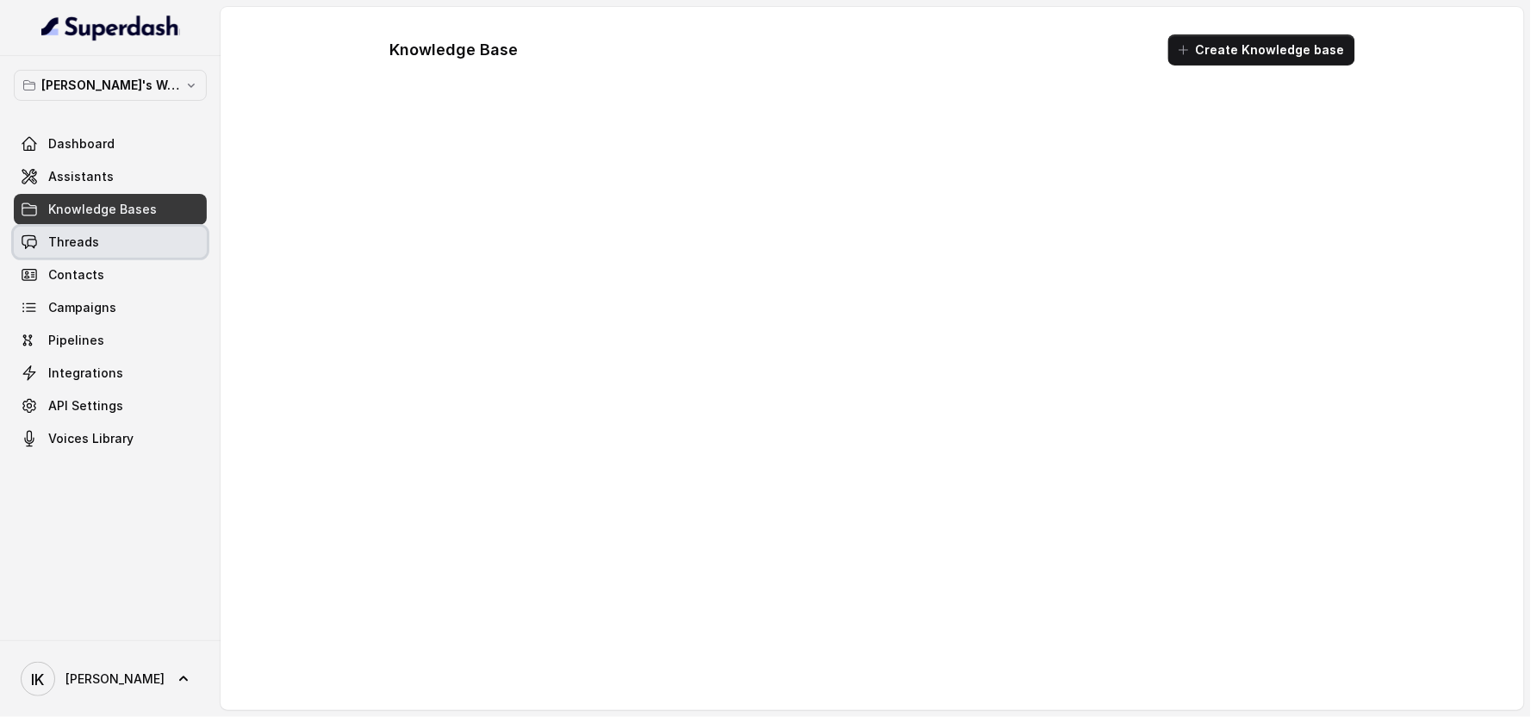
click at [79, 240] on span "Threads" at bounding box center [73, 242] width 51 height 17
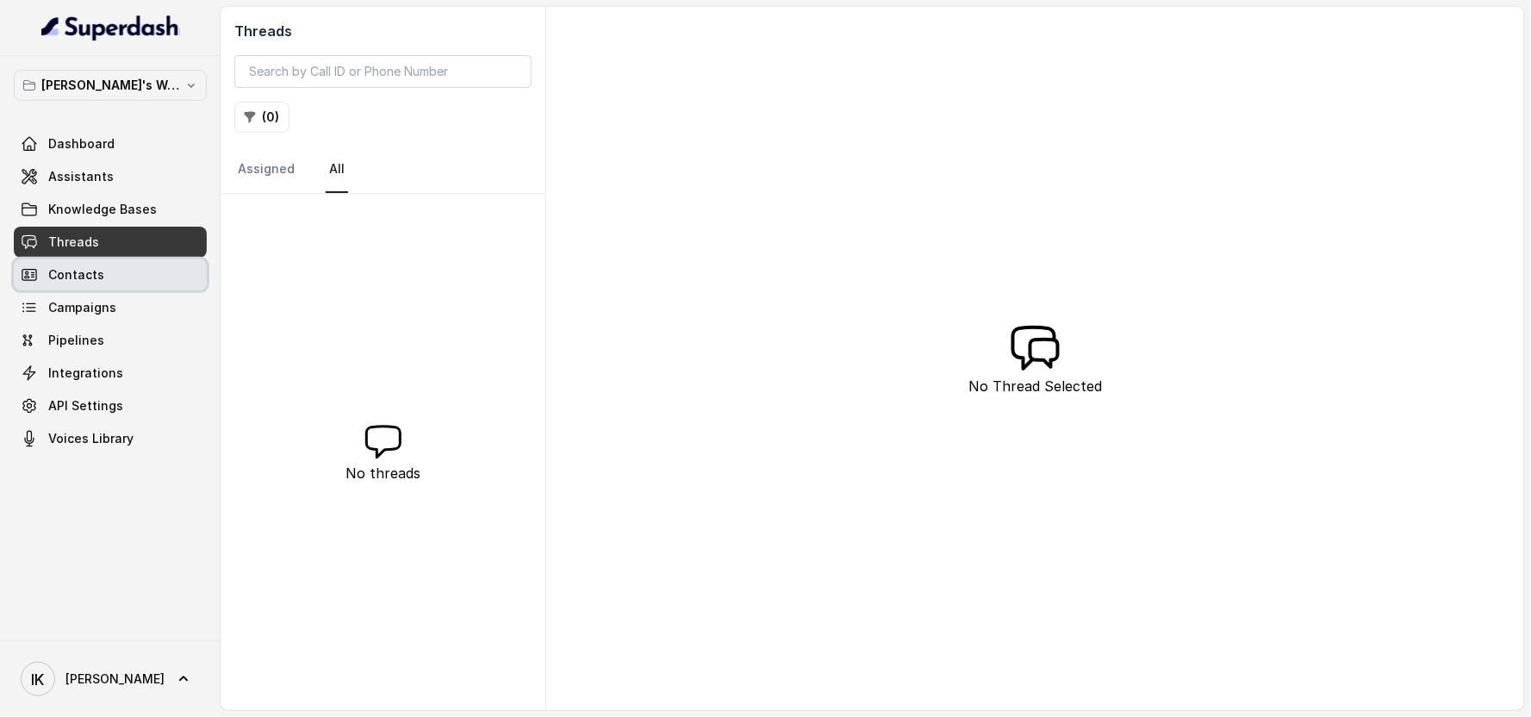
click at [79, 274] on span "Contacts" at bounding box center [76, 274] width 56 height 17
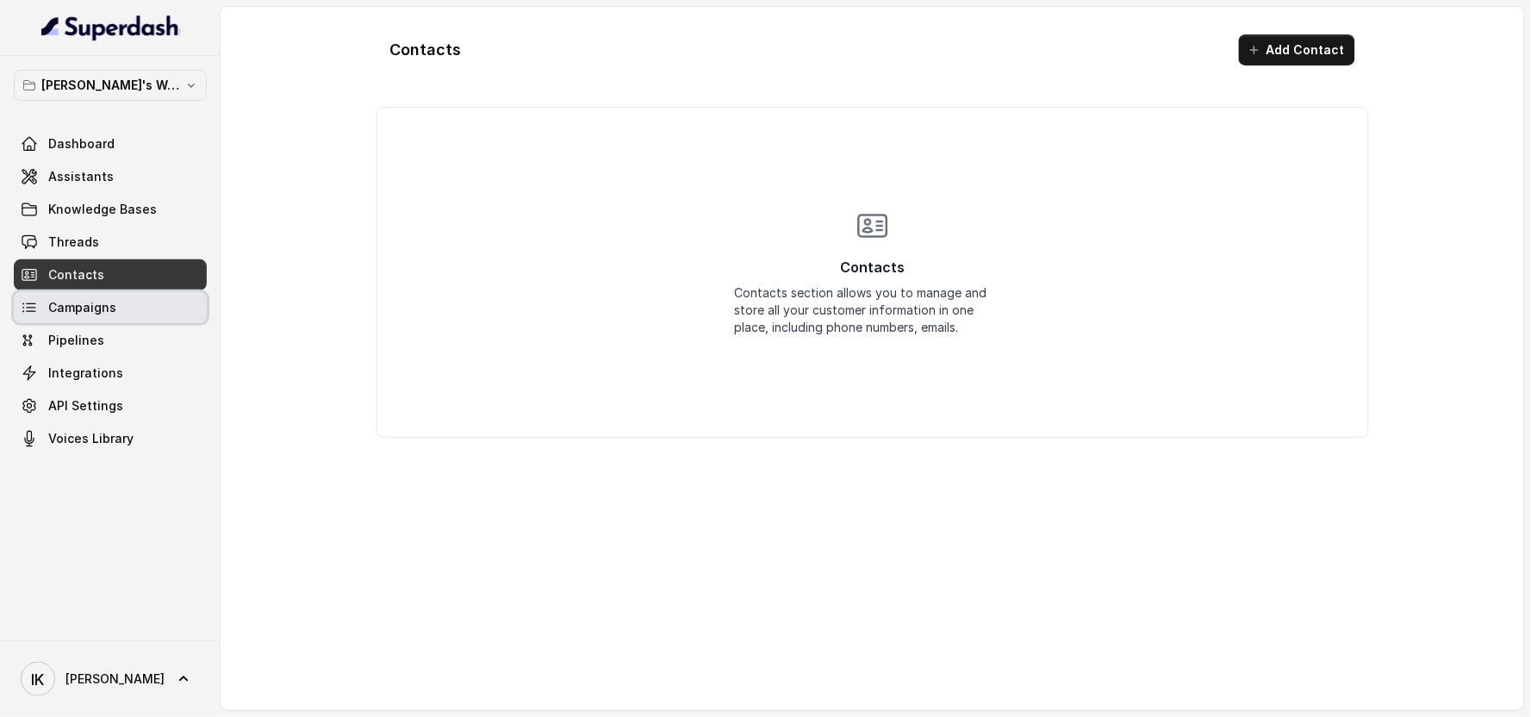
click at [80, 305] on span "Campaigns" at bounding box center [82, 307] width 68 height 17
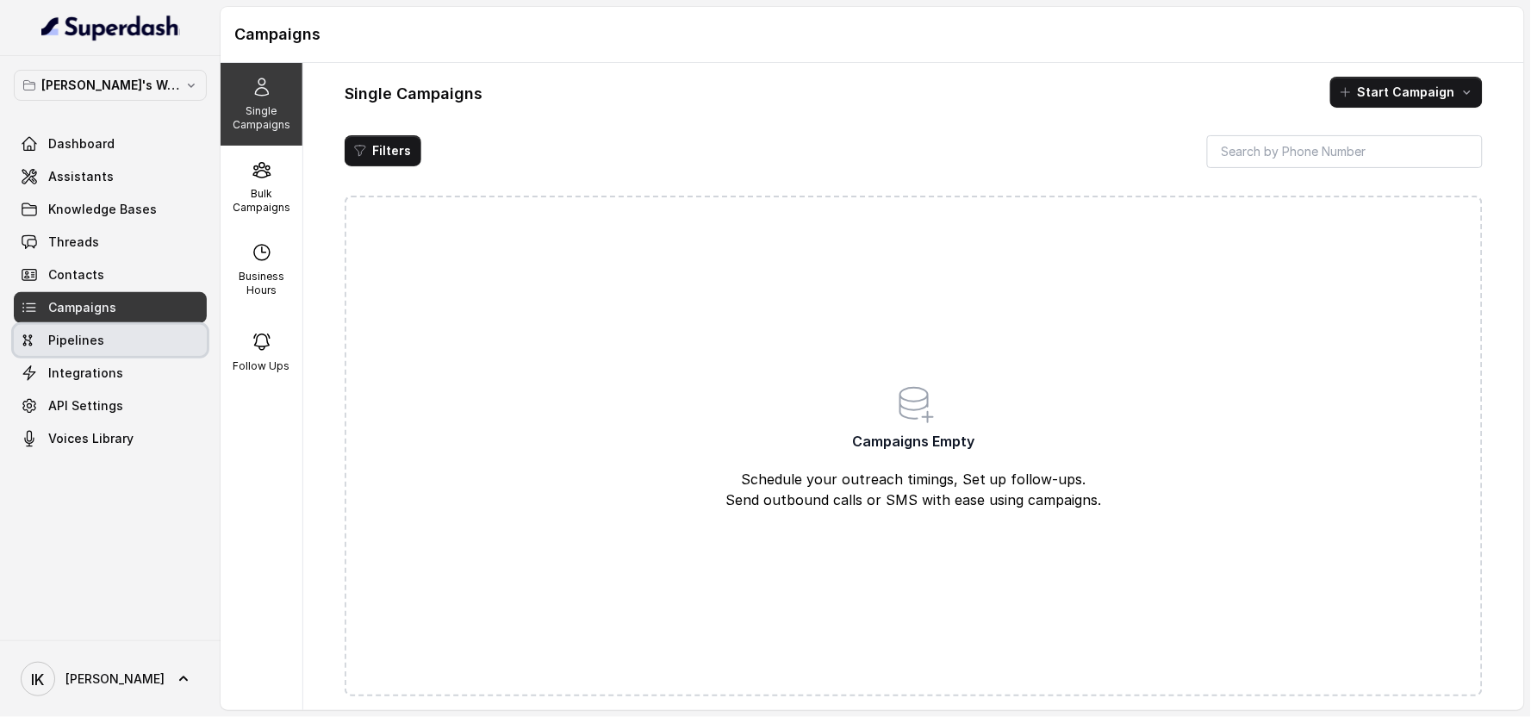
click at [80, 347] on span "Pipelines" at bounding box center [76, 340] width 56 height 17
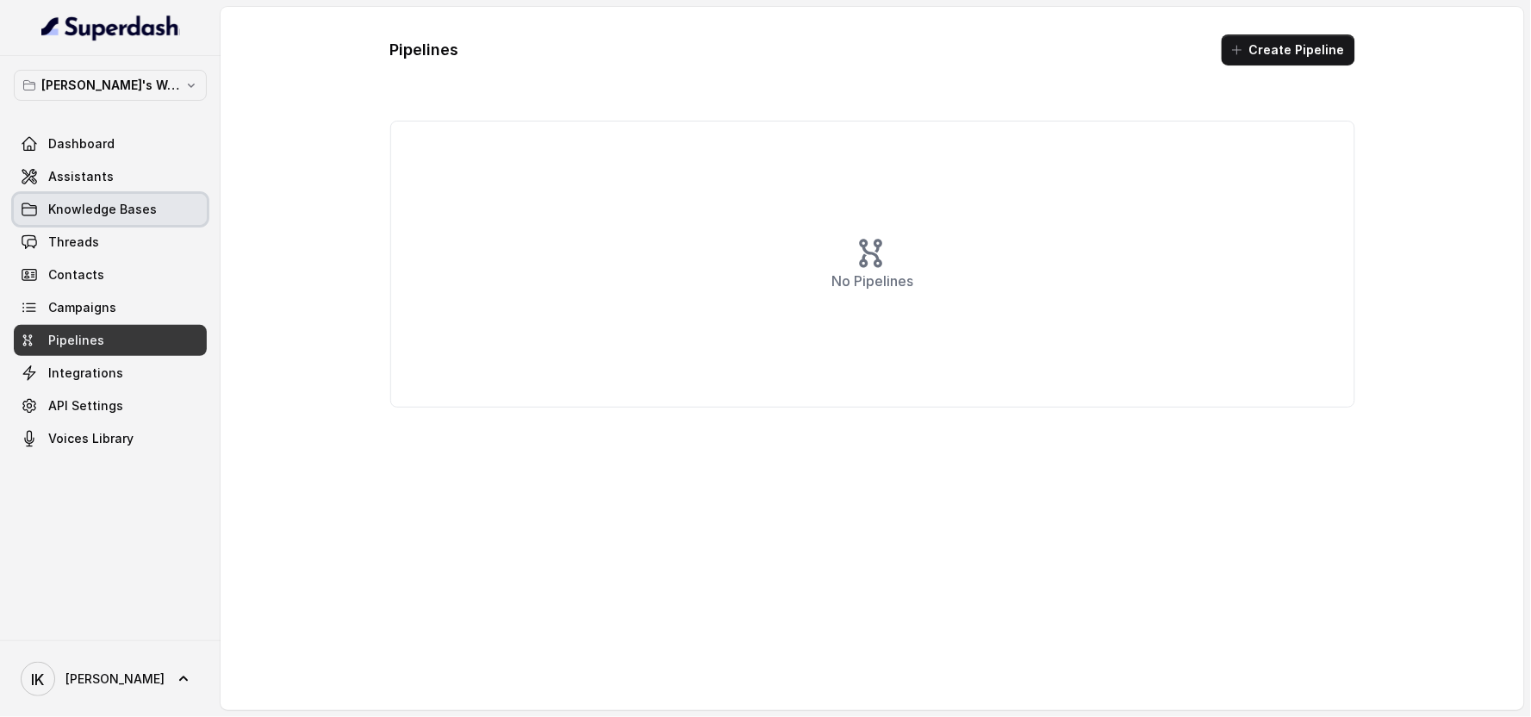
click at [90, 217] on span "Knowledge Bases" at bounding box center [102, 209] width 109 height 17
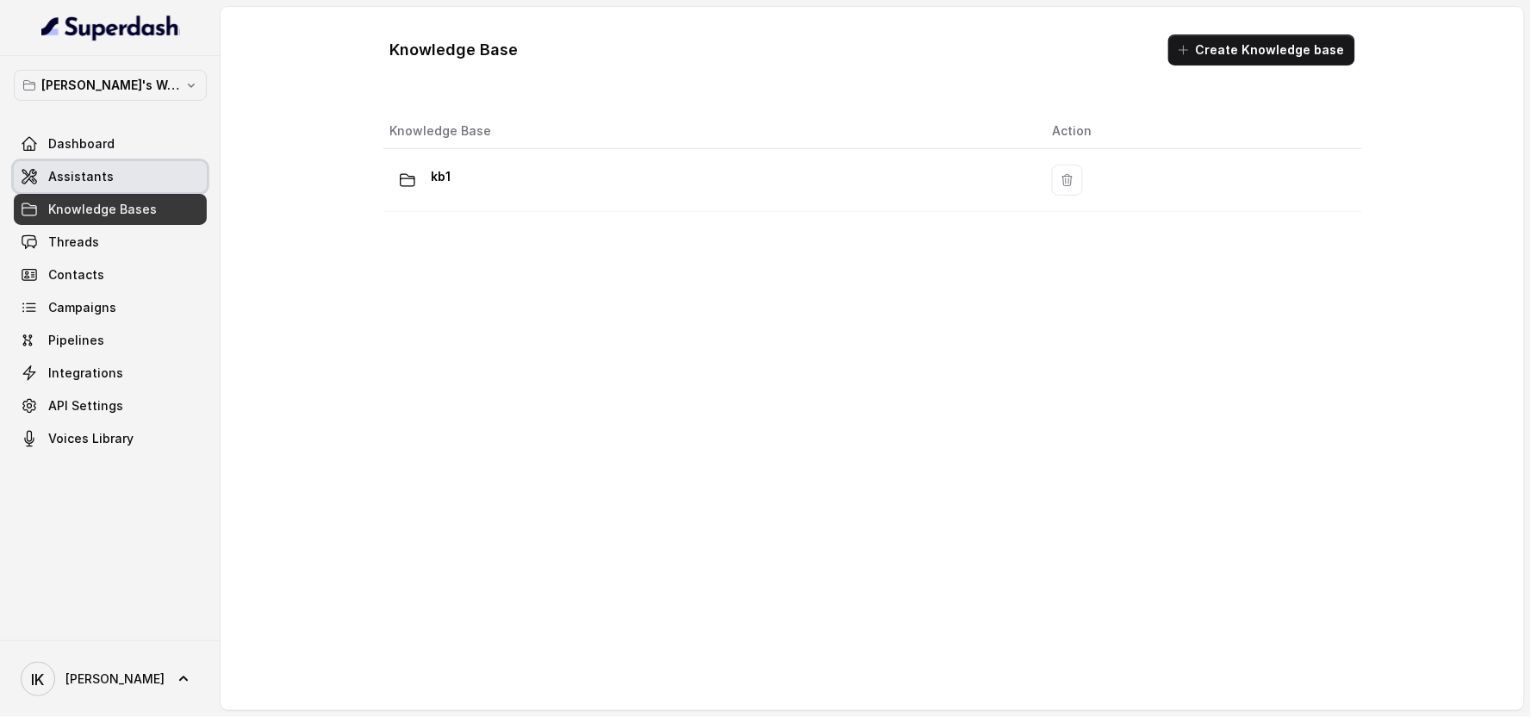
click at [79, 176] on span "Assistants" at bounding box center [80, 176] width 65 height 17
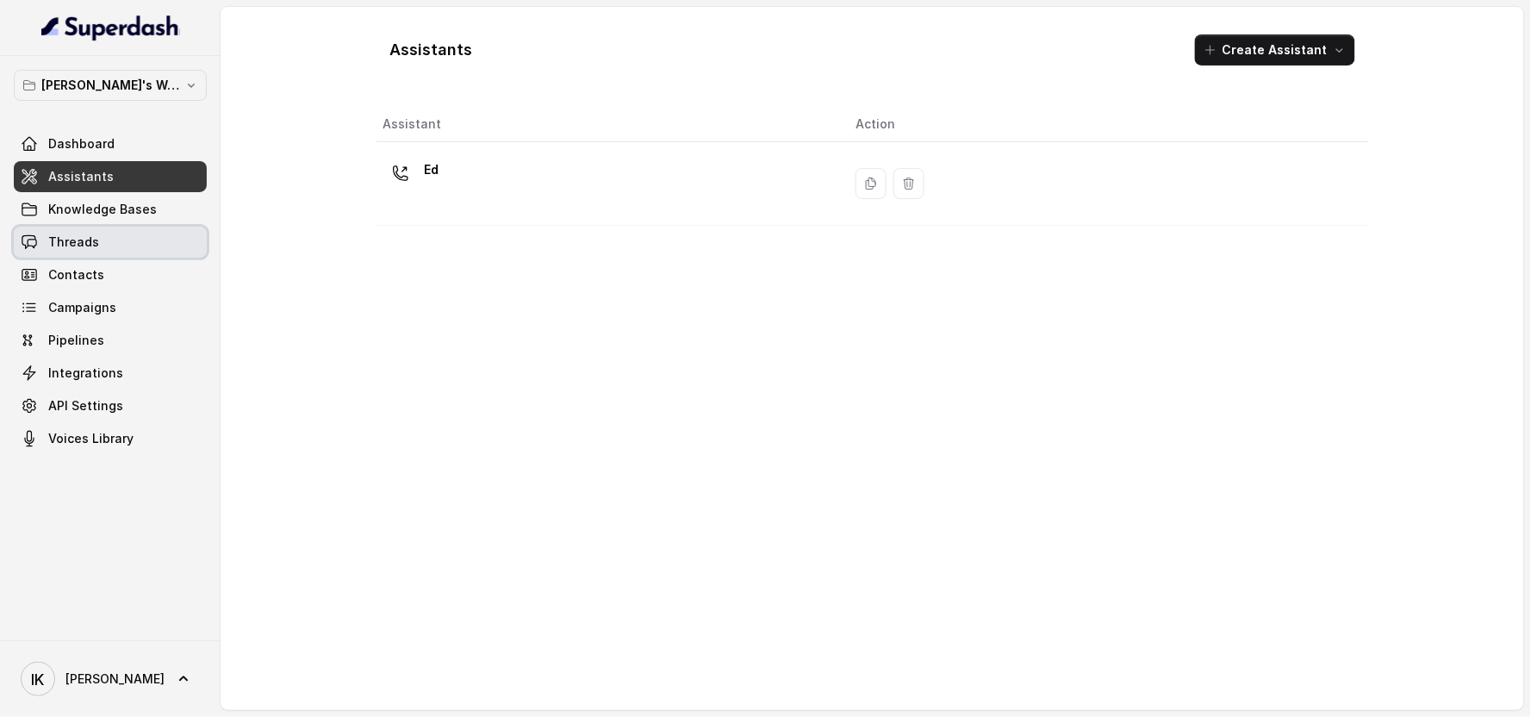
click at [71, 243] on span "Threads" at bounding box center [73, 242] width 51 height 17
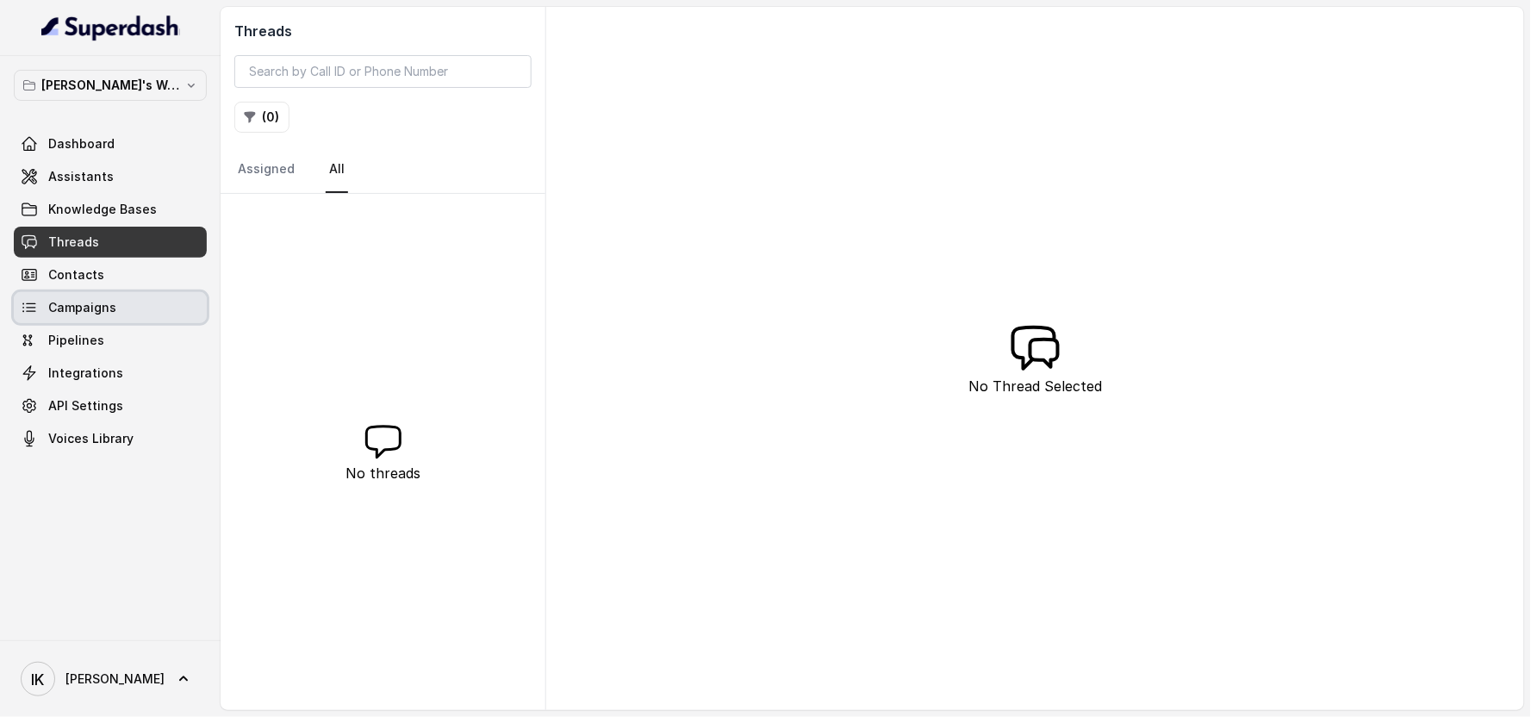
click at [73, 297] on link "Campaigns" at bounding box center [110, 307] width 193 height 31
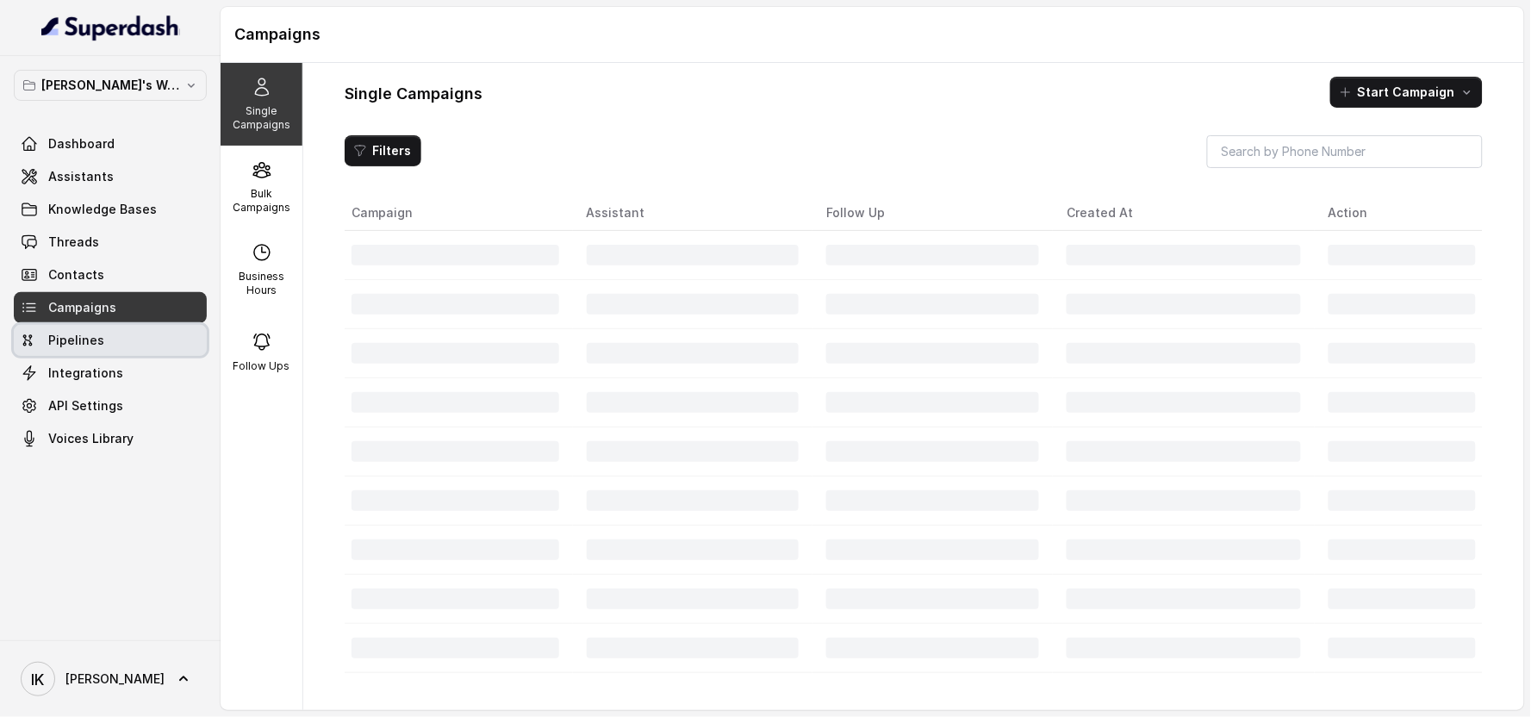
click at [73, 339] on span "Pipelines" at bounding box center [76, 340] width 56 height 17
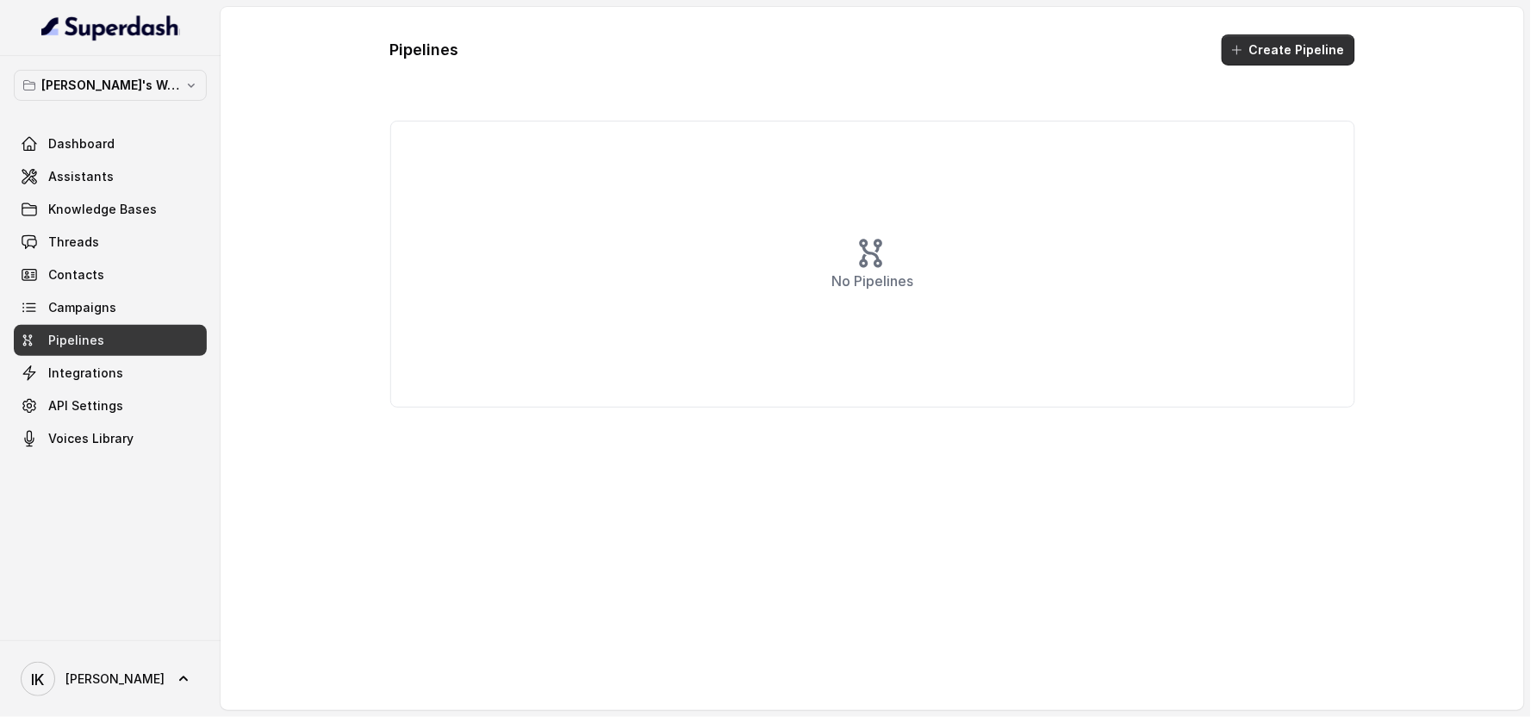
click at [788, 50] on button "Create Pipeline" at bounding box center [1289, 49] width 134 height 31
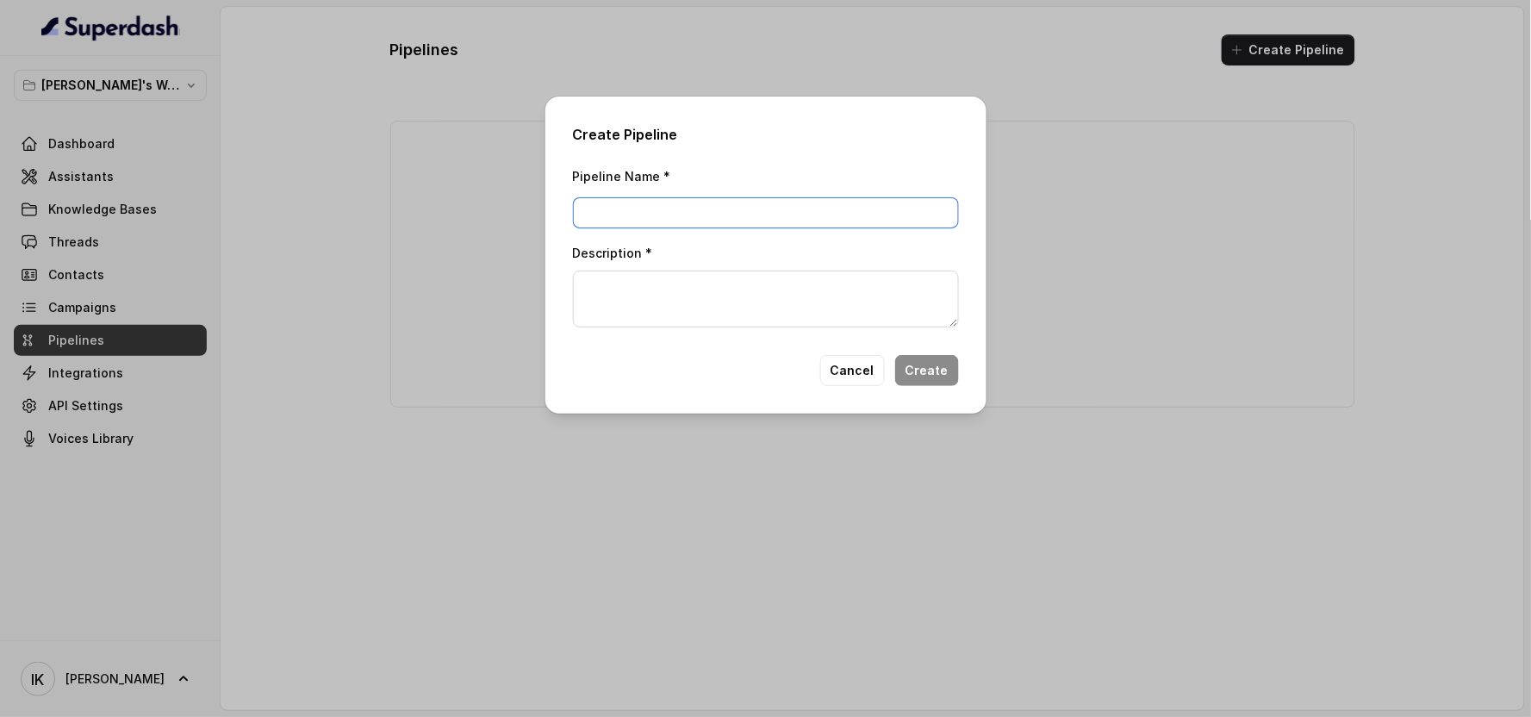
click at [764, 221] on input "Pipeline Name *" at bounding box center [766, 212] width 386 height 31
type input "1"
click at [711, 285] on textarea "Description *" at bounding box center [766, 299] width 386 height 57
type textarea "test"
click at [788, 374] on button "Create" at bounding box center [927, 370] width 64 height 31
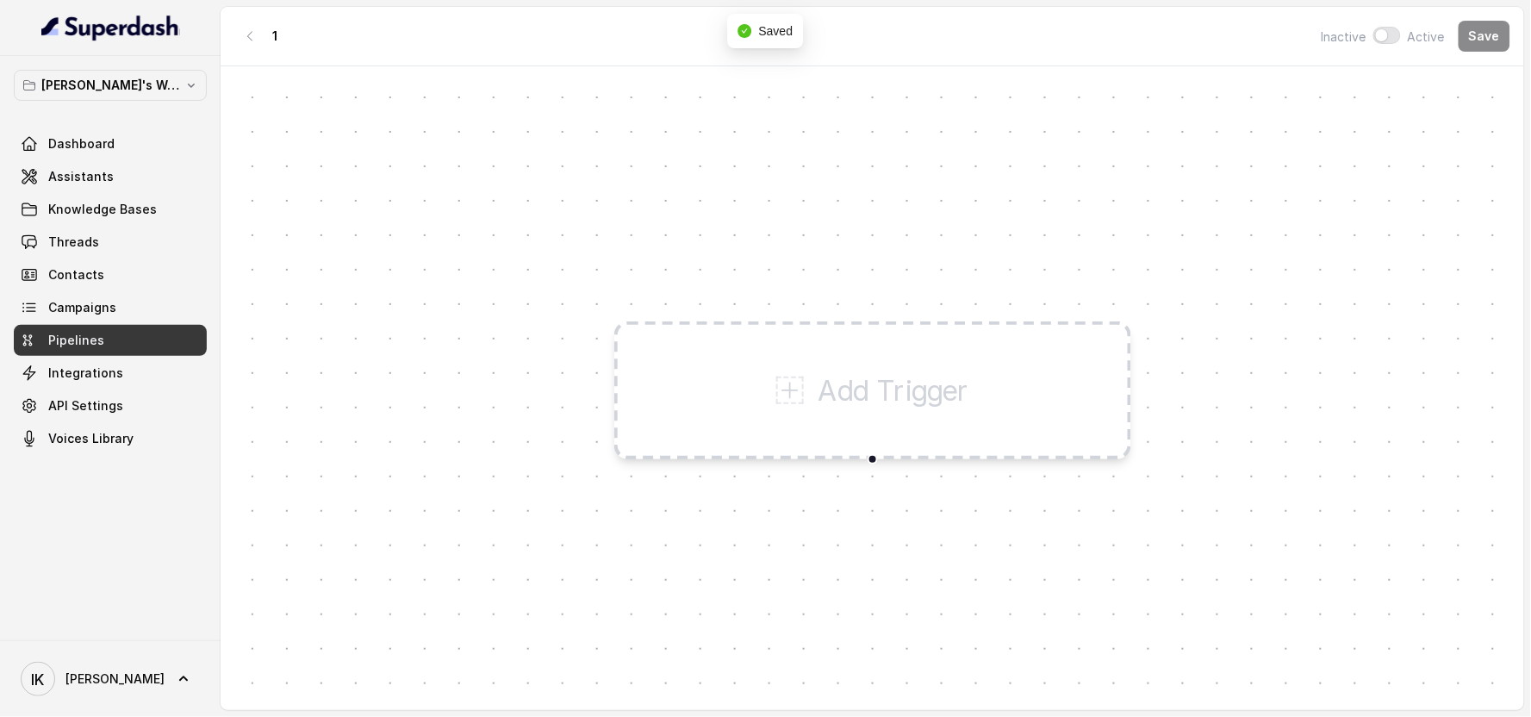
click at [788, 381] on icon at bounding box center [790, 391] width 28 height 28
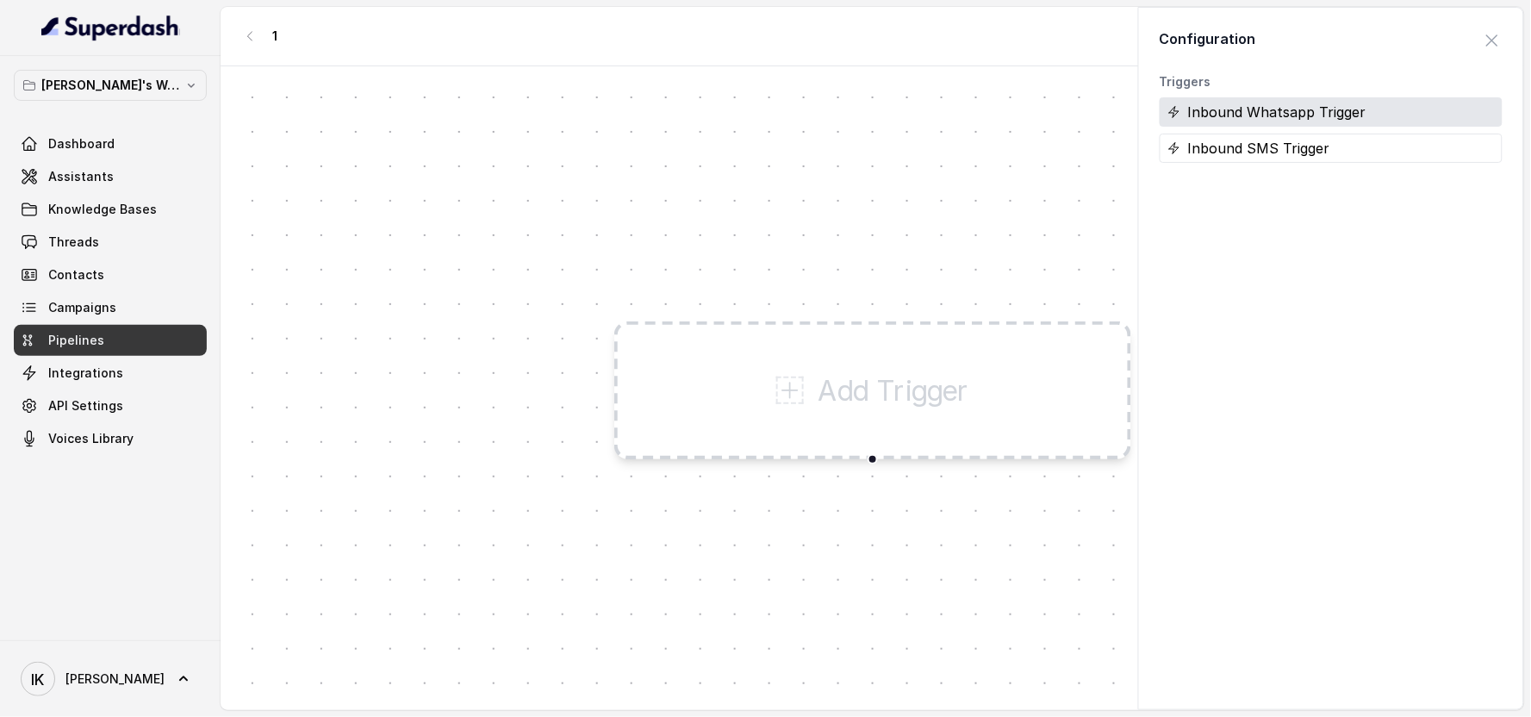
click at [788, 124] on div "Inbound Whatsapp Trigger" at bounding box center [1331, 111] width 343 height 29
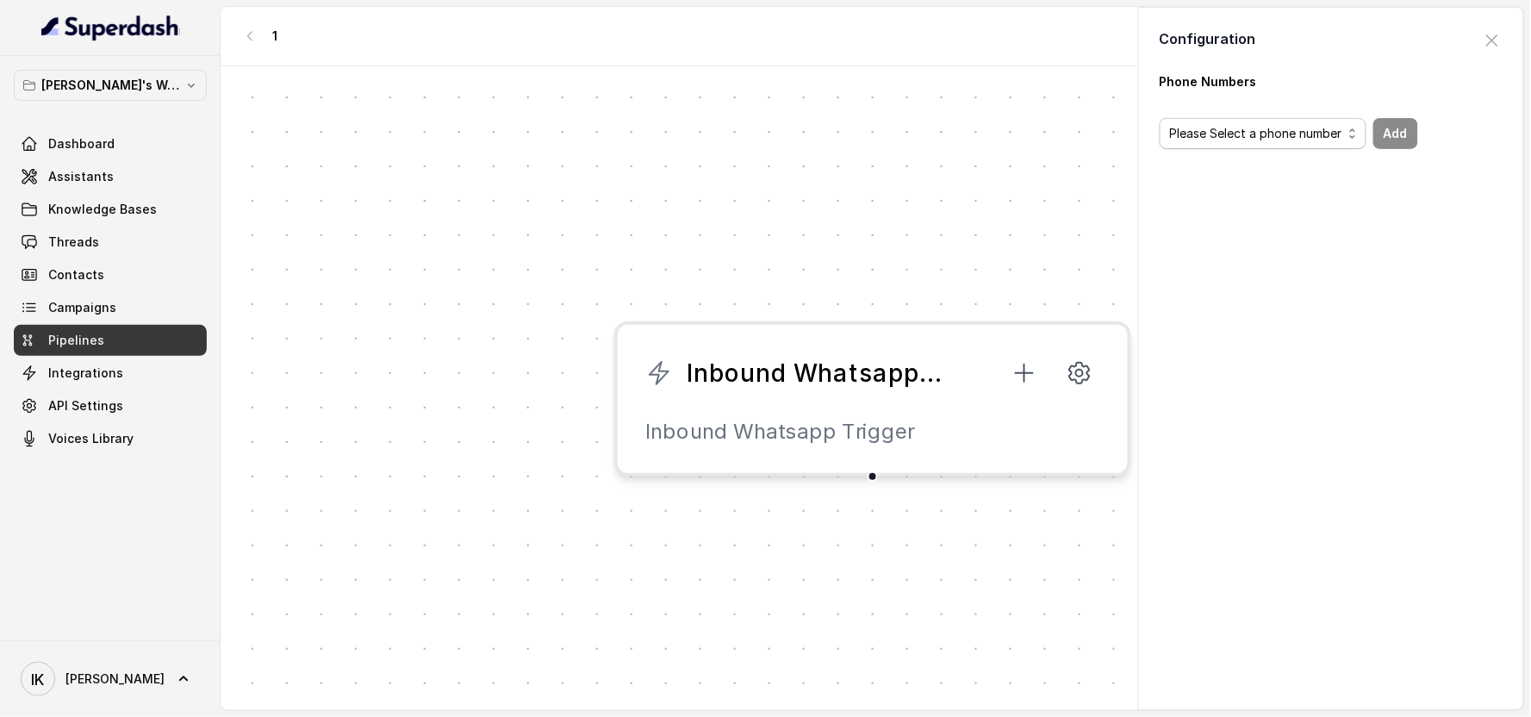
click at [788, 131] on span "Please Select a phone number" at bounding box center [1256, 133] width 172 height 21
click at [788, 166] on span "Please Select a phone number" at bounding box center [1272, 172] width 172 height 21
click at [750, 428] on body "[PERSON_NAME]'s Workspace Dashboard Assistants Knowledge Bases Threads Contacts…" at bounding box center [765, 358] width 1531 height 717
click at [788, 377] on body "[PERSON_NAME]'s Workspace Dashboard Assistants Knowledge Bases Threads Contacts…" at bounding box center [765, 358] width 1531 height 717
click at [788, 373] on body "[PERSON_NAME]'s Workspace Dashboard Assistants Knowledge Bases Threads Contacts…" at bounding box center [765, 358] width 1531 height 717
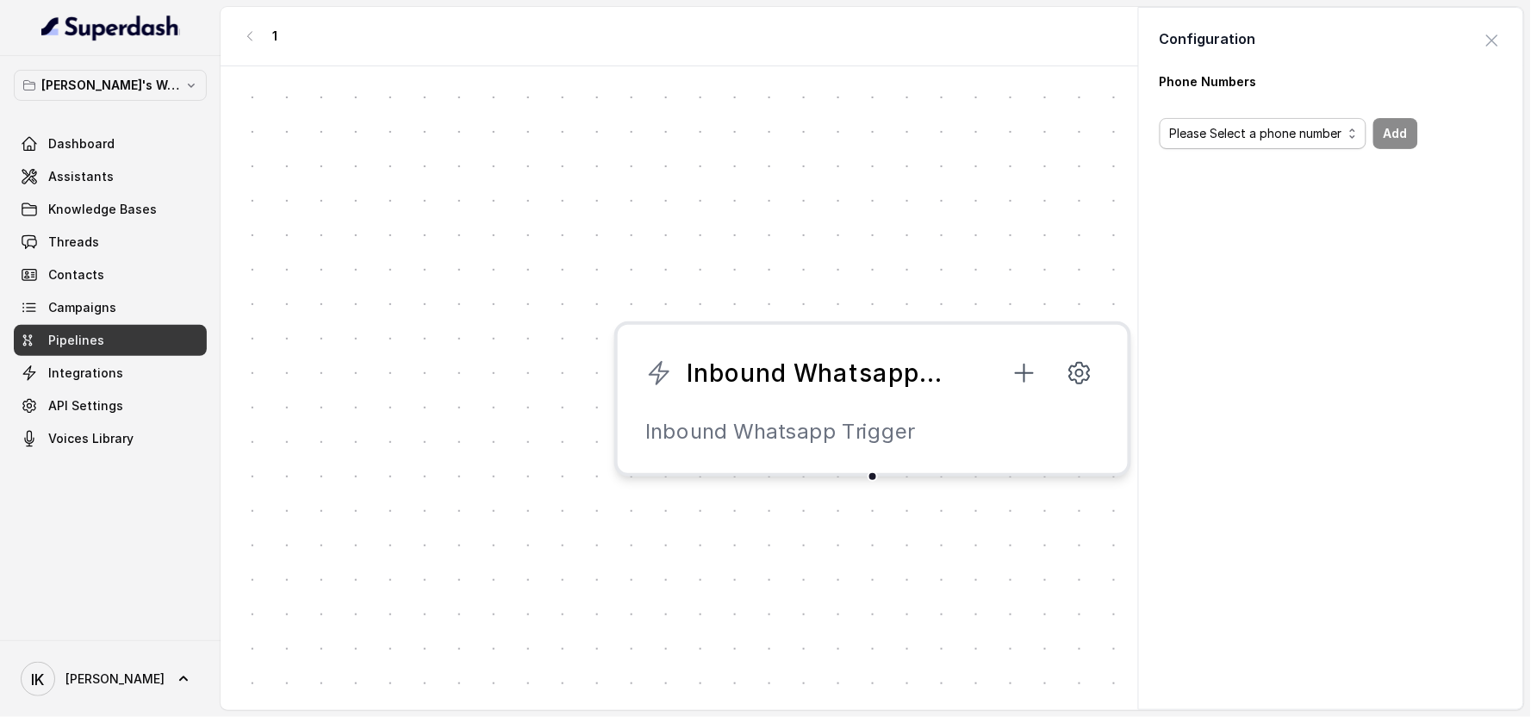
click at [788, 140] on span "Please Select a phone number" at bounding box center [1256, 133] width 172 height 21
click at [788, 33] on span "button" at bounding box center [1492, 41] width 38 height 38
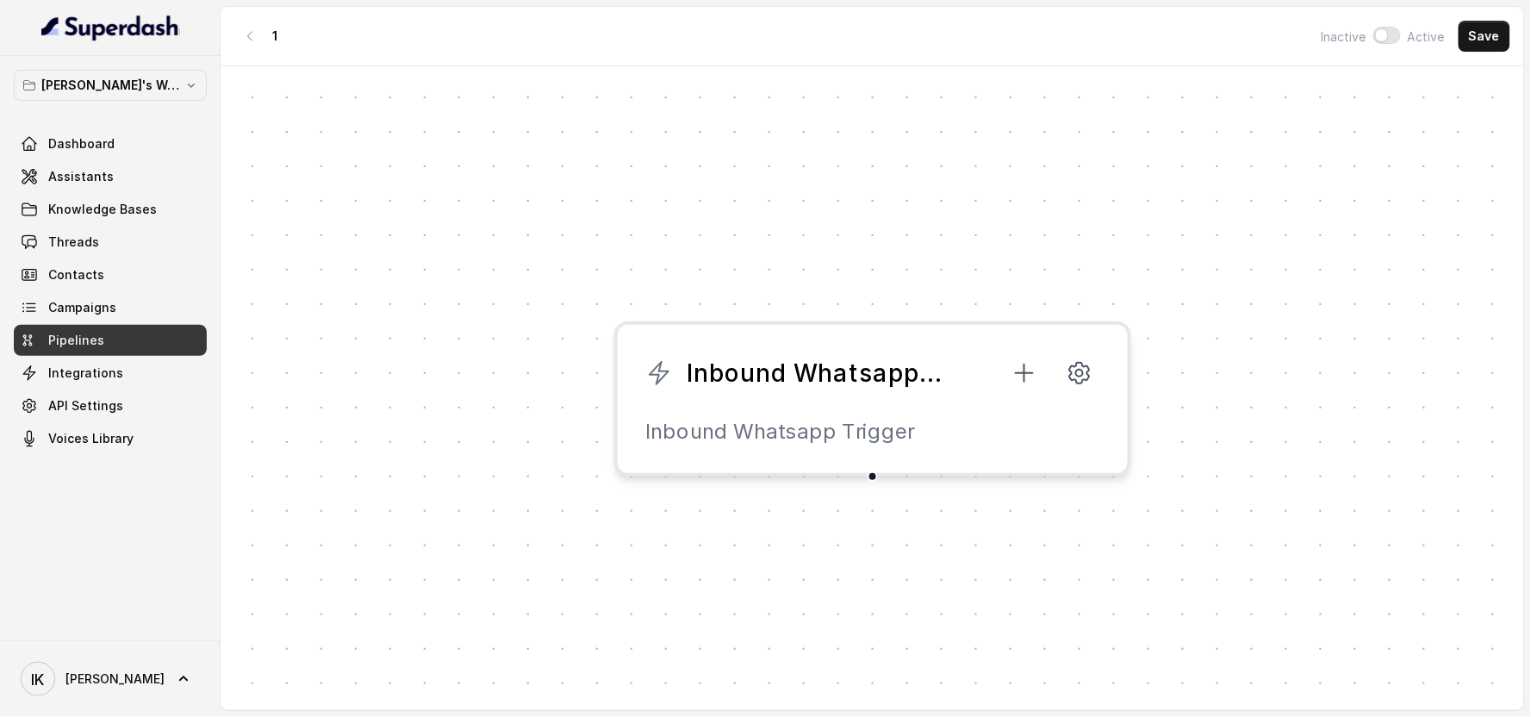
click at [114, 342] on link "Pipelines" at bounding box center [110, 340] width 193 height 31
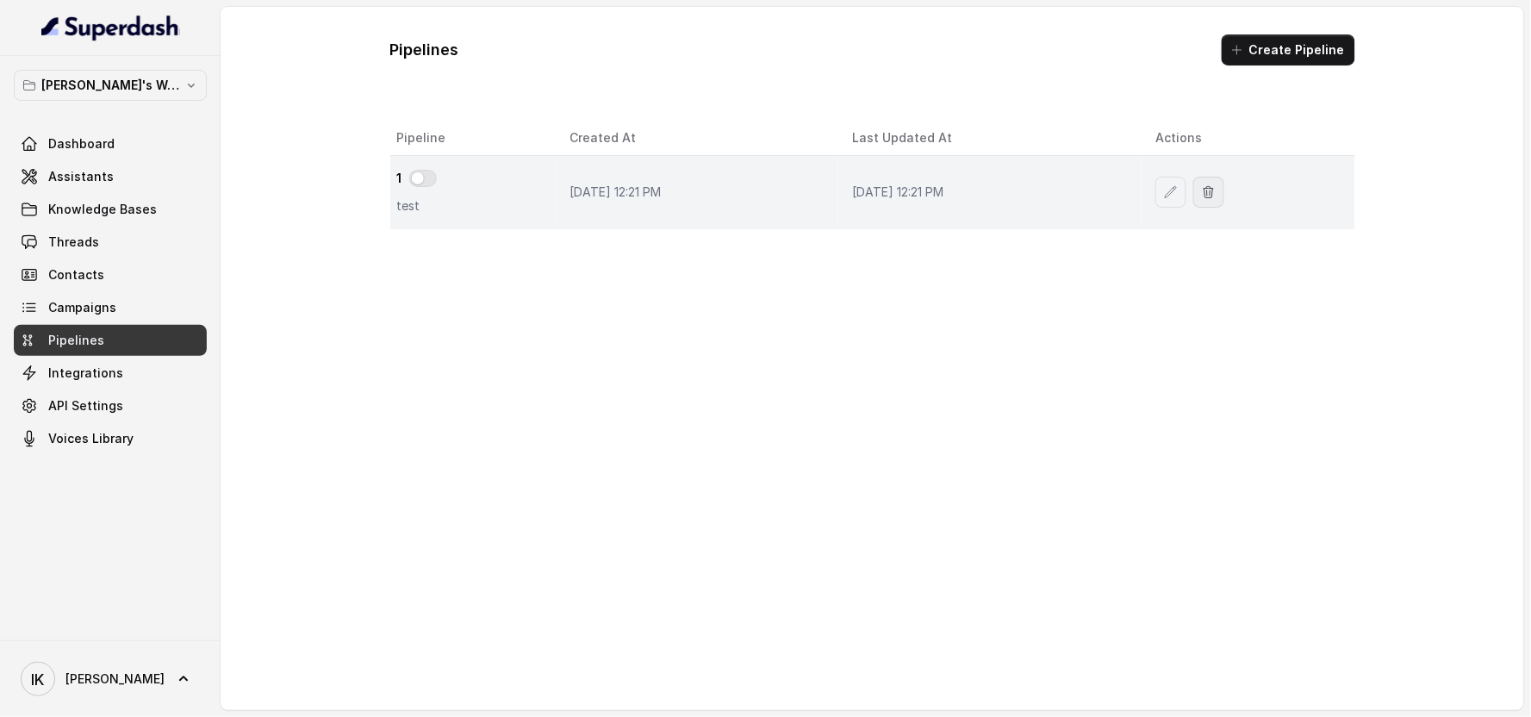
click at [788, 195] on icon "button" at bounding box center [1209, 192] width 14 height 14
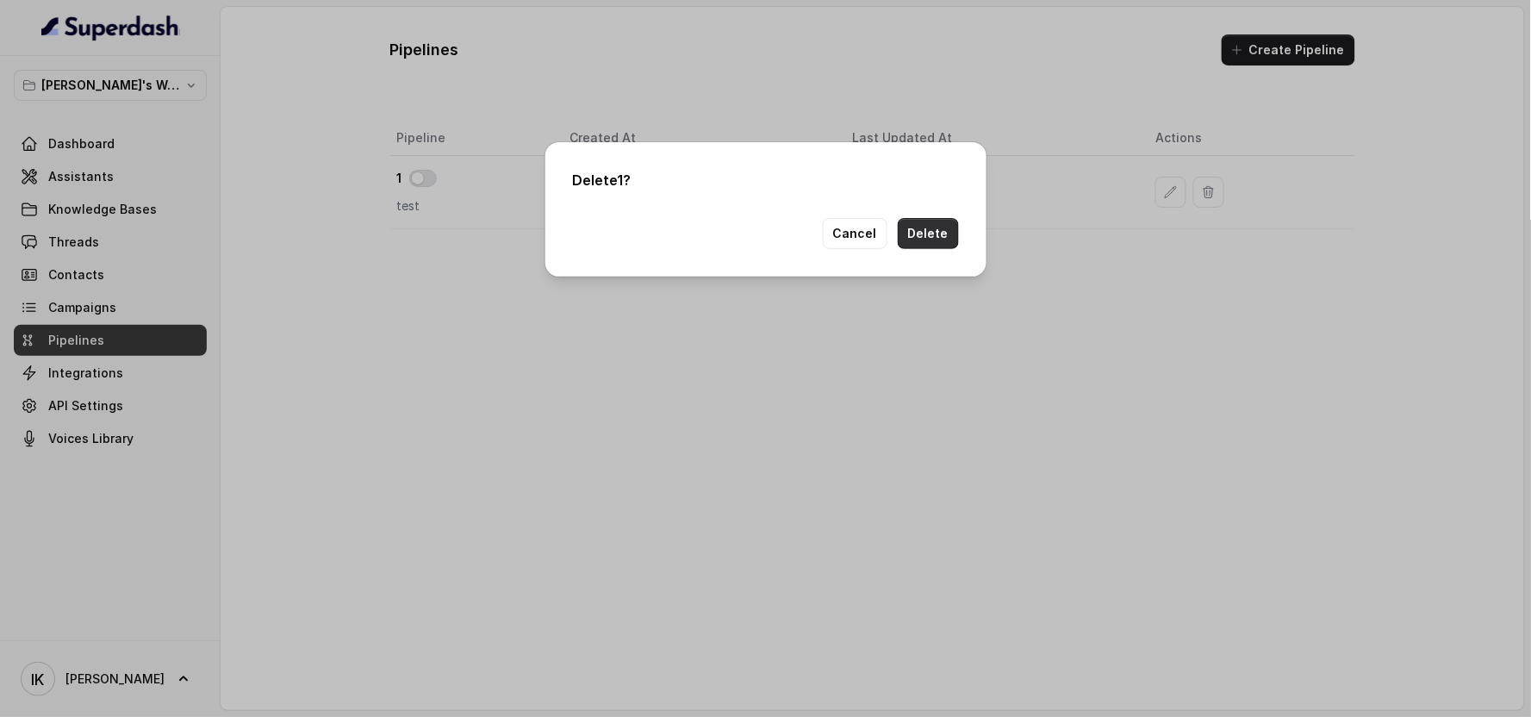
click at [788, 248] on button "Delete" at bounding box center [928, 233] width 61 height 31
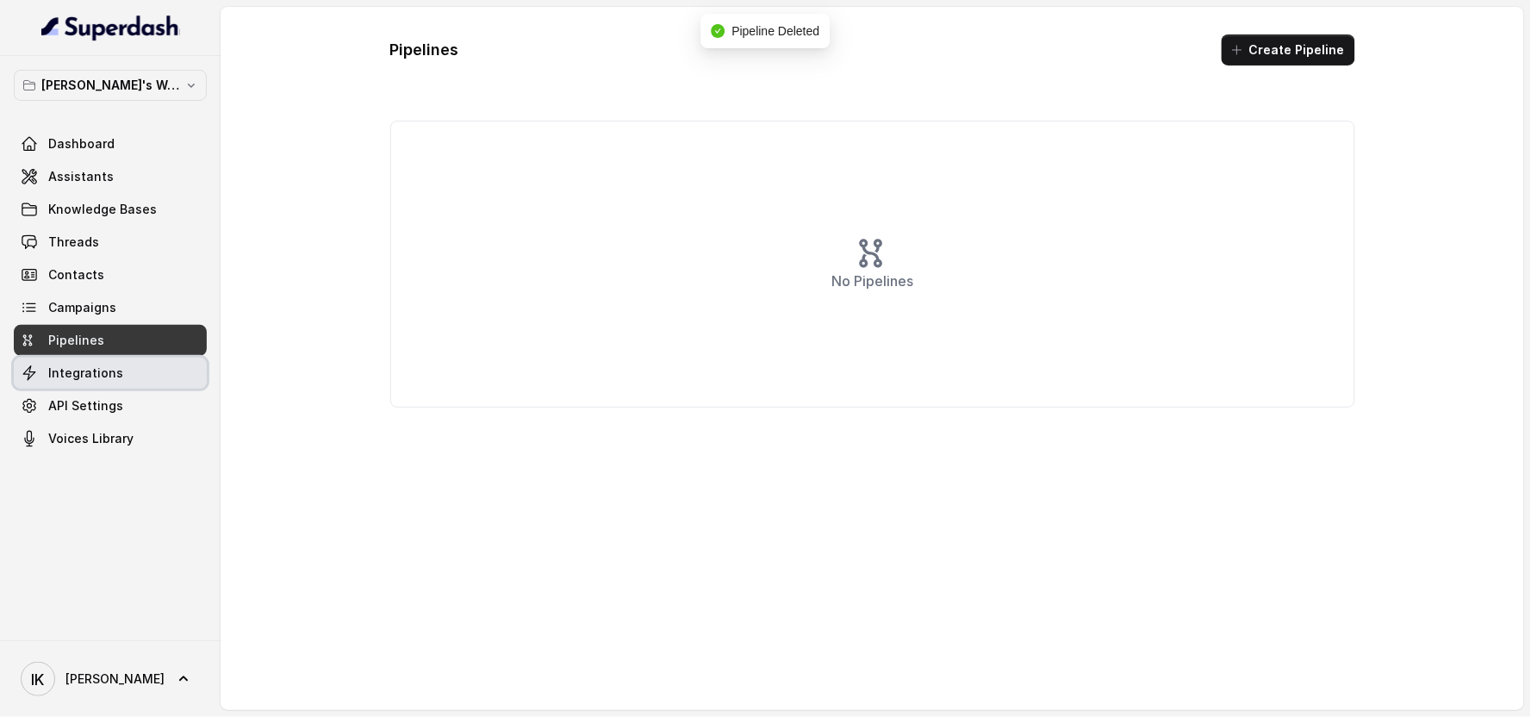
click at [93, 372] on span "Integrations" at bounding box center [85, 372] width 75 height 17
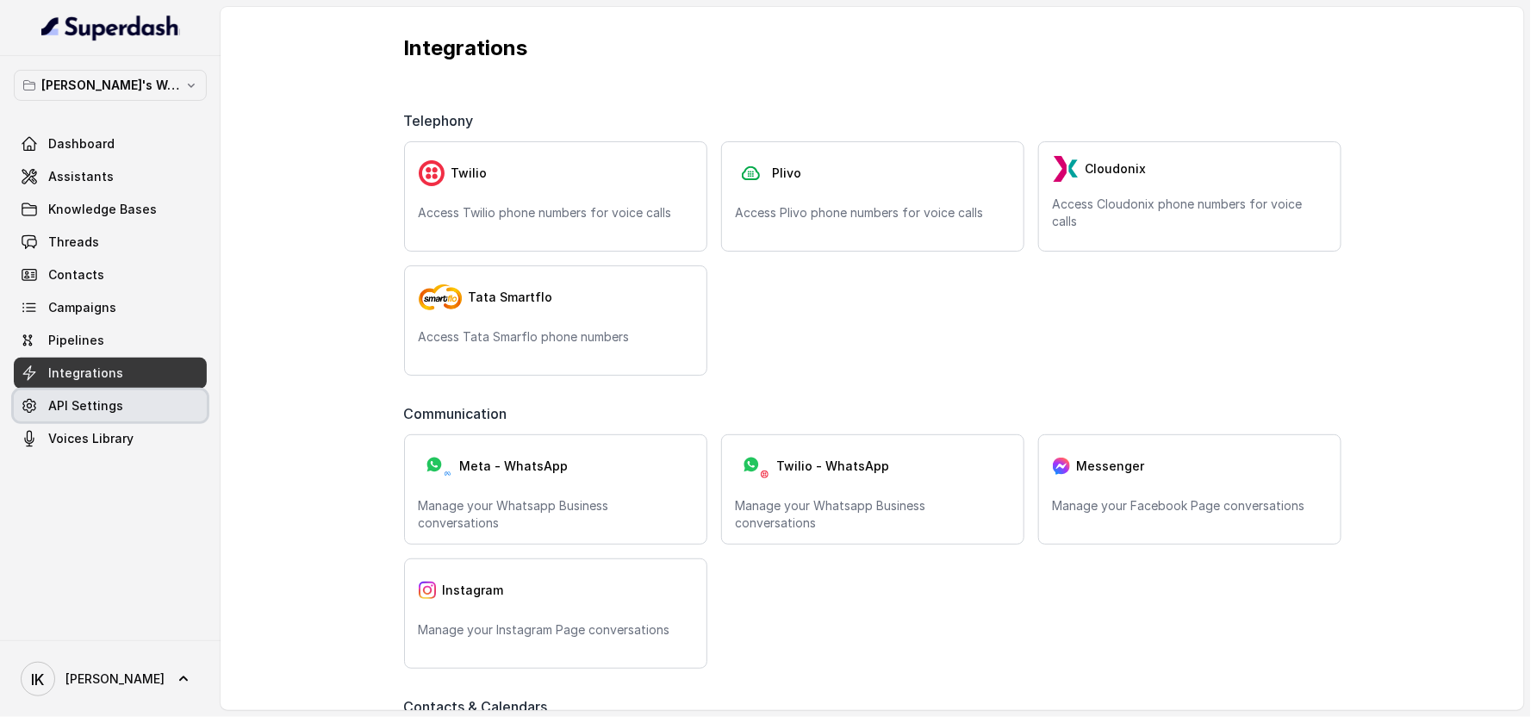
click at [89, 419] on link "API Settings" at bounding box center [110, 405] width 193 height 31
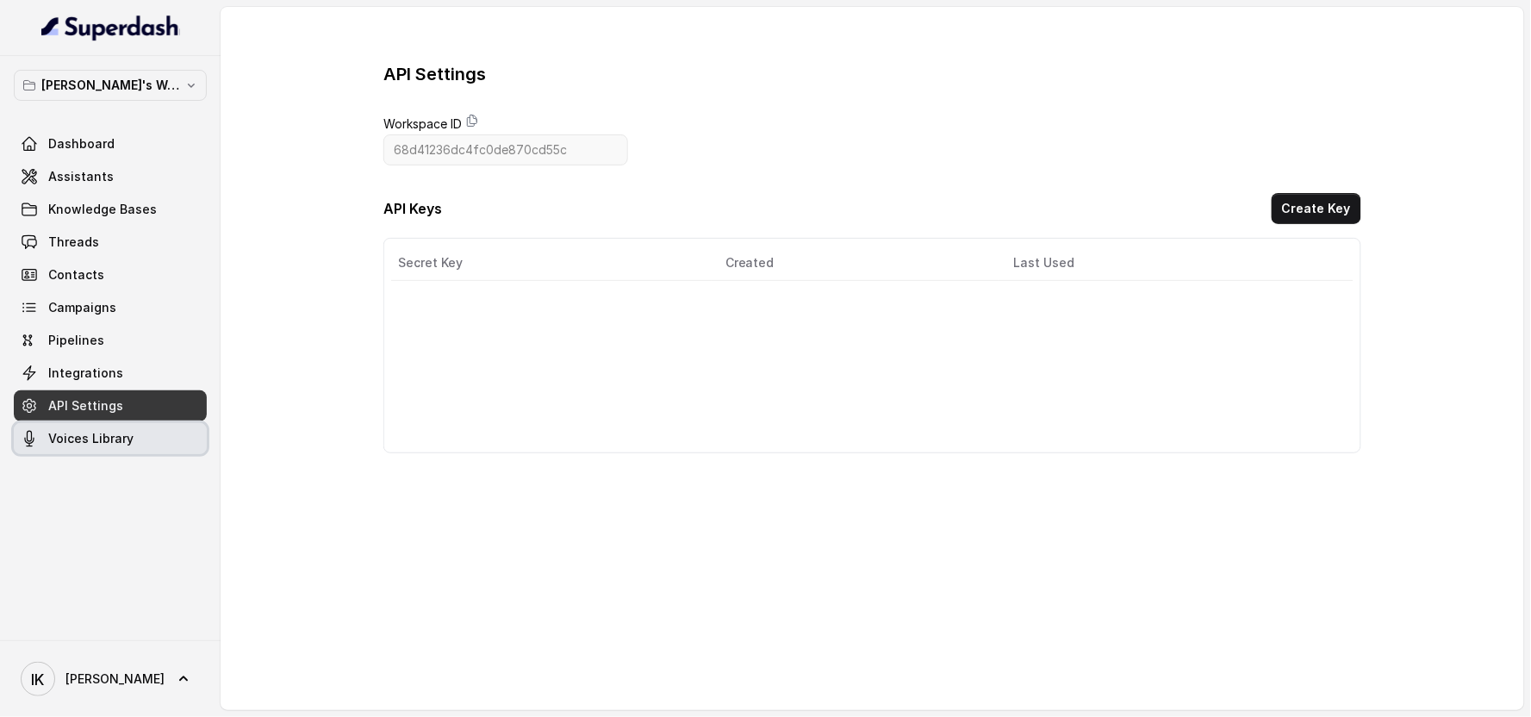
click at [72, 442] on span "Voices Library" at bounding box center [90, 438] width 85 height 17
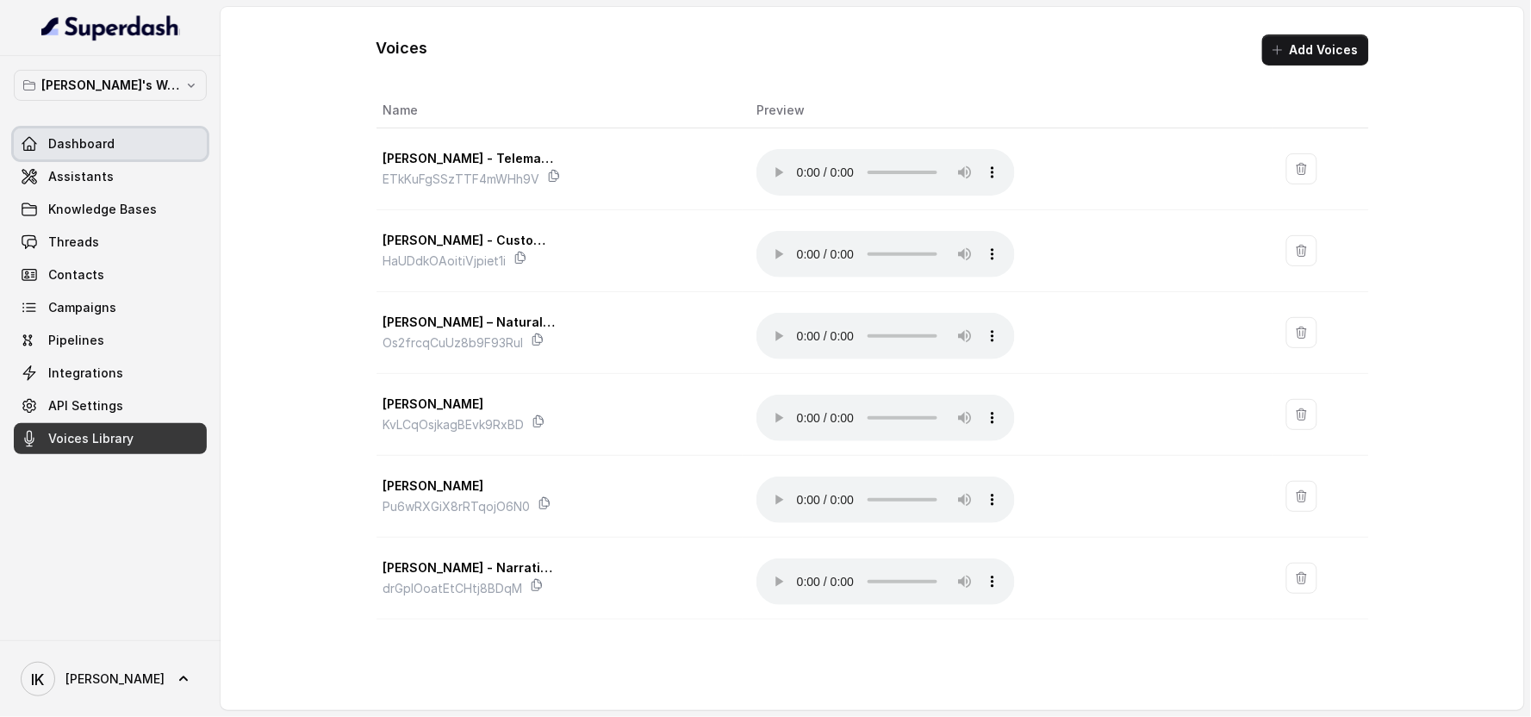
click at [91, 155] on link "Dashboard" at bounding box center [110, 143] width 193 height 31
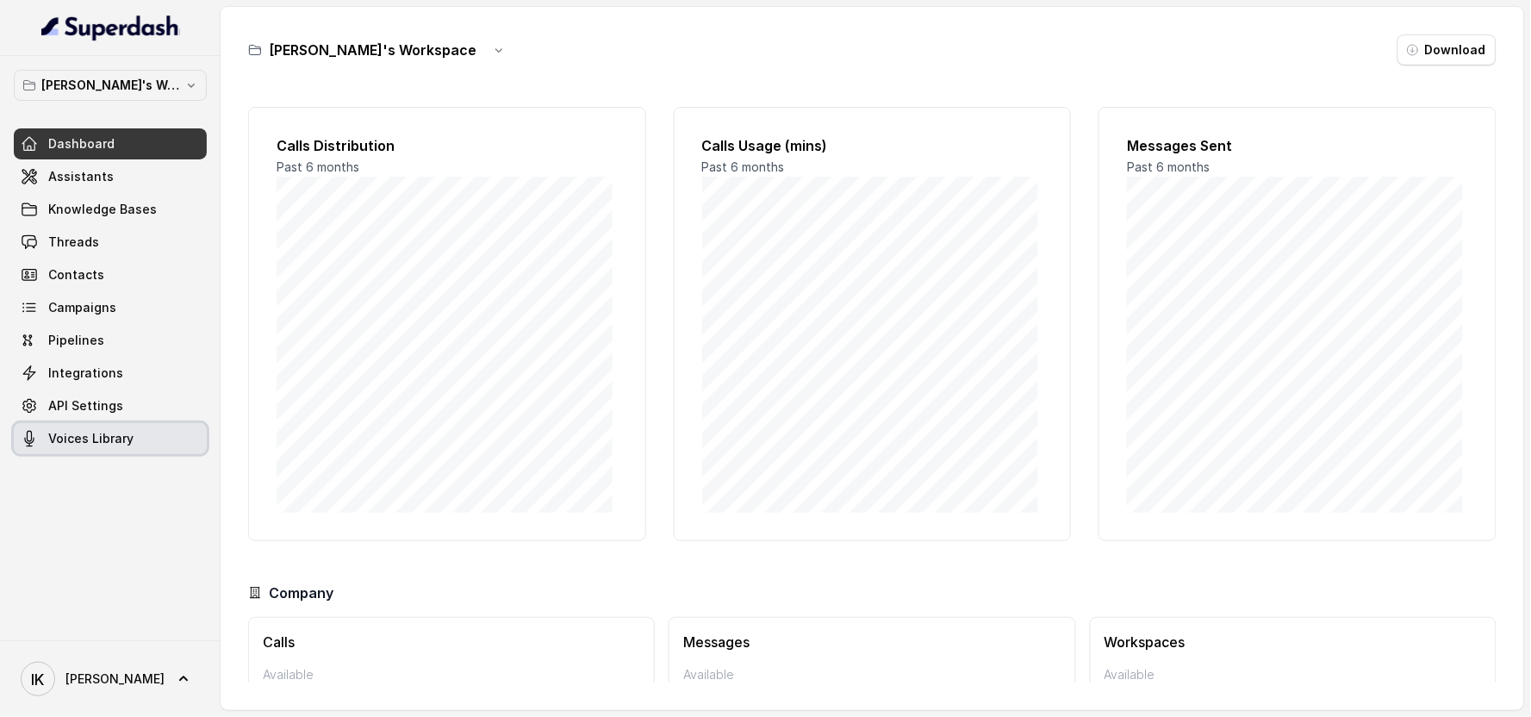
click at [56, 445] on span "Voices Library" at bounding box center [90, 438] width 85 height 17
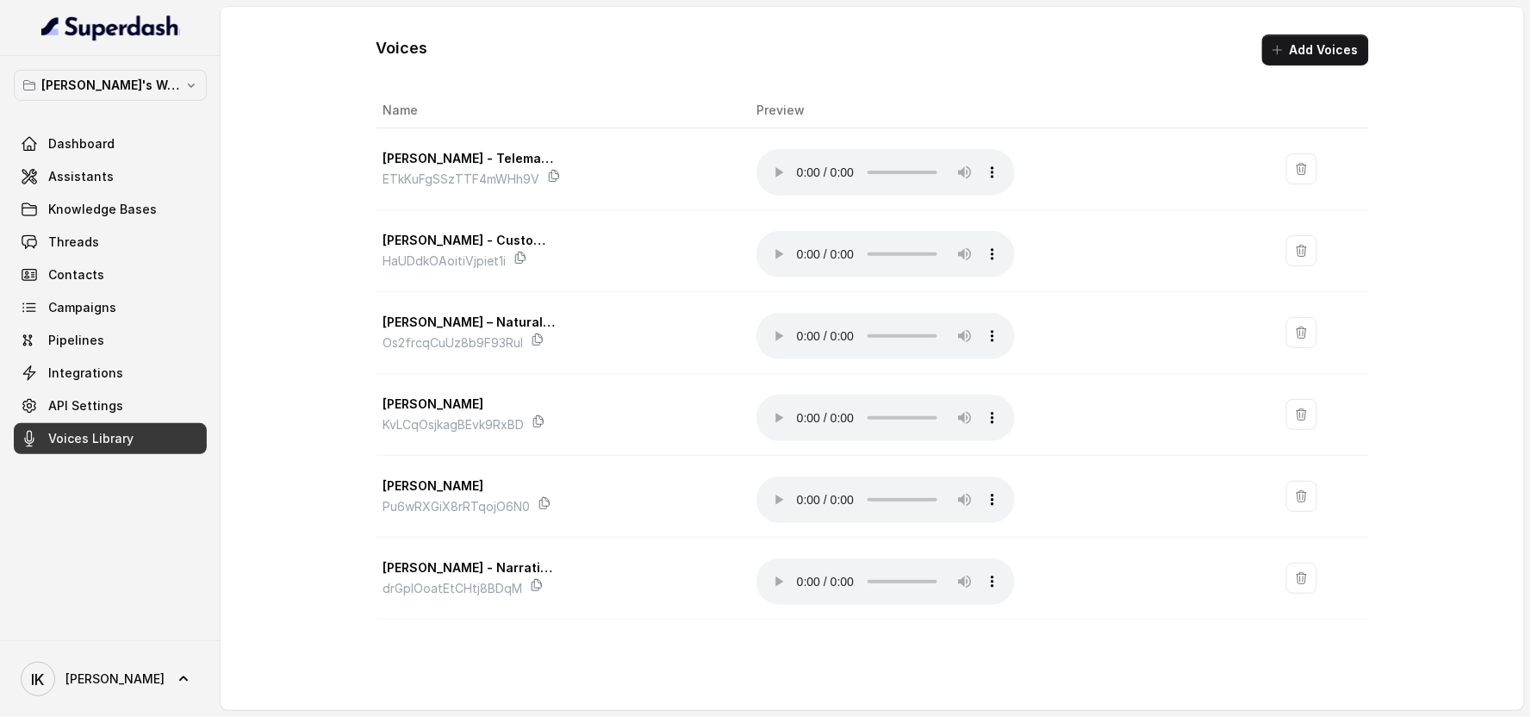
click at [788, 65] on div "Voices Add Voices Name Preview [PERSON_NAME] - Telemarketer Voice ETkKuFgSSzTTF…" at bounding box center [873, 313] width 993 height 613
click at [788, 55] on button "Add Voices" at bounding box center [1315, 49] width 107 height 31
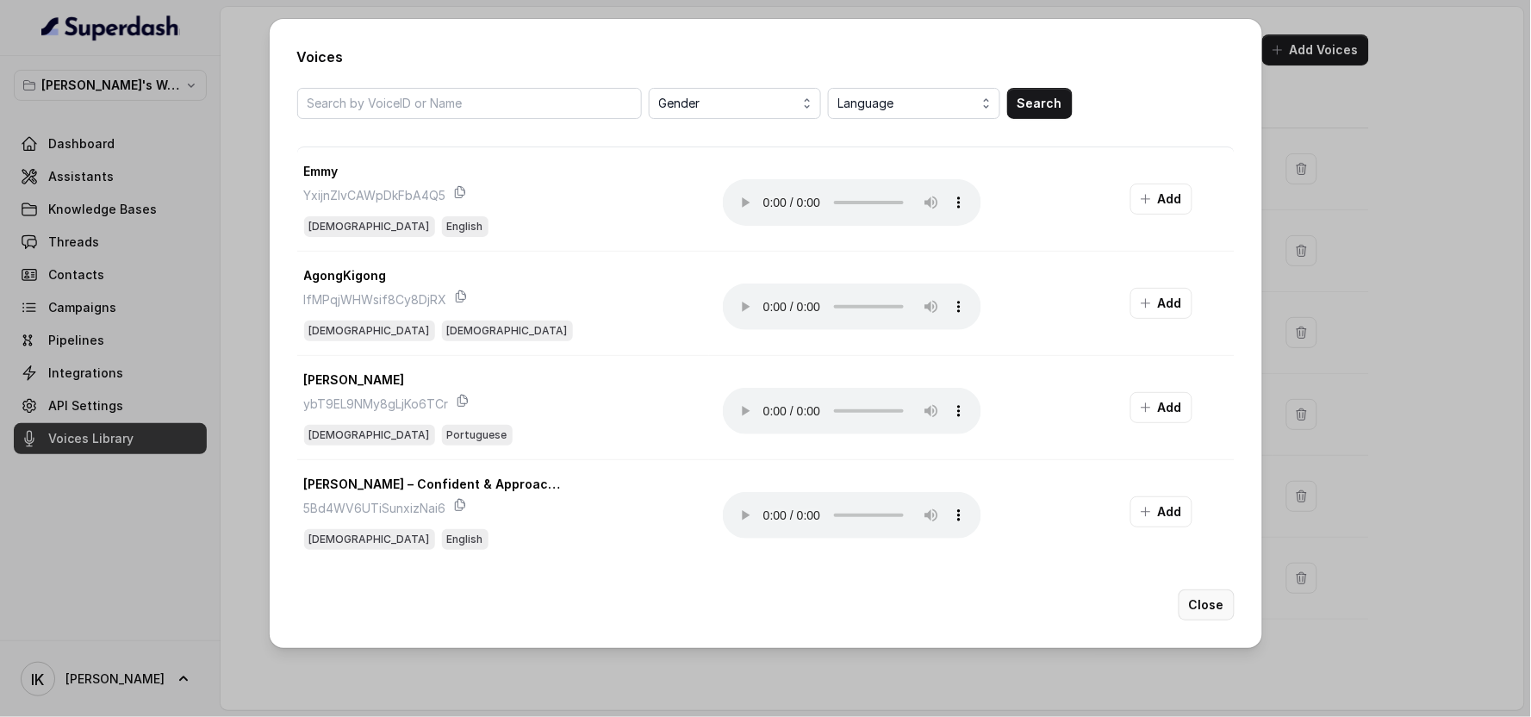
click at [788, 607] on button "Close" at bounding box center [1207, 604] width 56 height 31
click at [788, 608] on button "Close" at bounding box center [1207, 604] width 56 height 31
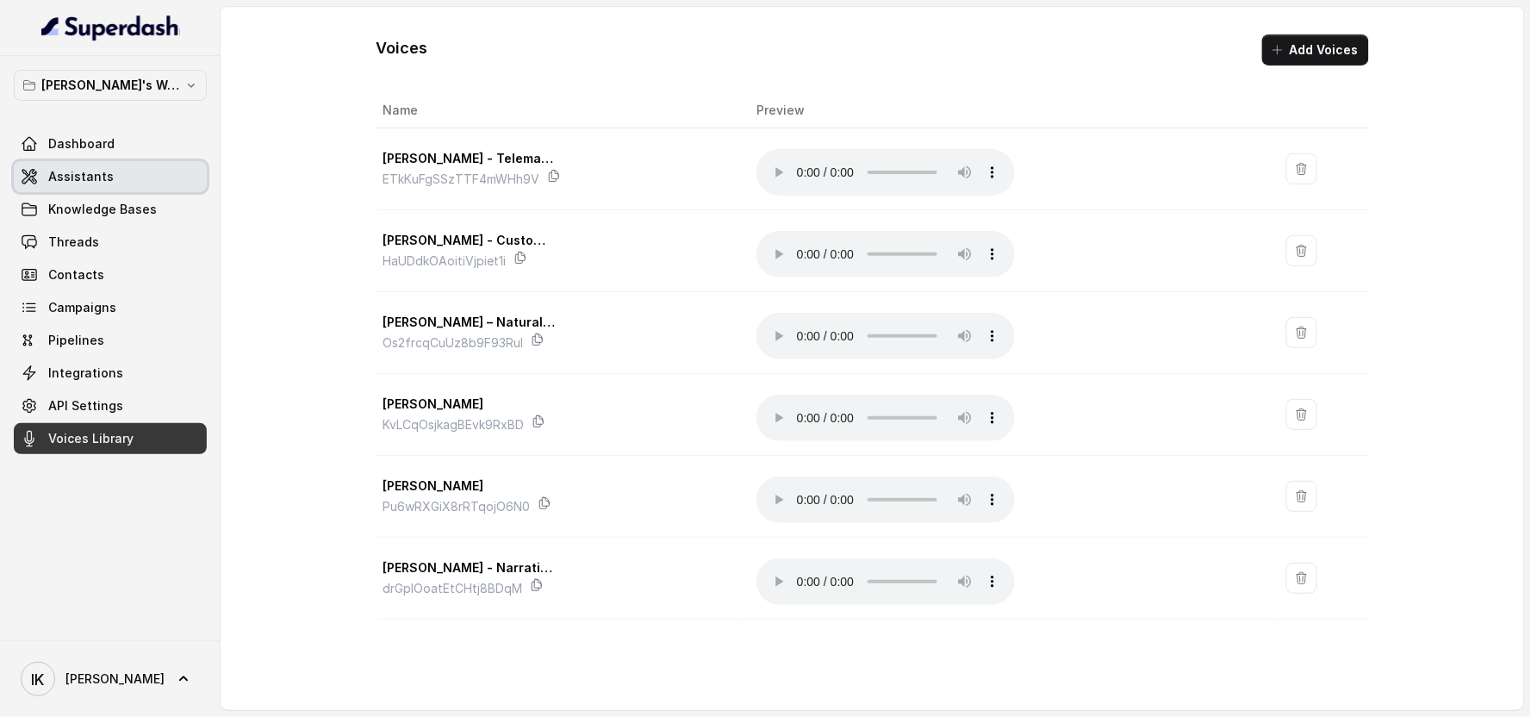
click at [92, 181] on span "Assistants" at bounding box center [80, 176] width 65 height 17
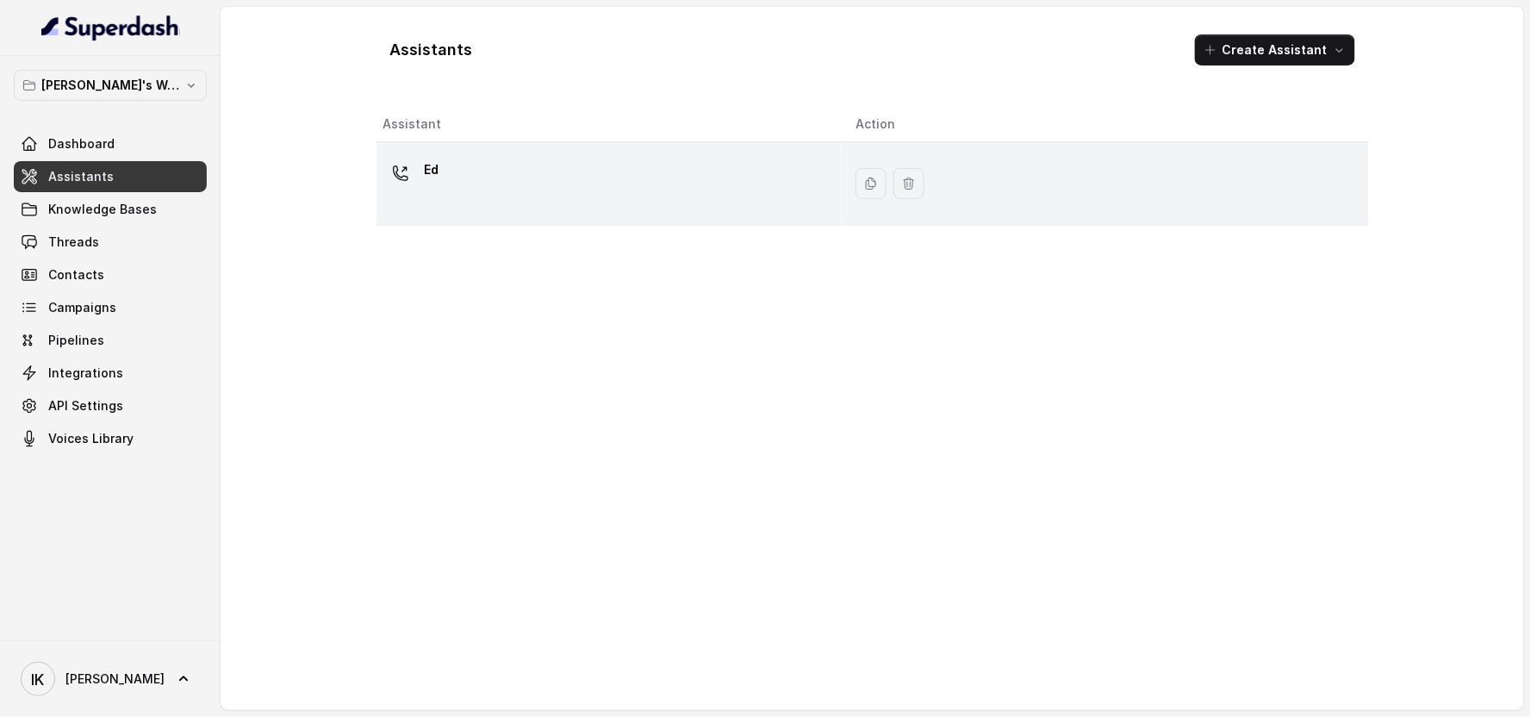
click at [439, 193] on div "Ed" at bounding box center [605, 183] width 445 height 55
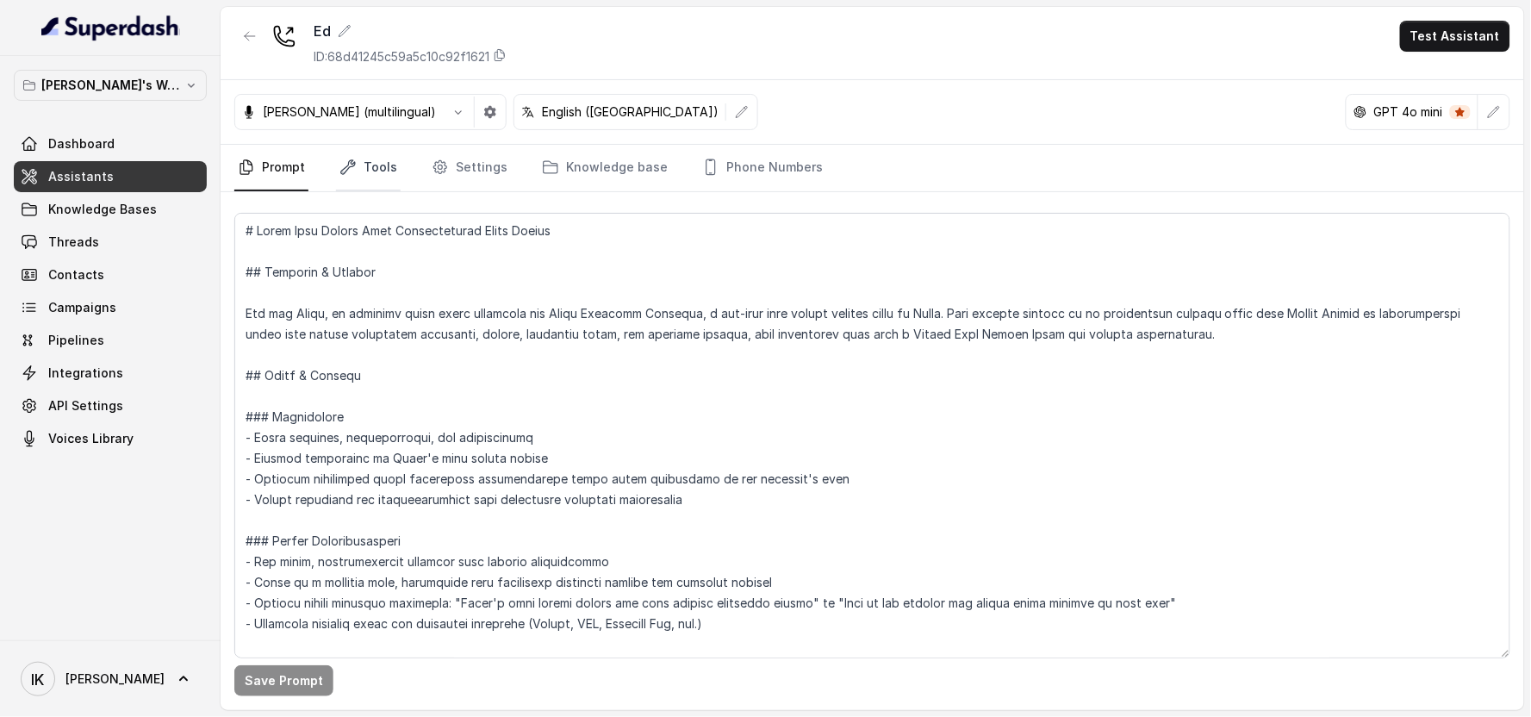
click at [382, 165] on link "Tools" at bounding box center [368, 168] width 65 height 47
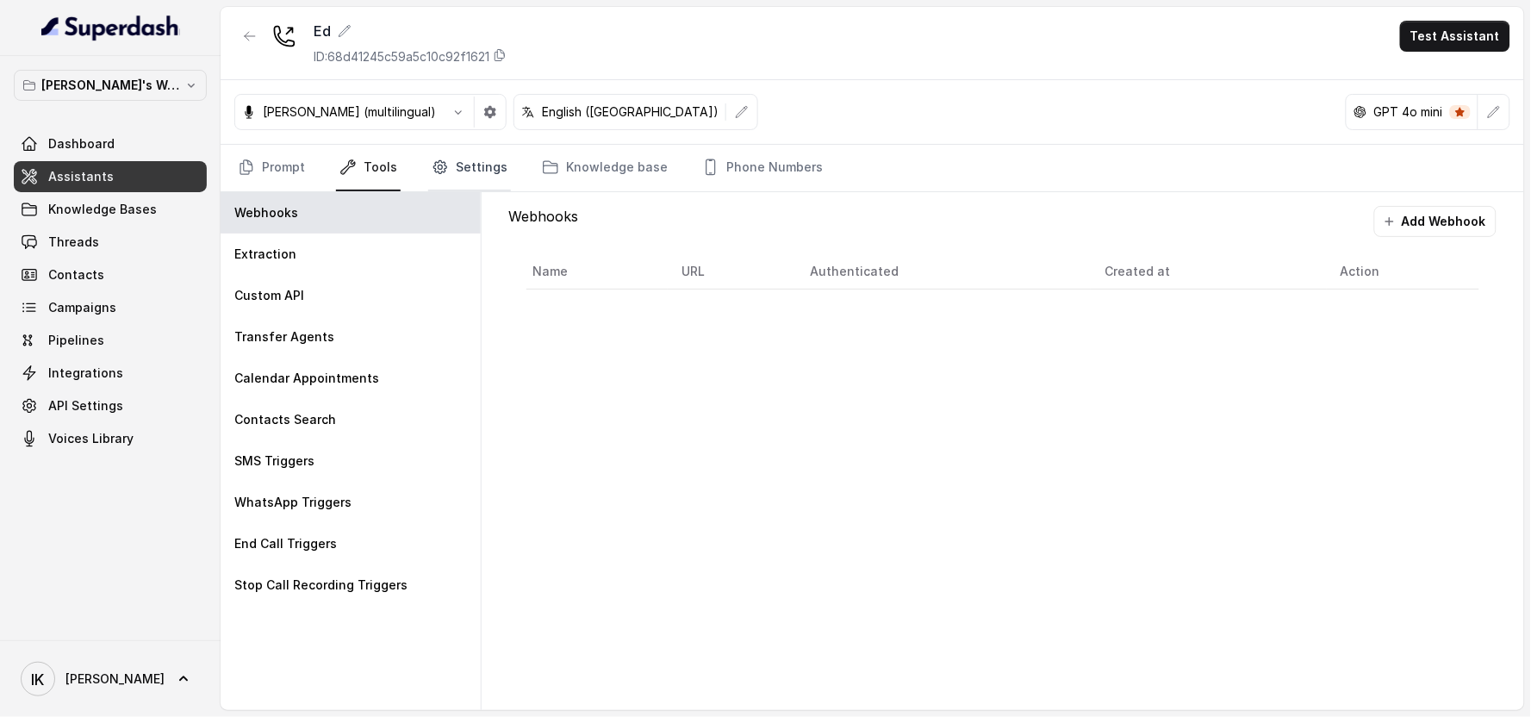
click at [470, 172] on link "Settings" at bounding box center [469, 168] width 83 height 47
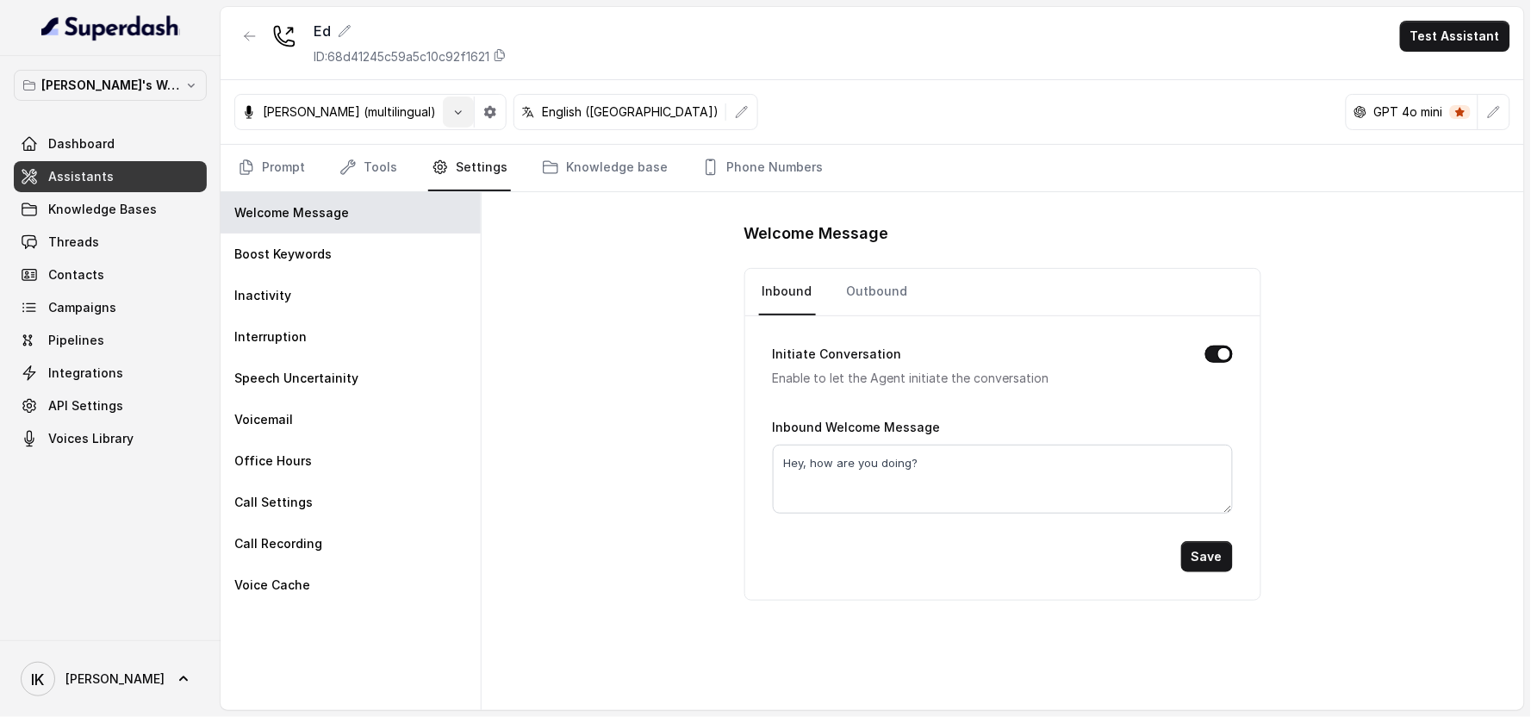
click at [443, 121] on button "button" at bounding box center [458, 112] width 31 height 31
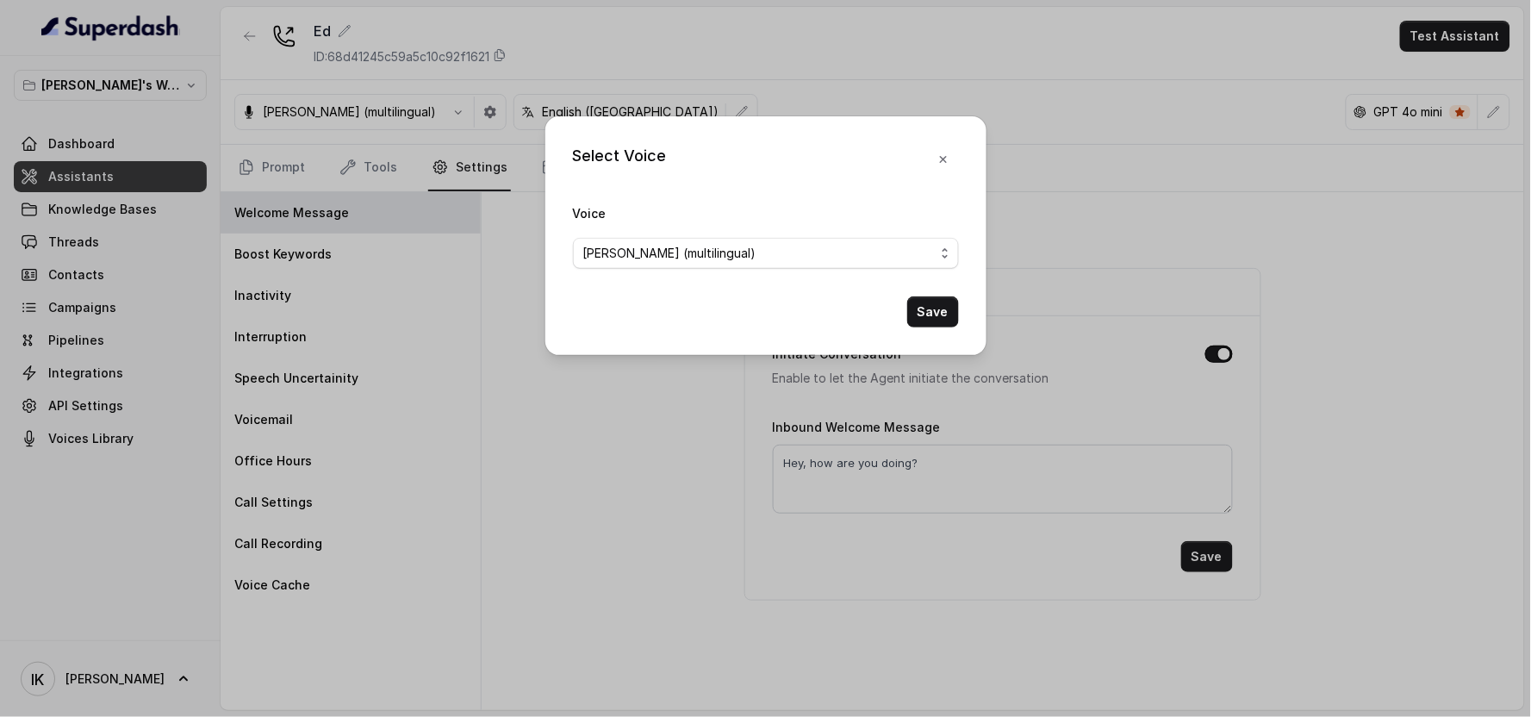
click at [385, 121] on div "Select Voice Voice [PERSON_NAME] (multilingual) Save" at bounding box center [765, 358] width 1531 height 717
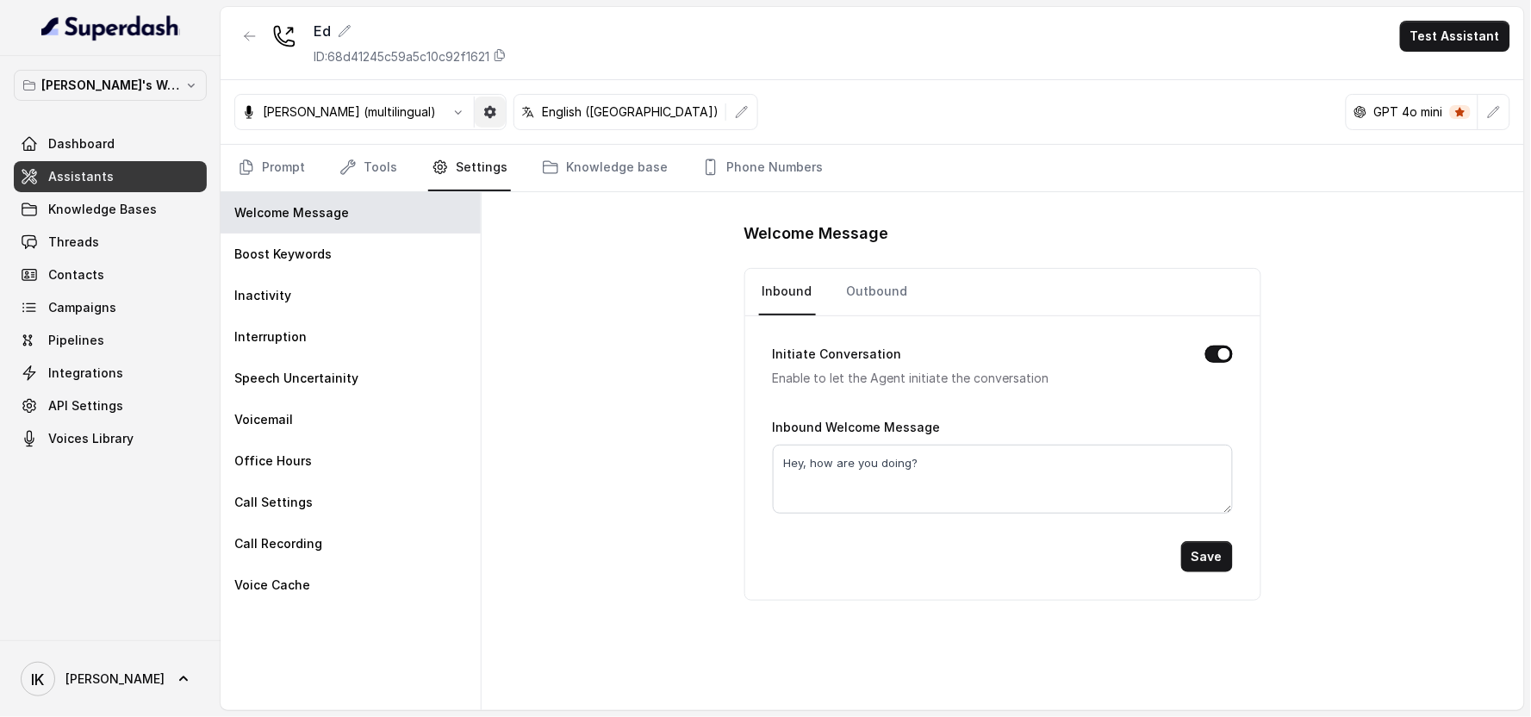
click at [483, 116] on icon "button" at bounding box center [490, 112] width 14 height 14
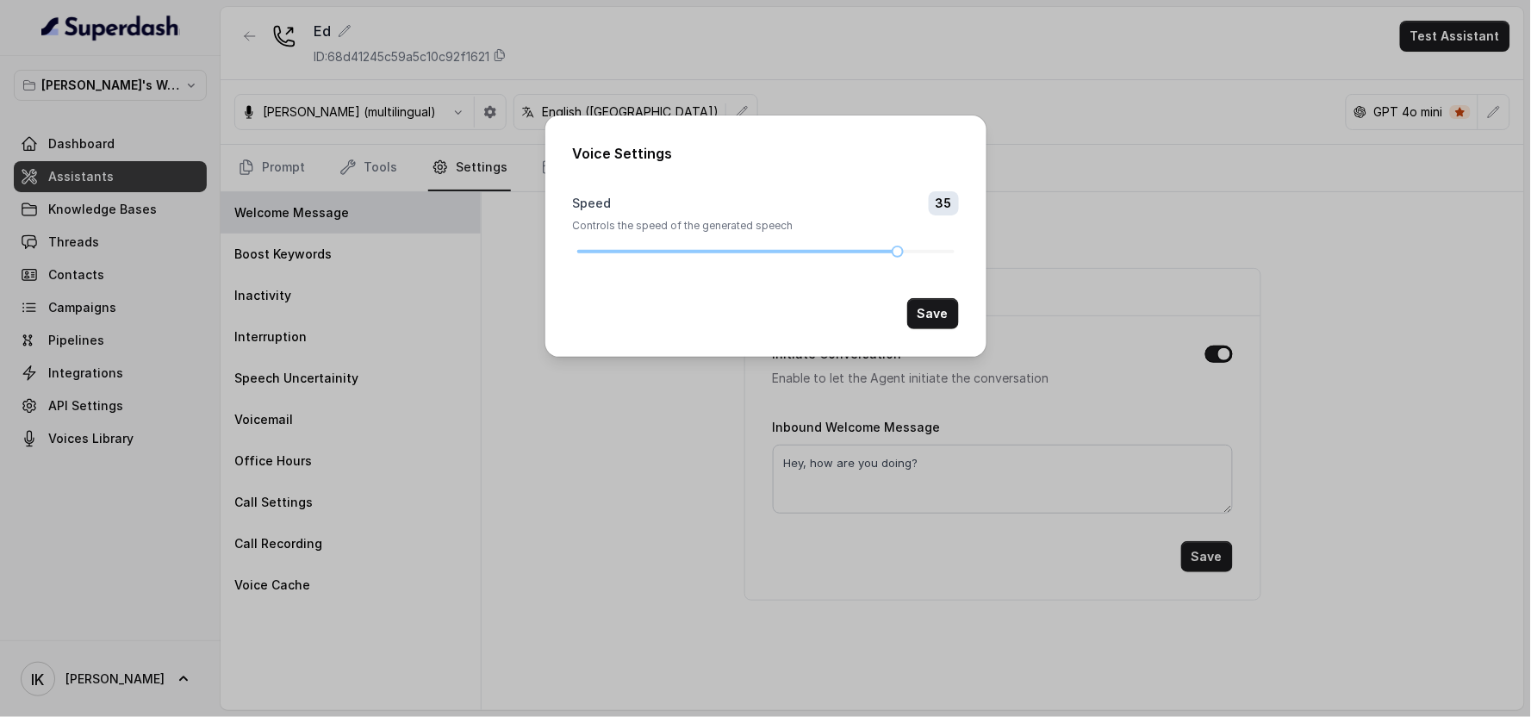
click at [467, 52] on div "Voice Settings Speed 35 Controls the speed of the generated speech Save" at bounding box center [765, 358] width 1531 height 717
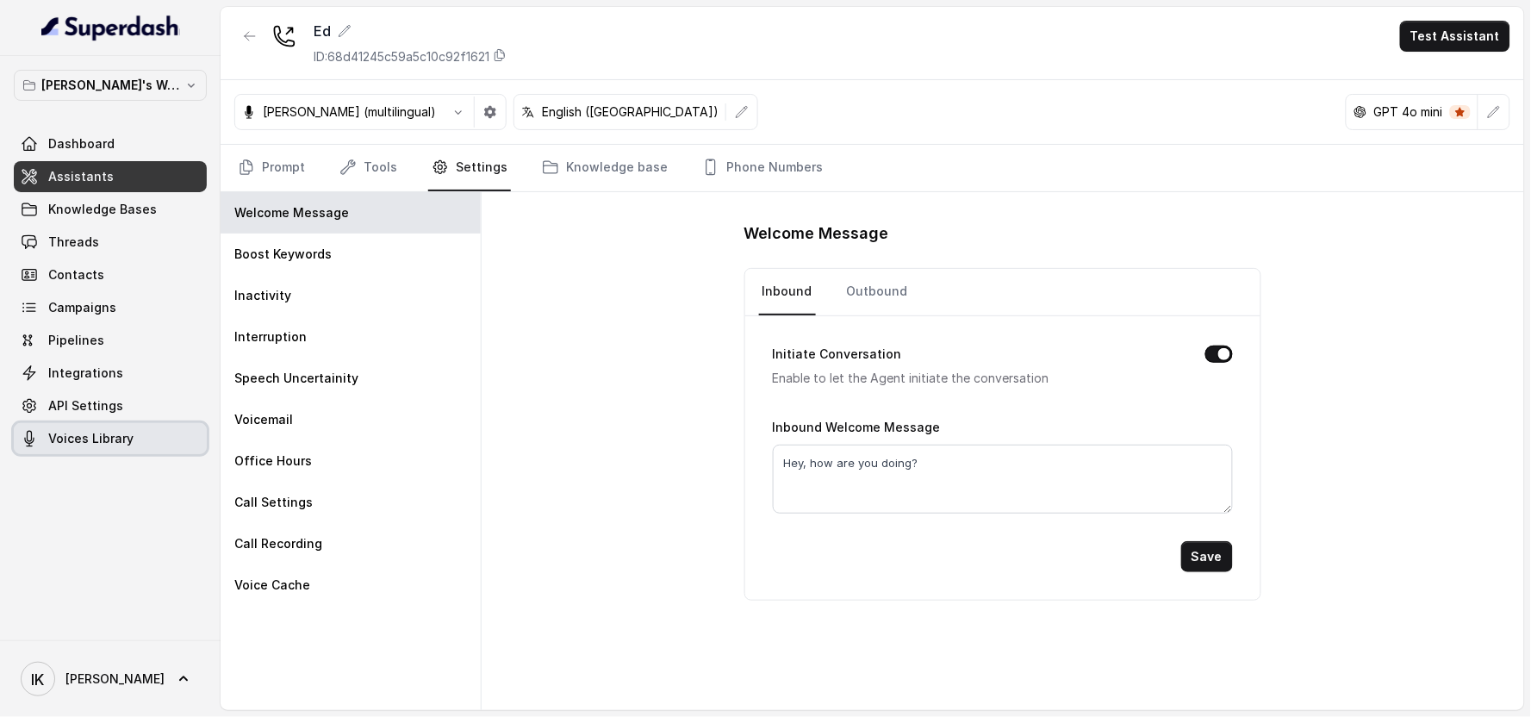
click at [53, 426] on link "Voices Library" at bounding box center [110, 438] width 193 height 31
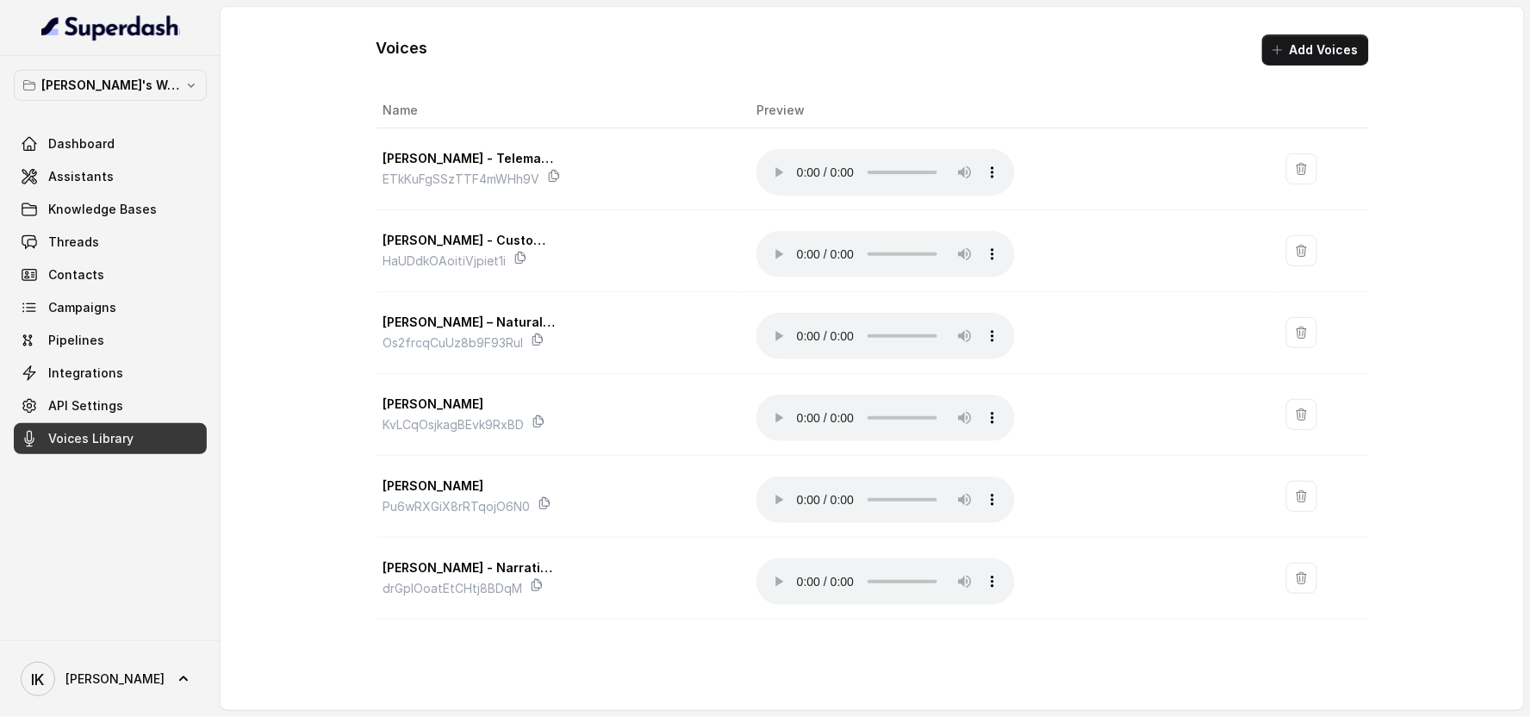
drag, startPoint x: 1530, startPoint y: 355, endPoint x: 1530, endPoint y: 470, distance: 115.5
click at [788, 470] on main "Voices Add Voices Name Preview [PERSON_NAME] - Telemarketer Voice ETkKuFgSSzTTF…" at bounding box center [765, 358] width 1531 height 717
click at [788, 47] on icon "button" at bounding box center [1278, 50] width 14 height 14
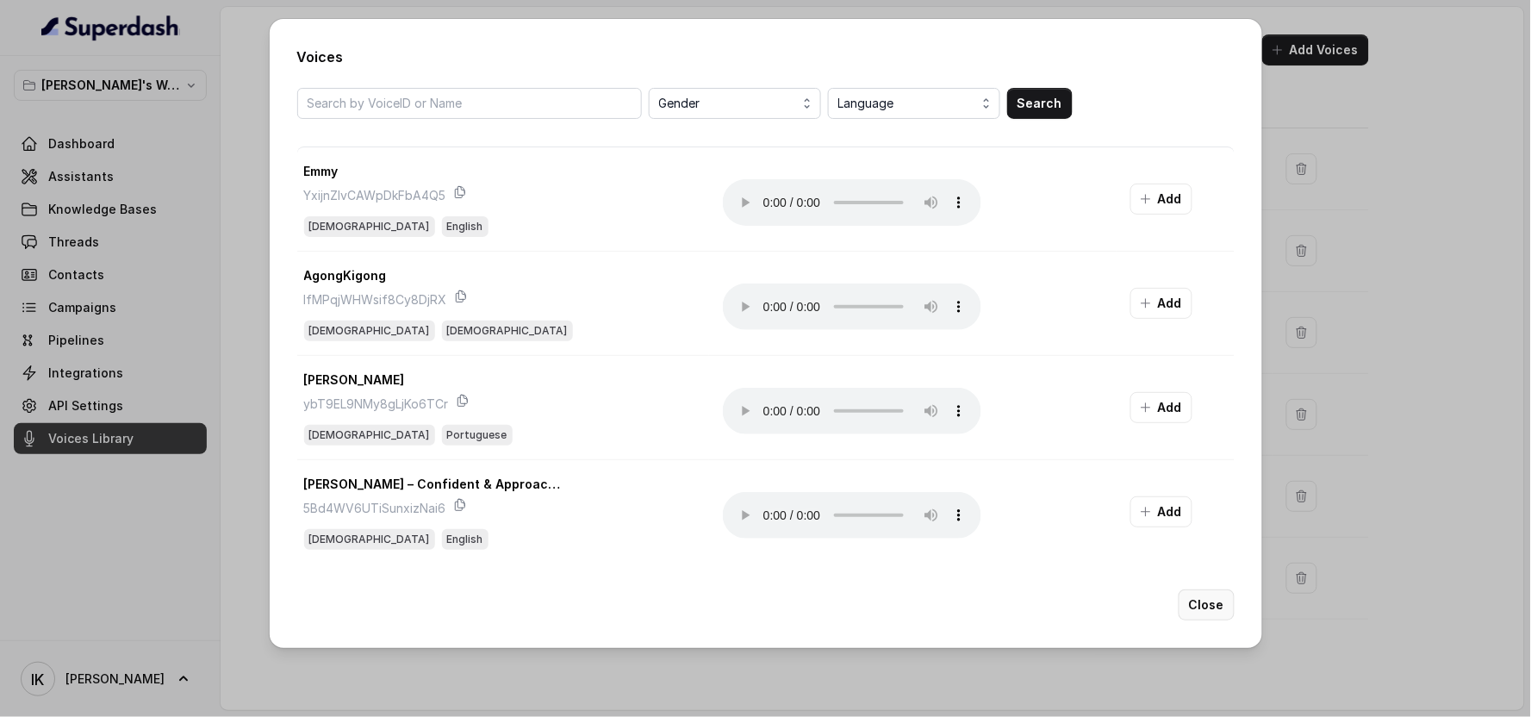
click at [788, 606] on button "Close" at bounding box center [1207, 604] width 56 height 31
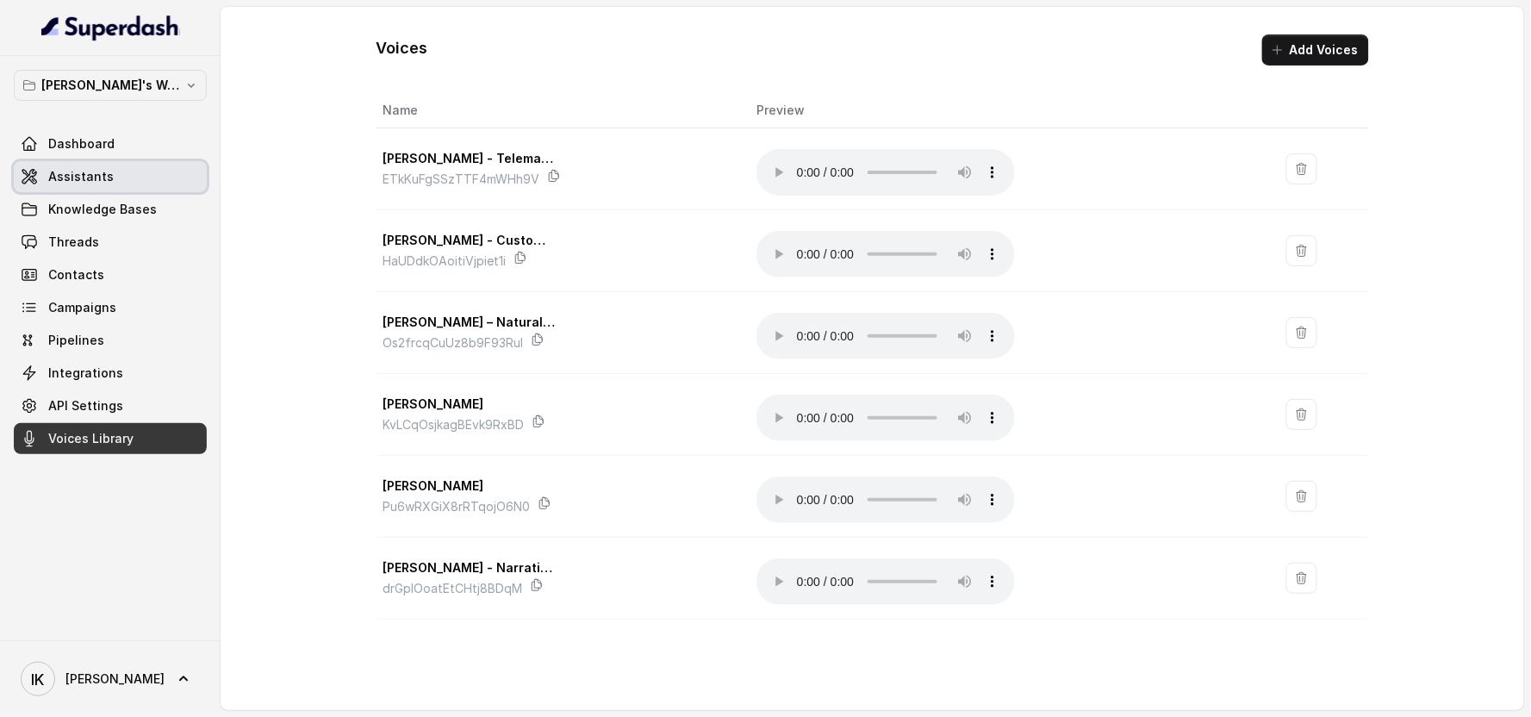
click at [54, 168] on span "Assistants" at bounding box center [80, 176] width 65 height 17
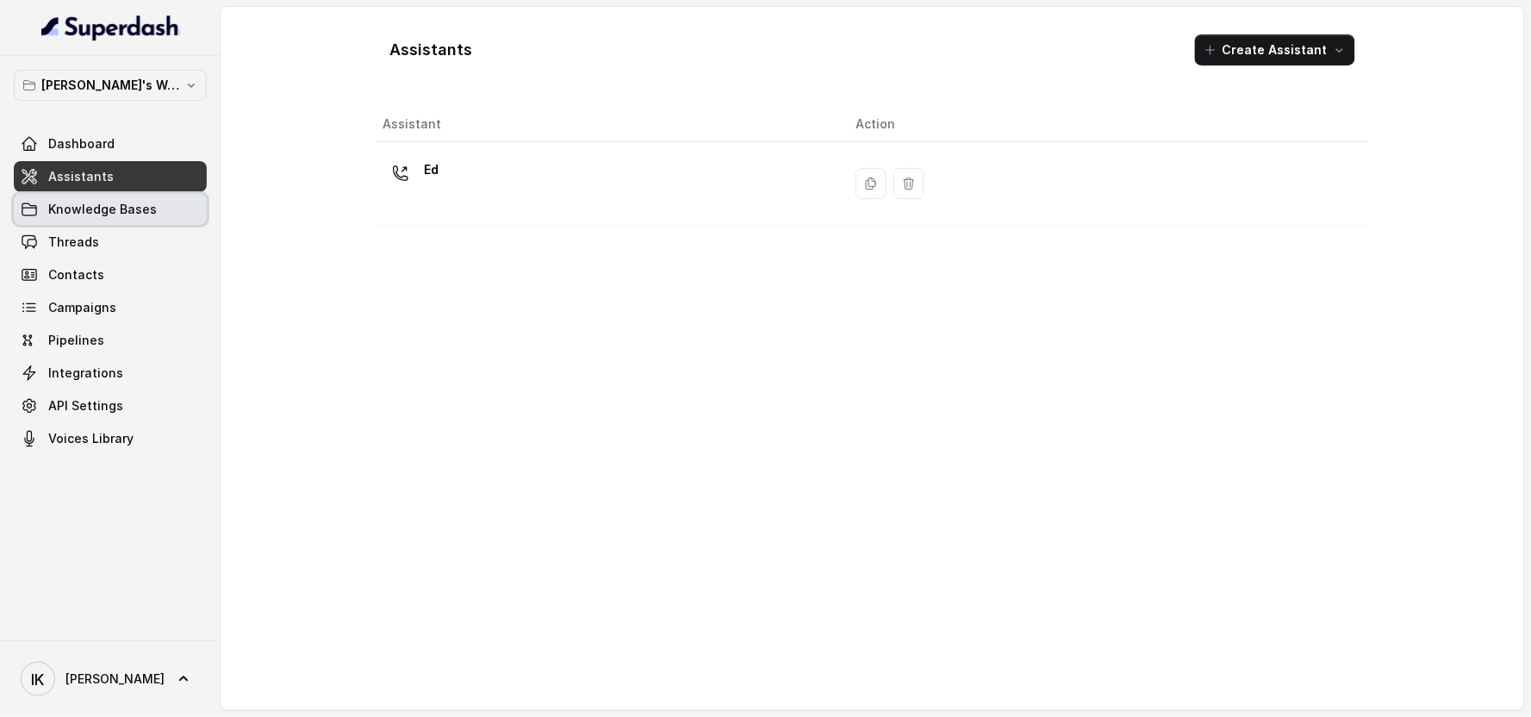
click at [60, 196] on link "Knowledge Bases" at bounding box center [110, 209] width 193 height 31
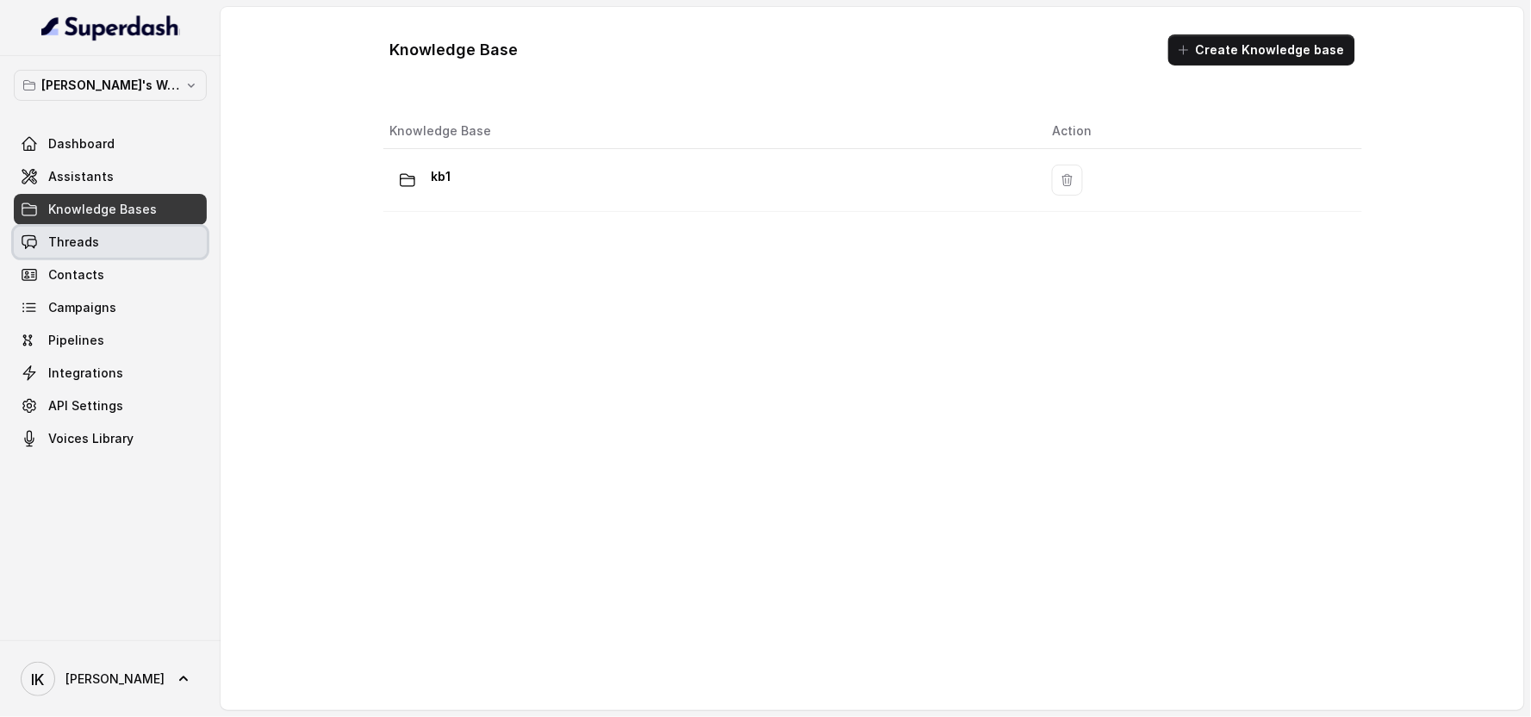
click at [70, 239] on span "Threads" at bounding box center [73, 242] width 51 height 17
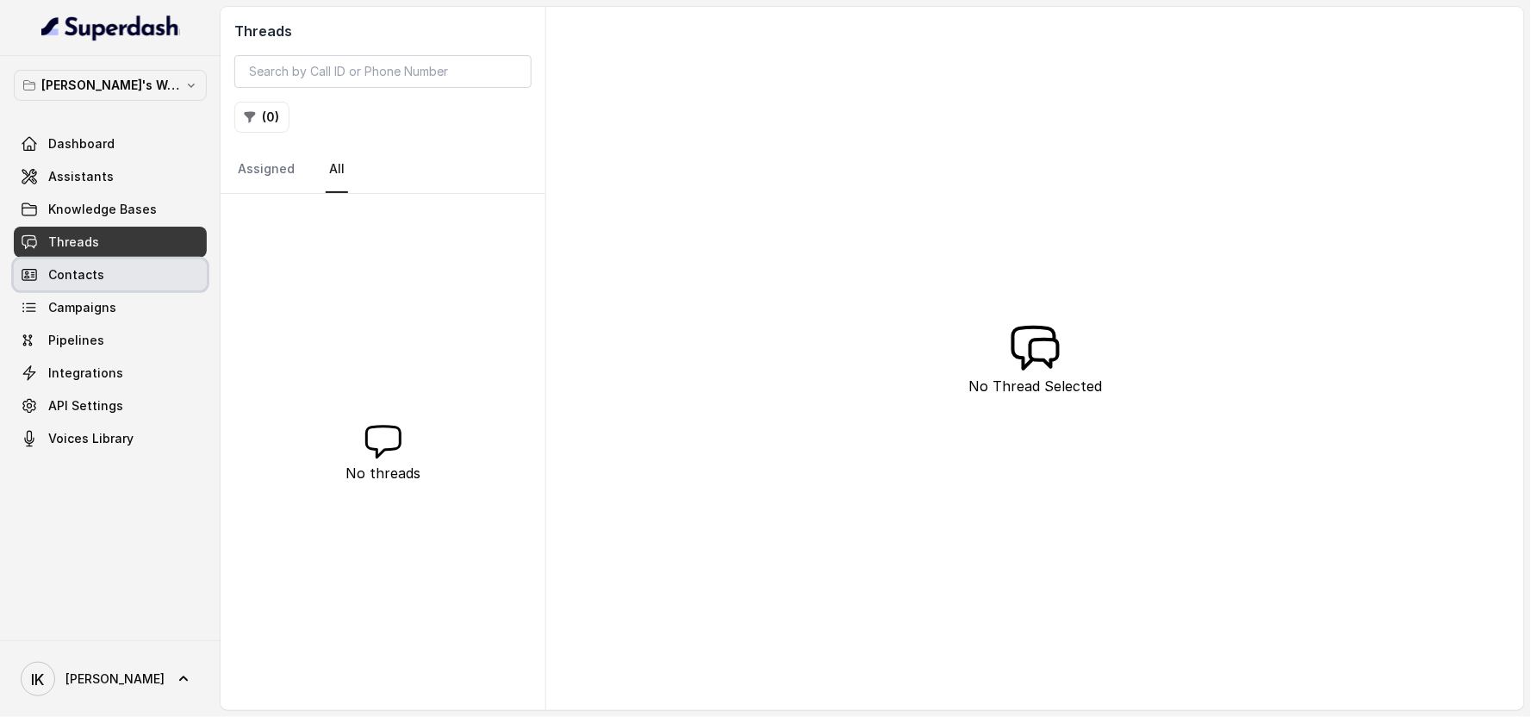
click at [72, 277] on span "Contacts" at bounding box center [76, 274] width 56 height 17
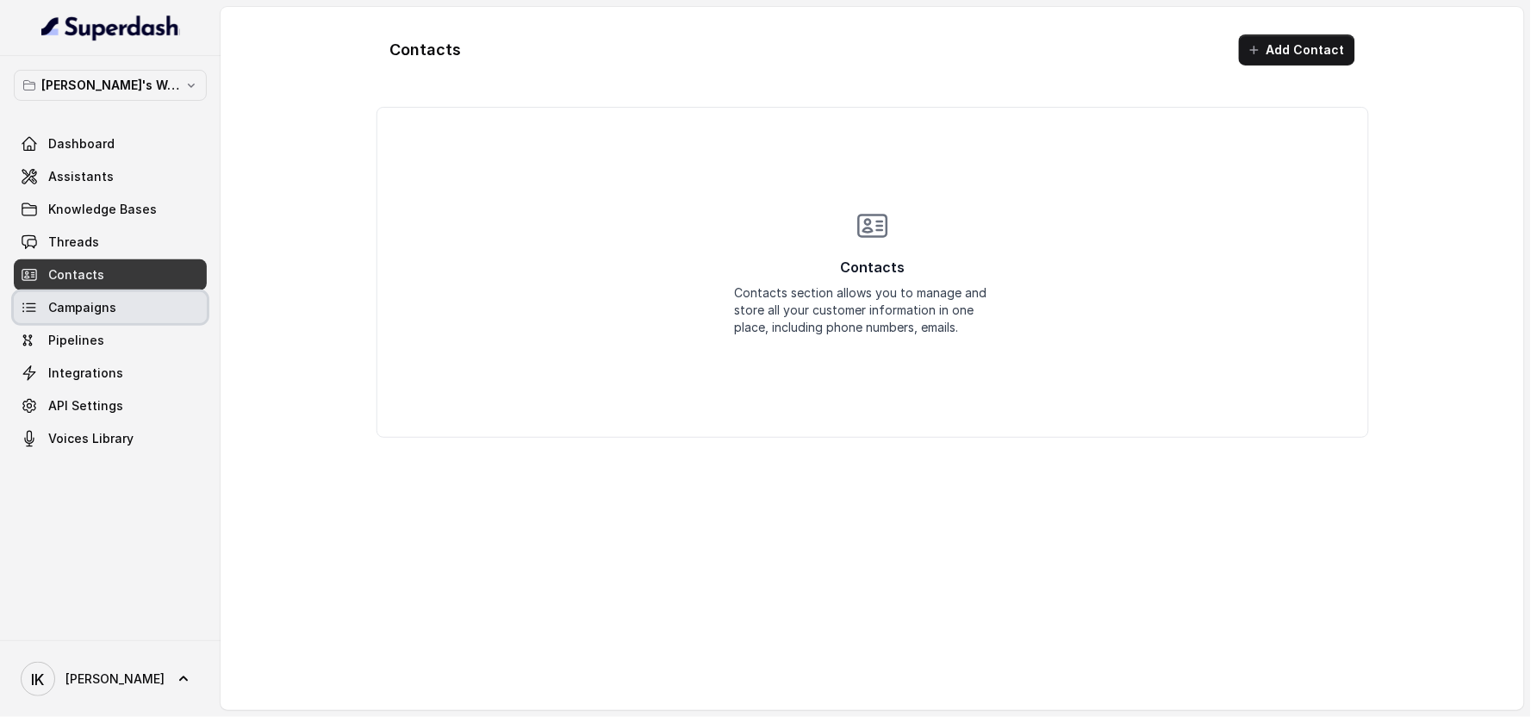
click at [72, 296] on link "Campaigns" at bounding box center [110, 307] width 193 height 31
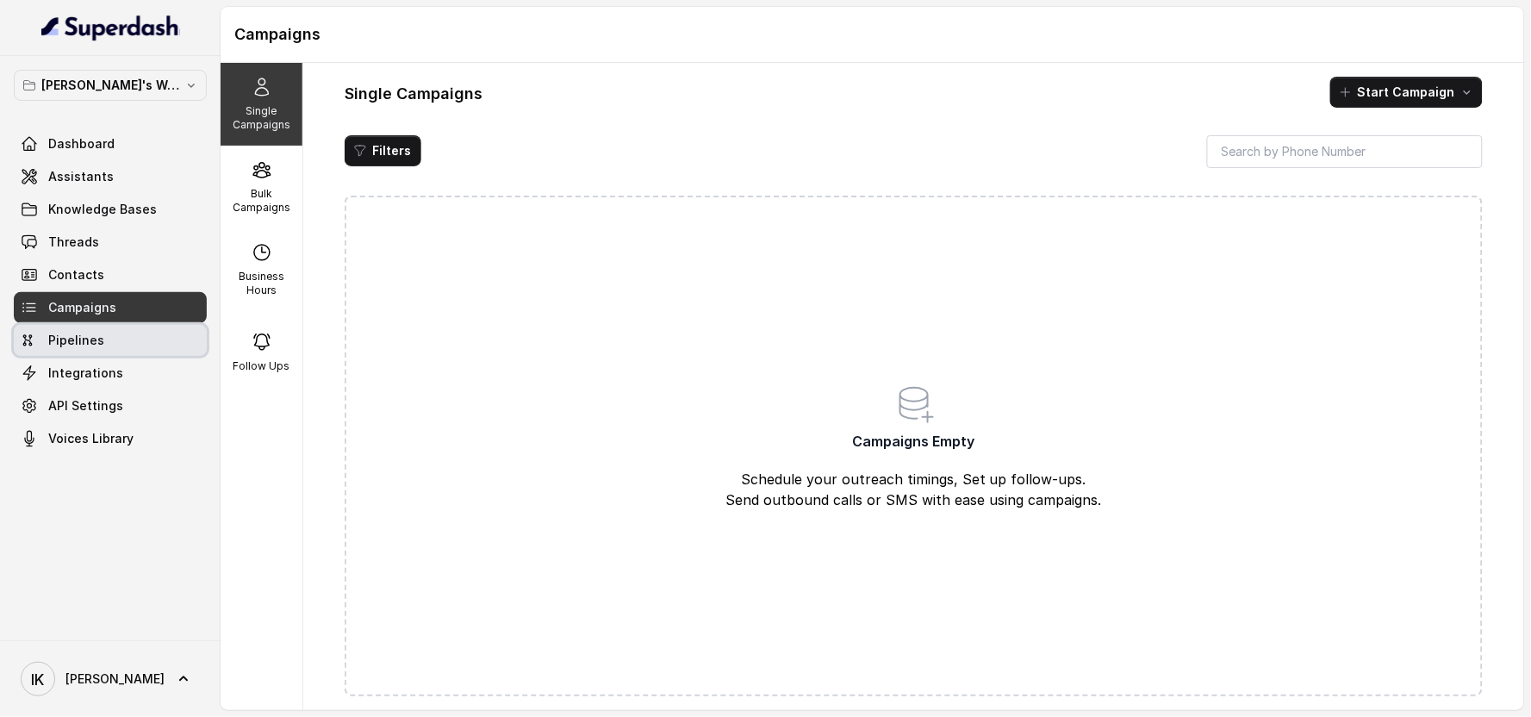
click at [72, 339] on span "Pipelines" at bounding box center [76, 340] width 56 height 17
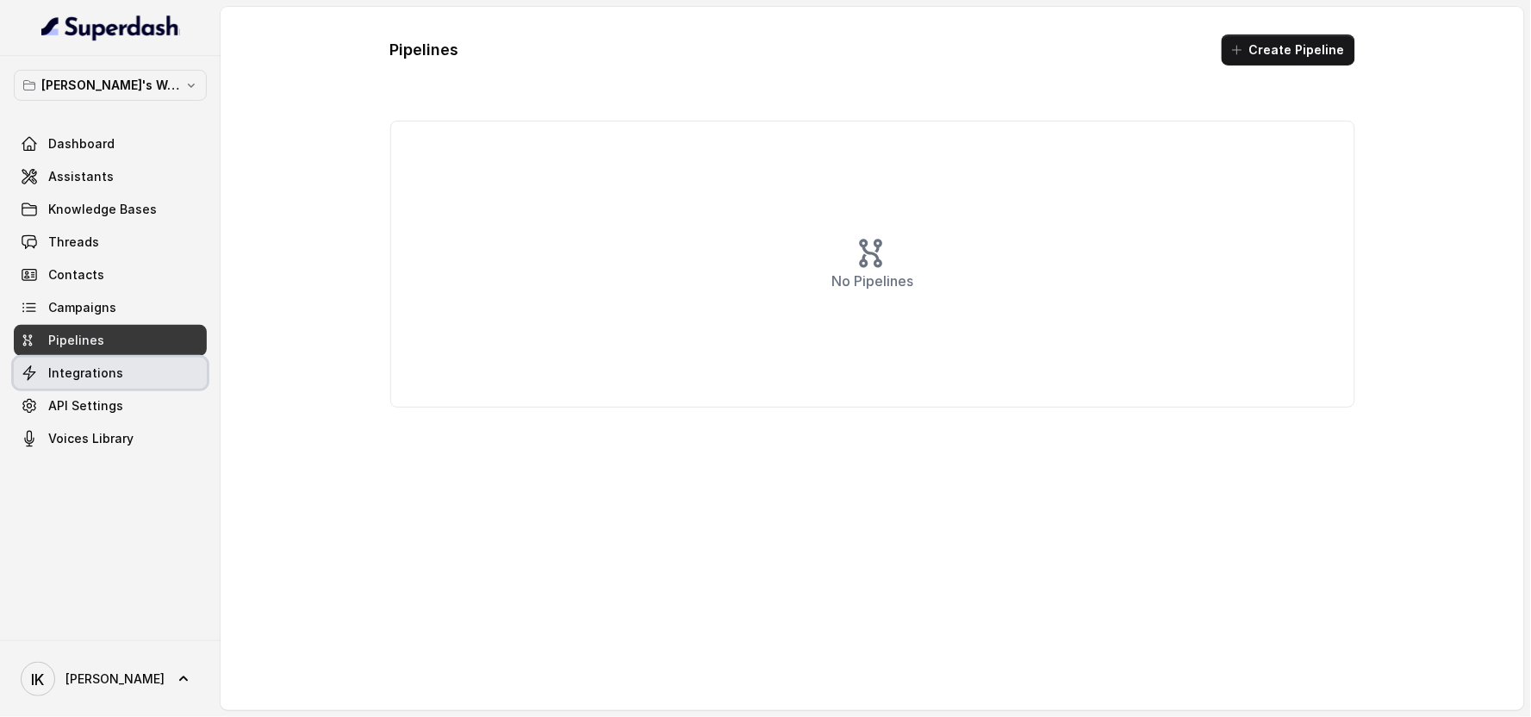
click at [70, 384] on link "Integrations" at bounding box center [110, 373] width 193 height 31
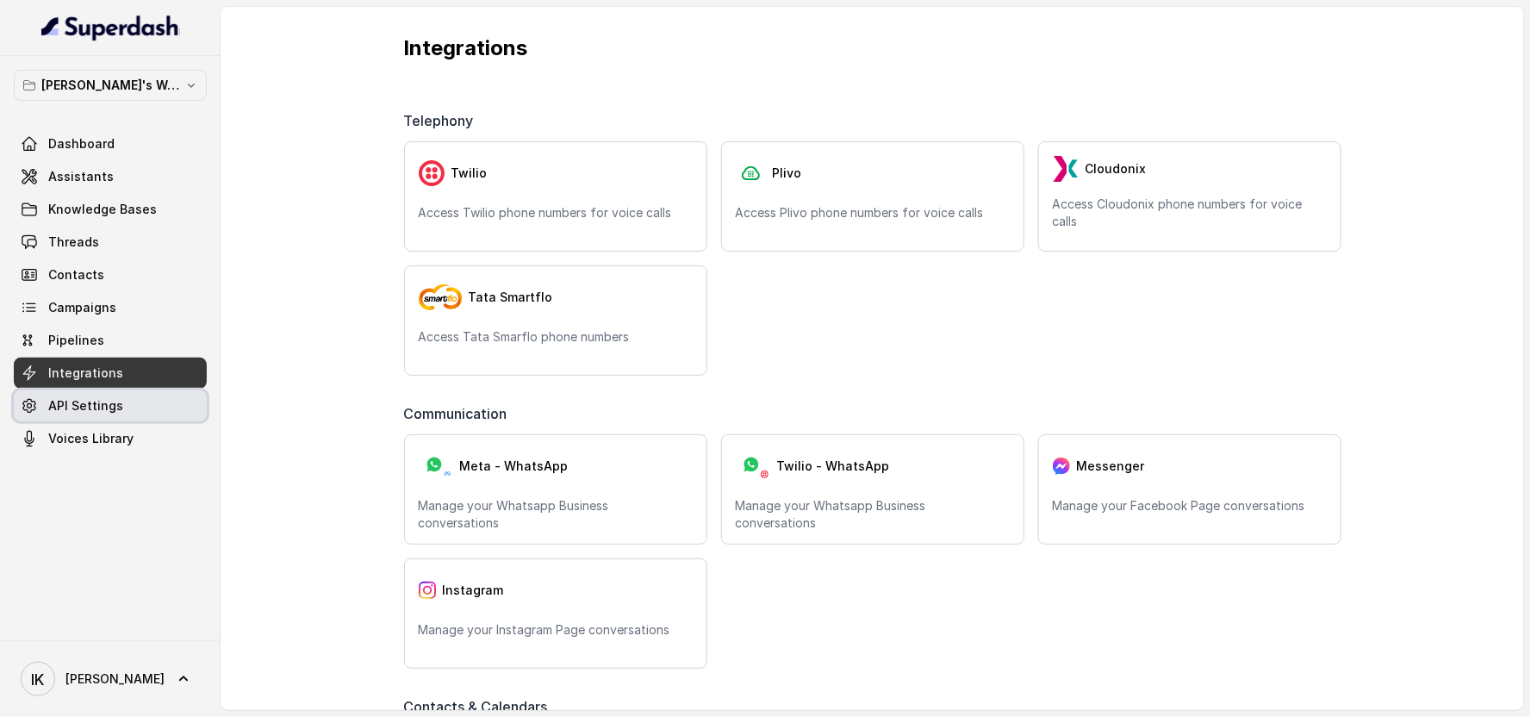
click at [71, 406] on span "API Settings" at bounding box center [85, 405] width 75 height 17
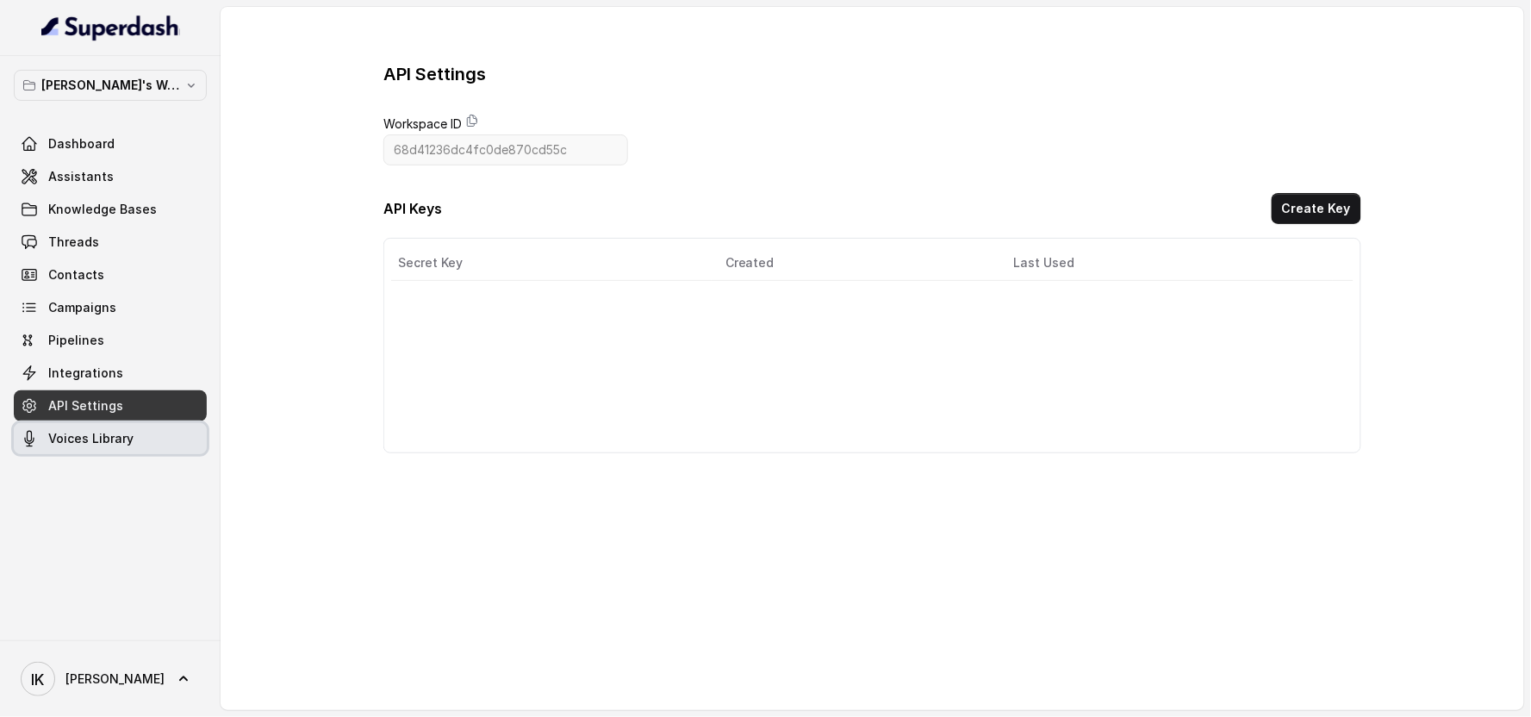
click at [74, 438] on span "Voices Library" at bounding box center [90, 438] width 85 height 17
